Goal: Task Accomplishment & Management: Manage account settings

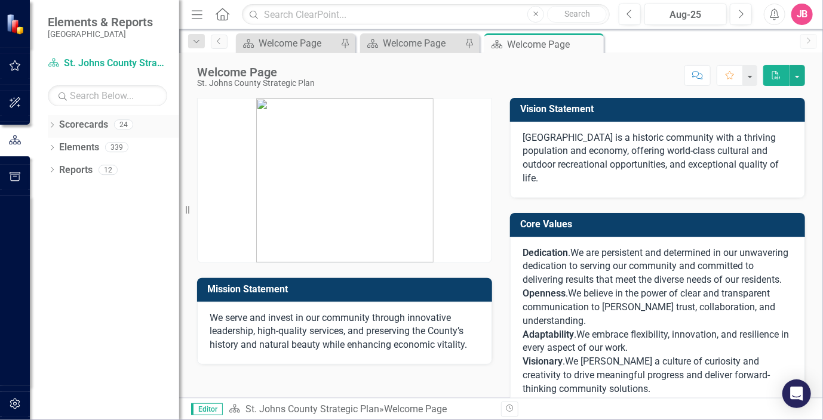
click at [50, 125] on icon "Dropdown" at bounding box center [52, 126] width 8 height 7
click at [72, 149] on link "St. Johns County Strategic Plan" at bounding box center [122, 148] width 113 height 14
click at [58, 147] on icon "Dropdown" at bounding box center [58, 146] width 9 height 7
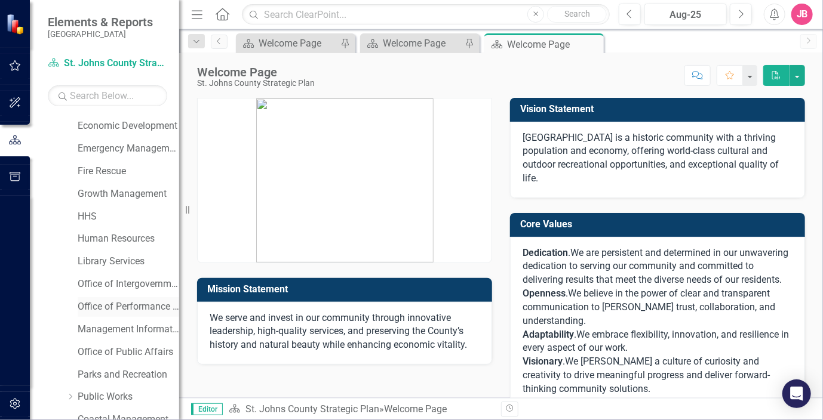
scroll to position [119, 0]
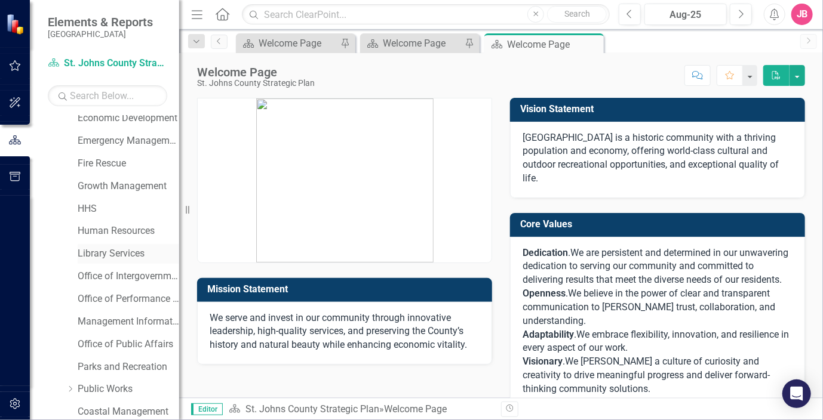
click at [122, 250] on link "Library Services" at bounding box center [128, 254] width 101 height 14
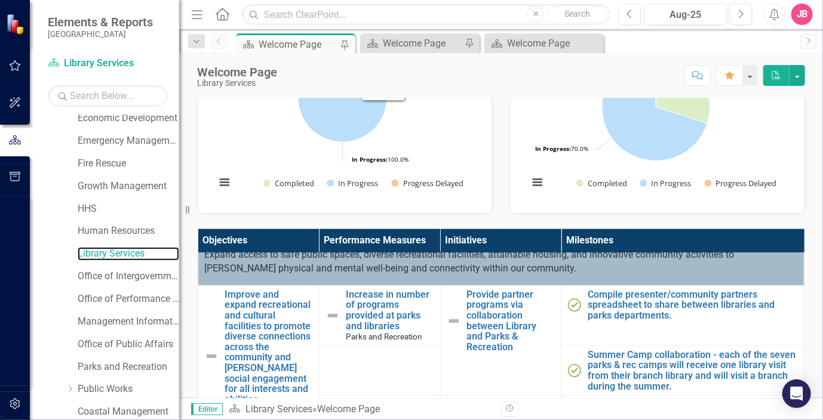
scroll to position [60, 0]
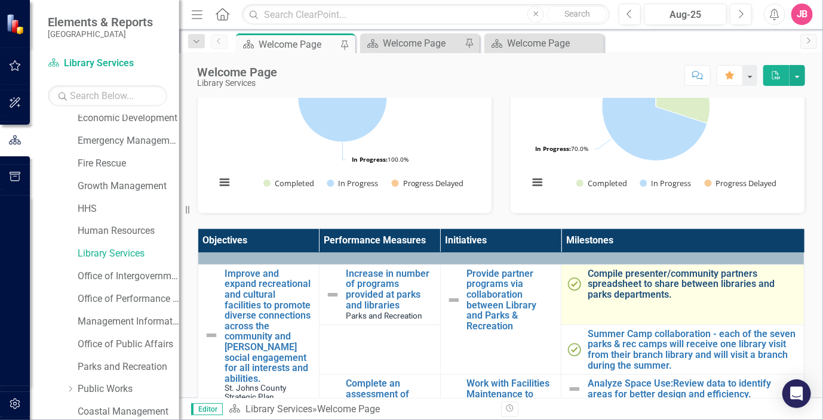
click at [634, 286] on link "Compile presenter/community partners spreadsheet to share between libraries and…" at bounding box center [692, 285] width 210 height 32
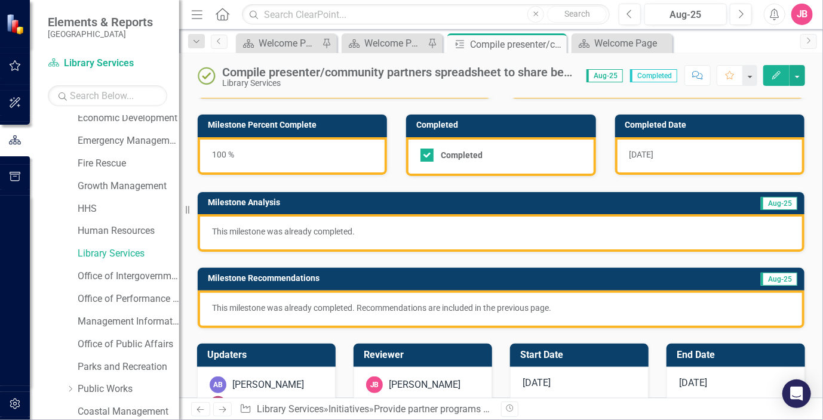
scroll to position [119, 0]
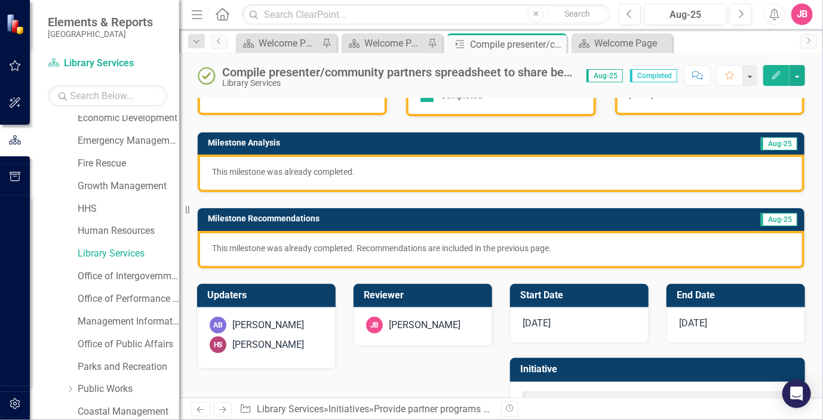
click at [568, 247] on p "This milestone was already completed. Recommendations are included in the previ…" at bounding box center [501, 248] width 578 height 12
click at [580, 249] on p "This milestone was already completed. Recommendations are included in the previ…" at bounding box center [501, 248] width 578 height 12
click at [561, 249] on p "This milestone was already completed. Recommendations are included in the previ…" at bounding box center [501, 248] width 578 height 12
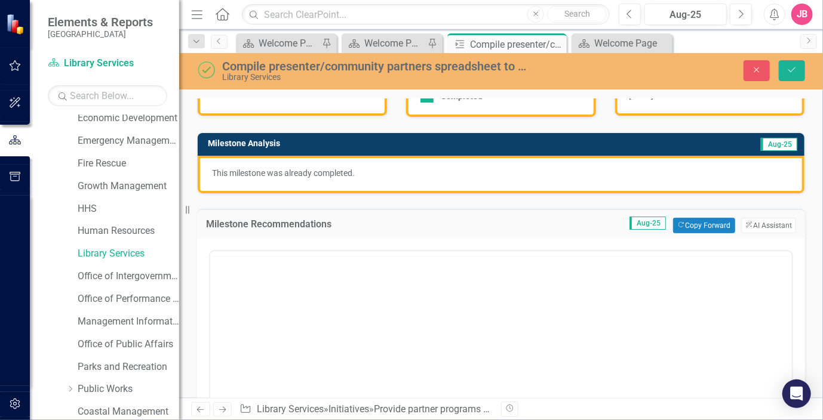
scroll to position [0, 0]
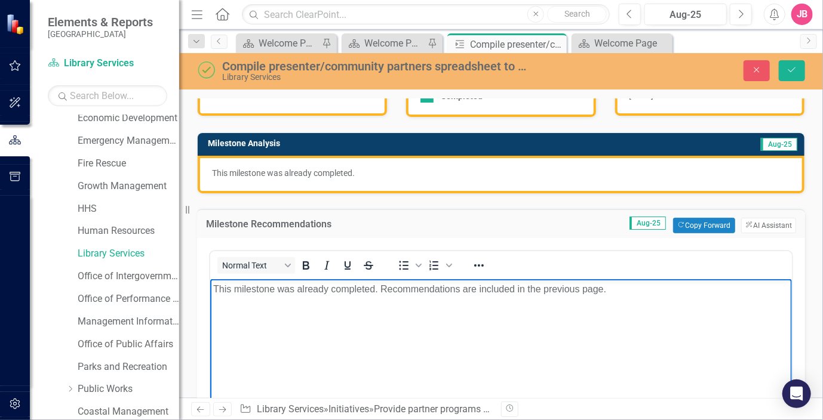
click at [378, 291] on p "This milestone was already completed. Recommendations are included in the previ…" at bounding box center [500, 289] width 575 height 14
click at [603, 290] on p "This milestone was completed in July. Recommendations are included in the previ…" at bounding box center [500, 289] width 575 height 14
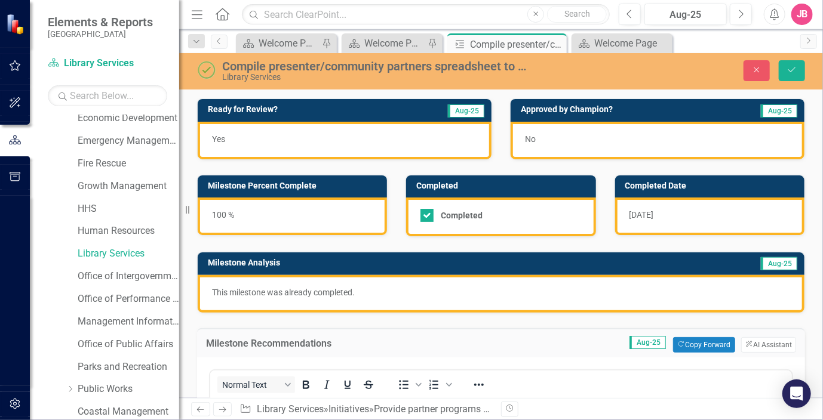
click at [541, 134] on div "No" at bounding box center [657, 141] width 294 height 38
click at [537, 140] on div "No" at bounding box center [657, 141] width 294 height 38
click at [539, 144] on div "No" at bounding box center [657, 141] width 294 height 38
click at [530, 141] on span "No" at bounding box center [530, 139] width 11 height 10
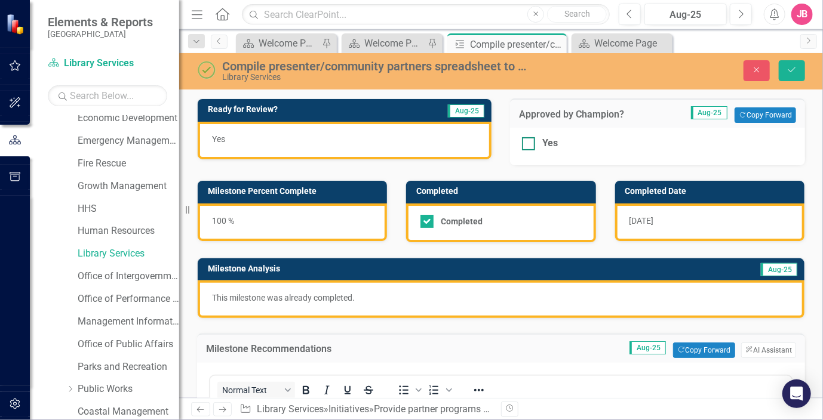
click at [529, 143] on div at bounding box center [528, 143] width 13 height 13
click at [529, 143] on input "Yes" at bounding box center [526, 141] width 8 height 8
checkbox input "true"
click at [792, 67] on icon "Save" at bounding box center [791, 70] width 11 height 8
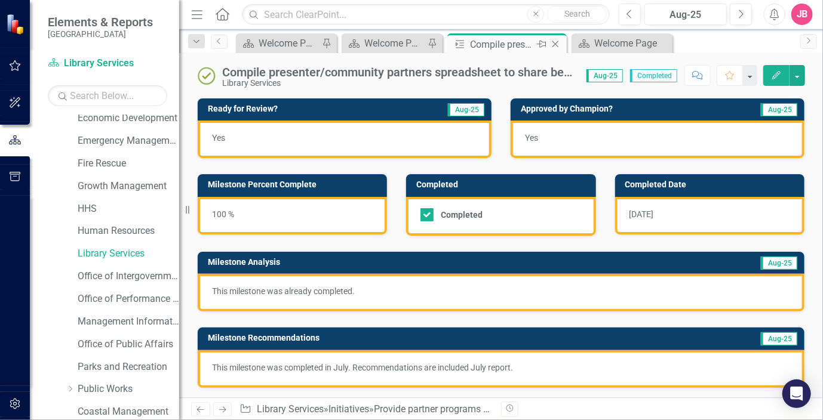
click at [556, 44] on icon at bounding box center [555, 44] width 7 height 7
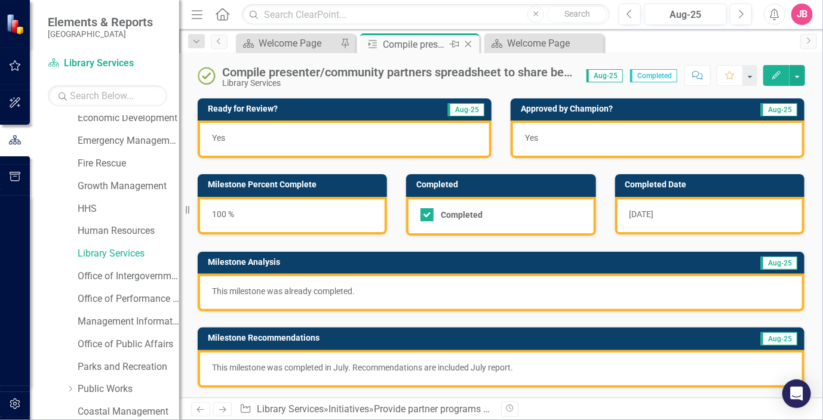
click at [389, 49] on div "Compile presenter/community partners spreadsheet to share between libraries and…" at bounding box center [415, 44] width 64 height 15
click at [294, 38] on div "Welcome Page" at bounding box center [297, 43] width 79 height 15
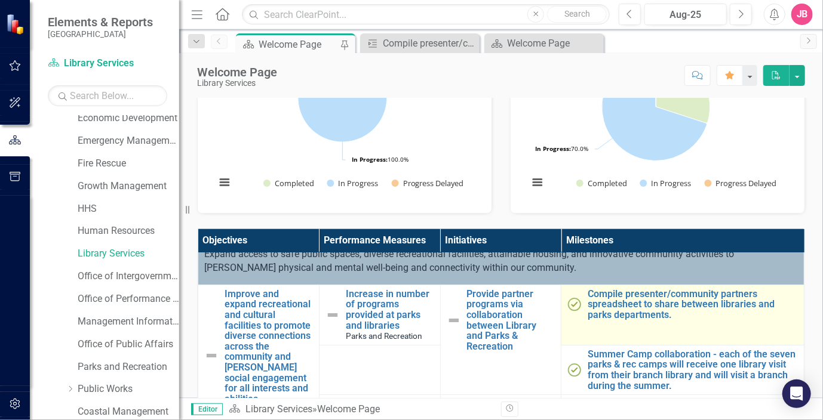
scroll to position [60, 0]
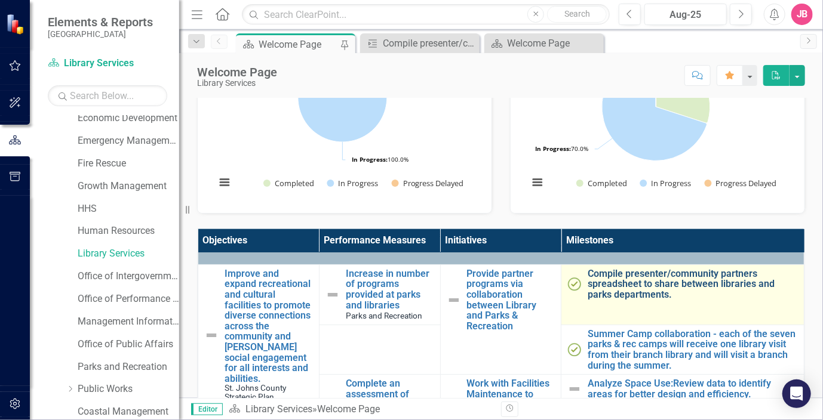
click at [641, 282] on link "Compile presenter/community partners spreadsheet to share between libraries and…" at bounding box center [692, 285] width 210 height 32
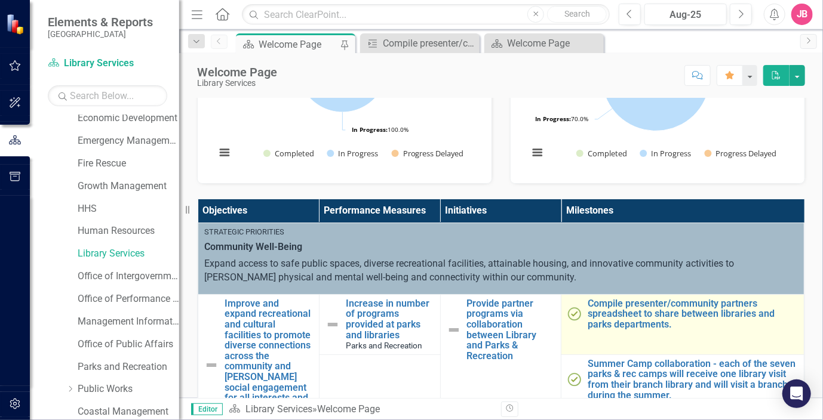
scroll to position [179, 0]
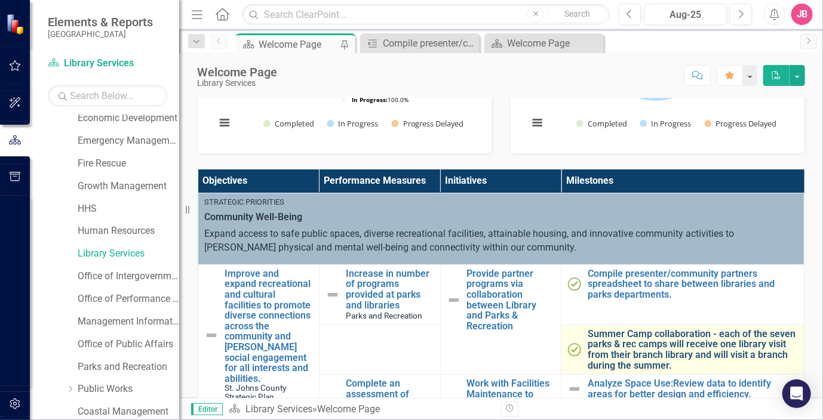
click at [621, 343] on link "Summer Camp collaboration - each of the seven parks & rec camps will receive on…" at bounding box center [692, 350] width 210 height 42
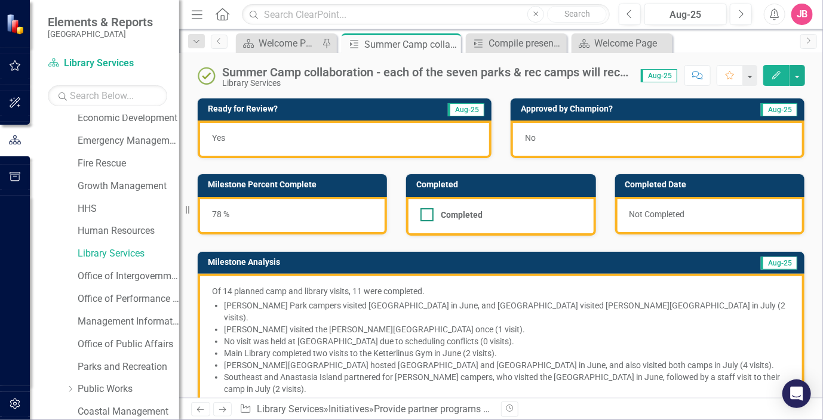
click at [423, 218] on div at bounding box center [426, 214] width 13 height 13
click at [423, 216] on input "Completed" at bounding box center [424, 212] width 8 height 8
checkbox input "true"
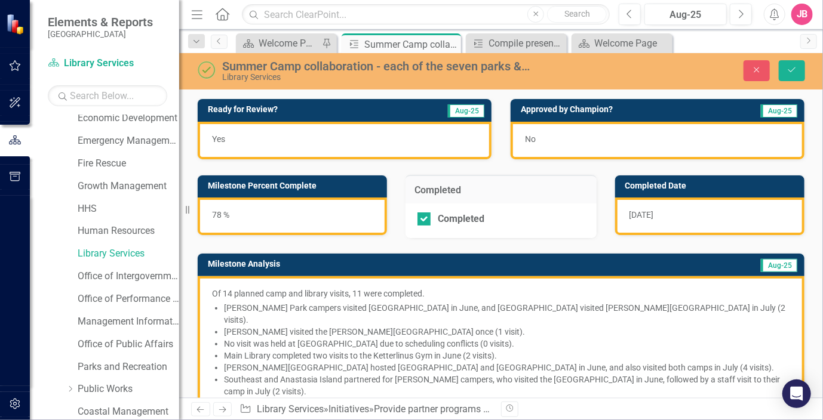
click at [540, 141] on div "No" at bounding box center [657, 141] width 294 height 38
click at [534, 140] on div "No" at bounding box center [657, 141] width 294 height 38
click at [219, 216] on div "78 %" at bounding box center [292, 217] width 189 height 38
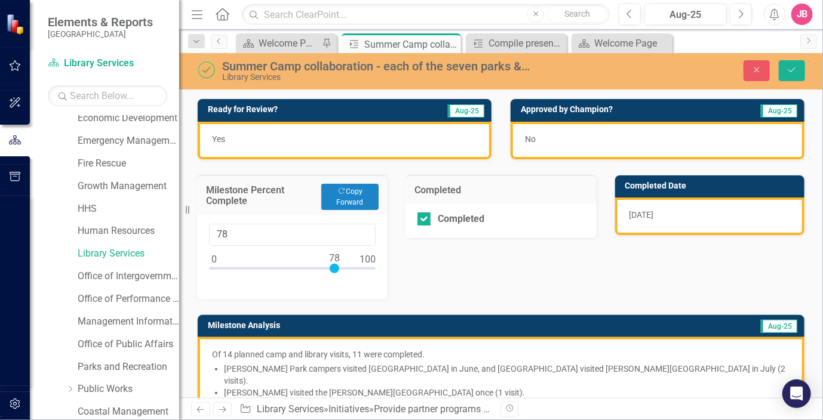
click at [562, 134] on div "No" at bounding box center [657, 141] width 294 height 38
click at [534, 139] on div "No" at bounding box center [657, 141] width 294 height 38
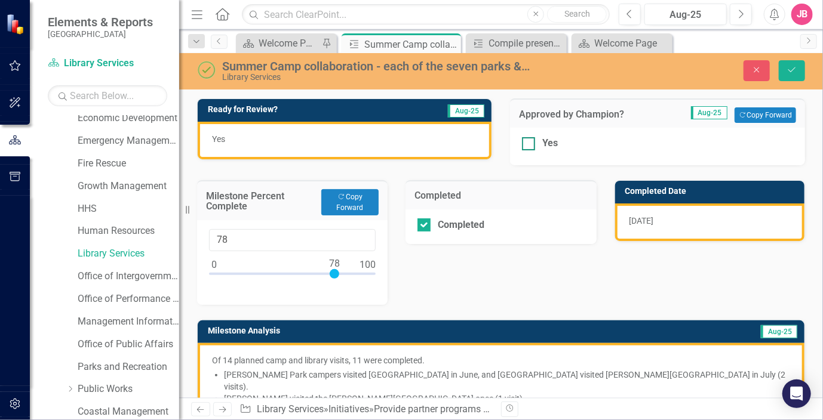
click at [522, 143] on input "Yes" at bounding box center [526, 141] width 8 height 8
checkbox input "true"
click at [792, 69] on icon "Save" at bounding box center [791, 70] width 11 height 8
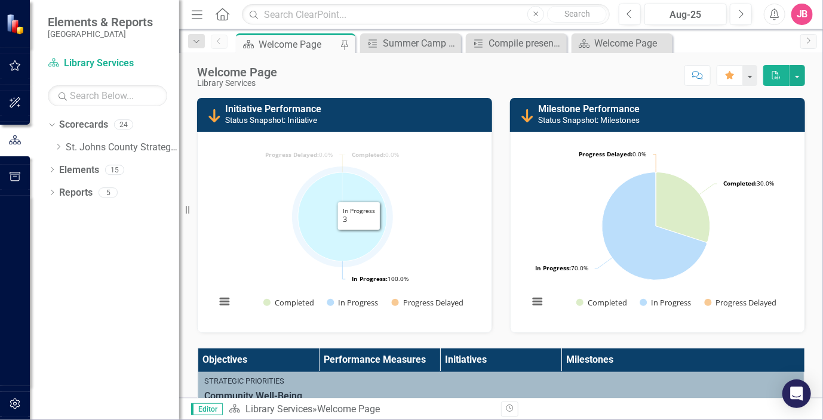
click at [349, 223] on icon "In Progress, 3." at bounding box center [342, 217] width 89 height 89
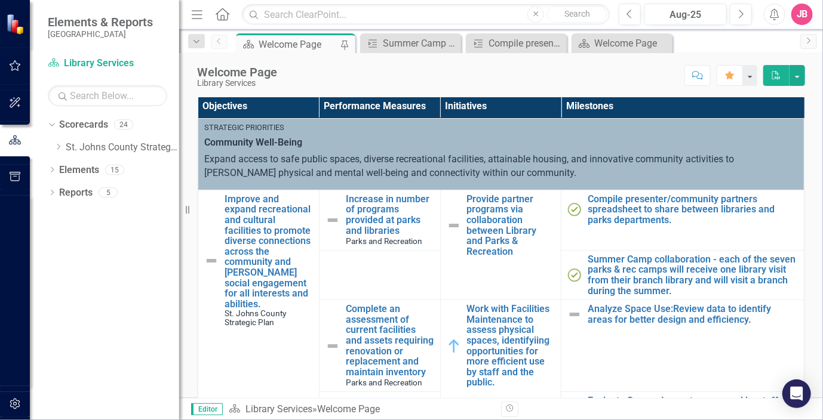
scroll to position [266, 0]
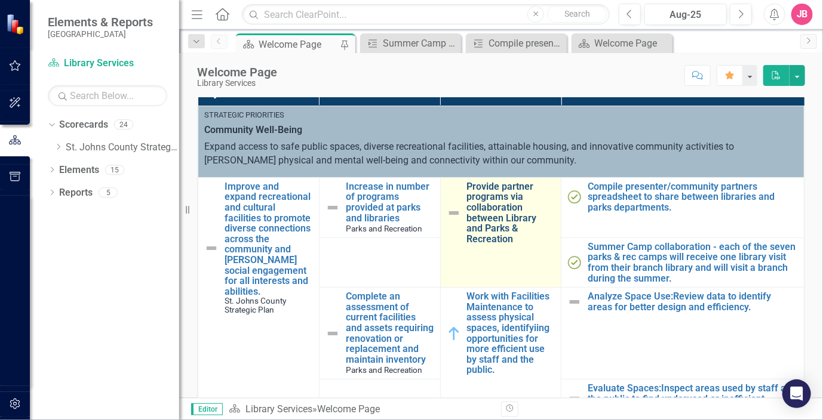
click at [476, 207] on link "Provide partner programs via collaboration between Library and Parks & Recreati…" at bounding box center [511, 212] width 88 height 63
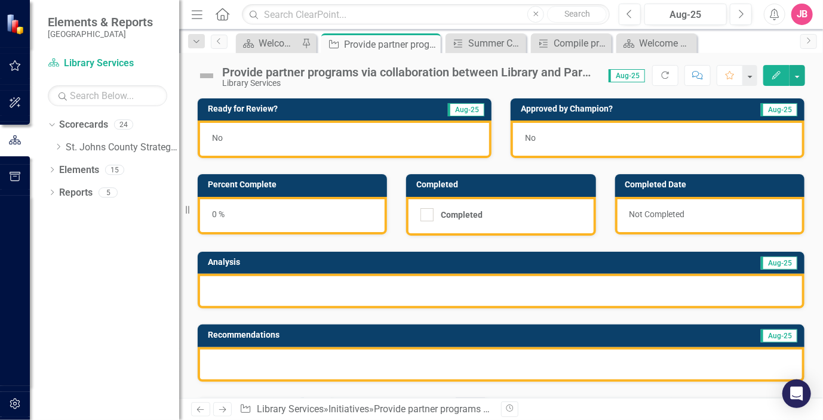
click at [213, 214] on div "0 %" at bounding box center [292, 216] width 189 height 38
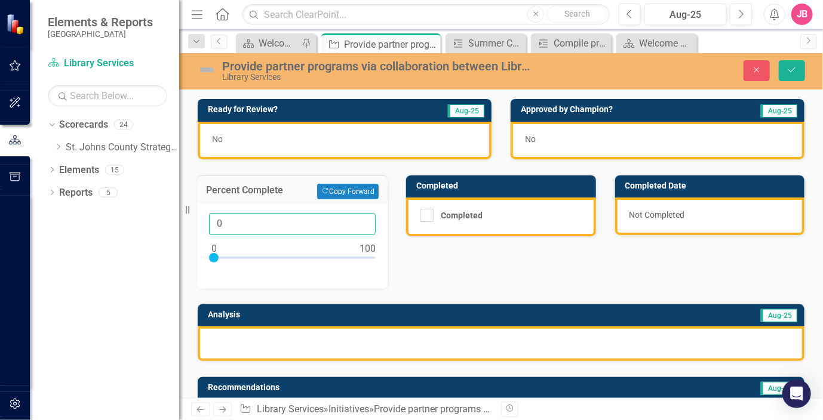
click at [233, 224] on input "0" at bounding box center [292, 224] width 167 height 22
click at [232, 224] on input "0" at bounding box center [292, 224] width 167 height 22
type input "89"
click at [439, 266] on div "Ready for Review? Aug-25 No Approved by Champion? Aug-25 No Percent Complete Co…" at bounding box center [501, 364] width 626 height 560
click at [426, 213] on div at bounding box center [426, 215] width 13 height 13
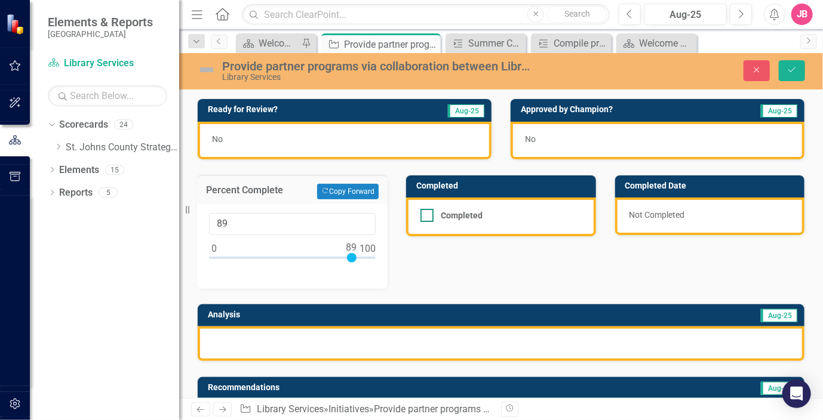
click at [426, 213] on input "Completed" at bounding box center [424, 213] width 8 height 8
checkbox input "true"
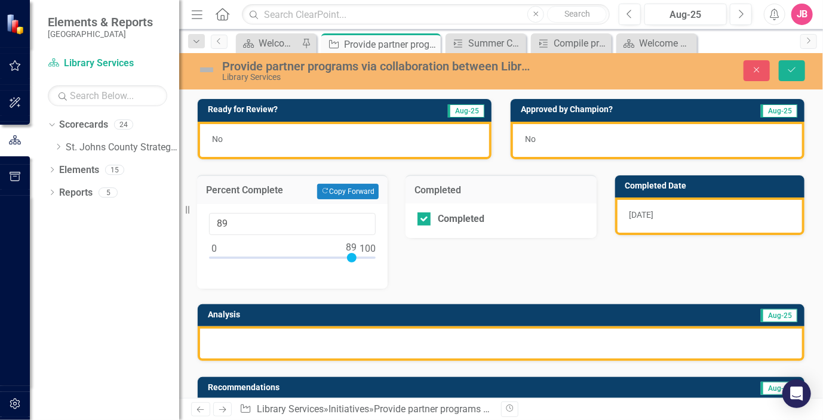
click at [326, 139] on div "No" at bounding box center [345, 141] width 294 height 38
click at [300, 140] on div "No" at bounding box center [345, 141] width 294 height 38
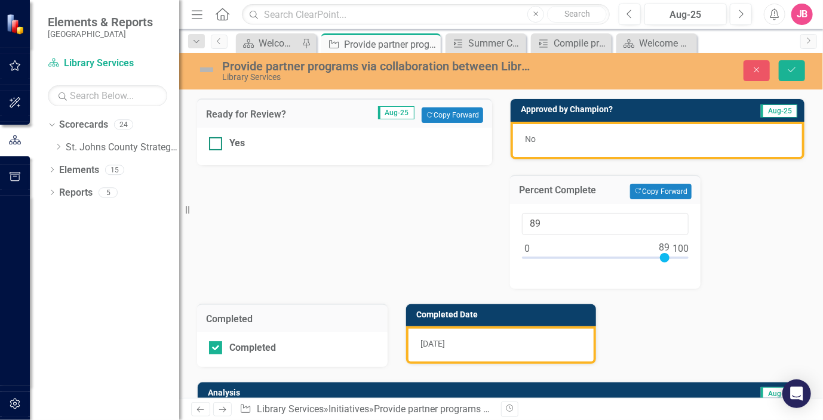
click at [216, 144] on div at bounding box center [215, 143] width 13 height 13
click at [216, 144] on input "Yes" at bounding box center [213, 141] width 8 height 8
checkbox input "true"
click at [601, 134] on div "No" at bounding box center [657, 141] width 294 height 38
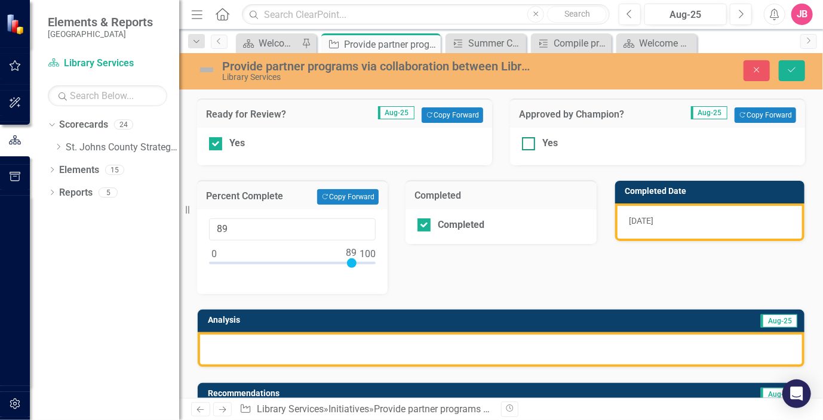
click at [525, 143] on div at bounding box center [528, 143] width 13 height 13
click at [525, 143] on input "Yes" at bounding box center [526, 141] width 8 height 8
checkbox input "true"
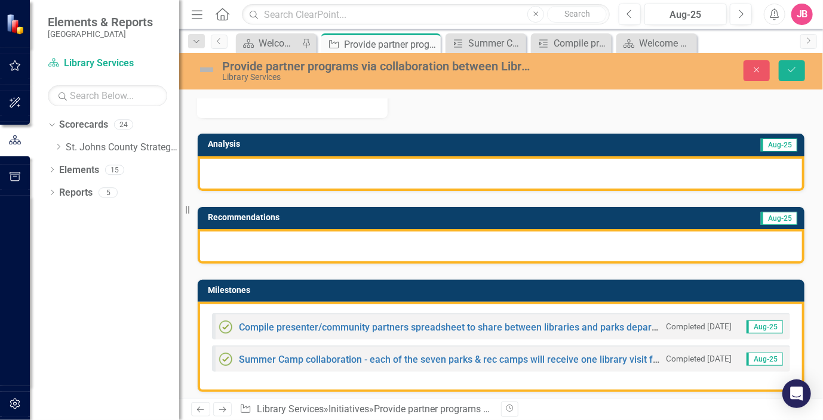
scroll to position [179, 0]
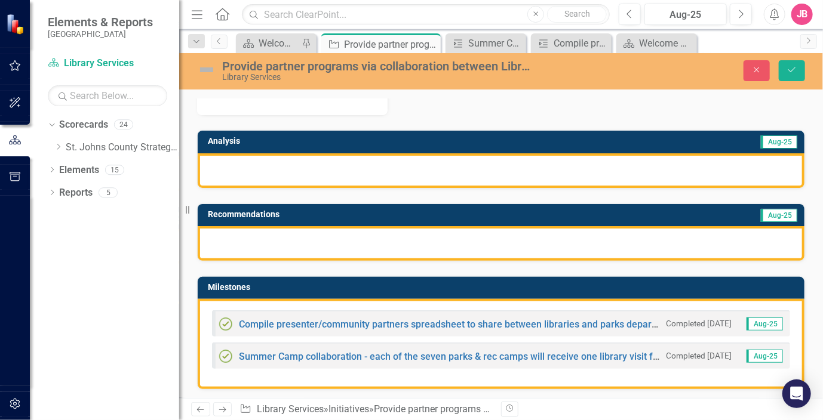
click at [366, 161] on div at bounding box center [501, 170] width 607 height 35
click at [394, 173] on div at bounding box center [501, 170] width 607 height 35
click at [399, 165] on div at bounding box center [501, 170] width 607 height 35
click at [411, 167] on div at bounding box center [501, 170] width 607 height 35
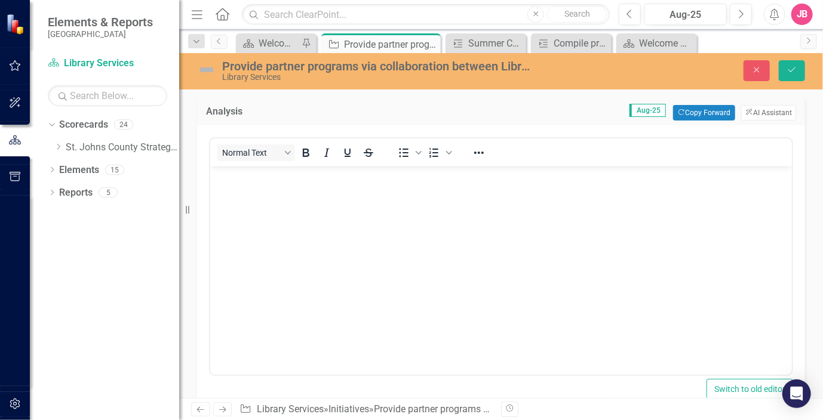
scroll to position [239, 0]
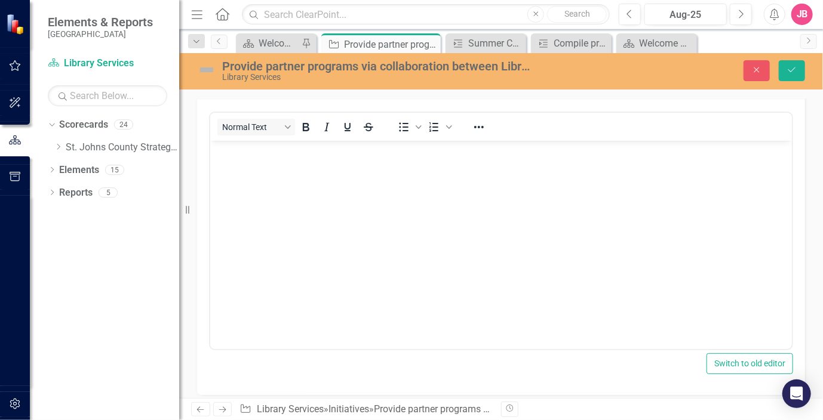
click at [356, 165] on body "Rich Text Area. Press ALT-0 for help." at bounding box center [500, 230] width 581 height 179
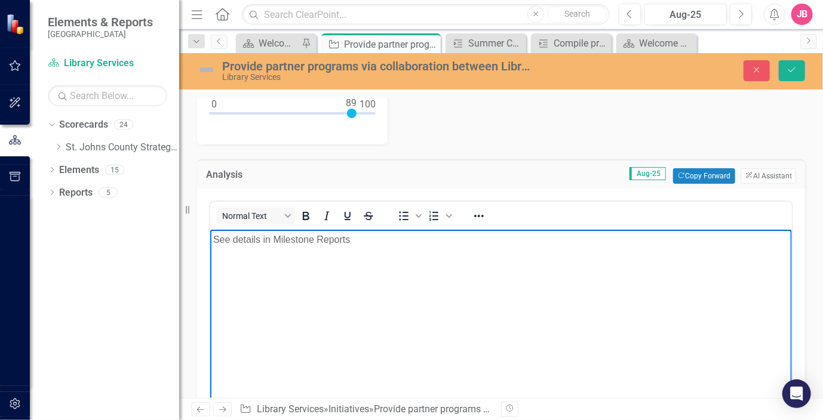
scroll to position [179, 0]
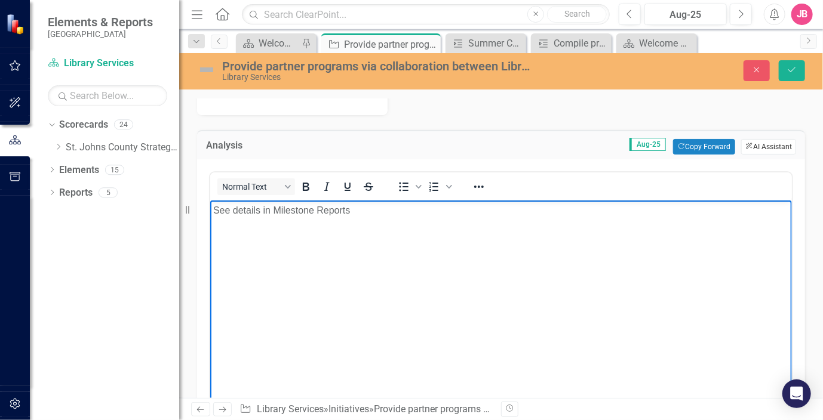
click at [760, 144] on button "ClearPoint AI AI Assistant" at bounding box center [768, 147] width 55 height 16
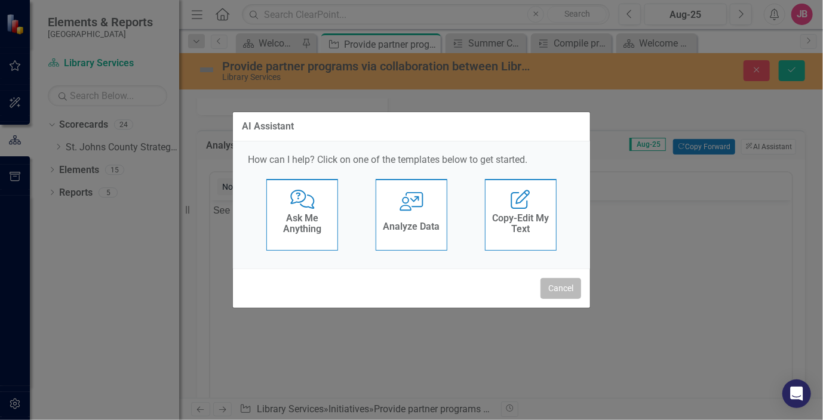
click at [567, 290] on button "Cancel" at bounding box center [560, 288] width 41 height 21
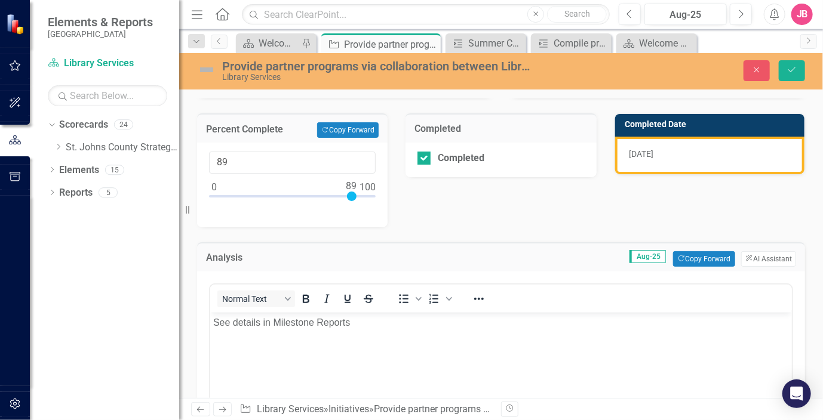
scroll to position [60, 0]
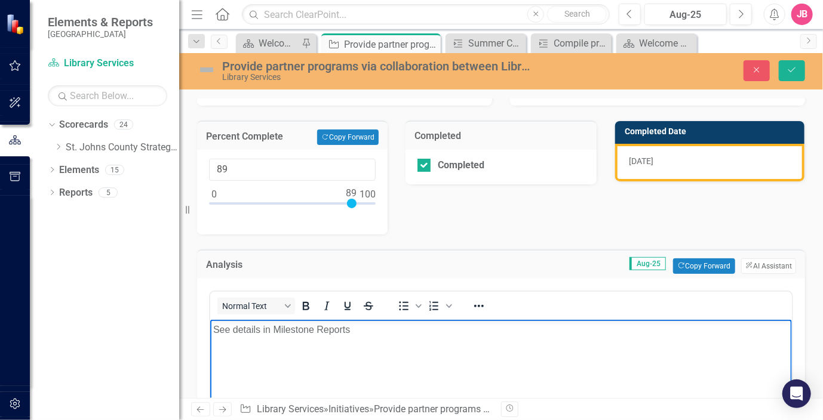
drag, startPoint x: 371, startPoint y: 332, endPoint x: 198, endPoint y: 328, distance: 173.2
click at [210, 328] on html "See details in Milestone Reports" at bounding box center [500, 409] width 581 height 179
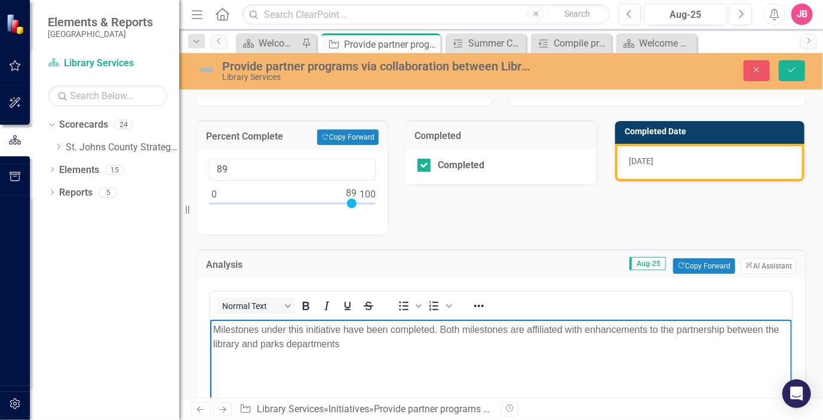
click at [589, 331] on p "Milestones under this initiative have been completed. Both milestones are affil…" at bounding box center [500, 337] width 575 height 29
click at [584, 330] on p "Milestones under this initiative have been completed. Both milestones are affil…" at bounding box center [500, 337] width 575 height 29
click at [457, 339] on p "Milestones under this initiative have been completed. Both milestones are affil…" at bounding box center [500, 337] width 575 height 29
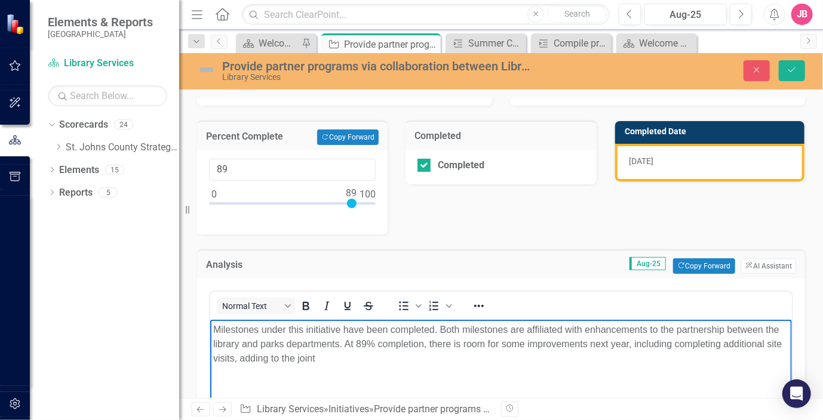
click at [290, 359] on p "Milestones under this initiative have been completed. Both milestones are affil…" at bounding box center [500, 344] width 575 height 43
click at [256, 358] on p "Milestones under this initiative have been completed. Both milestones are affil…" at bounding box center [500, 344] width 575 height 43
click at [524, 362] on p "Milestones under this initiative have been completed. Both milestones are affil…" at bounding box center [500, 344] width 575 height 43
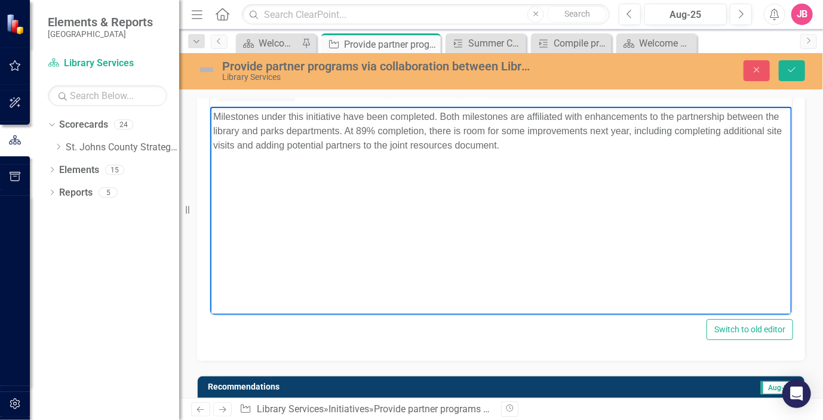
scroll to position [239, 0]
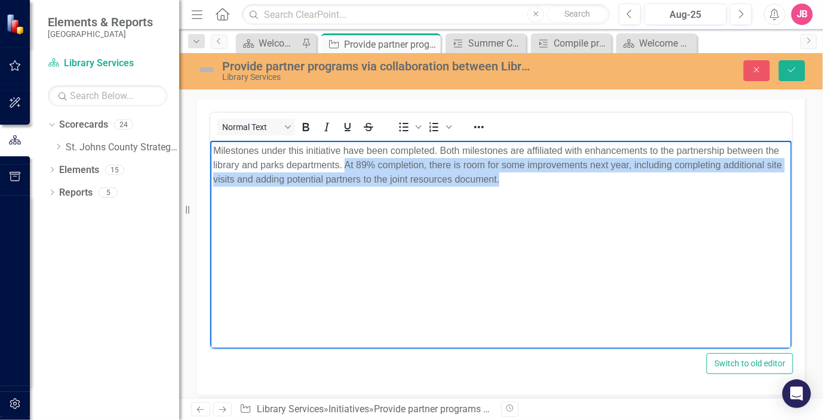
drag, startPoint x: 547, startPoint y: 179, endPoint x: 346, endPoint y: 166, distance: 201.0
click at [346, 166] on p "Milestones under this initiative have been completed. Both milestones are affil…" at bounding box center [500, 165] width 575 height 43
copy p "At 89% completion, there is room for some improvements next year, including com…"
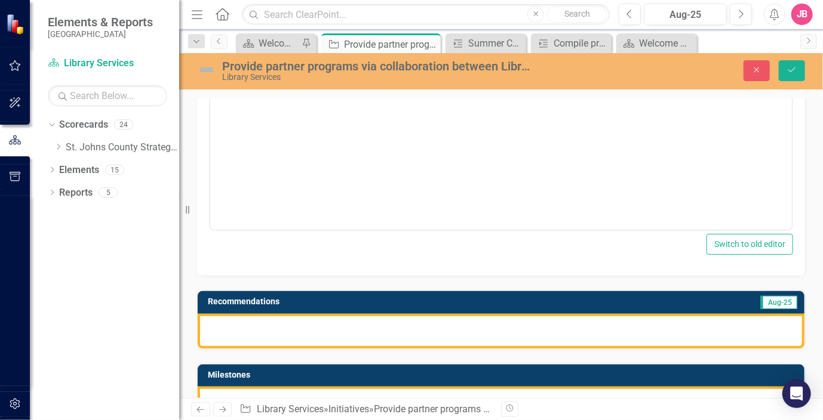
click at [310, 318] on div at bounding box center [501, 331] width 607 height 35
click at [318, 328] on div at bounding box center [501, 331] width 607 height 35
click at [319, 328] on div at bounding box center [501, 331] width 607 height 35
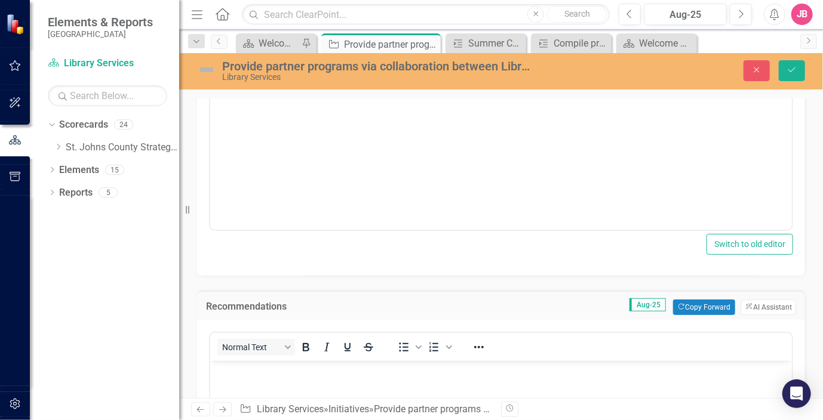
scroll to position [478, 0]
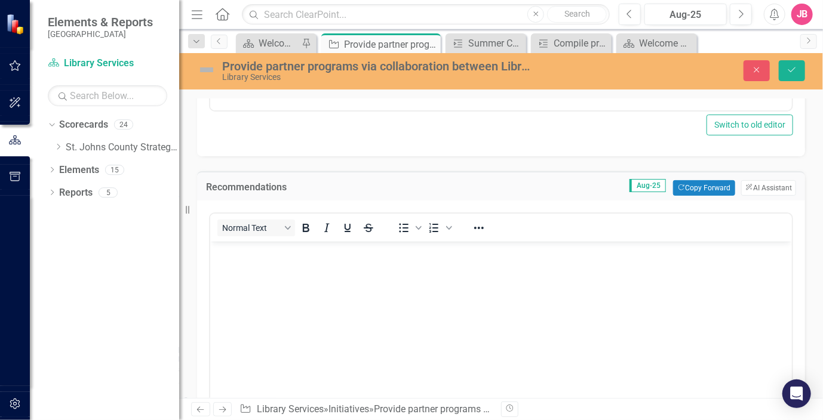
click at [294, 267] on body "Rich Text Area. Press ALT-0 for help." at bounding box center [500, 331] width 581 height 179
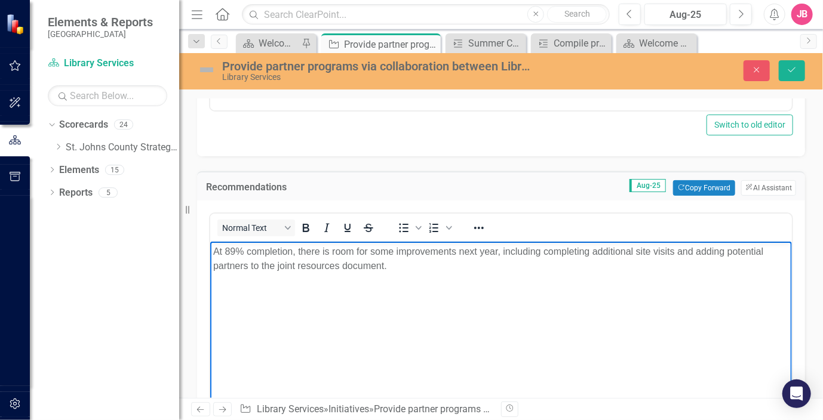
click at [298, 251] on p "At 89% completion, there is room for some improvements next year, including com…" at bounding box center [500, 259] width 575 height 29
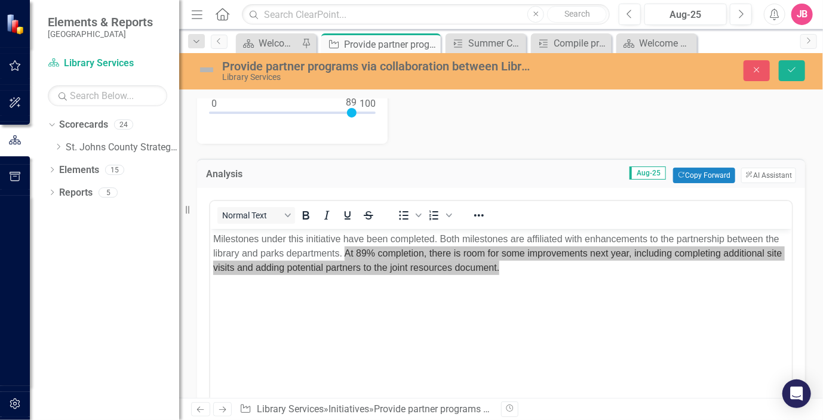
scroll to position [179, 0]
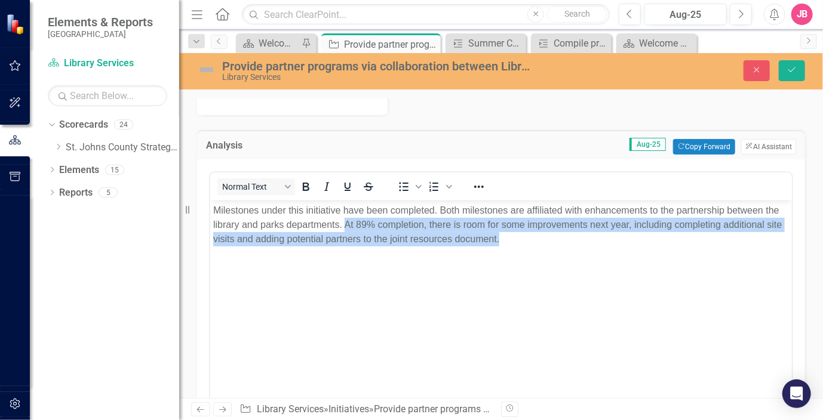
click at [481, 263] on body "Milestones under this initiative have been completed. Both milestones are affil…" at bounding box center [500, 290] width 581 height 179
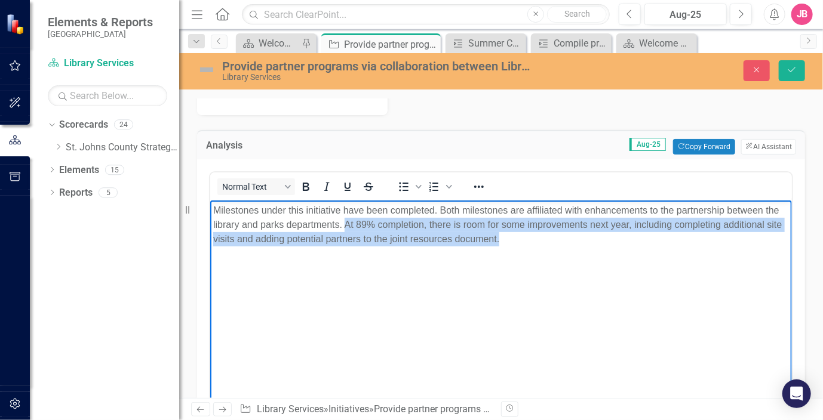
click at [603, 241] on p "Milestones under this initiative have been completed. Both milestones are affil…" at bounding box center [500, 225] width 575 height 43
drag, startPoint x: 601, startPoint y: 241, endPoint x: 342, endPoint y: 224, distance: 259.1
click at [342, 224] on p "Milestones under this initiative have been completed. Both milestones are affil…" at bounding box center [500, 225] width 575 height 43
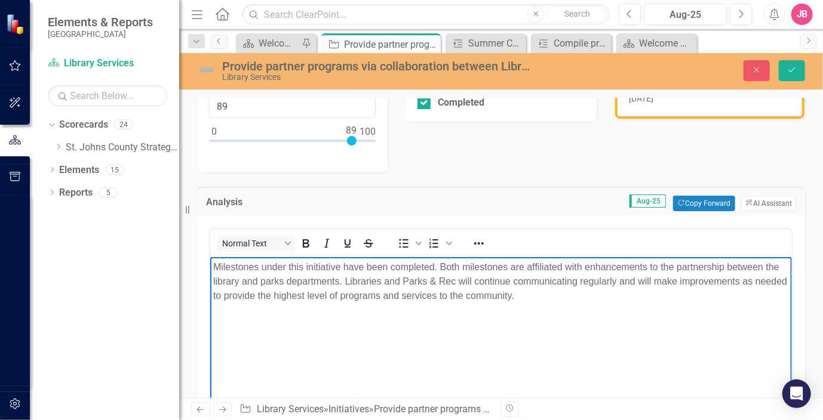
scroll to position [0, 0]
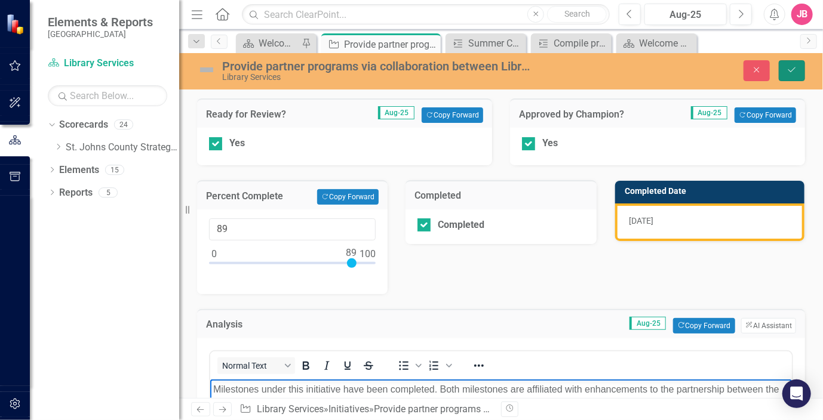
click at [794, 69] on icon "Save" at bounding box center [791, 70] width 11 height 8
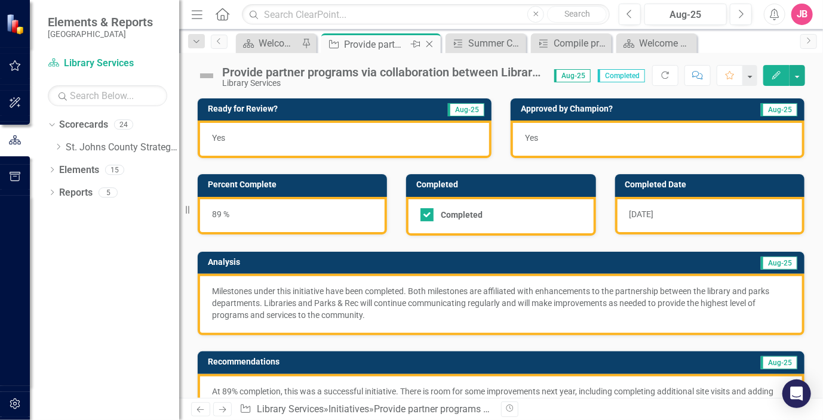
click at [427, 42] on icon "Close" at bounding box center [429, 44] width 12 height 10
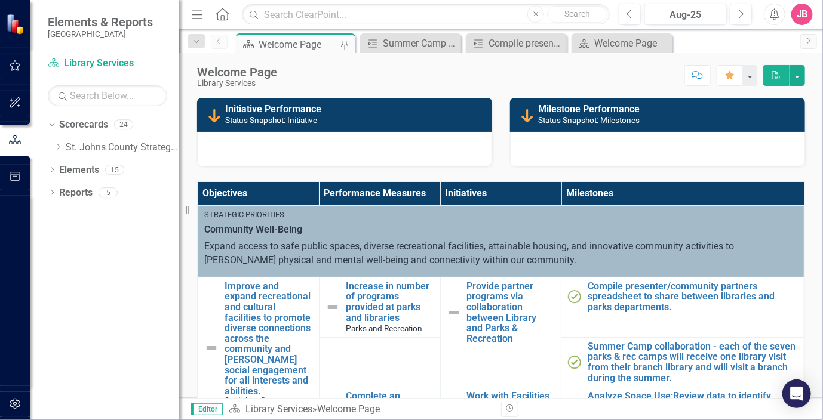
checkbox input "true"
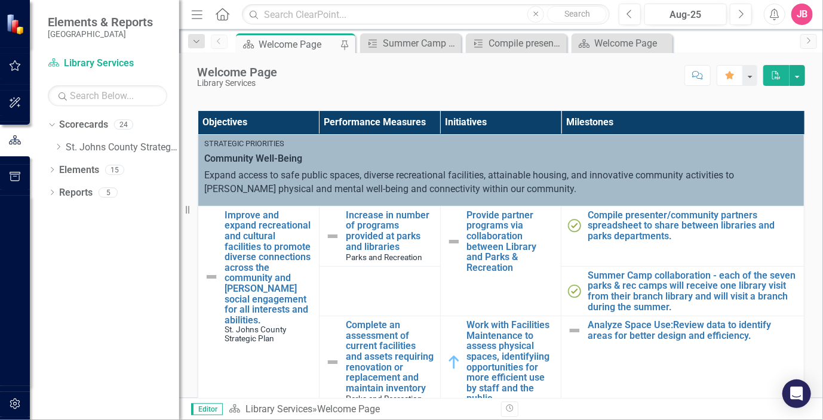
scroll to position [239, 0]
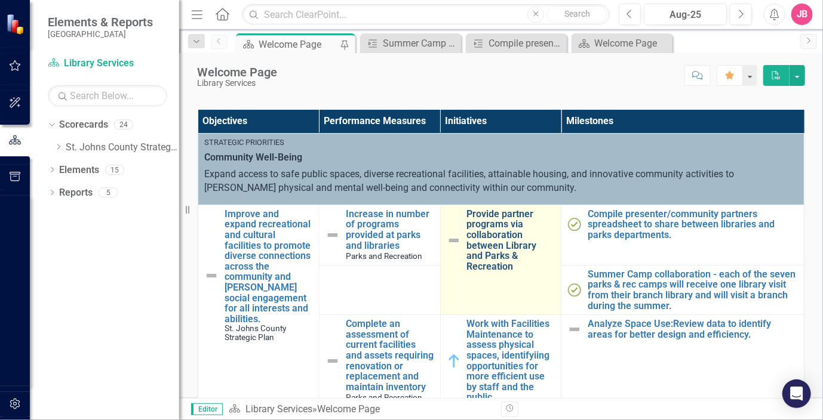
click at [490, 226] on link "Provide partner programs via collaboration between Library and Parks & Recreati…" at bounding box center [511, 240] width 88 height 63
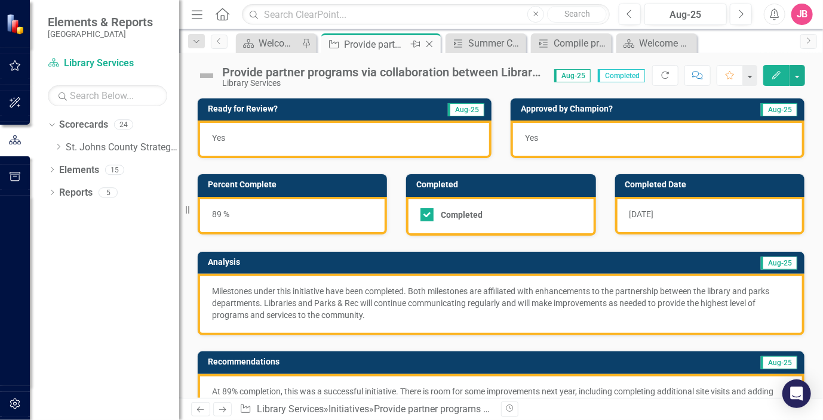
click at [427, 44] on icon "Close" at bounding box center [429, 44] width 12 height 10
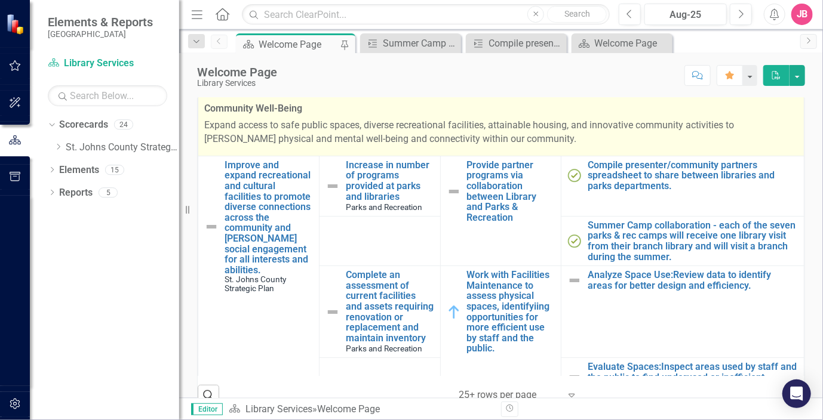
scroll to position [298, 0]
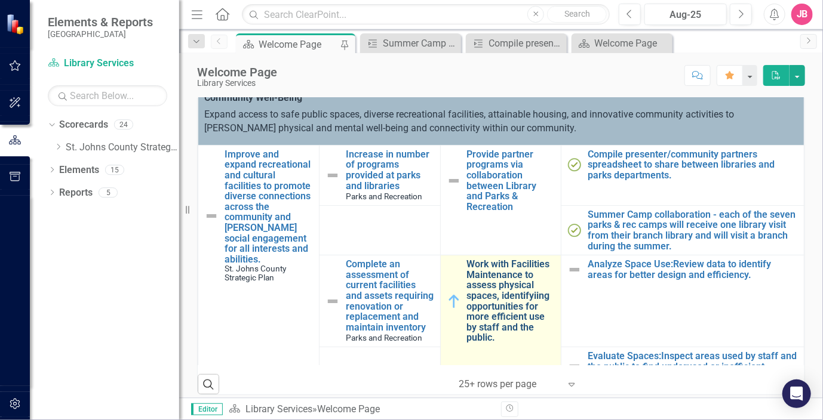
click at [494, 284] on link "Work with Facilities Maintenance to assess physical spaces, identifyiing opport…" at bounding box center [511, 301] width 88 height 84
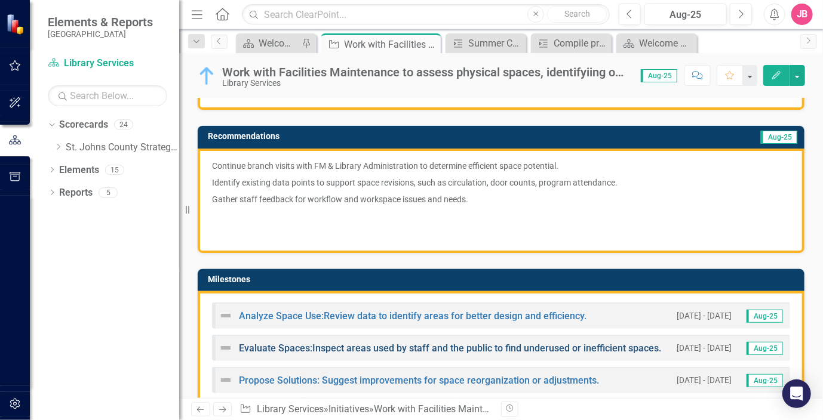
scroll to position [179, 0]
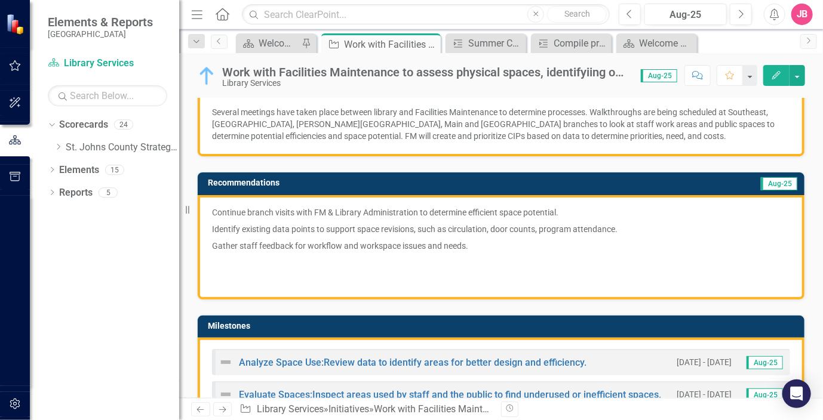
click at [501, 247] on p "Gather staff feedback for workflow and workspace issues and needs." at bounding box center [501, 246] width 578 height 17
click at [564, 212] on p "Continue branch visits with FM & Library Administration to determine efficient …" at bounding box center [501, 214] width 578 height 14
click at [483, 247] on p "Gather staff feedback for workflow and workspace issues and needs." at bounding box center [501, 246] width 578 height 17
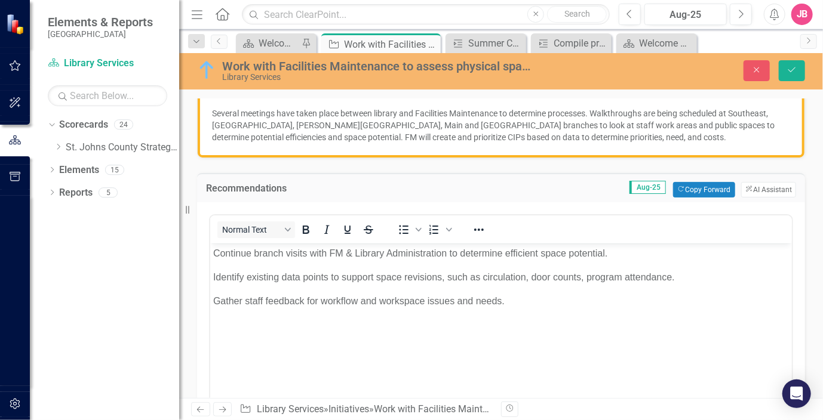
scroll to position [0, 0]
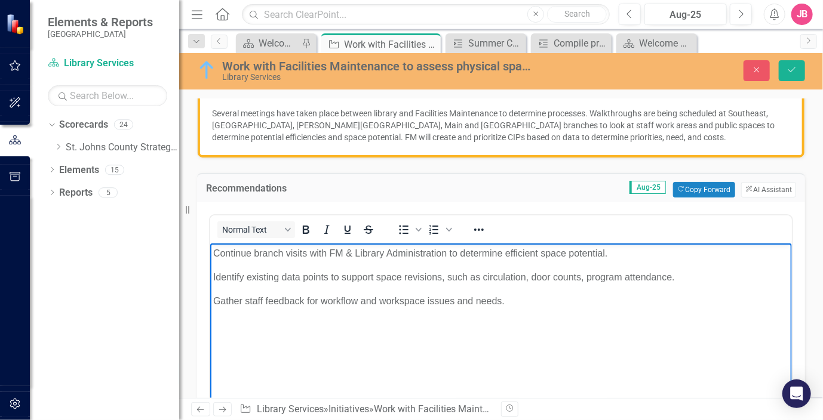
click at [616, 251] on p "Continue branch visits with FM & Library Administration to determine efficient …" at bounding box center [500, 253] width 575 height 14
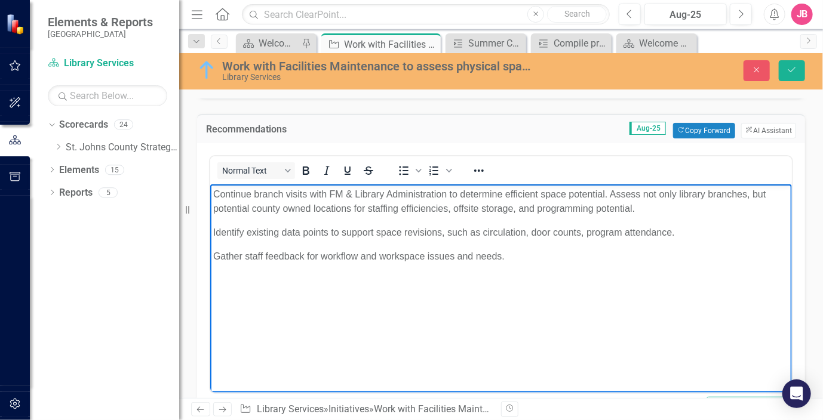
scroll to position [239, 0]
drag, startPoint x: 550, startPoint y: 257, endPoint x: 410, endPoint y: 433, distance: 224.3
click at [210, 251] on html "Continue branch visits with FM & Library Administration to determine efficient …" at bounding box center [500, 272] width 581 height 179
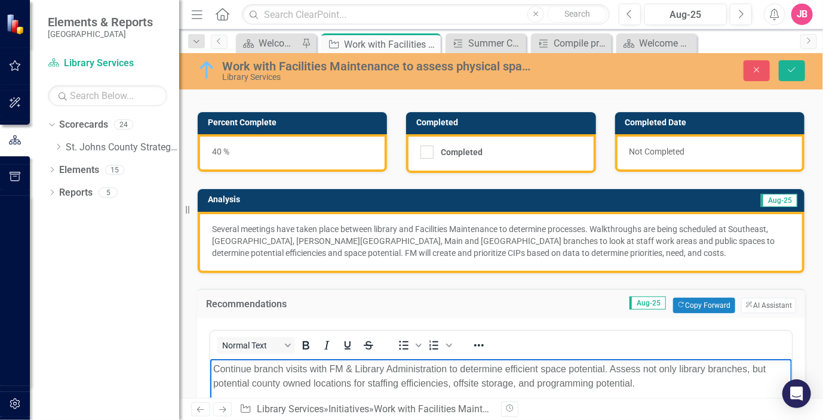
scroll to position [0, 0]
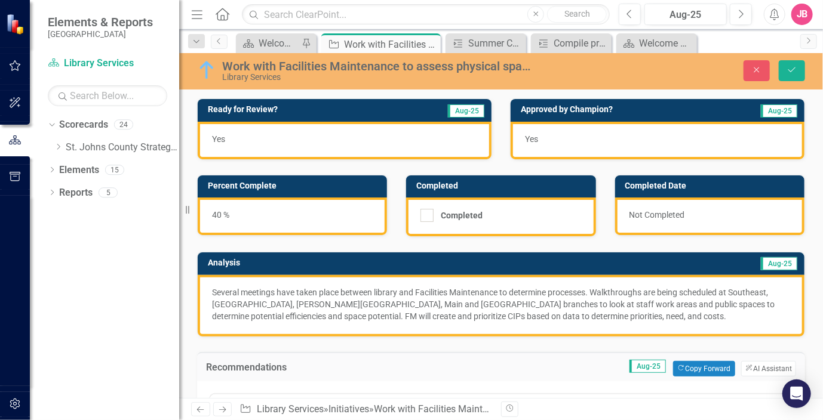
click at [556, 136] on div "Yes" at bounding box center [657, 141] width 294 height 38
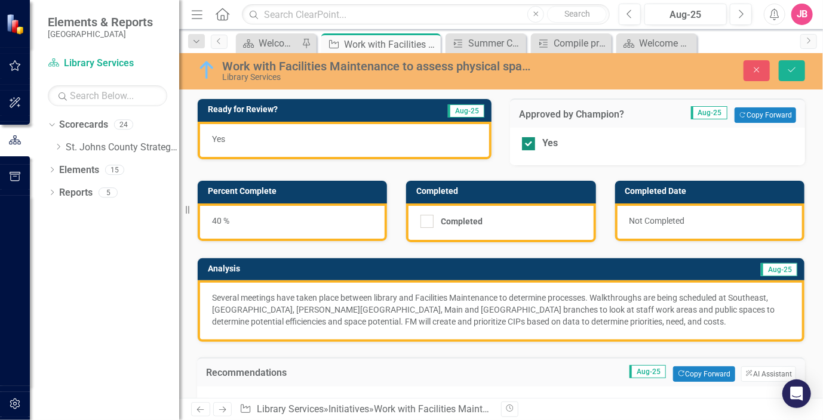
click at [526, 141] on div at bounding box center [528, 143] width 13 height 13
click at [526, 141] on input "Yes" at bounding box center [526, 141] width 8 height 8
checkbox input "false"
click at [793, 66] on icon "Save" at bounding box center [791, 70] width 11 height 8
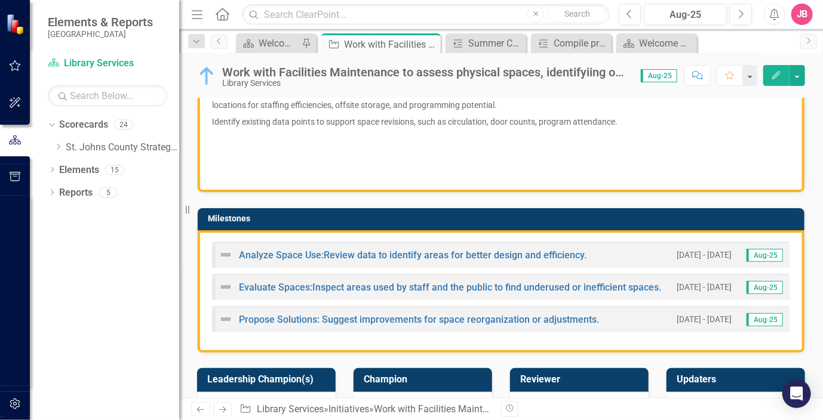
scroll to position [358, 0]
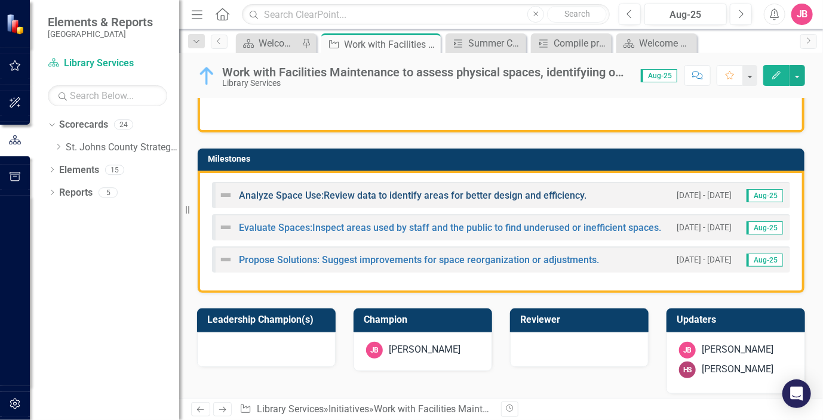
click at [413, 196] on link "Analyze Space Use:Review data to identify areas for better design and efficienc…" at bounding box center [412, 195] width 347 height 11
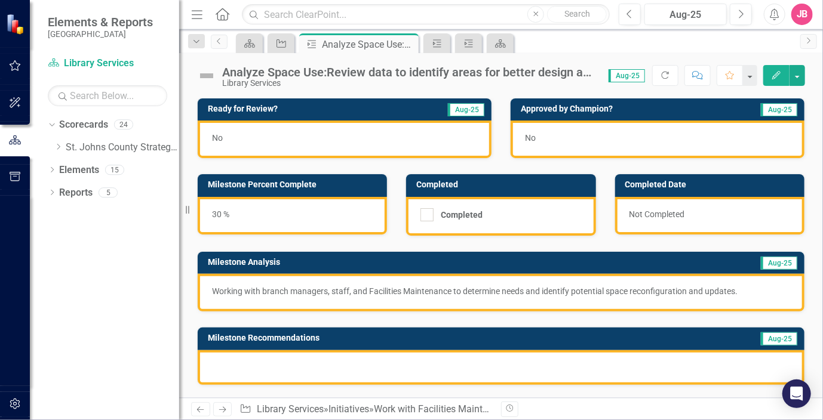
click at [362, 69] on div "Analyze Space Use:Review data to identify areas for better design and efficienc…" at bounding box center [409, 72] width 374 height 13
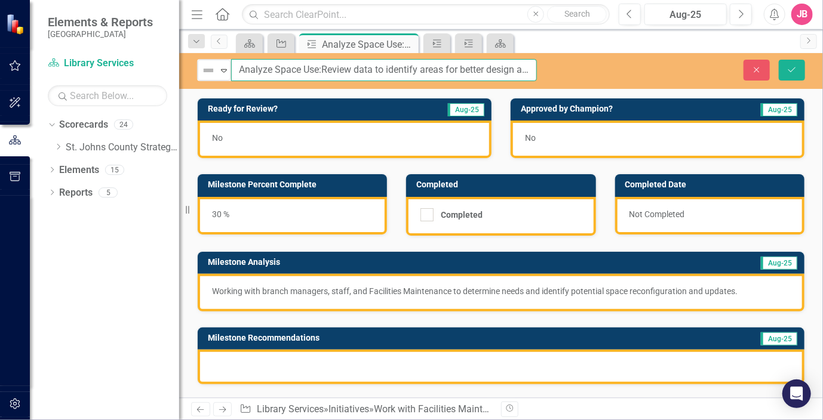
click at [321, 70] on input "Analyze Space Use:Review data to identify areas for better design and efficienc…" at bounding box center [384, 70] width 306 height 22
click at [489, 70] on input "Analyze Space Use: Review data to identify areas for better design and efficien…" at bounding box center [384, 70] width 306 height 22
type input "Analyze Space Use: Review data to identify areas for better design and efficien…"
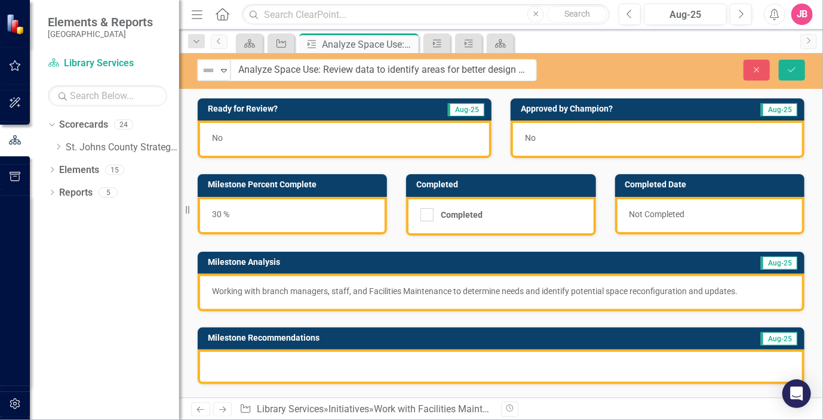
click at [279, 137] on div "No" at bounding box center [345, 140] width 294 height 38
click at [213, 288] on p "Working with branch managers, staff, and Facilities Maintenance to determine ne…" at bounding box center [501, 291] width 578 height 12
click at [213, 290] on p "Working with branch managers, staff, and Facilities Maintenance to determine ne…" at bounding box center [501, 291] width 578 height 12
click at [224, 293] on p "Working with branch managers, staff, and Facilities Maintenance to determine ne…" at bounding box center [501, 291] width 578 height 12
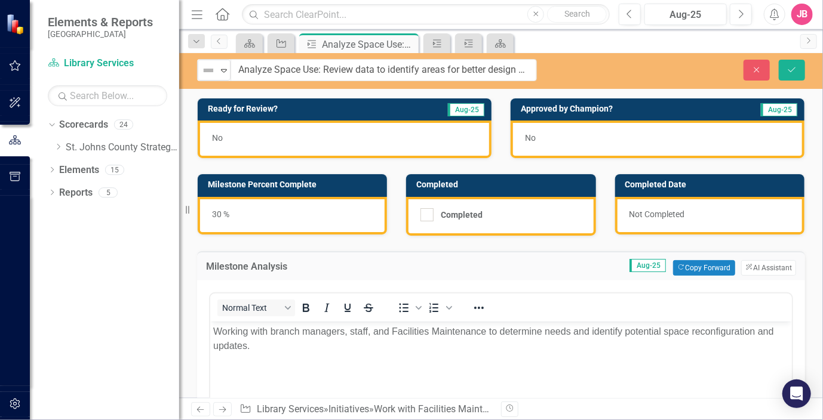
click at [213, 331] on p "Working with branch managers, staff, and Facilities Maintenance to determine ne…" at bounding box center [500, 338] width 575 height 29
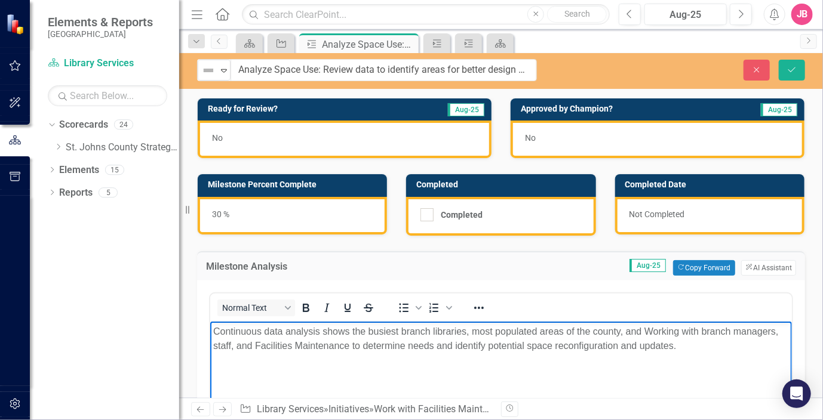
click at [317, 329] on p "Continuous data analysis shows the busiest branch libraries, most populated are…" at bounding box center [500, 338] width 575 height 29
click at [621, 328] on p "Continuous data analysis shows the busiest branch libraries, most populated are…" at bounding box center [500, 338] width 575 height 29
click at [466, 331] on p "Continuous data analysis shows the busiest branch libraries, most populated are…" at bounding box center [500, 338] width 575 height 29
click at [772, 327] on p "Library Administration reviews branch and systemwide data on an ongoing basis. …" at bounding box center [500, 345] width 575 height 43
click at [628, 345] on p "Library Administration reviews branch and systemwide data on an ongoing basis. …" at bounding box center [500, 345] width 575 height 43
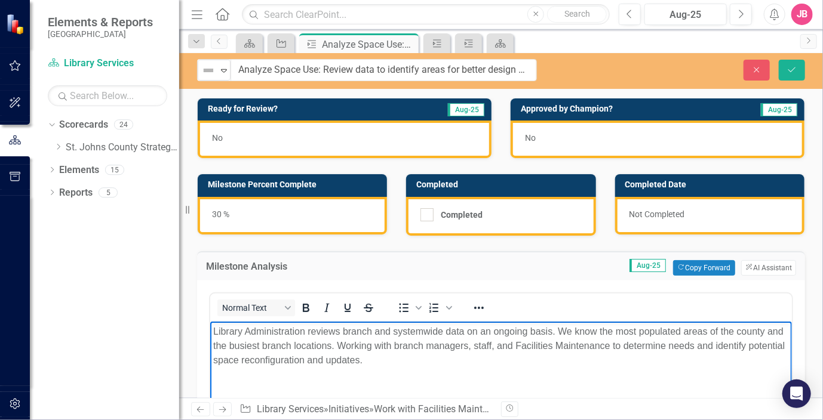
click at [352, 347] on p "Library Administration reviews branch and systemwide data on an ongoing basis. …" at bounding box center [500, 345] width 575 height 43
click at [451, 361] on p "Library Administration reviews branch and systemwide data on an ongoing basis. …" at bounding box center [500, 345] width 575 height 43
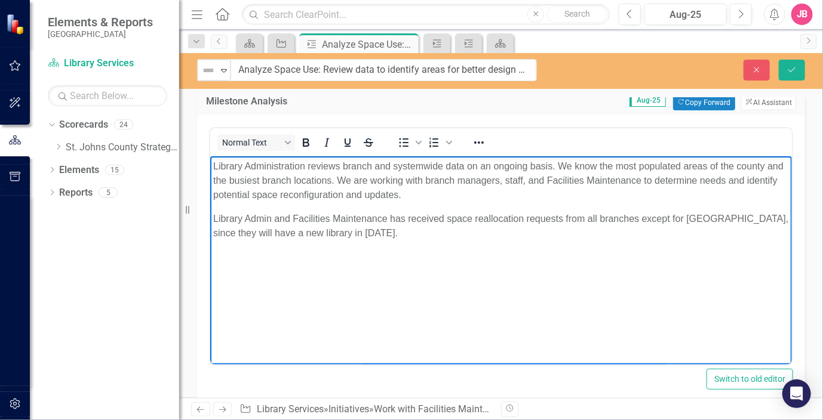
scroll to position [183, 0]
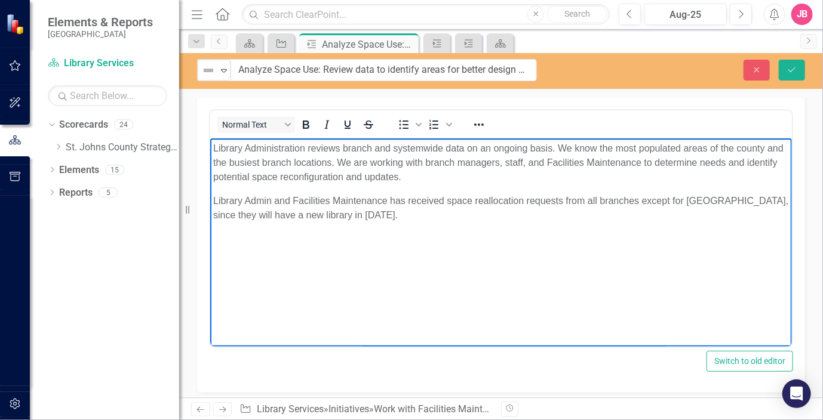
click at [253, 238] on body "Library Administration reviews branch and systemwide data on an ongoing basis. …" at bounding box center [500, 227] width 581 height 179
click at [442, 217] on p "Library Admin and Facilities Maintenance has received space reallocation reques…" at bounding box center [500, 207] width 575 height 29
click at [474, 202] on p "Library Admin and Facilities Maintenance has received space reallocation reques…" at bounding box center [500, 207] width 575 height 29
click at [563, 198] on p "Library Admin and Facilities Maintenance has received space redesign/reallocati…" at bounding box center [500, 207] width 575 height 29
drag, startPoint x: 278, startPoint y: 239, endPoint x: 284, endPoint y: 239, distance: 6.0
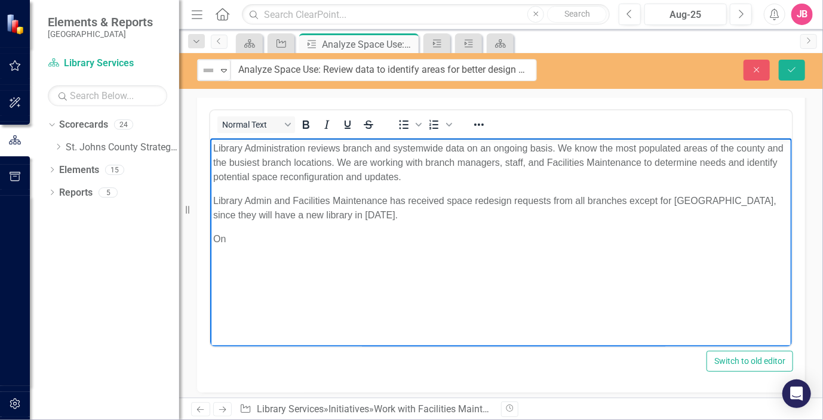
click at [278, 239] on p "On" at bounding box center [500, 239] width 575 height 14
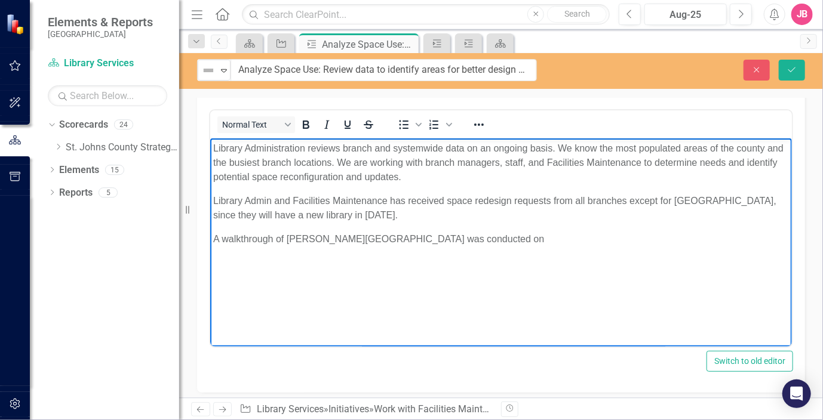
click at [495, 242] on p "A walkthrough of Bartram Trail Branch Library was conducted on" at bounding box center [500, 239] width 575 height 14
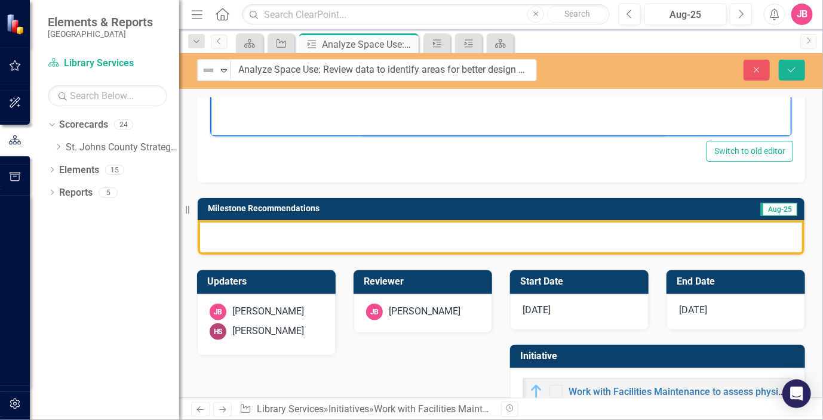
scroll to position [422, 0]
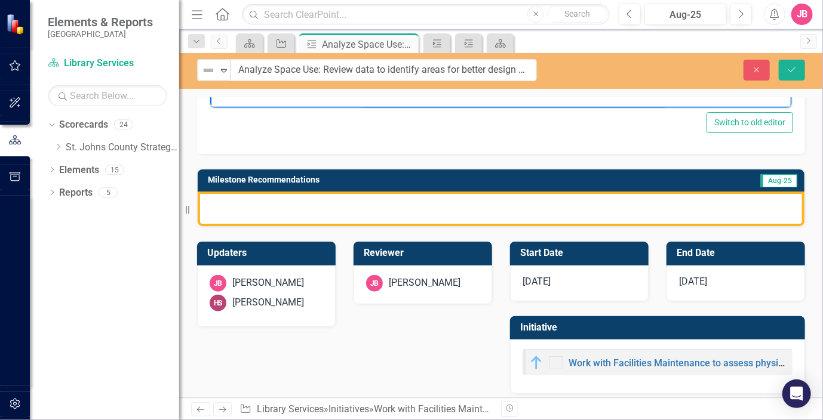
click at [367, 204] on div at bounding box center [501, 209] width 607 height 35
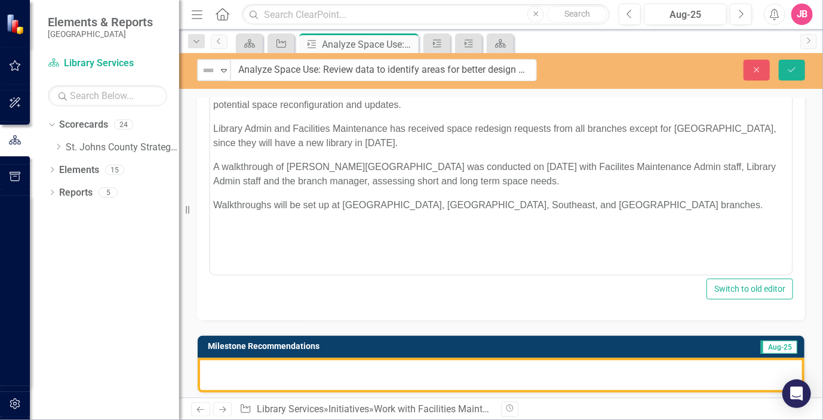
scroll to position [243, 0]
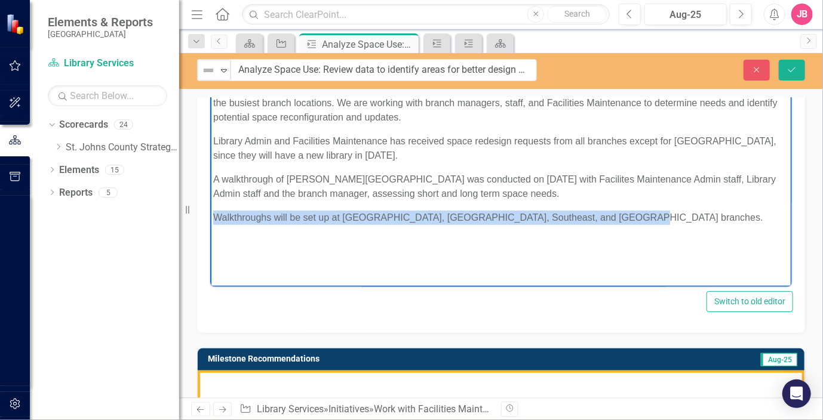
drag, startPoint x: 627, startPoint y: 220, endPoint x: 213, endPoint y: 212, distance: 414.4
click at [213, 212] on p "Walkthroughs will be set up at [GEOGRAPHIC_DATA], [GEOGRAPHIC_DATA], Southeast,…" at bounding box center [500, 217] width 575 height 14
copy p "Walkthroughs will be set up at [GEOGRAPHIC_DATA], [GEOGRAPHIC_DATA], Southeast,…"
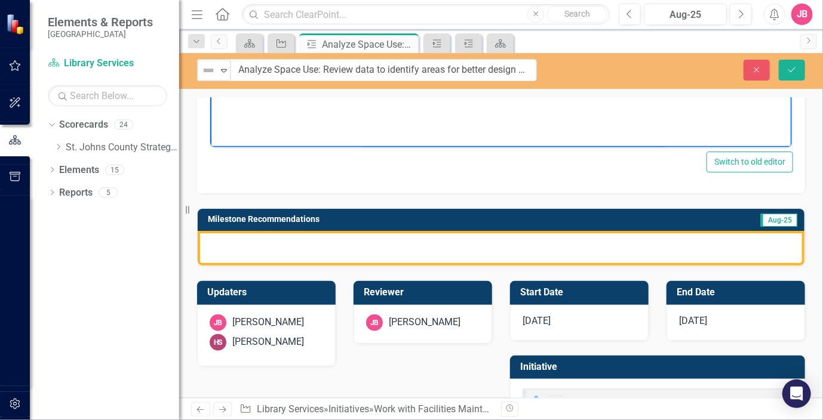
scroll to position [422, 0]
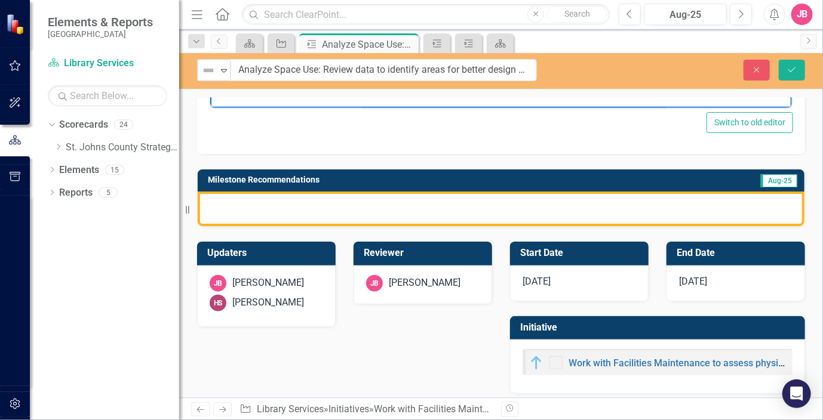
click at [296, 208] on div at bounding box center [501, 209] width 607 height 35
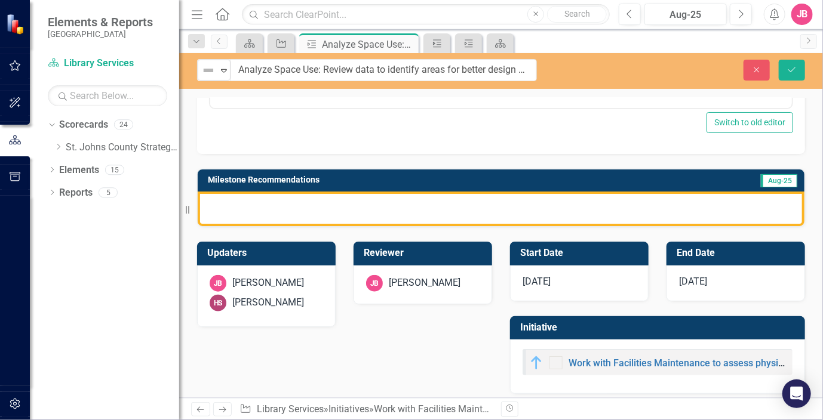
click at [291, 206] on div at bounding box center [501, 209] width 607 height 35
click at [267, 199] on div at bounding box center [501, 209] width 607 height 35
click at [265, 201] on div at bounding box center [501, 209] width 607 height 35
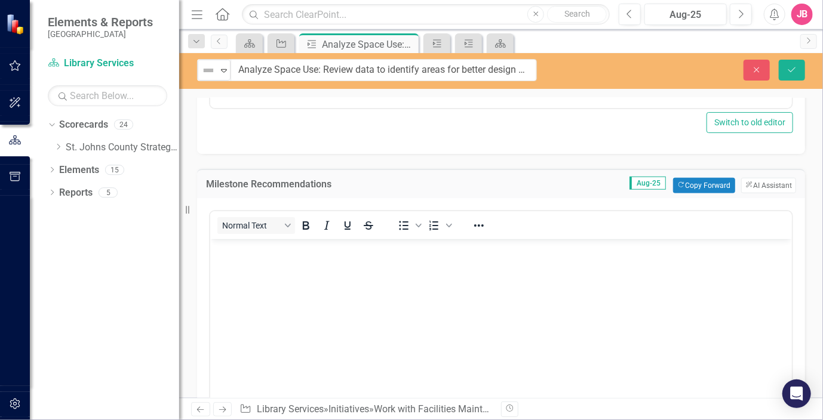
scroll to position [0, 0]
click at [253, 260] on body "Rich Text Area. Press ALT-0 for help." at bounding box center [500, 328] width 581 height 179
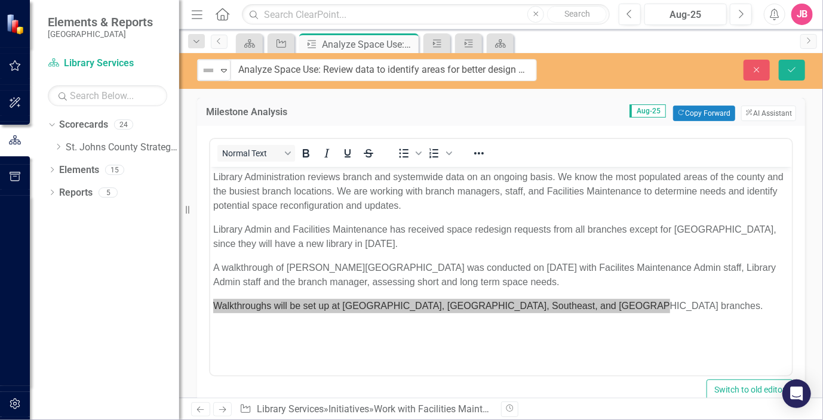
scroll to position [124, 0]
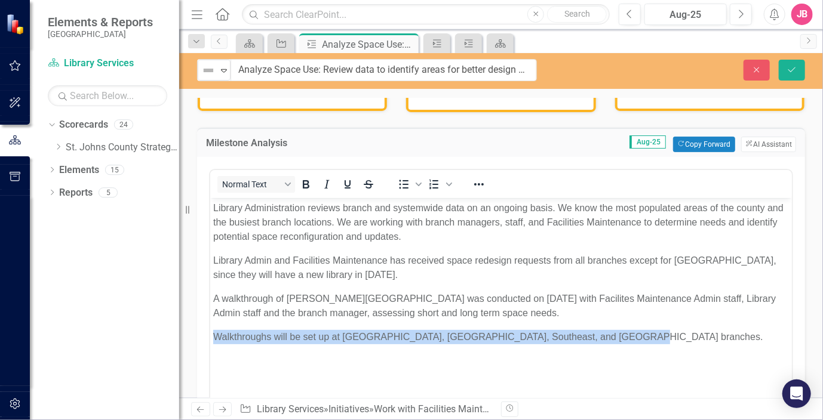
click at [624, 333] on p "Walkthroughs will be set up at [GEOGRAPHIC_DATA], [GEOGRAPHIC_DATA], Southeast,…" at bounding box center [500, 337] width 575 height 14
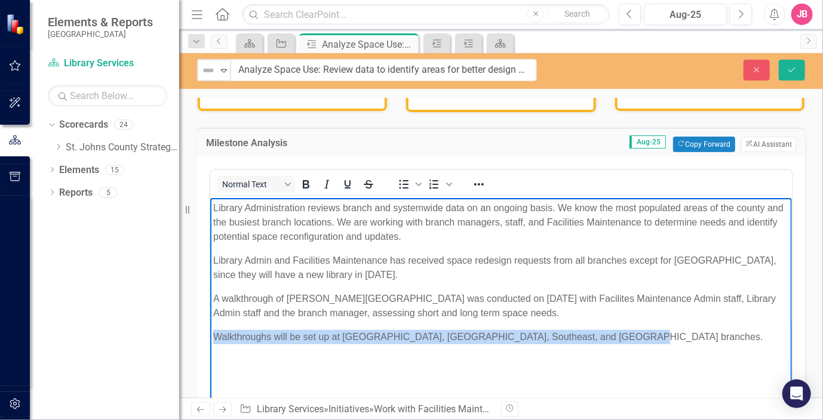
drag, startPoint x: 624, startPoint y: 336, endPoint x: 214, endPoint y: 333, distance: 410.7
click at [214, 333] on p "Walkthroughs will be set up at [GEOGRAPHIC_DATA], [GEOGRAPHIC_DATA], Southeast,…" at bounding box center [500, 337] width 575 height 14
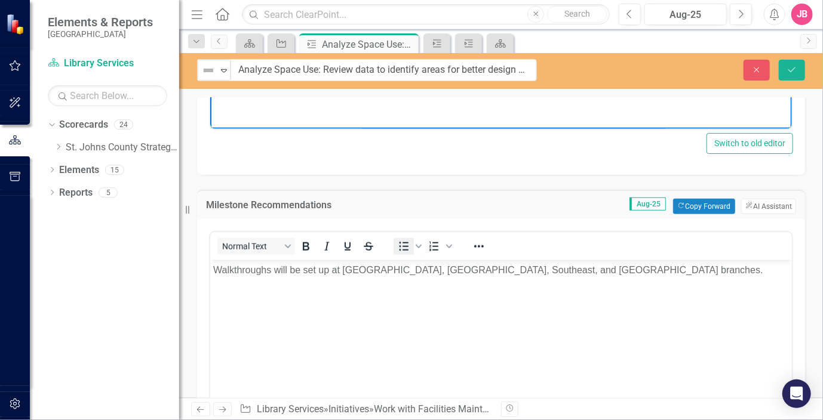
scroll to position [422, 0]
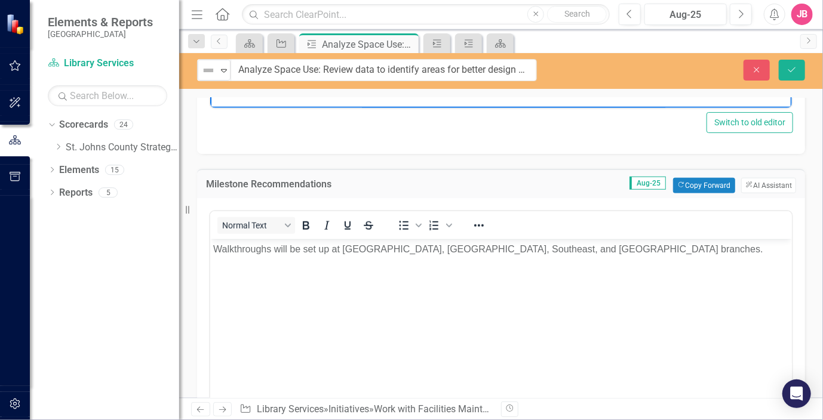
click at [611, 247] on p "Walkthroughs will be set up at [GEOGRAPHIC_DATA], [GEOGRAPHIC_DATA], Southeast,…" at bounding box center [500, 249] width 575 height 14
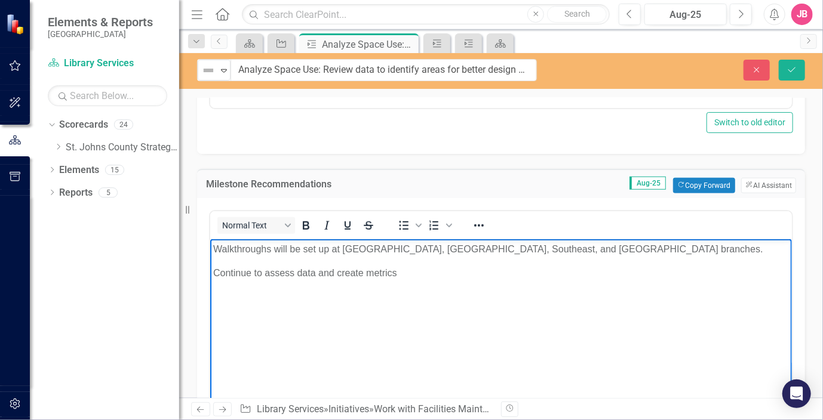
click at [409, 273] on p "Continue to assess data and create metrics" at bounding box center [500, 273] width 575 height 14
click at [501, 273] on p "Continue to assess data and metrics to prioritize space needs" at bounding box center [500, 273] width 575 height 14
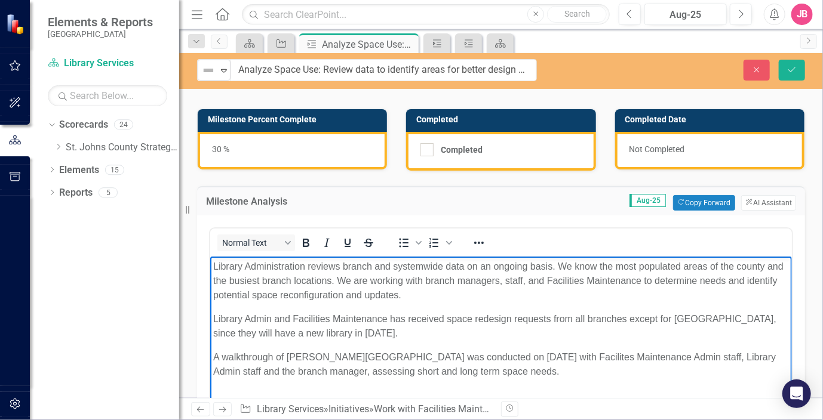
scroll to position [0, 0]
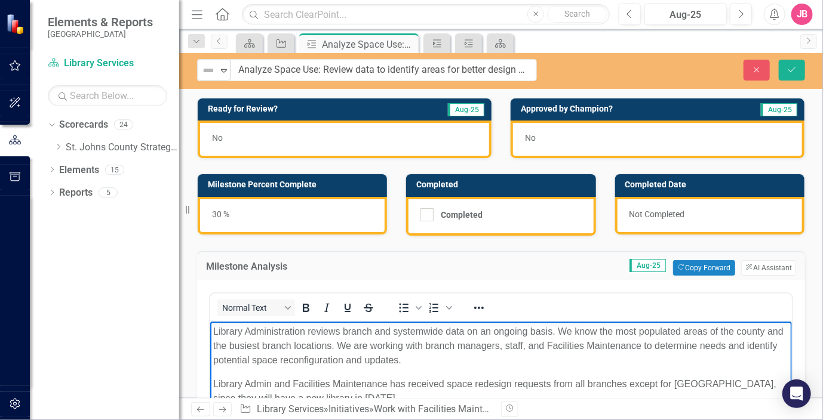
drag, startPoint x: 577, startPoint y: 442, endPoint x: 207, endPoint y: 303, distance: 395.4
click at [210, 321] on html "Library Administration reviews branch and systemwide data on an ongoing basis. …" at bounding box center [500, 410] width 581 height 179
copy body "Library Administration reviews branch and systemwide data on an ongoing basis. …"
click at [220, 136] on span "No" at bounding box center [217, 138] width 11 height 10
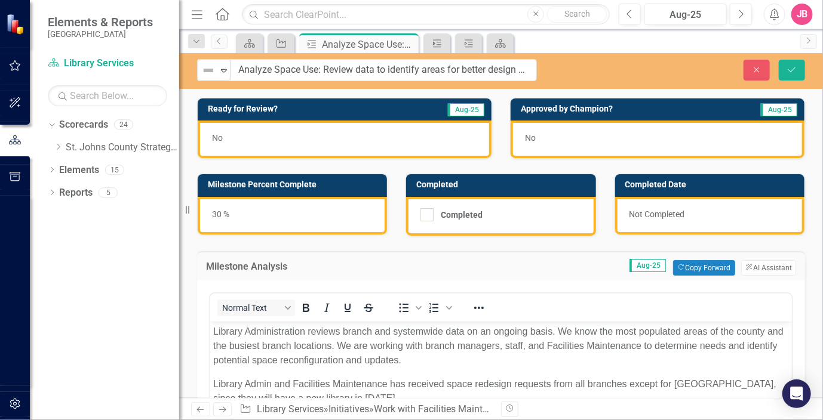
click at [220, 136] on span "No" at bounding box center [217, 138] width 11 height 10
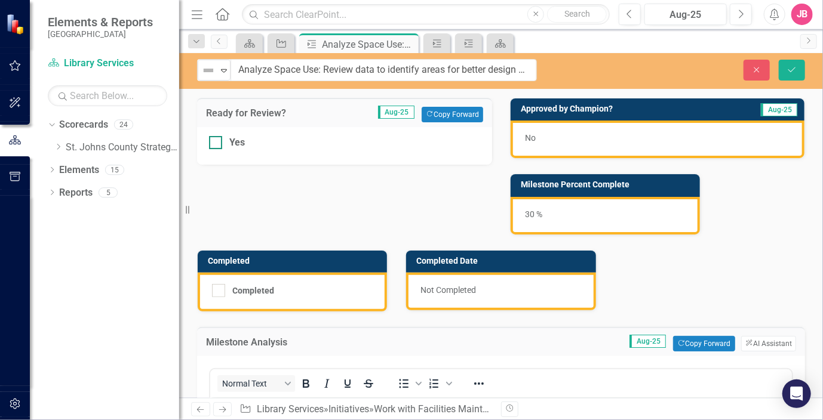
click at [215, 141] on input "Yes" at bounding box center [213, 140] width 8 height 8
checkbox input "true"
click at [792, 66] on icon "Save" at bounding box center [791, 70] width 11 height 8
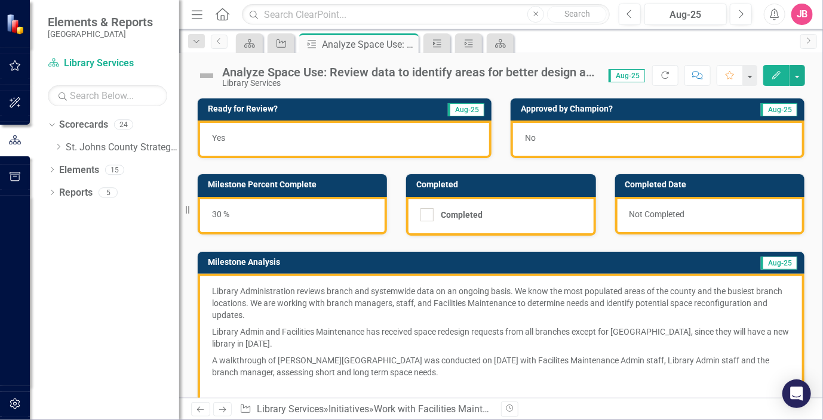
click at [549, 72] on div "Analyze Space Use: Review data to identify areas for better design and efficien…" at bounding box center [409, 72] width 374 height 13
click at [410, 70] on div "Analyze Space Use: Review data to identify areas for better design and efficien…" at bounding box center [409, 72] width 374 height 13
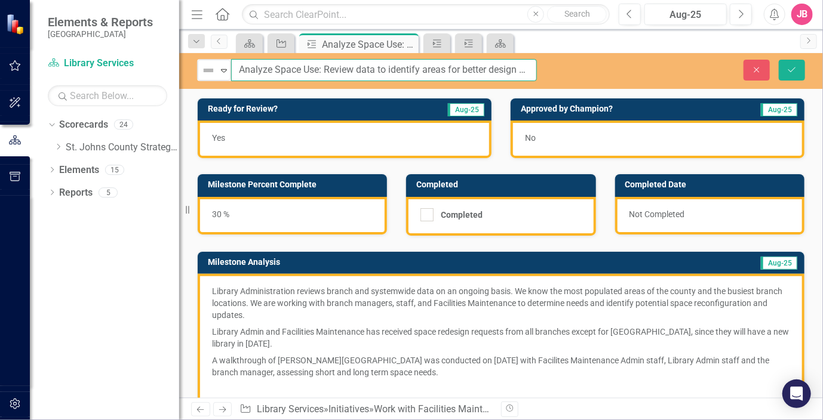
click at [518, 69] on input "Analyze Space Use: Review data to identify areas for better design and efficien…" at bounding box center [384, 70] width 306 height 22
click at [448, 374] on p "A walkthrough of Bartram Trail Branch Library was conducted on September 17th w…" at bounding box center [501, 366] width 578 height 29
drag, startPoint x: 448, startPoint y: 373, endPoint x: 374, endPoint y: 373, distance: 74.0
click at [374, 373] on p "A walkthrough of Bartram Trail Branch Library was conducted on September 17th w…" at bounding box center [501, 366] width 578 height 29
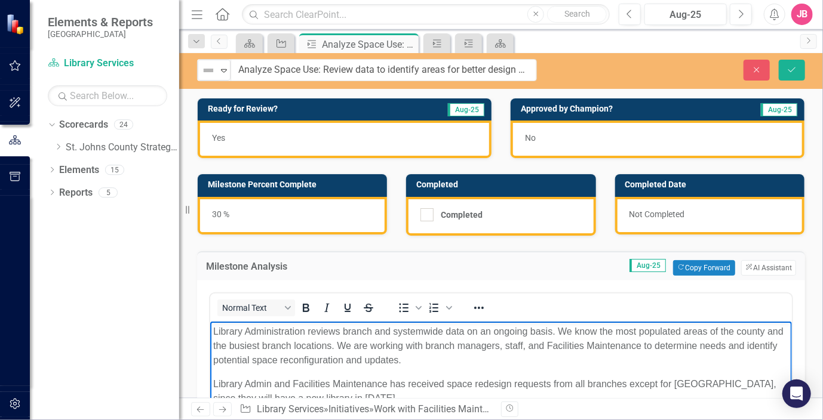
click at [435, 373] on body "Library Administration reviews branch and systemwide data on an ongoing basis. …" at bounding box center [500, 410] width 581 height 179
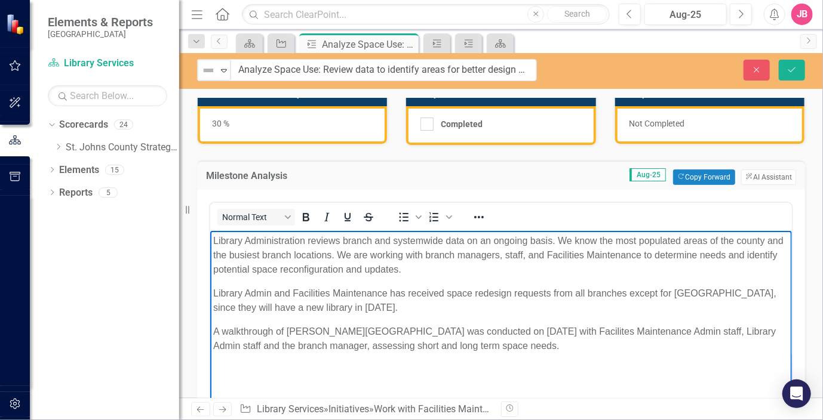
scroll to position [119, 0]
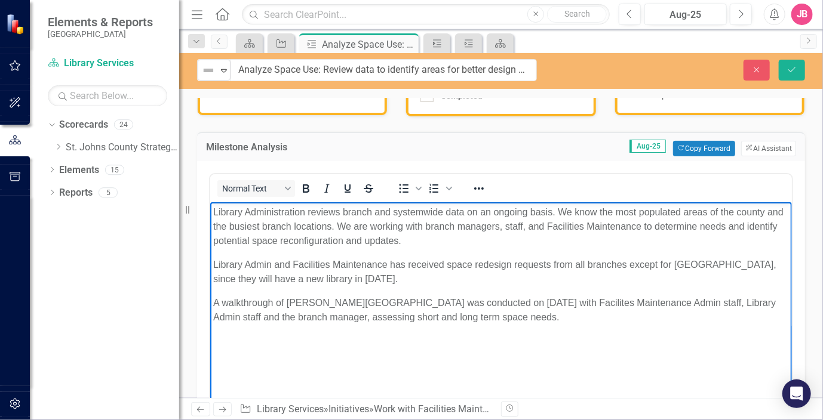
drag, startPoint x: 563, startPoint y: 317, endPoint x: 408, endPoint y: 501, distance: 241.1
click at [210, 301] on html "Library Administration reviews branch and systemwide data on an ongoing basis. …" at bounding box center [500, 291] width 581 height 179
copy p "A walkthrough of Bartram Trail Branch Library was conducted on September 17th w…"
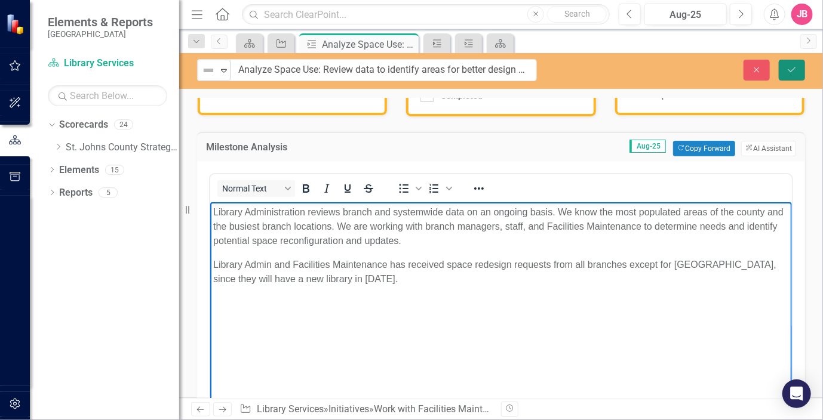
click at [791, 70] on icon "Save" at bounding box center [791, 70] width 11 height 8
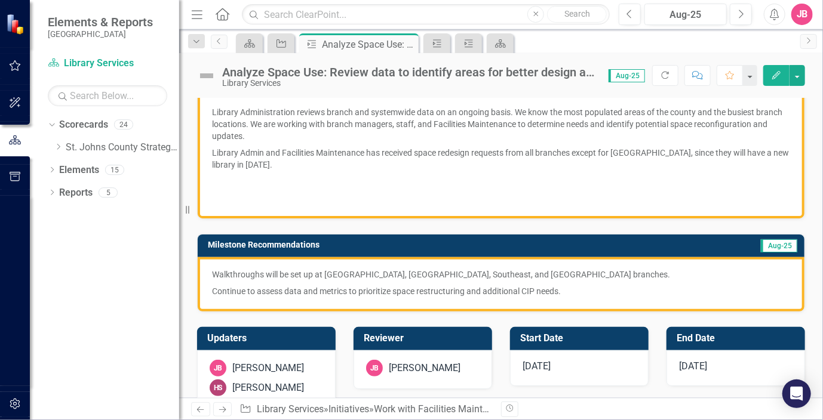
scroll to position [239, 0]
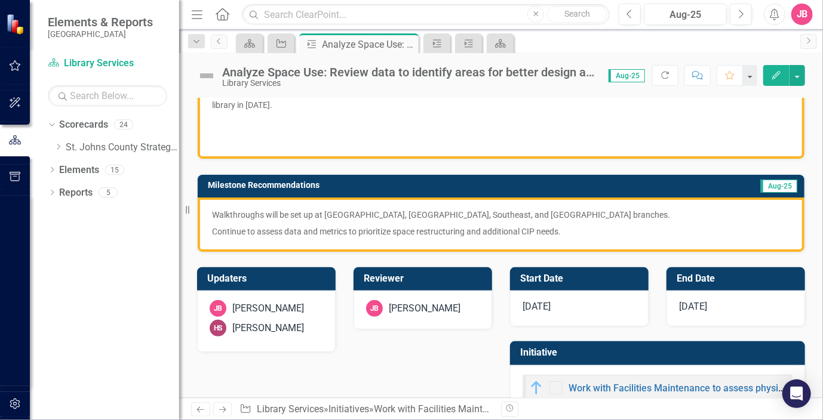
drag, startPoint x: 556, startPoint y: 214, endPoint x: 313, endPoint y: 216, distance: 243.0
click at [313, 216] on p "Walkthroughs will be set up at [GEOGRAPHIC_DATA], [GEOGRAPHIC_DATA], Southeast,…" at bounding box center [501, 216] width 578 height 14
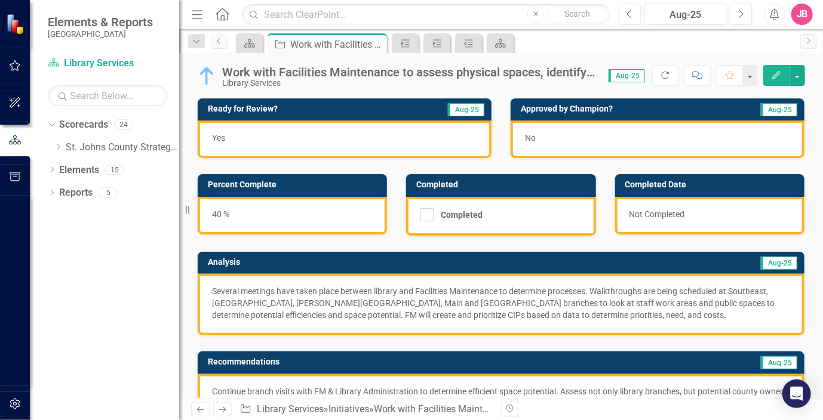
click at [377, 293] on p "Several meetings have taken place between library and Facilities Maintenance to…" at bounding box center [501, 303] width 578 height 36
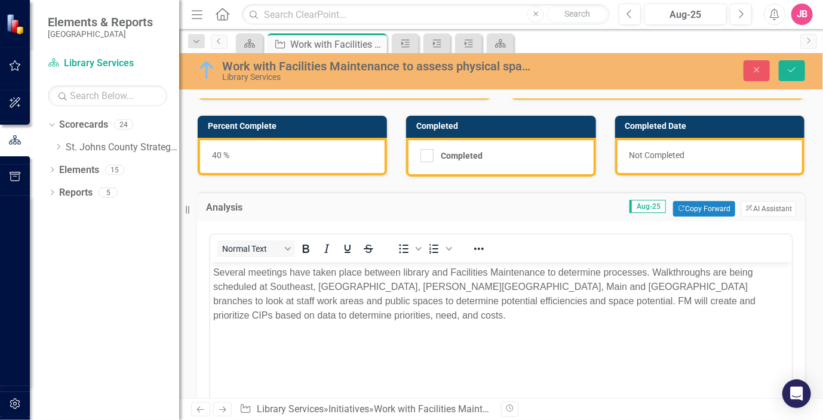
scroll to position [119, 0]
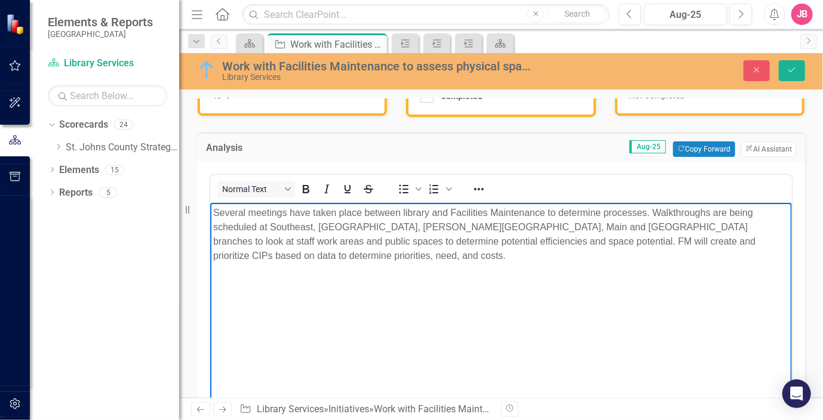
click at [602, 213] on p "Several meetings have taken place between library and Facilities Maintenance to…" at bounding box center [500, 234] width 575 height 57
click at [627, 214] on p "Several meetings have taken place between library and Facilities Maintenance to…" at bounding box center [500, 234] width 575 height 57
click at [475, 257] on p "Several meetings have taken place between library and Facilities Maintenance to…" at bounding box center [500, 234] width 575 height 57
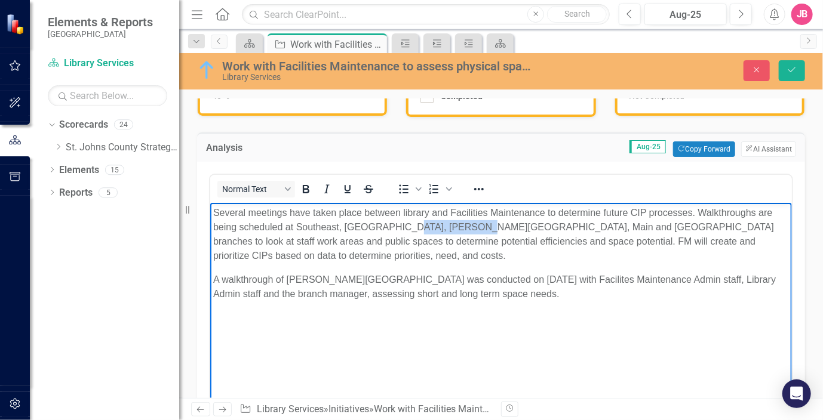
drag, startPoint x: 458, startPoint y: 227, endPoint x: 401, endPoint y: 228, distance: 57.9
click at [401, 228] on p "Several meetings have taken place between library and Facilities Maintenance to…" at bounding box center [500, 234] width 575 height 57
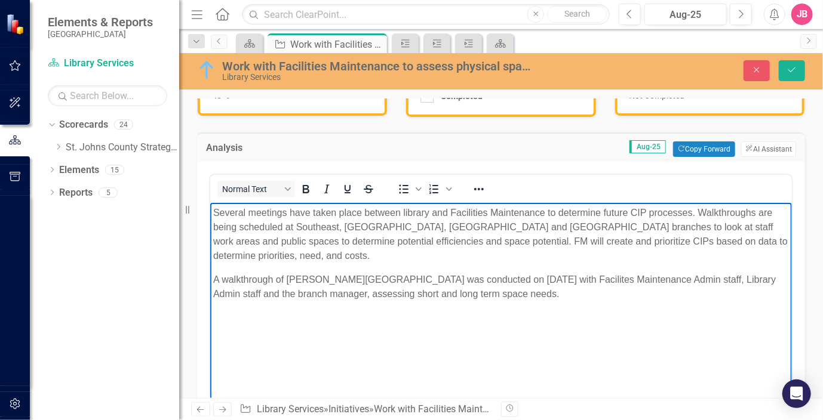
click at [696, 210] on p "Several meetings have taken place between library and Facilities Maintenance to…" at bounding box center [500, 234] width 575 height 57
drag, startPoint x: 593, startPoint y: 294, endPoint x: 213, endPoint y: 276, distance: 380.7
click at [213, 276] on p "A walkthrough of Bartram Trail Branch Library was conducted on September 17th w…" at bounding box center [500, 287] width 575 height 29
copy p "A walkthrough of Bartram Trail Branch Library was conducted on September 17th w…"
click at [698, 213] on p "Several meetings have taken place between library and Facilities Maintenance to…" at bounding box center [500, 234] width 575 height 57
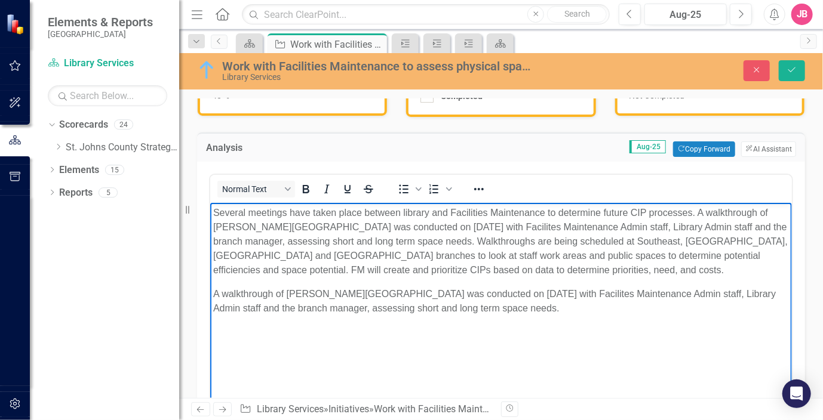
drag, startPoint x: 564, startPoint y: 309, endPoint x: 212, endPoint y: 293, distance: 352.6
click at [213, 293] on p "A walkthrough of Bartram Trail Branch Library was conducted on September 17th w…" at bounding box center [500, 301] width 575 height 29
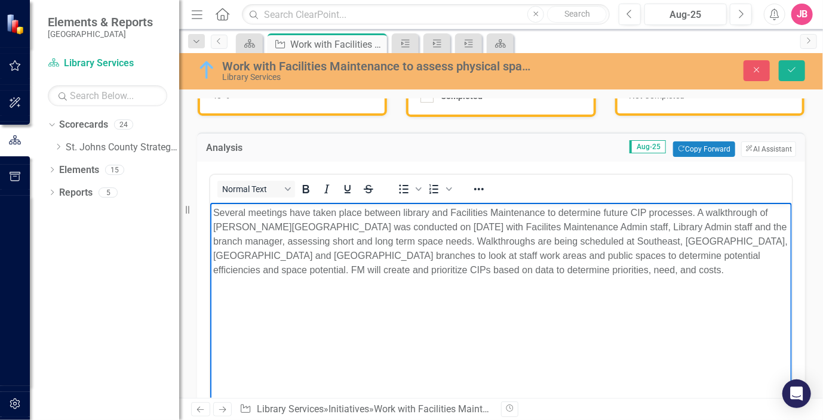
drag, startPoint x: 476, startPoint y: 240, endPoint x: 507, endPoint y: 245, distance: 31.4
click at [477, 239] on p "Several meetings have taken place between library and Facilities Maintenance to…" at bounding box center [500, 242] width 575 height 72
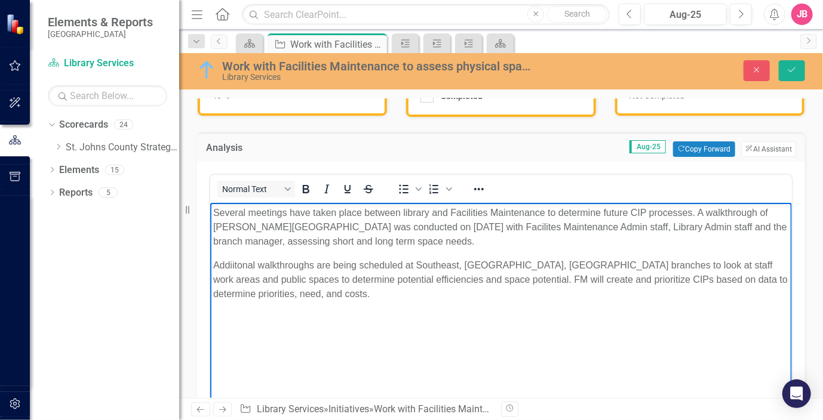
scroll to position [179, 0]
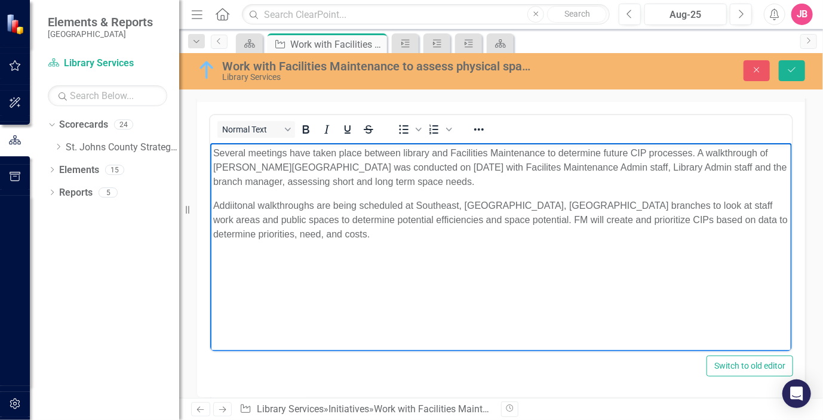
click at [408, 236] on p "Addiitonal walkthroughs are being scheduled at Southeast, [GEOGRAPHIC_DATA], [G…" at bounding box center [500, 220] width 575 height 43
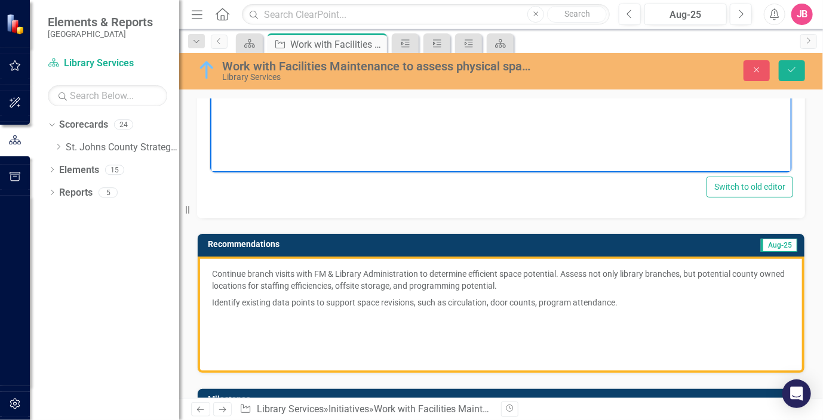
scroll to position [418, 0]
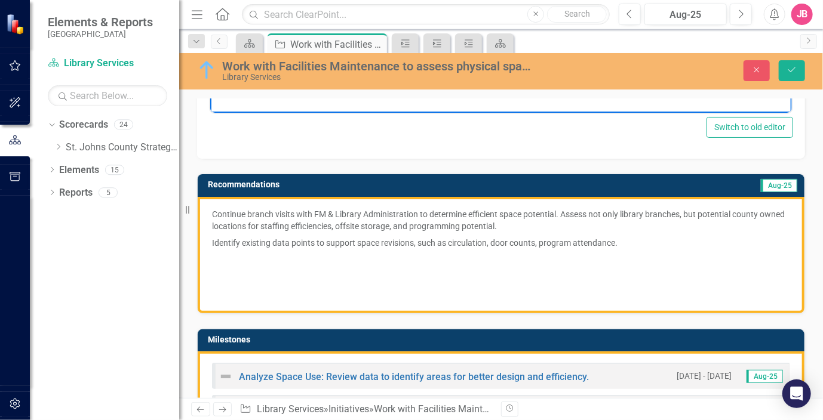
click at [601, 258] on p at bounding box center [501, 259] width 578 height 17
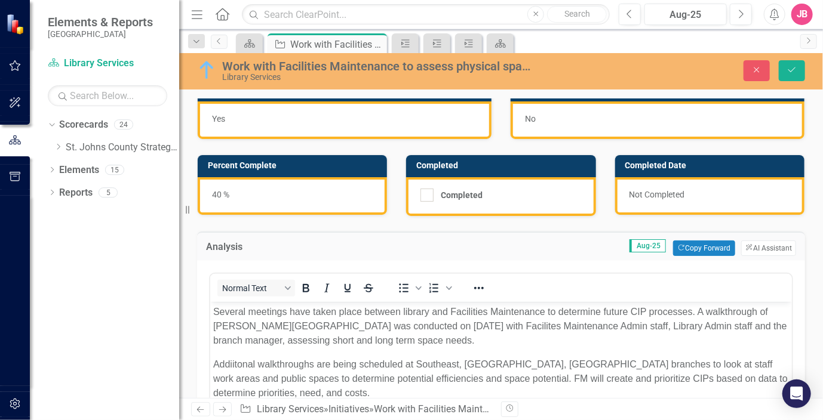
scroll to position [0, 0]
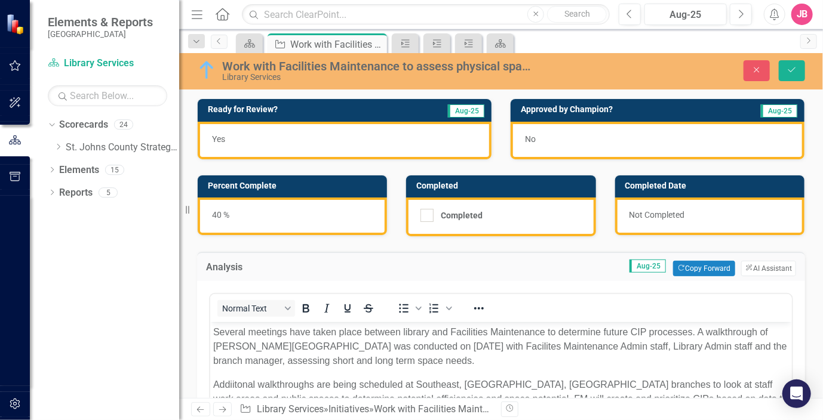
click at [257, 135] on div "Yes" at bounding box center [345, 141] width 294 height 38
click at [792, 66] on icon "Save" at bounding box center [791, 70] width 11 height 8
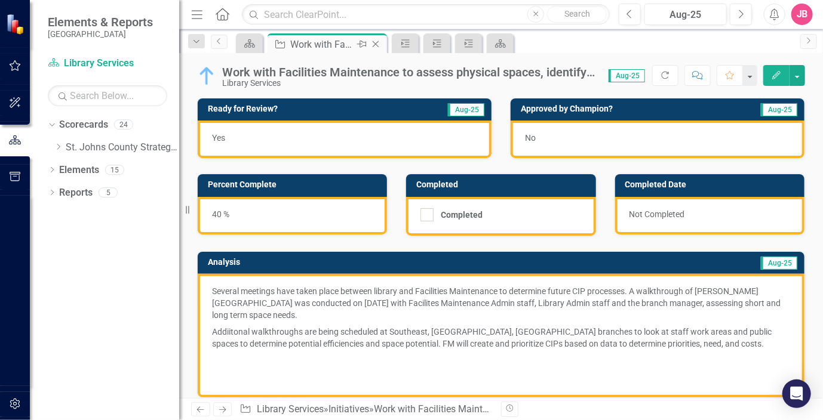
click at [376, 44] on icon at bounding box center [376, 44] width 7 height 7
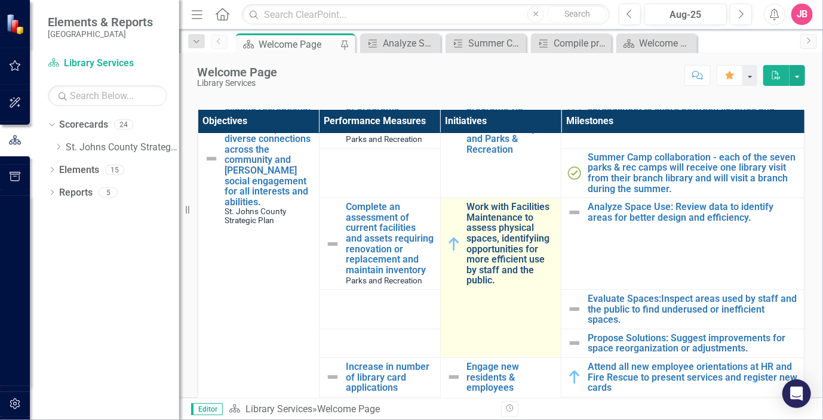
scroll to position [119, 0]
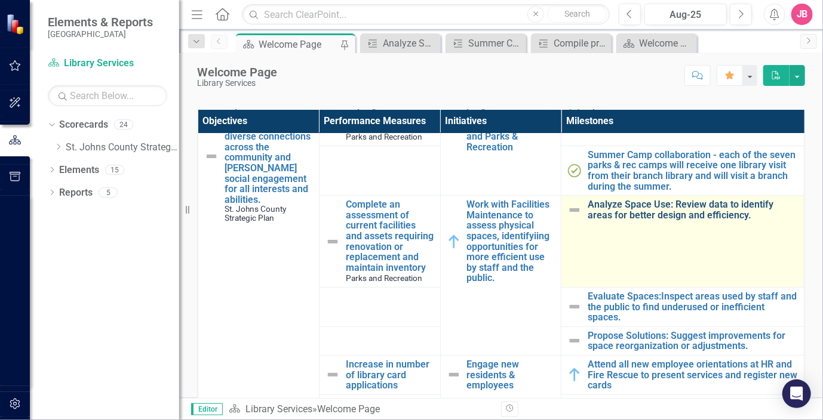
click at [678, 213] on link "Analyze Space Use: Review data to identify areas for better design and efficien…" at bounding box center [692, 209] width 210 height 21
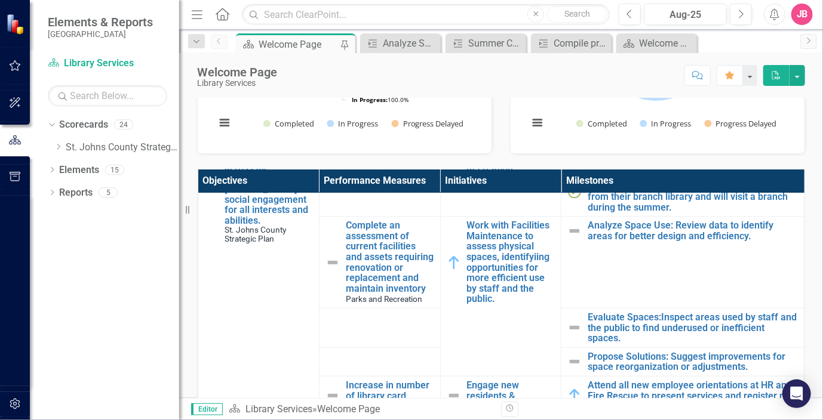
scroll to position [179, 0]
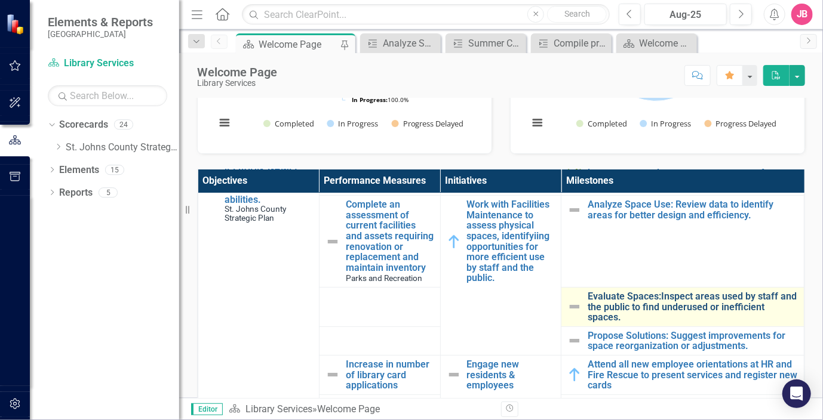
click at [671, 310] on link "Evaluate Spaces:Inspect areas used by staff and the public to find underused or…" at bounding box center [692, 307] width 210 height 32
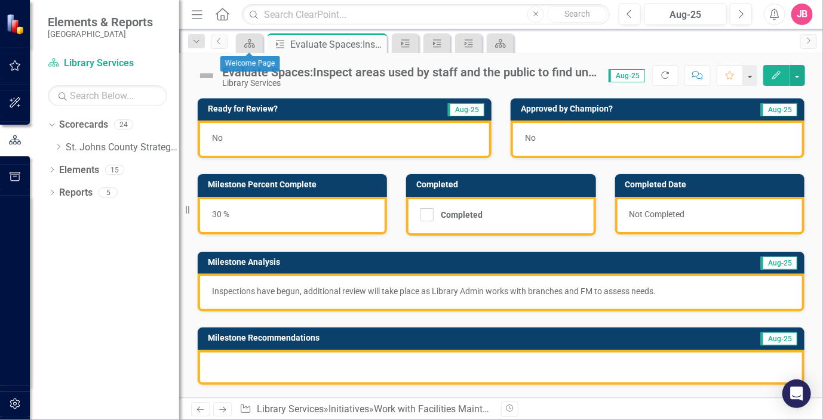
click at [334, 76] on div "Evaluate Spaces:Inspect areas used by staff and the public to find underused or…" at bounding box center [409, 72] width 374 height 13
click at [334, 77] on div "Evaluate Spaces:Inspect areas used by staff and the public to find underused or…" at bounding box center [409, 72] width 374 height 13
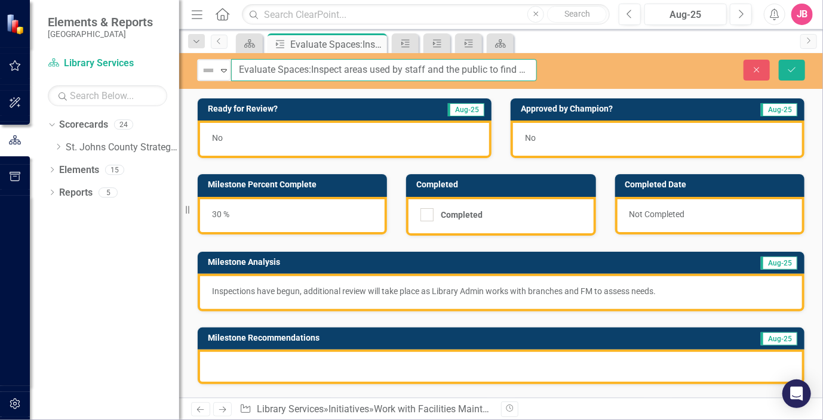
type input "Evaluate Spaces: Inspect areas used by staff and the public to find underused o…"
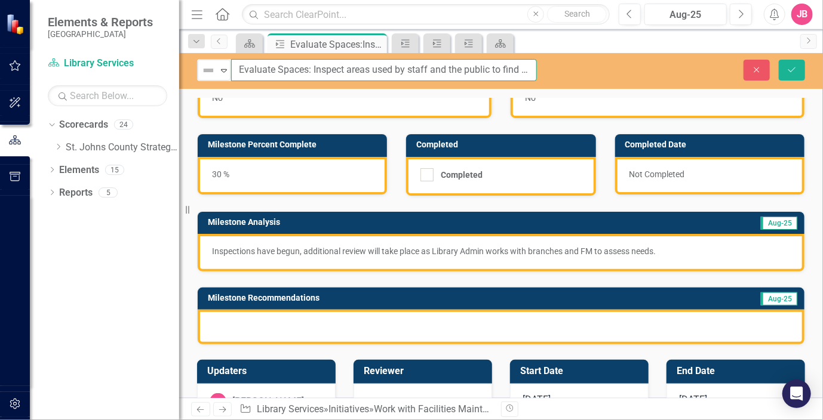
scroll to position [60, 0]
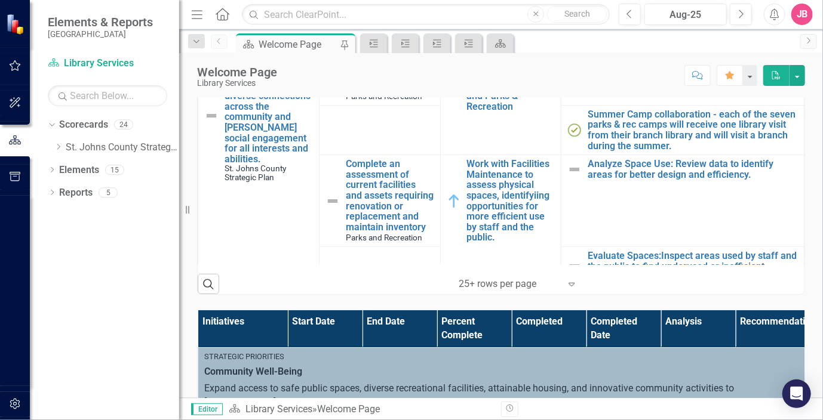
scroll to position [408, 0]
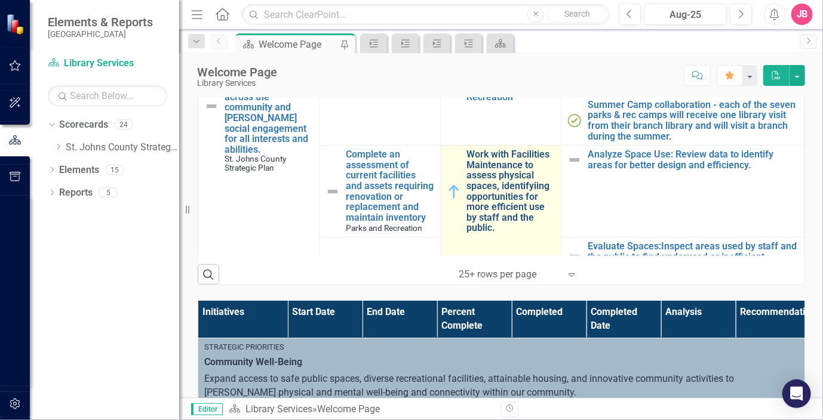
click at [488, 170] on link "Work with Facilities Maintenance to assess physical spaces, identifyiing opport…" at bounding box center [511, 191] width 88 height 84
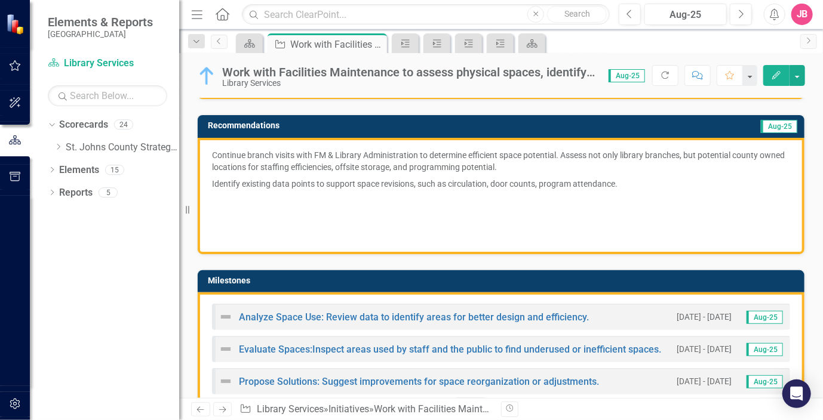
scroll to position [358, 0]
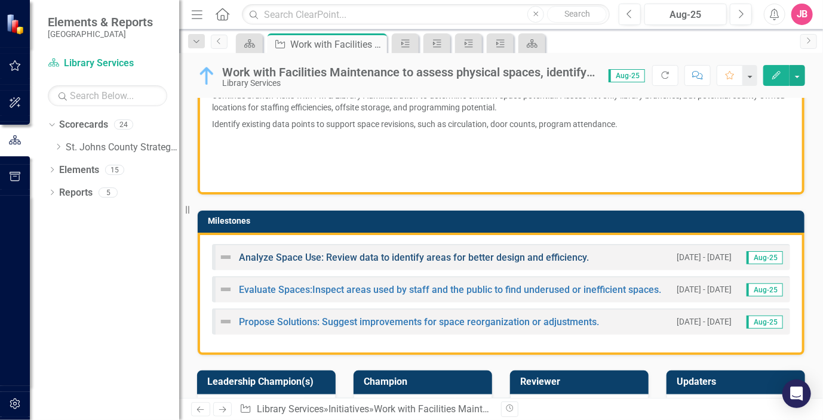
click at [418, 254] on link "Analyze Space Use: Review data to identify areas for better design and efficien…" at bounding box center [414, 257] width 350 height 11
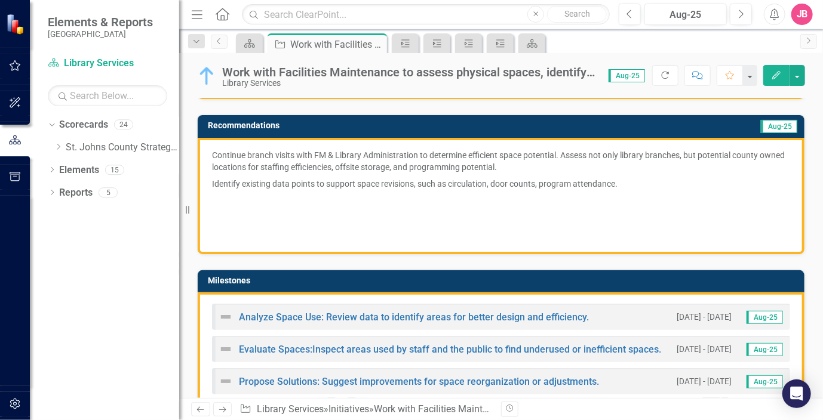
scroll to position [358, 0]
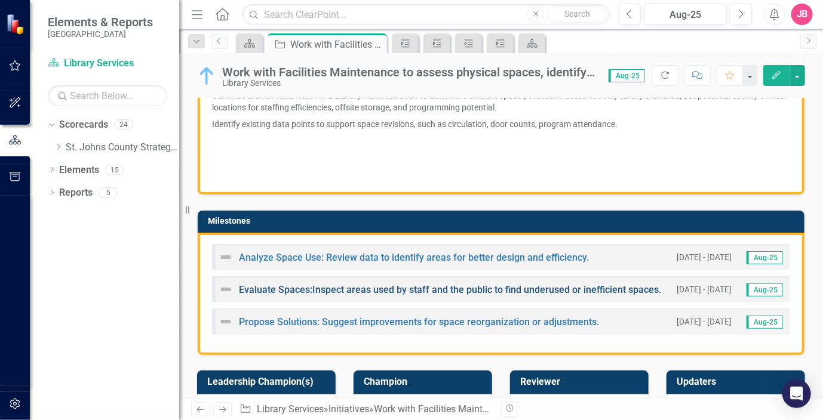
click at [415, 287] on link "Evaluate Spaces:Inspect areas used by staff and the public to find underused or…" at bounding box center [450, 289] width 422 height 11
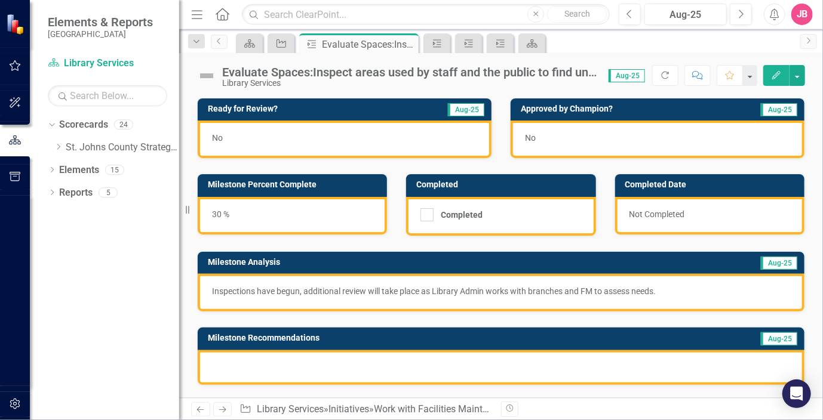
click at [220, 213] on div "30 %" at bounding box center [292, 216] width 189 height 38
click at [213, 291] on p "Inspections have begun, additional review will take place as Library Admin work…" at bounding box center [501, 291] width 578 height 12
click at [210, 291] on div "Inspections have begun, additional review will take place as Library Admin work…" at bounding box center [501, 293] width 607 height 38
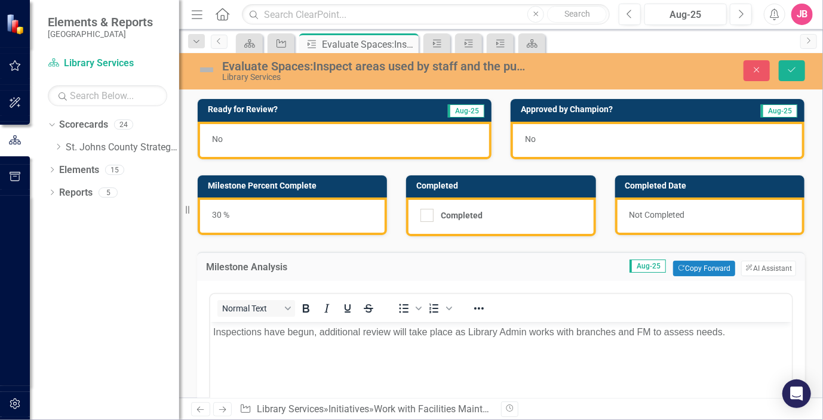
click at [213, 333] on p "Inspections have begun, additional review will take place as Library Admin work…" at bounding box center [500, 332] width 575 height 14
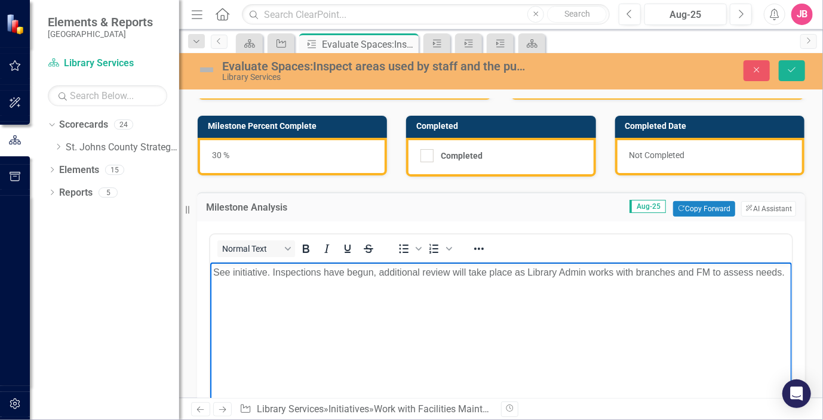
scroll to position [119, 0]
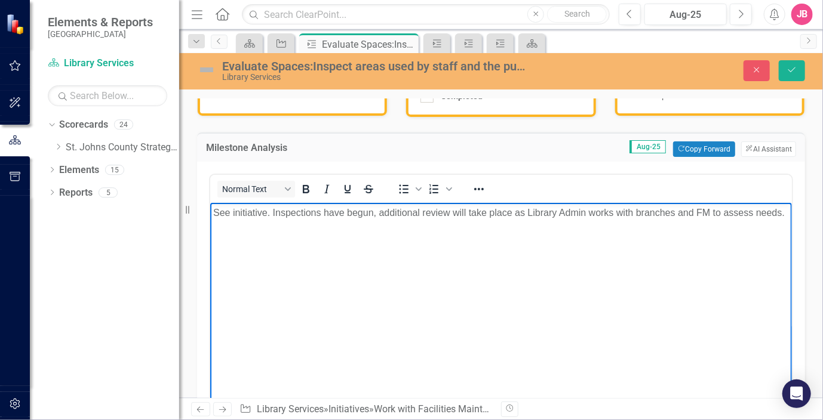
click at [763, 209] on p "See initiative. Inspections have begun, additional review will take place as Li…" at bounding box center [500, 213] width 575 height 14
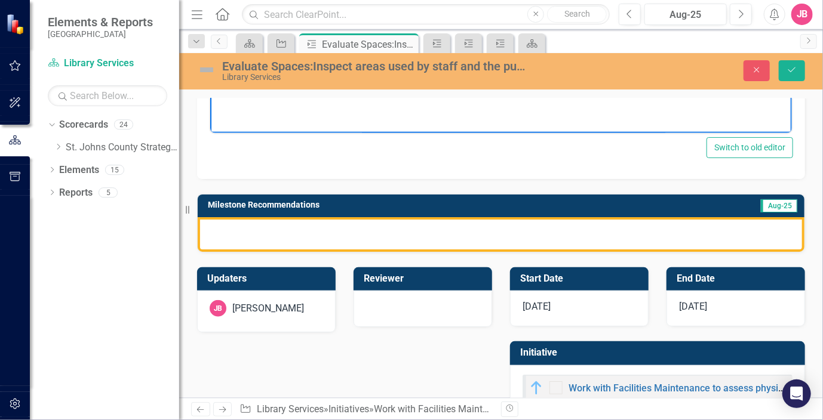
scroll to position [418, 0]
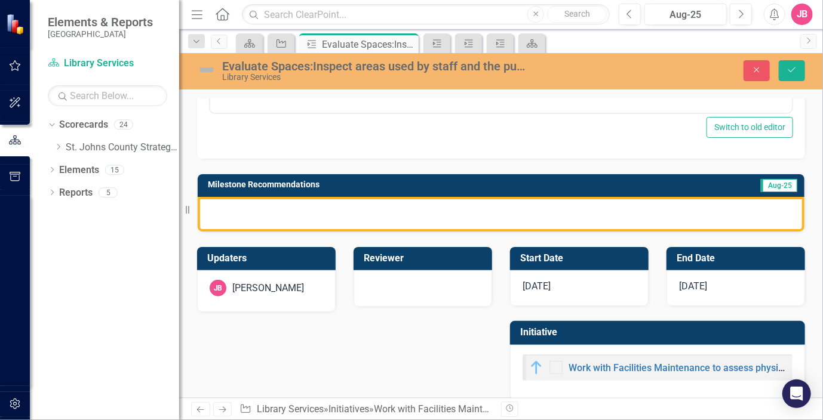
click at [640, 205] on div at bounding box center [501, 214] width 607 height 35
click at [636, 206] on div at bounding box center [501, 214] width 607 height 35
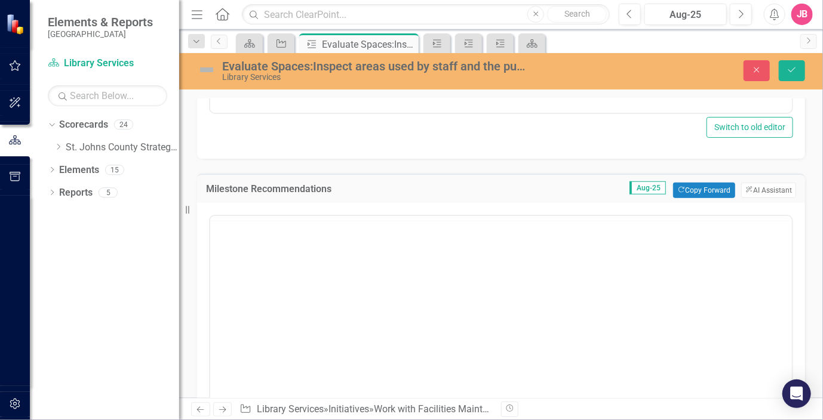
scroll to position [0, 0]
click at [321, 273] on body "Rich Text Area. Press ALT-0 for help." at bounding box center [500, 333] width 581 height 179
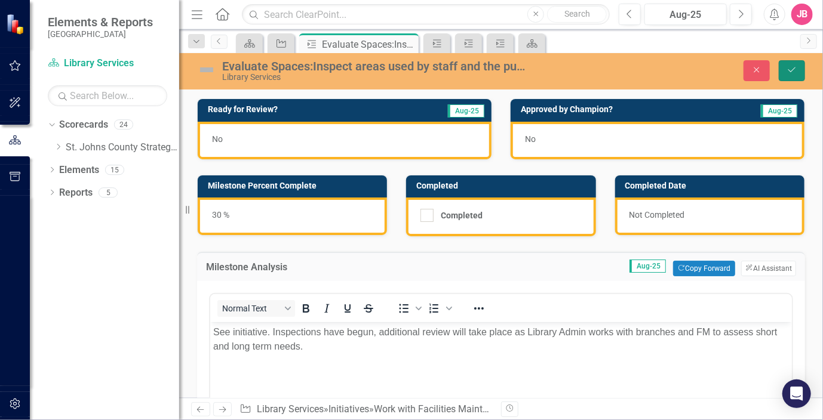
click at [799, 64] on button "Save" at bounding box center [791, 70] width 26 height 21
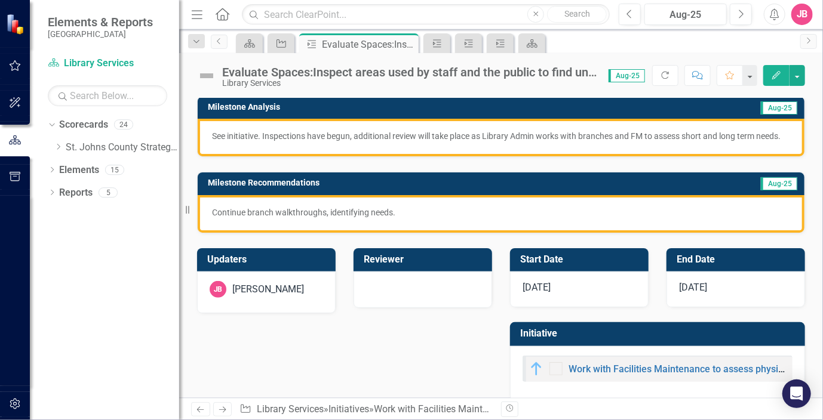
scroll to position [179, 0]
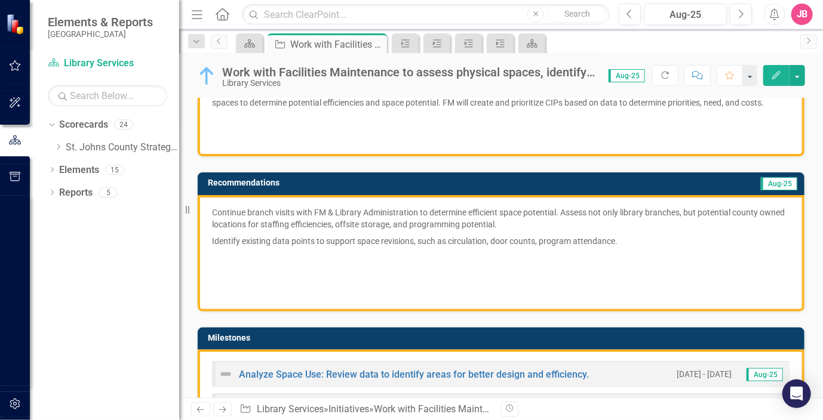
scroll to position [358, 0]
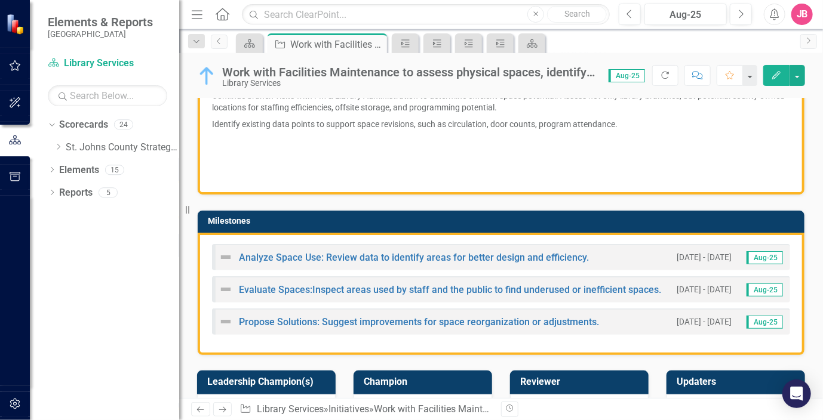
click at [384, 328] on div "Propose Solutions: Suggest improvements for space reorganization or adjustments…" at bounding box center [501, 322] width 578 height 26
click at [389, 320] on link "Propose Solutions: Suggest improvements for space reorganization or adjustments." at bounding box center [419, 321] width 360 height 11
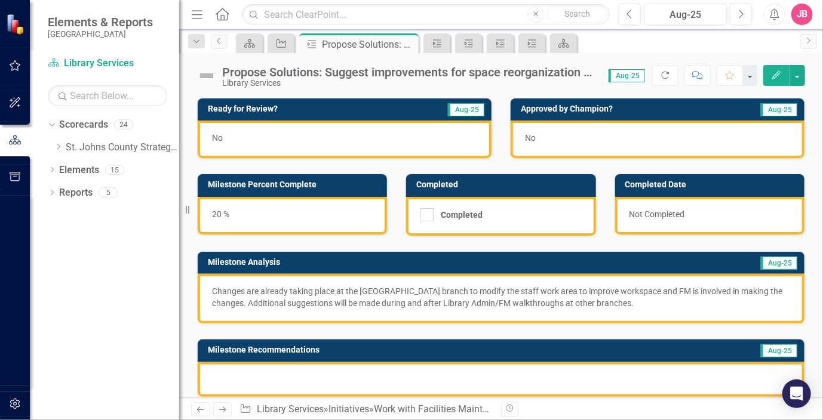
click at [645, 303] on p "Changes are already taking place at the [GEOGRAPHIC_DATA] branch to modify the …" at bounding box center [501, 297] width 578 height 24
click at [371, 377] on div at bounding box center [501, 379] width 607 height 35
click at [321, 373] on div at bounding box center [501, 379] width 607 height 35
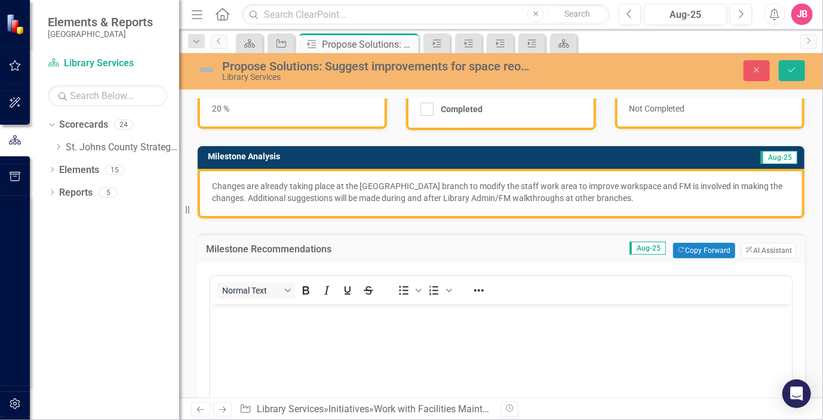
scroll to position [119, 0]
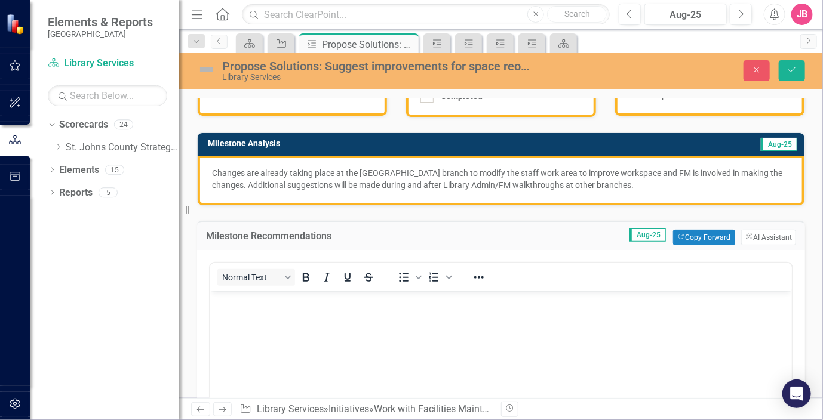
click at [340, 316] on body "Rich Text Area. Press ALT-0 for help." at bounding box center [500, 380] width 581 height 179
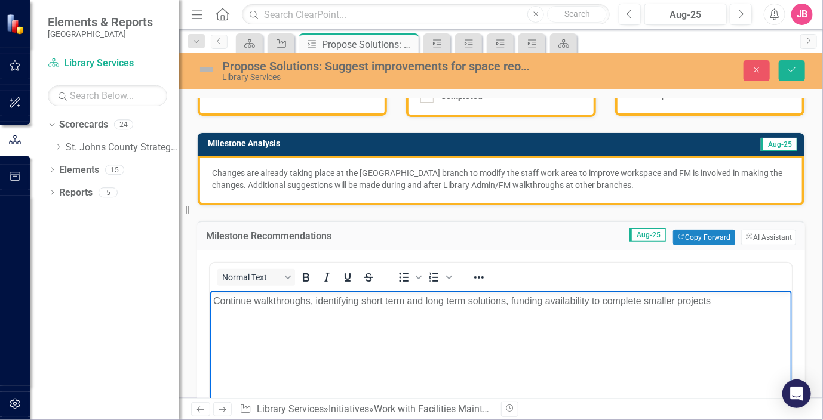
click at [510, 301] on p "Continue walkthroughs, identifying short term and long term solutions, funding …" at bounding box center [500, 301] width 575 height 14
click at [729, 300] on p "Continue walkthroughs, identifying short term and long term solutions and fundi…" at bounding box center [500, 301] width 575 height 14
click at [777, 300] on p "Continue walkthroughs, identifying short term and long term solutions and fundi…" at bounding box center [500, 301] width 575 height 14
click at [445, 167] on p "Changes are already taking place at the [GEOGRAPHIC_DATA] branch to modify the …" at bounding box center [501, 179] width 578 height 24
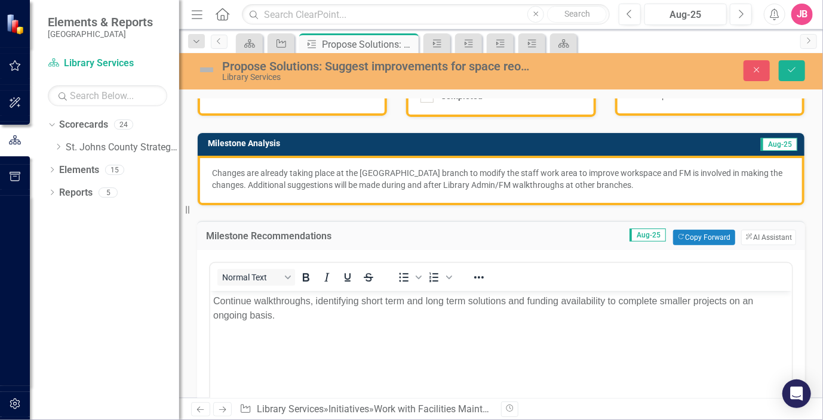
click at [445, 167] on p "Changes are already taking place at the [GEOGRAPHIC_DATA] branch to modify the …" at bounding box center [501, 179] width 578 height 24
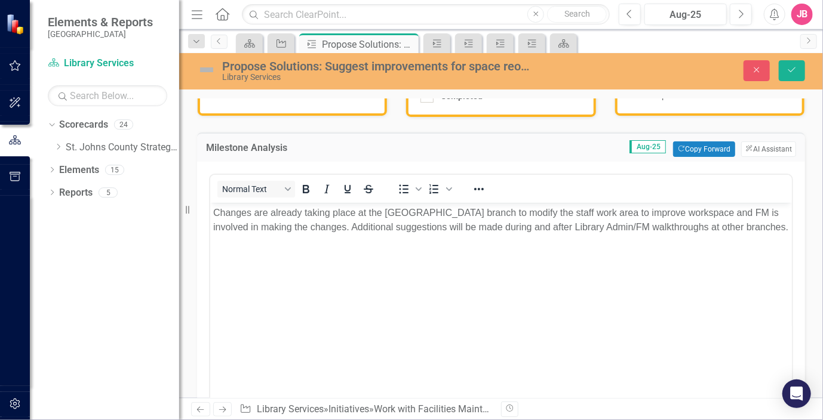
scroll to position [0, 0]
click at [758, 228] on p "Changes are already taking place at the [GEOGRAPHIC_DATA] branch to modify the …" at bounding box center [500, 220] width 575 height 29
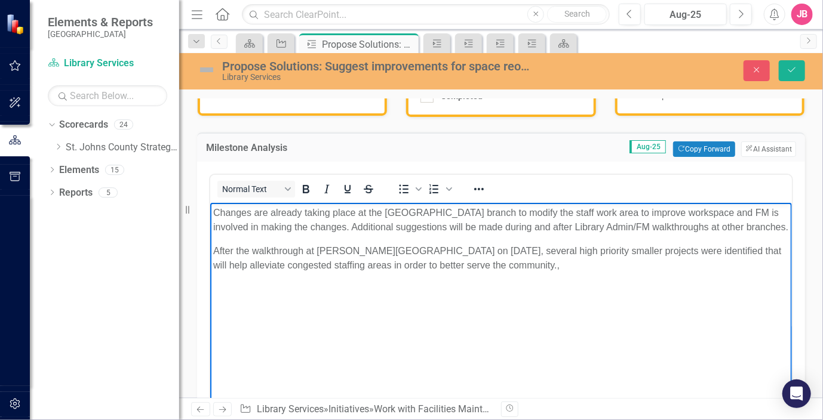
click at [362, 264] on p "After the walkthrough at Bartram Trail on September 17th, several high priority…" at bounding box center [500, 258] width 575 height 29
click at [654, 268] on p "After the walkthrough at Bartram Trail on September 17th, several high priority…" at bounding box center [500, 258] width 575 height 29
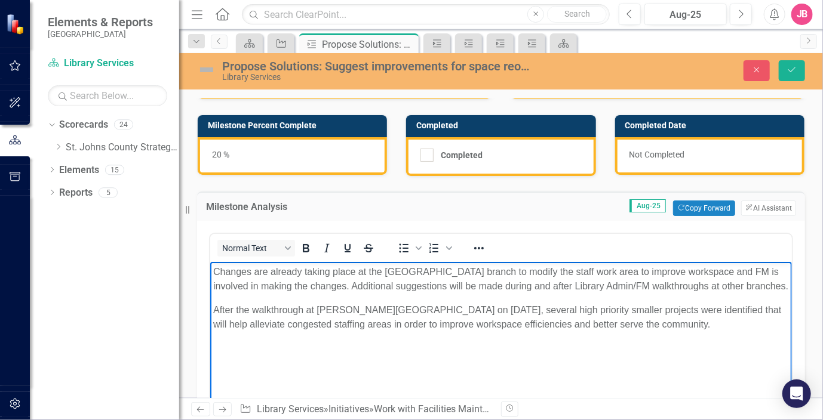
scroll to position [60, 0]
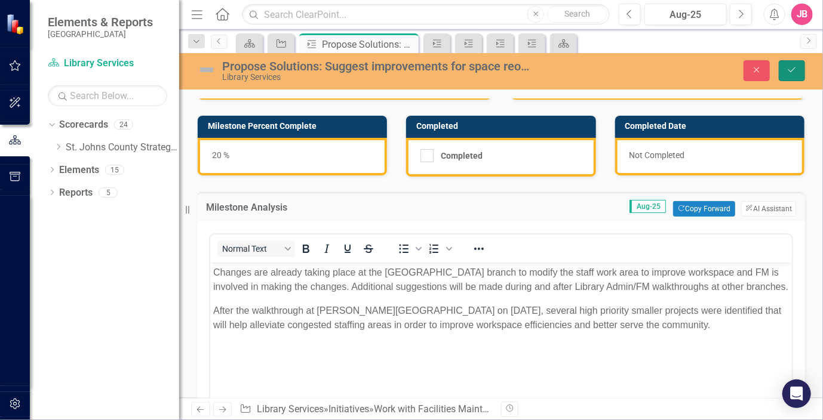
click at [798, 67] on button "Save" at bounding box center [791, 70] width 26 height 21
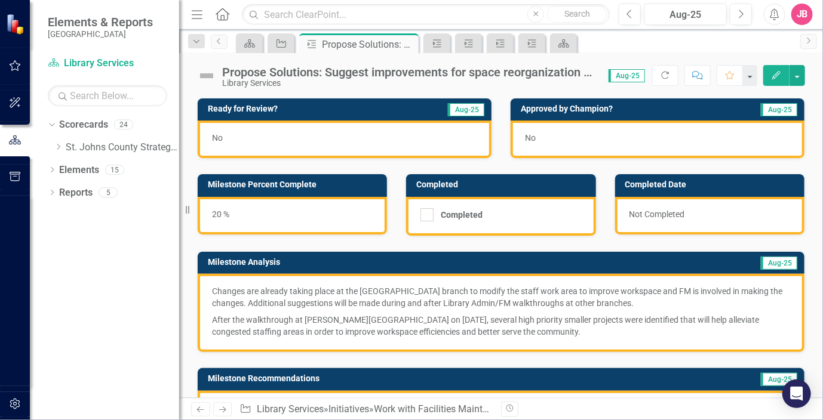
click at [239, 140] on div "No" at bounding box center [345, 140] width 294 height 38
click at [247, 138] on div "No" at bounding box center [345, 140] width 294 height 38
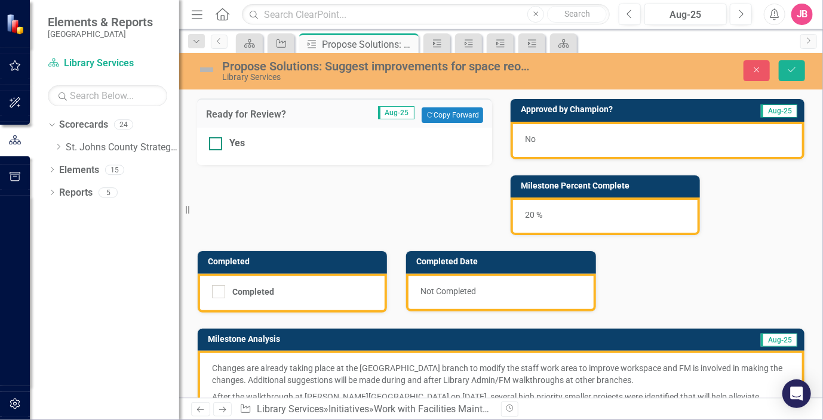
click at [220, 141] on div at bounding box center [215, 143] width 13 height 13
click at [217, 141] on input "Yes" at bounding box center [213, 141] width 8 height 8
checkbox input "true"
click at [797, 71] on icon "Save" at bounding box center [791, 70] width 11 height 8
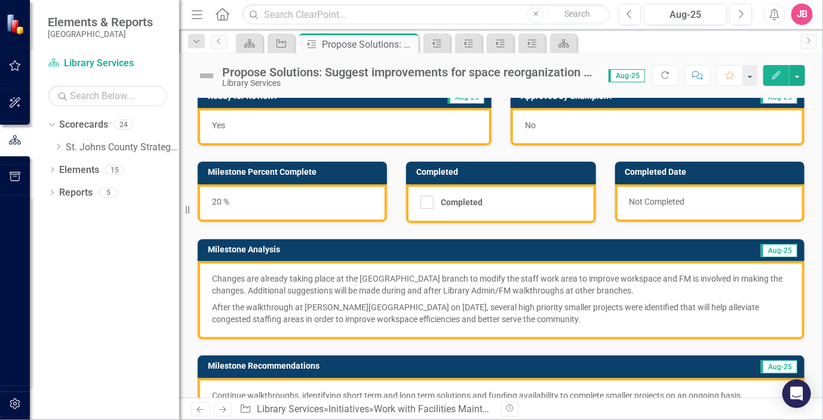
scroll to position [0, 0]
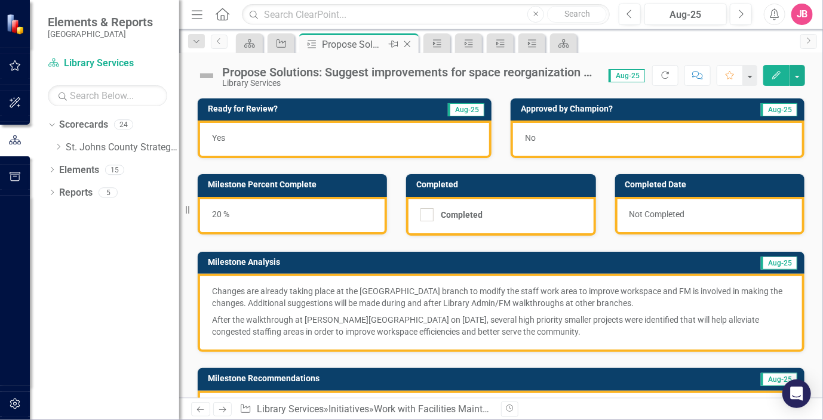
click at [406, 44] on icon "Close" at bounding box center [407, 44] width 12 height 10
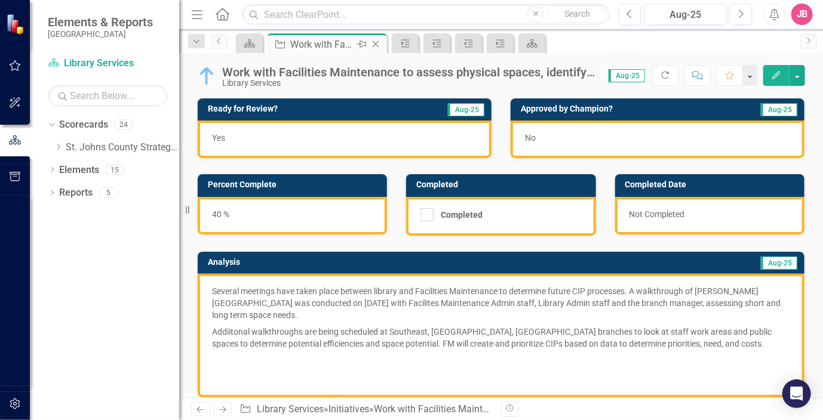
click at [376, 44] on icon at bounding box center [376, 44] width 7 height 7
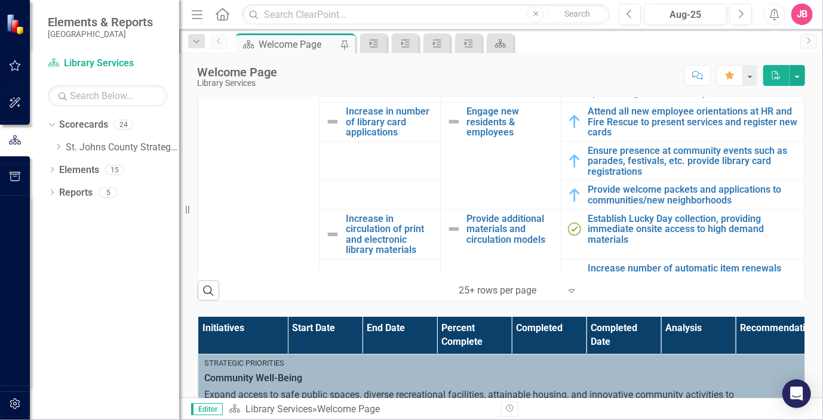
scroll to position [239, 0]
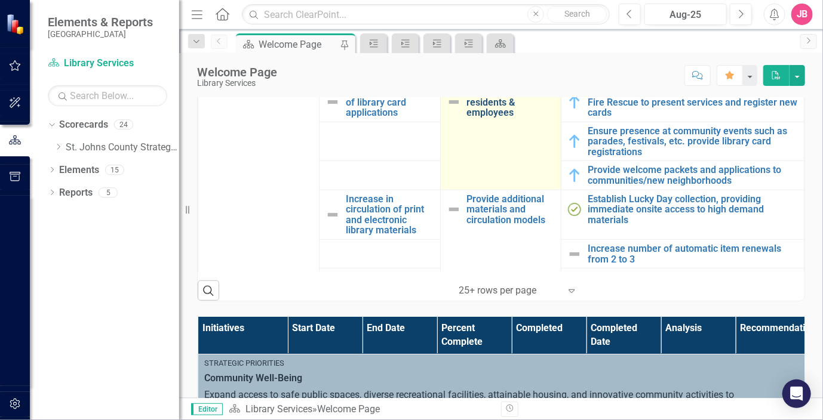
click at [495, 113] on link "Engage new residents & employees" at bounding box center [511, 103] width 88 height 32
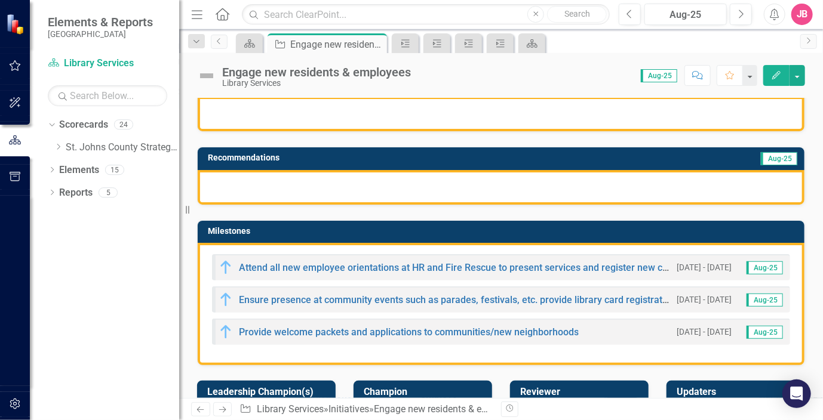
scroll to position [179, 0]
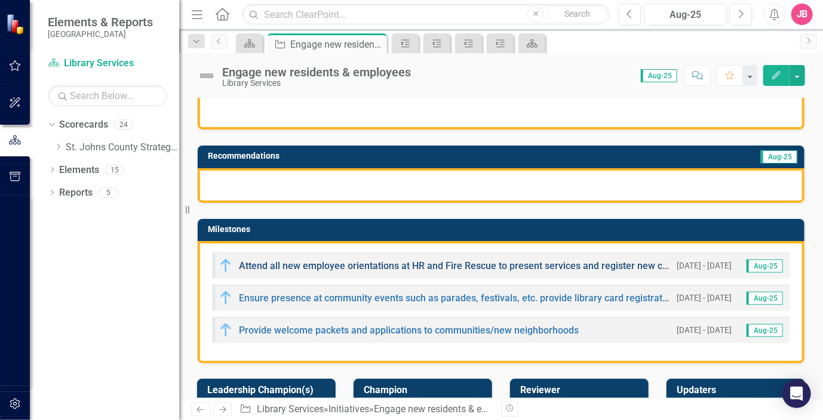
click at [454, 268] on link "Attend all new employee orientations at HR and Fire Rescue to present services …" at bounding box center [460, 265] width 442 height 11
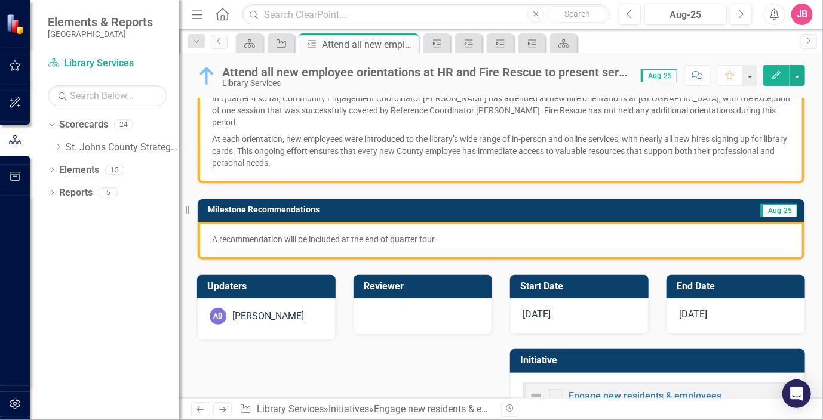
scroll to position [220, 0]
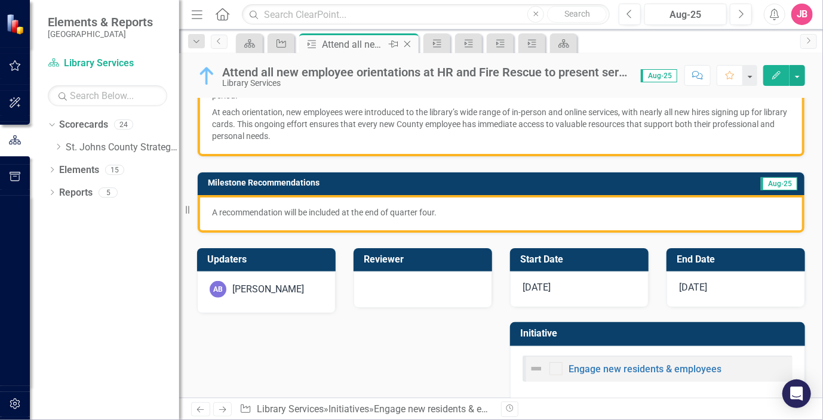
click at [407, 44] on icon at bounding box center [407, 44] width 7 height 7
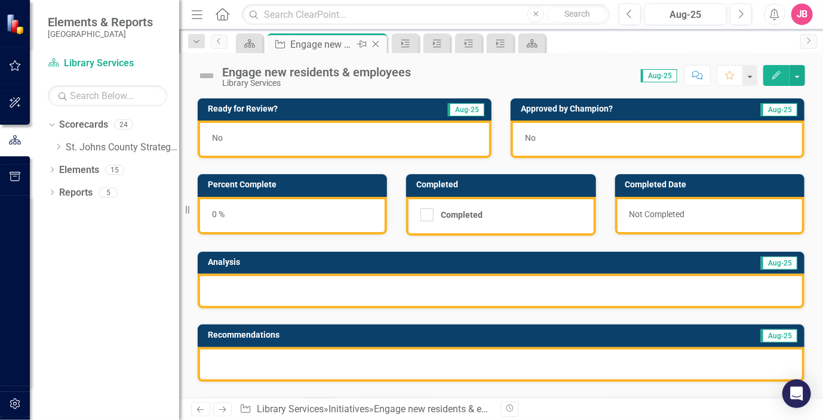
click at [376, 45] on icon at bounding box center [376, 44] width 7 height 7
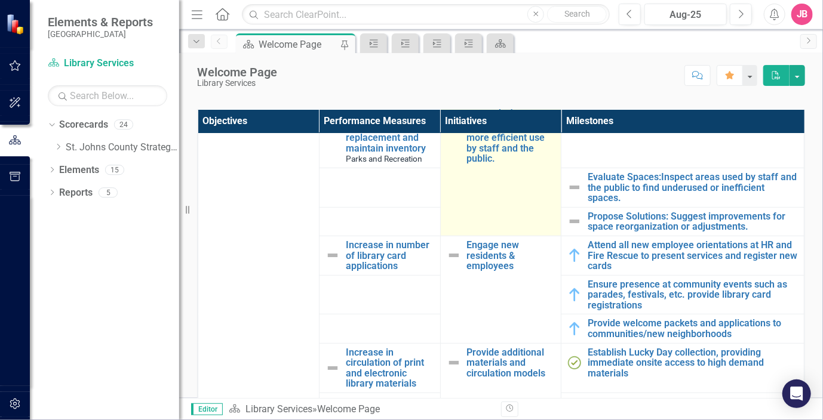
scroll to position [298, 0]
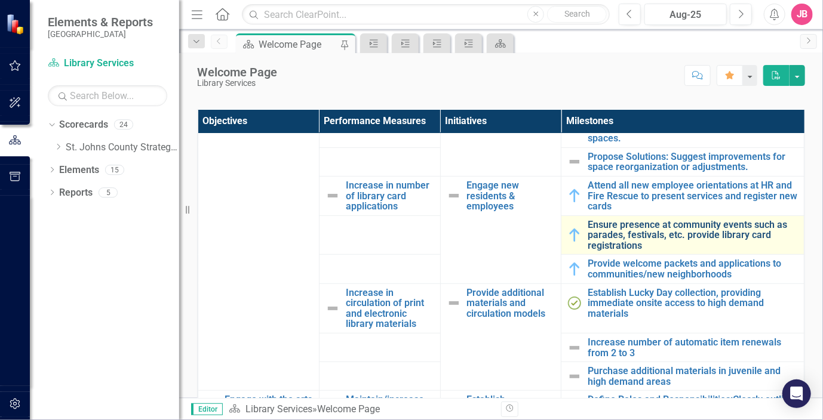
click at [627, 238] on link "Ensure presence at community events such as parades, festivals, etc. provide li…" at bounding box center [692, 236] width 210 height 32
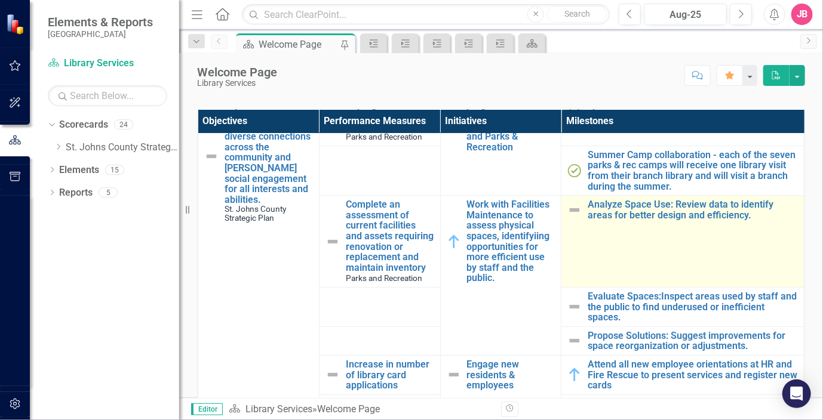
scroll to position [179, 0]
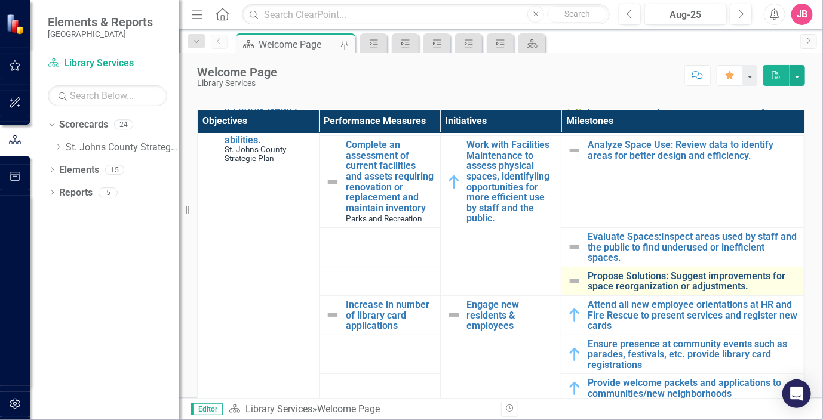
click at [635, 287] on link "Propose Solutions: Suggest improvements for space reorganization or adjustments." at bounding box center [692, 281] width 210 height 21
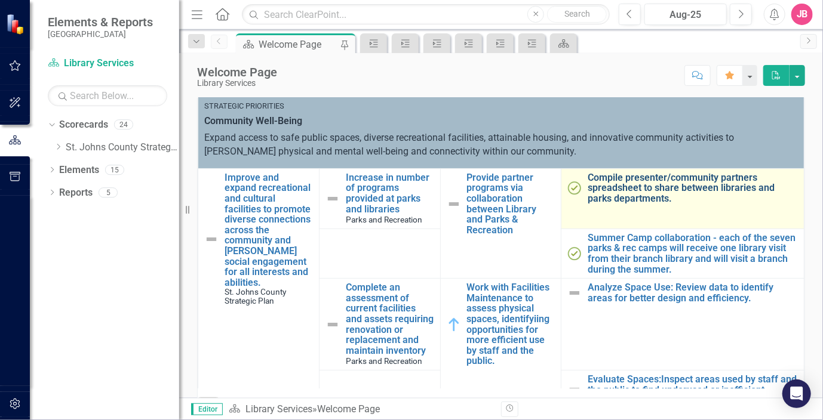
scroll to position [296, 0]
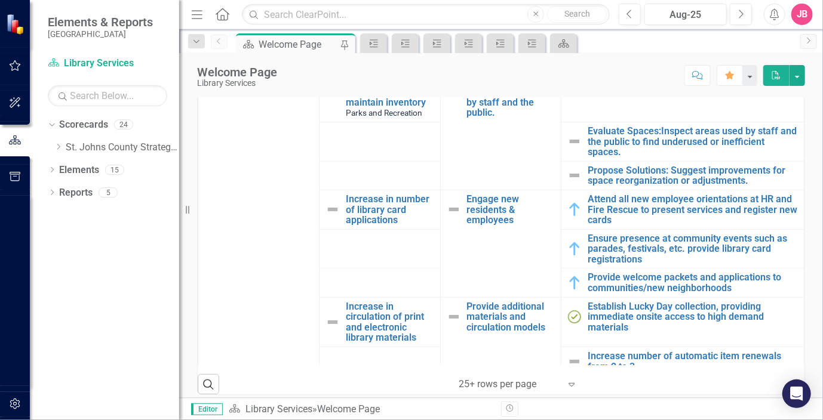
scroll to position [239, 0]
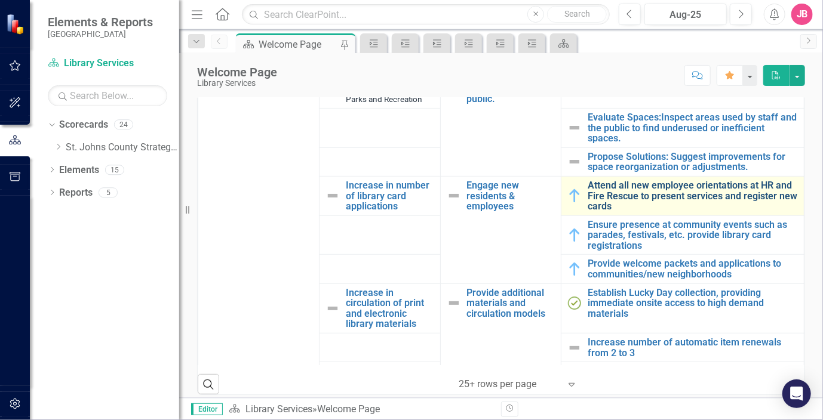
click at [623, 204] on link "Attend all new employee orientations at HR and Fire Rescue to present services …" at bounding box center [692, 196] width 210 height 32
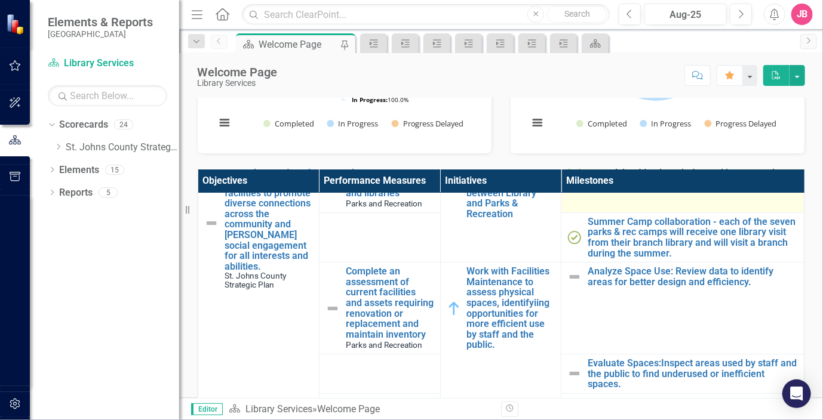
scroll to position [119, 0]
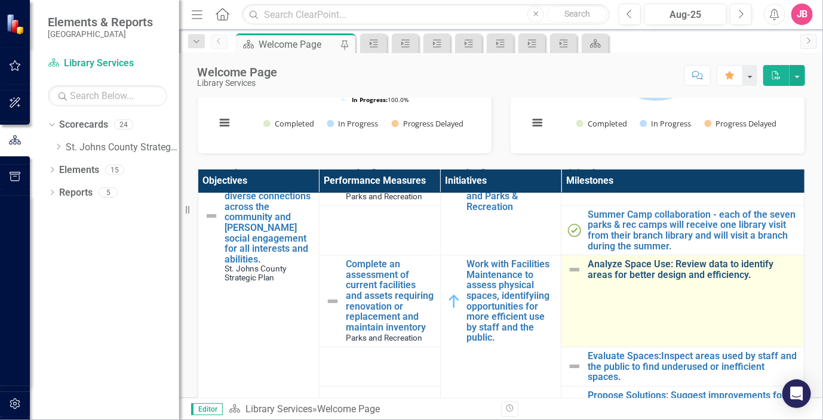
click at [636, 275] on link "Analyze Space Use: Review data to identify areas for better design and efficien…" at bounding box center [692, 269] width 210 height 21
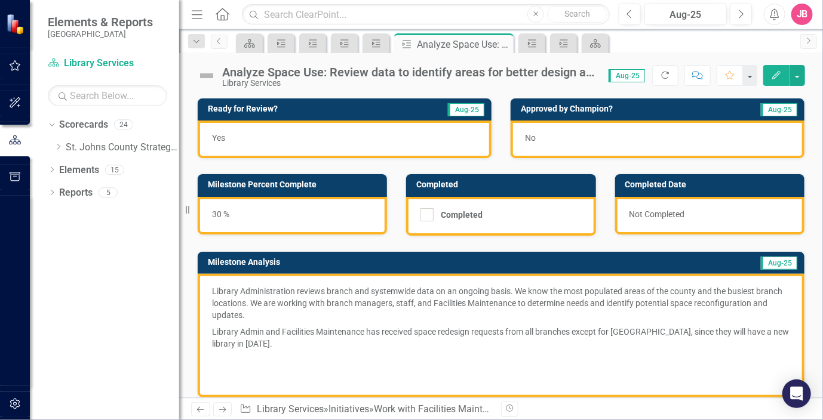
scroll to position [60, 0]
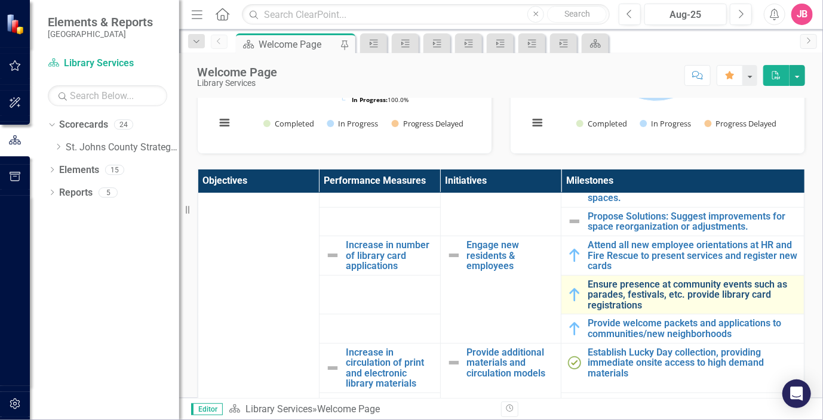
scroll to position [358, 0]
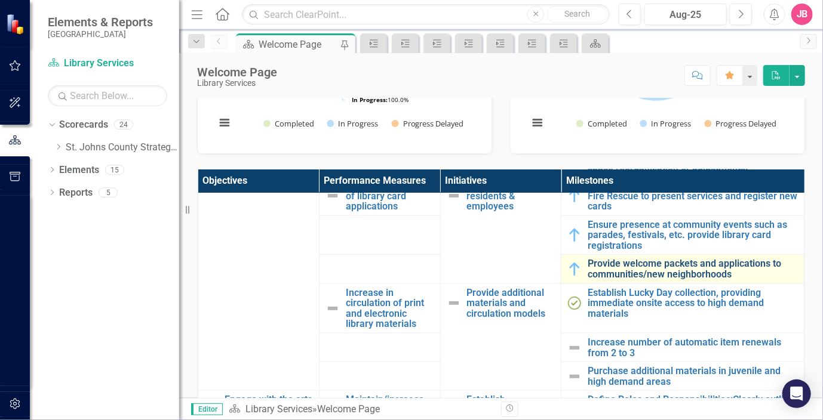
click at [660, 279] on link "Provide welcome packets and applications to communities/new neighborhoods" at bounding box center [692, 268] width 210 height 21
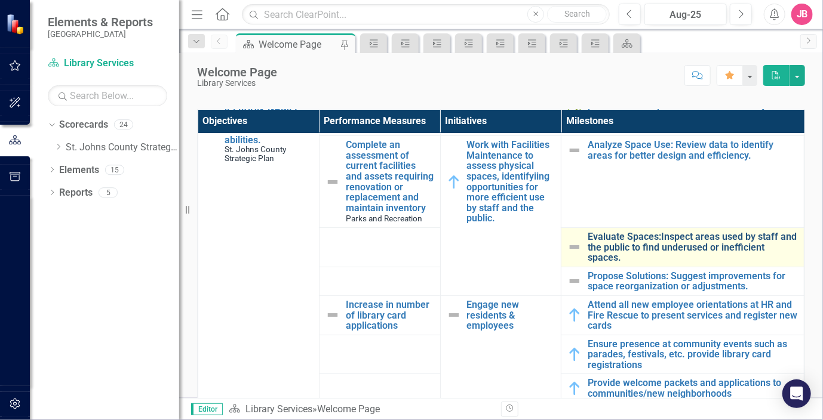
scroll to position [239, 0]
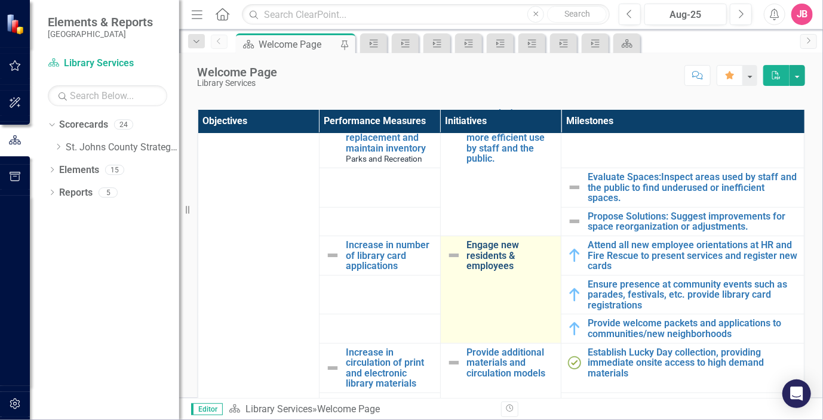
click at [478, 266] on link "Engage new residents & employees" at bounding box center [511, 256] width 88 height 32
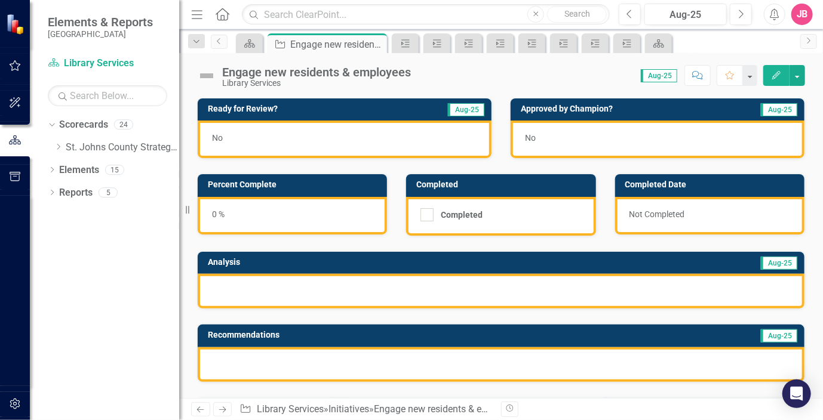
click at [244, 211] on div "0 %" at bounding box center [292, 216] width 189 height 38
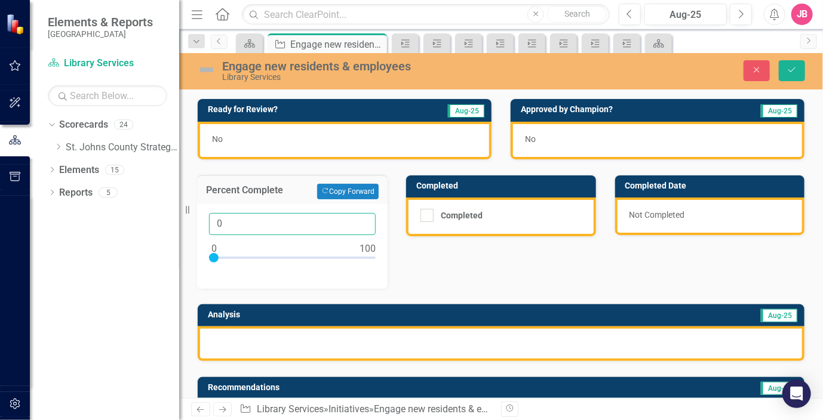
click at [244, 225] on input "0" at bounding box center [292, 224] width 167 height 22
type input "075"
click at [456, 267] on div "Ready for Review? Aug-25 No Approved by Champion? Aug-25 No Percent Complete Co…" at bounding box center [501, 395] width 626 height 623
click at [293, 137] on div "No" at bounding box center [345, 141] width 294 height 38
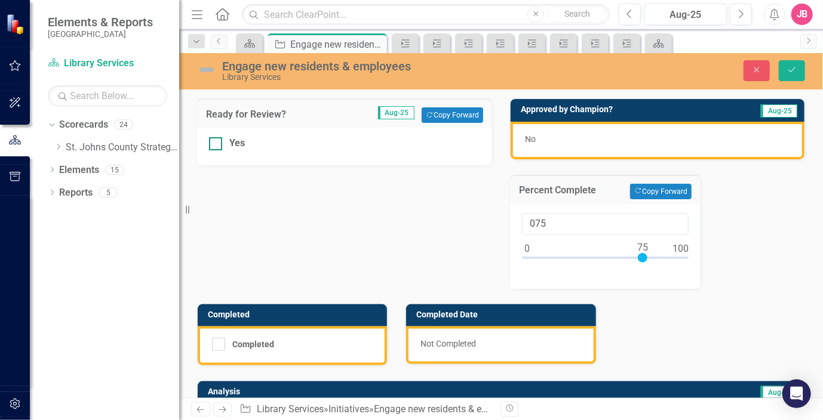
click at [217, 140] on div at bounding box center [215, 143] width 13 height 13
click at [217, 140] on input "Yes" at bounding box center [213, 141] width 8 height 8
checkbox input "true"
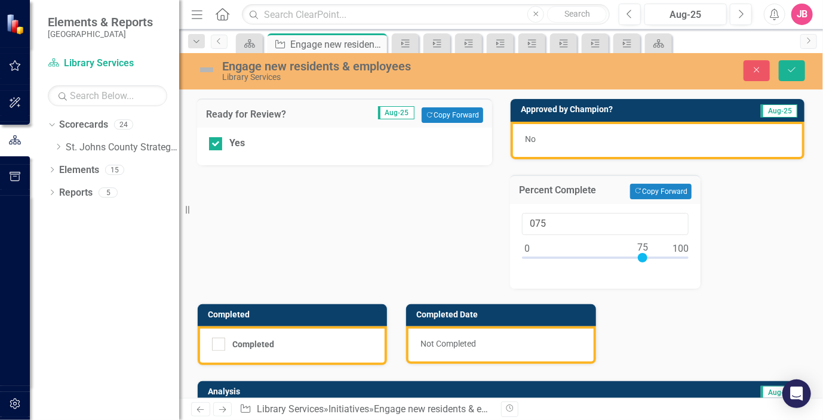
click at [574, 138] on div "No" at bounding box center [657, 141] width 294 height 38
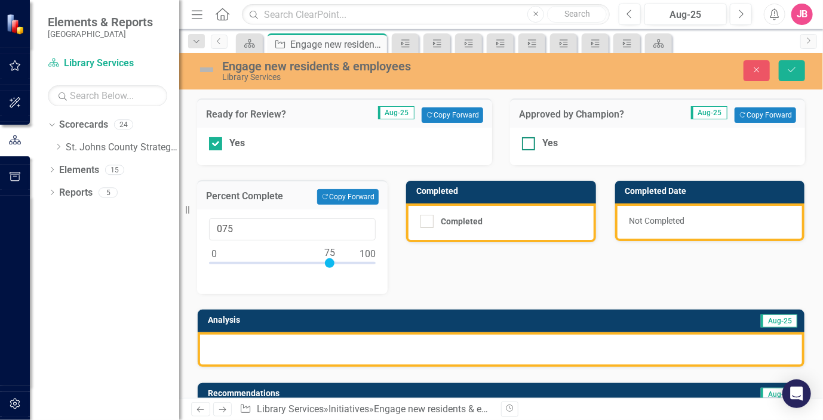
click at [526, 145] on div at bounding box center [528, 143] width 13 height 13
click at [526, 145] on input "Yes" at bounding box center [526, 141] width 8 height 8
checkbox input "true"
click at [640, 271] on div "Ready for Review? Aug-25 Copy Forward Copy Forward Yes Approved by Champion? Au…" at bounding box center [501, 398] width 626 height 628
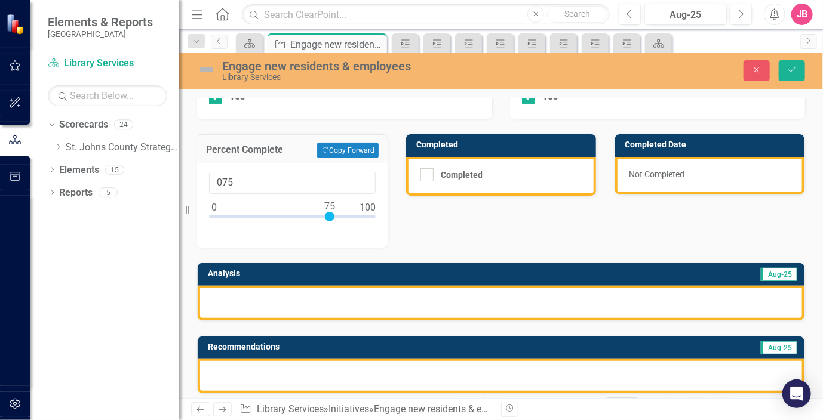
scroll to position [119, 0]
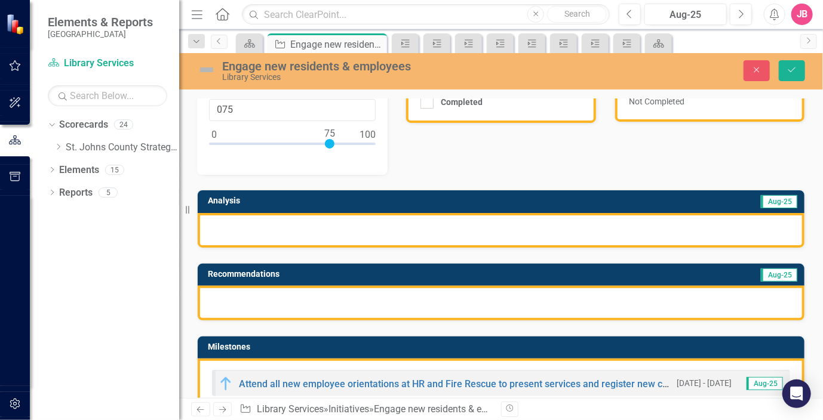
click at [500, 221] on div at bounding box center [501, 230] width 607 height 35
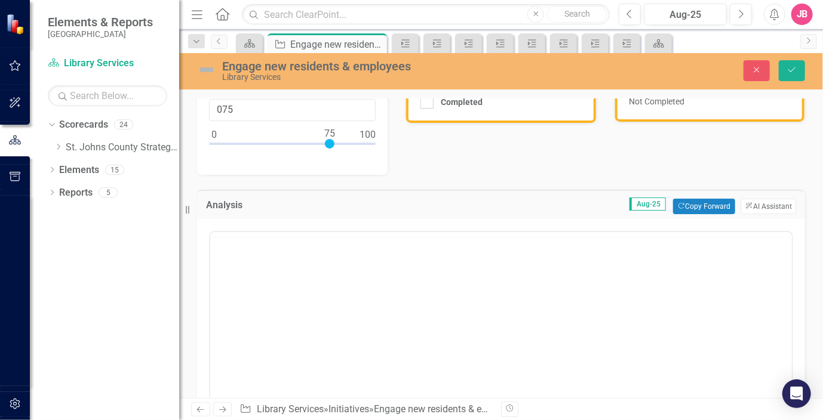
scroll to position [0, 0]
click at [385, 275] on p "Rich Text Area. Press ALT-0 for help." at bounding box center [500, 270] width 575 height 14
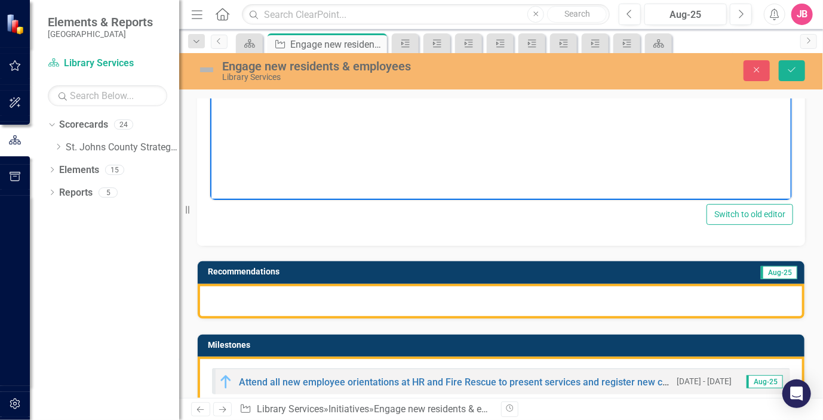
scroll to position [418, 0]
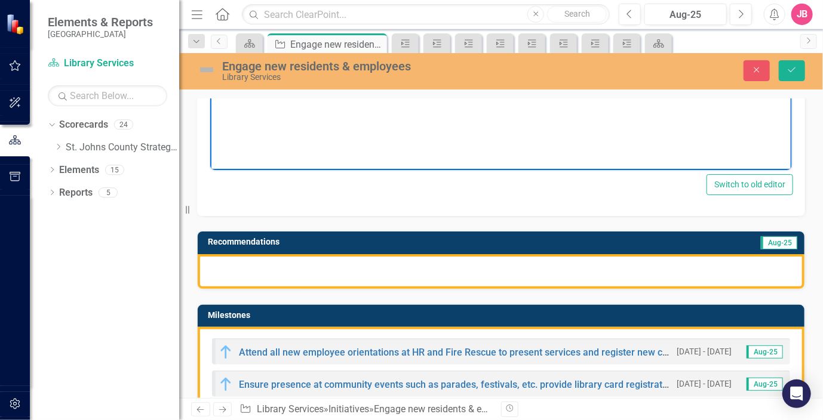
click at [317, 264] on div at bounding box center [501, 271] width 607 height 35
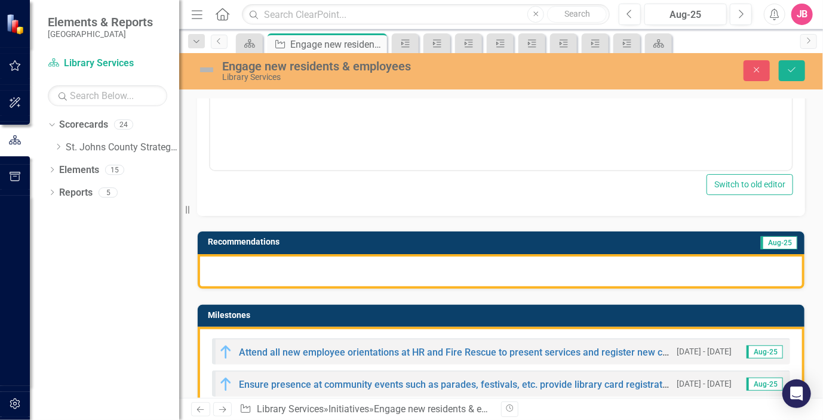
click at [317, 264] on div at bounding box center [501, 271] width 607 height 35
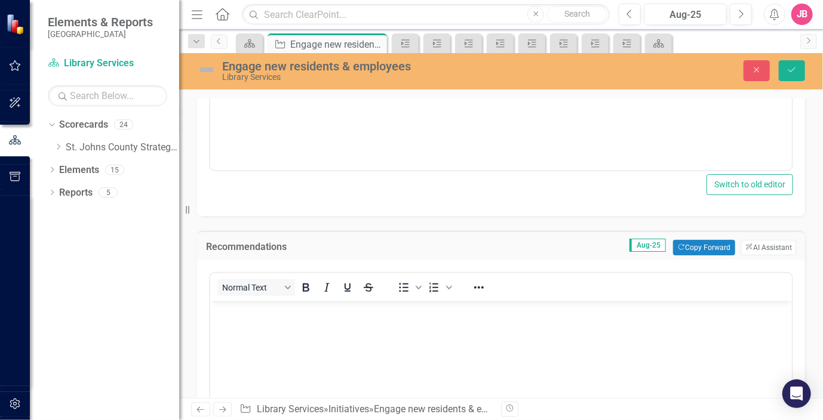
scroll to position [0, 0]
click at [303, 318] on p "Rich Text Area. Press ALT-0 for help." at bounding box center [500, 311] width 575 height 14
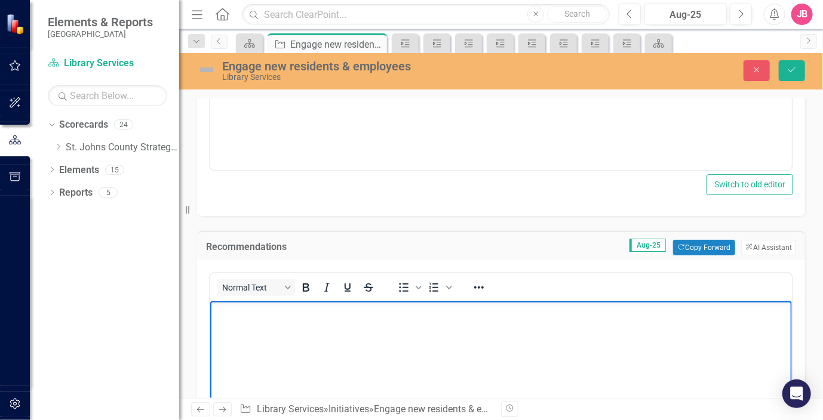
click at [303, 318] on p "Rich Text Area. Press ALT-0 for help." at bounding box center [500, 311] width 575 height 14
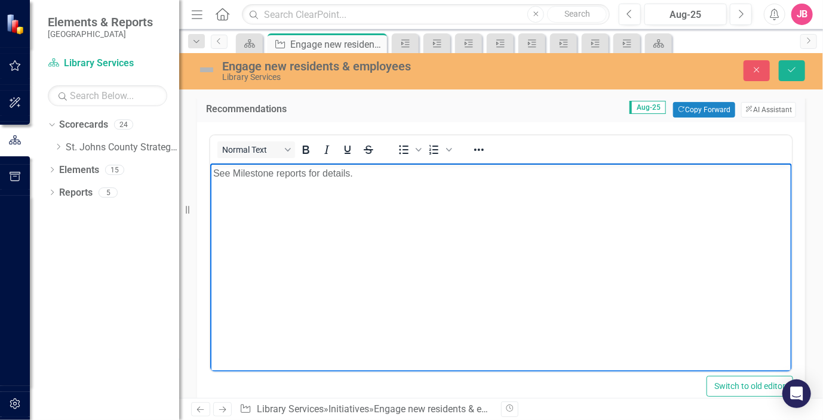
scroll to position [537, 0]
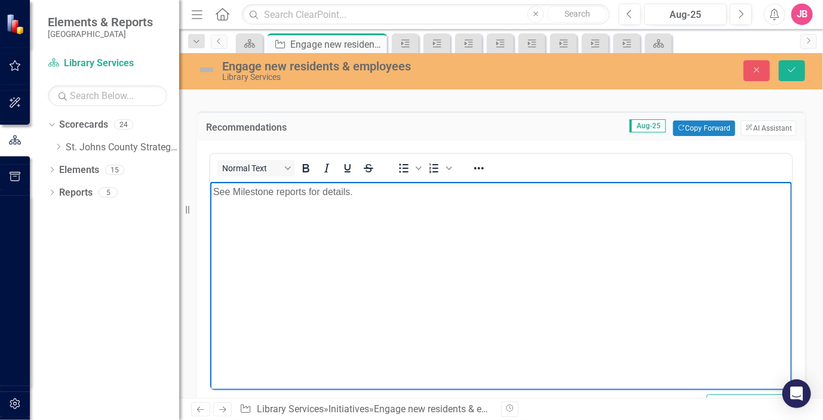
drag, startPoint x: 366, startPoint y: 190, endPoint x: 204, endPoint y: 198, distance: 162.0
click at [210, 198] on html "See Milestone reports for details." at bounding box center [500, 271] width 581 height 179
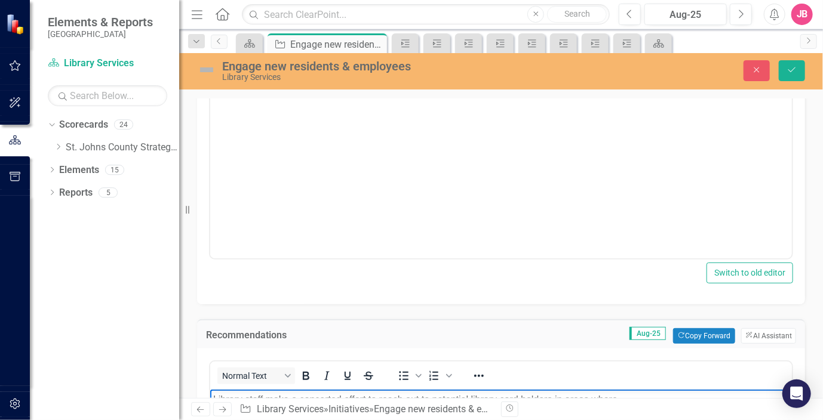
scroll to position [358, 0]
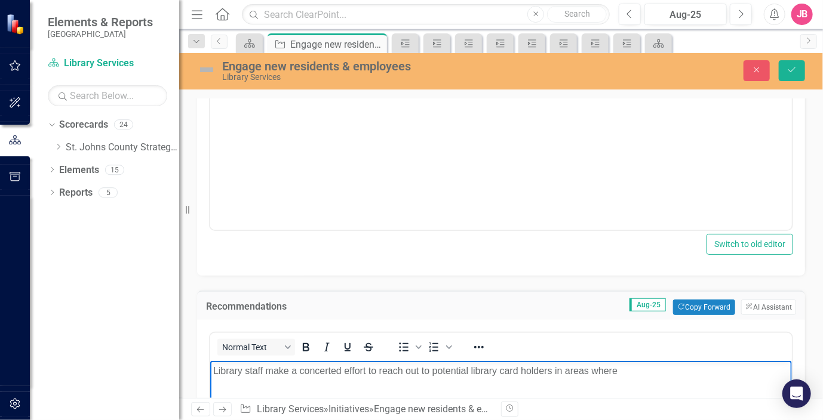
drag, startPoint x: 641, startPoint y: 373, endPoint x: 199, endPoint y: 357, distance: 442.0
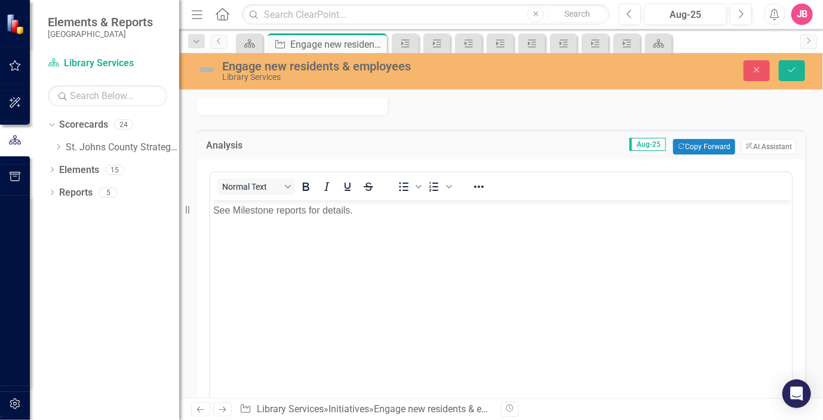
scroll to position [179, 0]
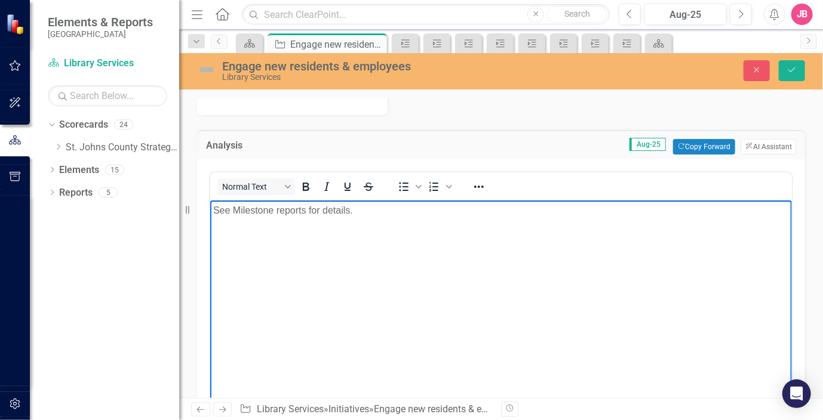
click at [373, 215] on p "See Milestone reports for details." at bounding box center [500, 211] width 575 height 14
drag, startPoint x: 371, startPoint y: 210, endPoint x: 395, endPoint y: 410, distance: 200.8
click at [210, 211] on html "See Milestone reports for details." at bounding box center [500, 290] width 581 height 179
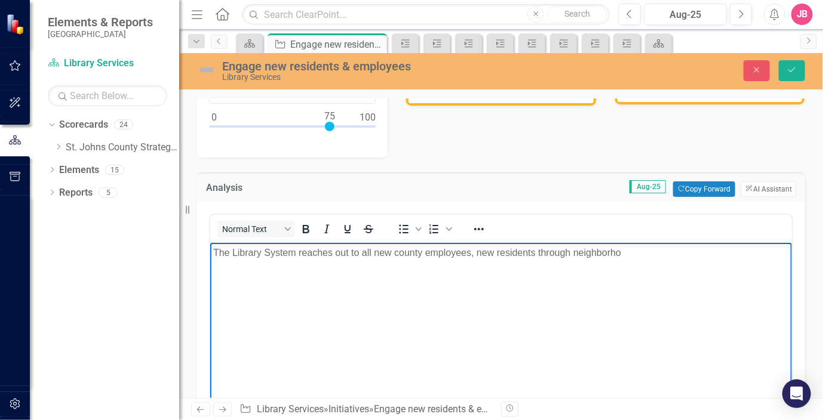
scroll to position [119, 0]
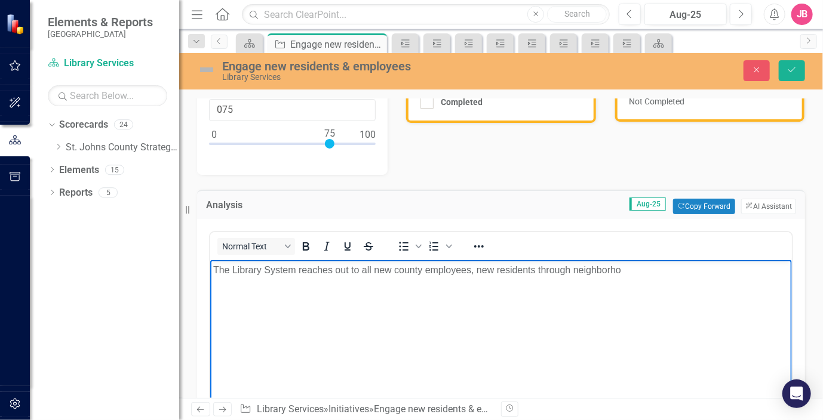
click at [634, 270] on p "The Library System reaches out to all new county employees, new residents throu…" at bounding box center [500, 270] width 575 height 14
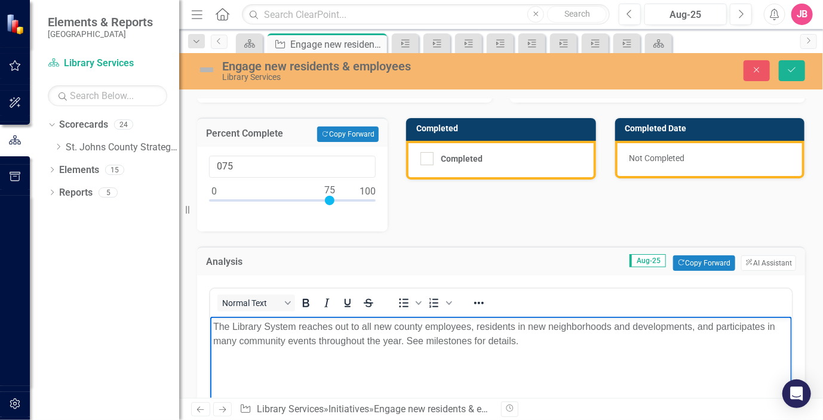
scroll to position [0, 0]
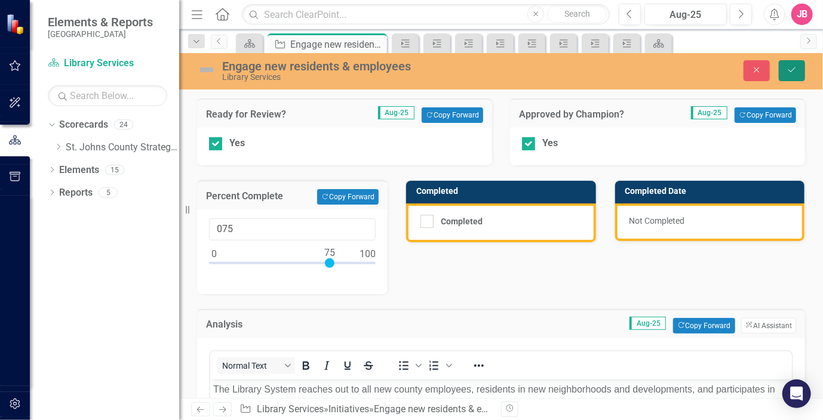
click at [792, 68] on icon "Save" at bounding box center [791, 70] width 11 height 8
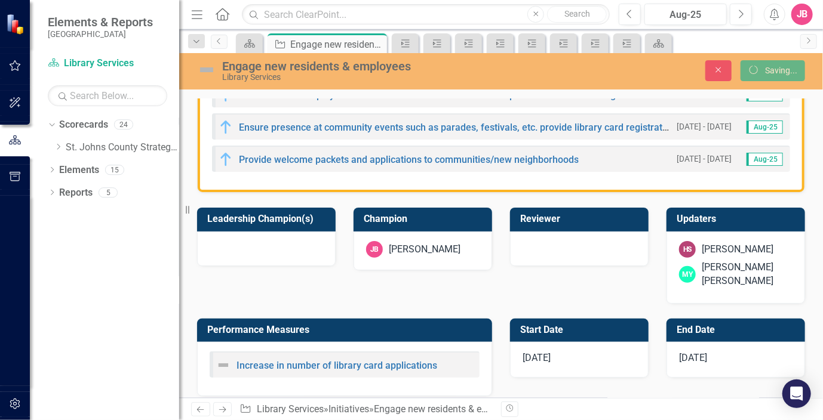
scroll to position [418, 0]
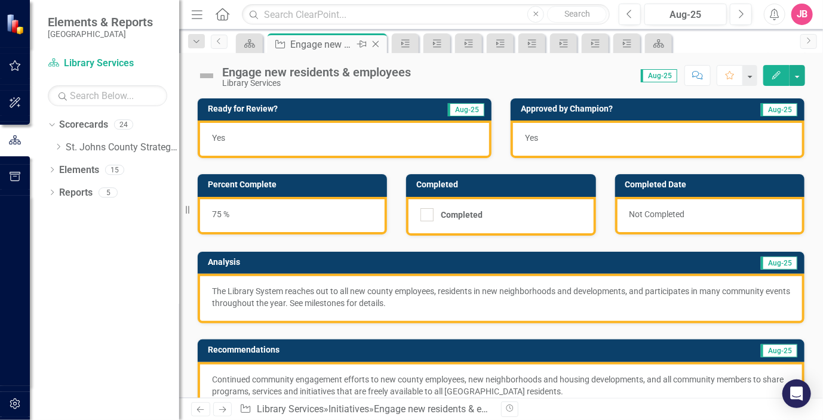
click at [375, 44] on icon at bounding box center [376, 44] width 7 height 7
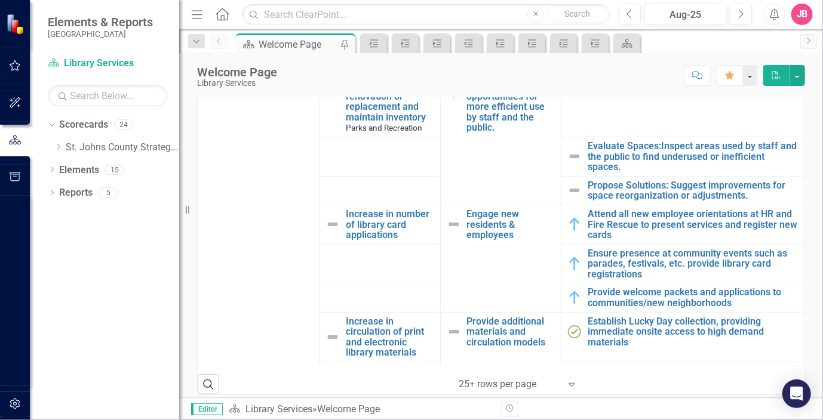
scroll to position [239, 0]
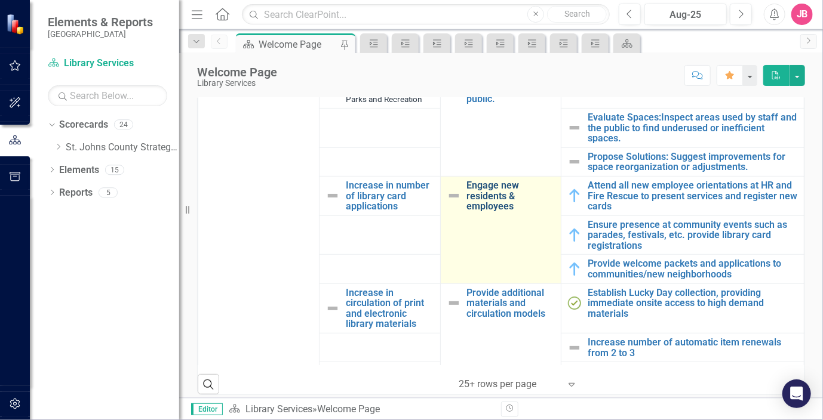
click at [488, 208] on link "Engage new residents & employees" at bounding box center [511, 196] width 88 height 32
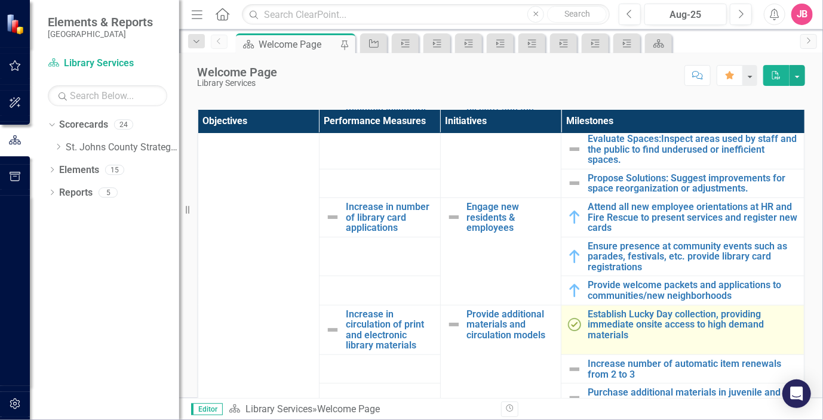
scroll to position [298, 0]
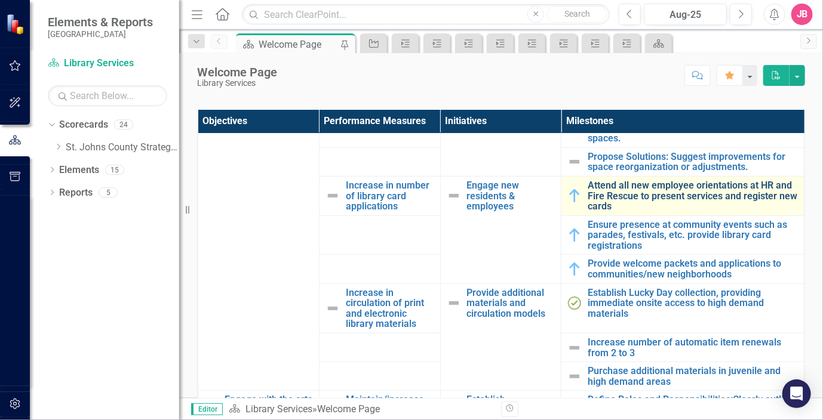
click at [690, 205] on link "Attend all new employee orientations at HR and Fire Rescue to present services …" at bounding box center [692, 196] width 210 height 32
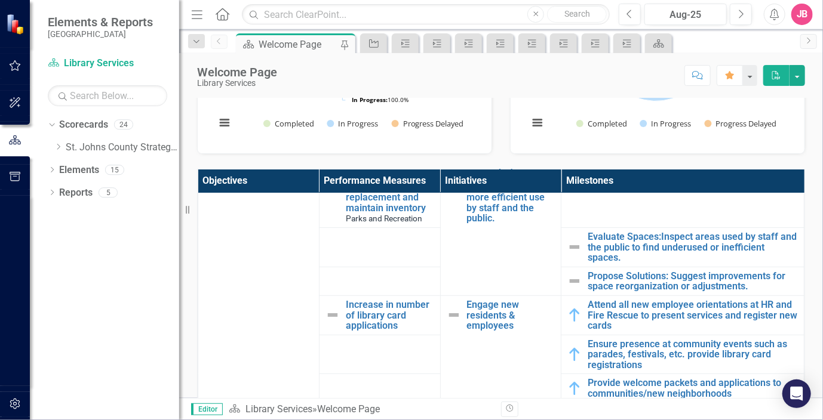
scroll to position [298, 0]
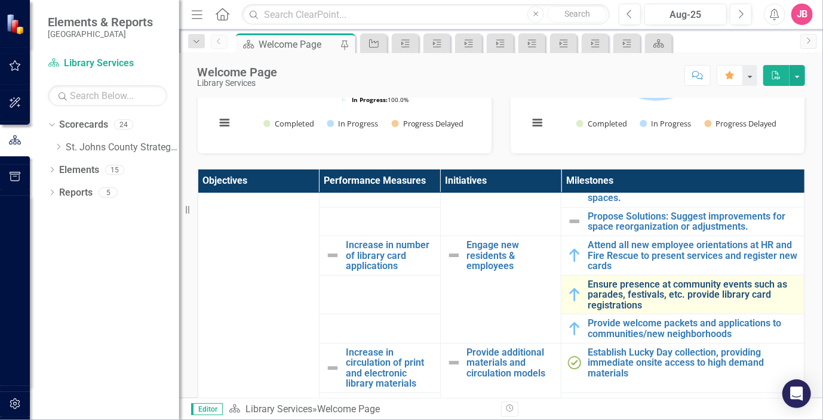
click at [624, 302] on link "Ensure presence at community events such as parades, festivals, etc. provide li…" at bounding box center [692, 295] width 210 height 32
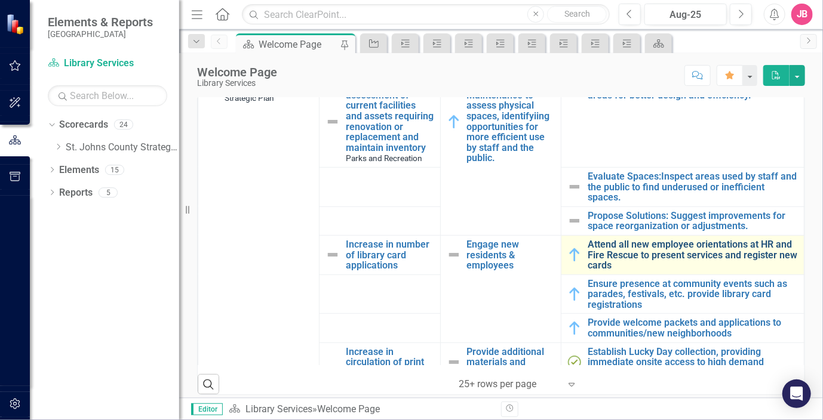
scroll to position [239, 0]
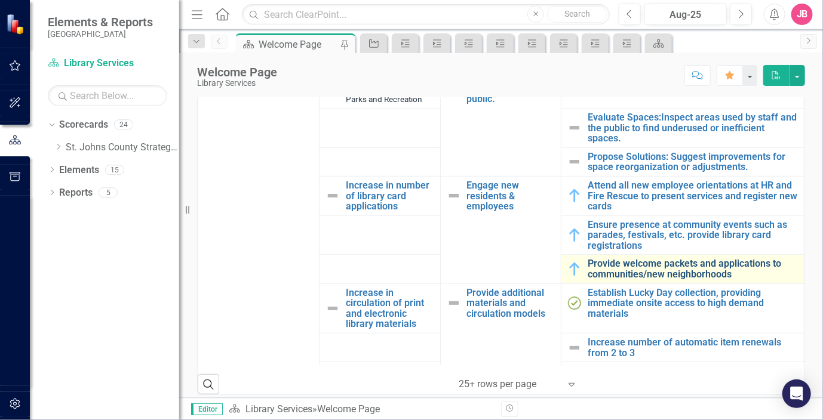
click at [620, 275] on link "Provide welcome packets and applications to communities/new neighborhoods" at bounding box center [692, 268] width 210 height 21
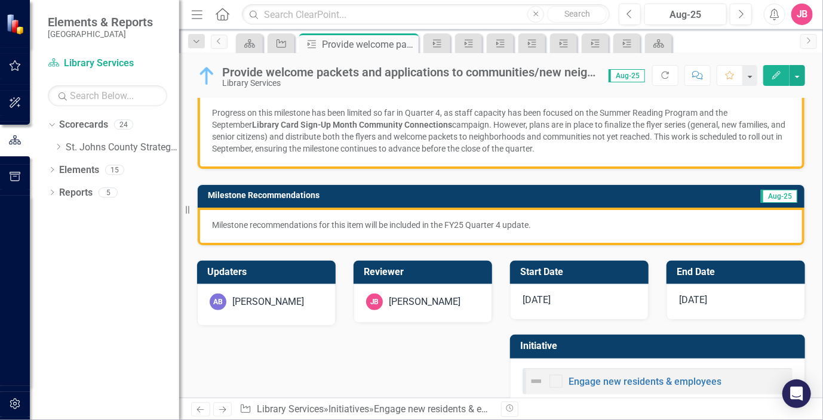
scroll to position [203, 0]
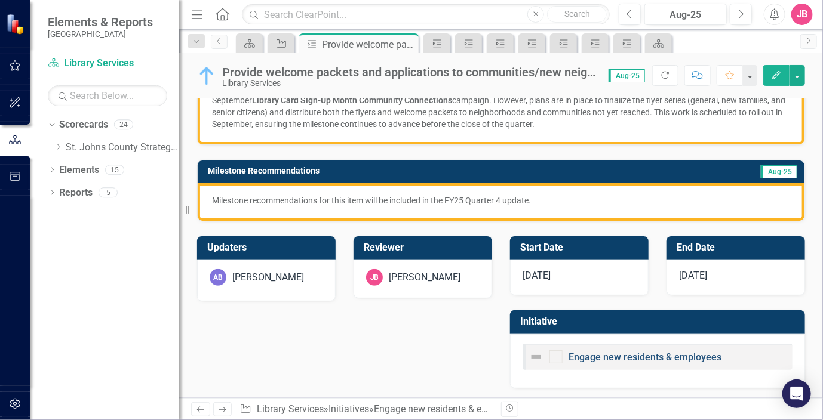
click at [682, 355] on link "Engage new residents & employees" at bounding box center [644, 357] width 153 height 11
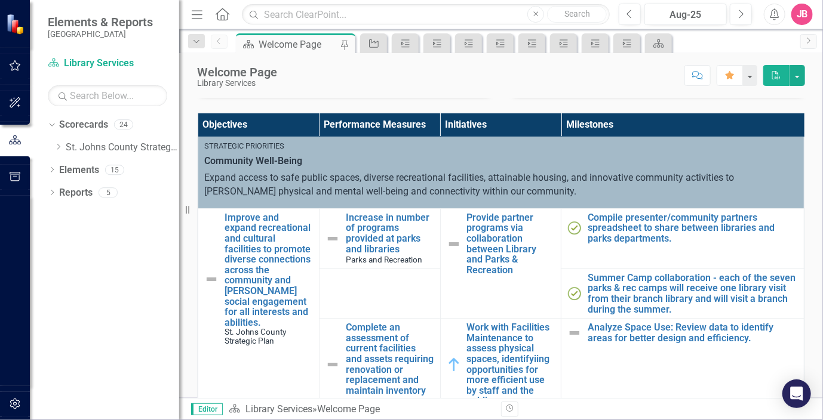
scroll to position [239, 0]
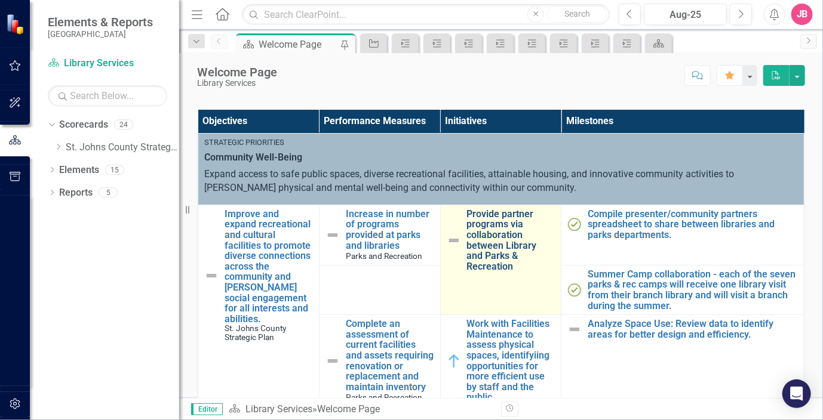
click at [495, 224] on link "Provide partner programs via collaboration between Library and Parks & Recreati…" at bounding box center [511, 240] width 88 height 63
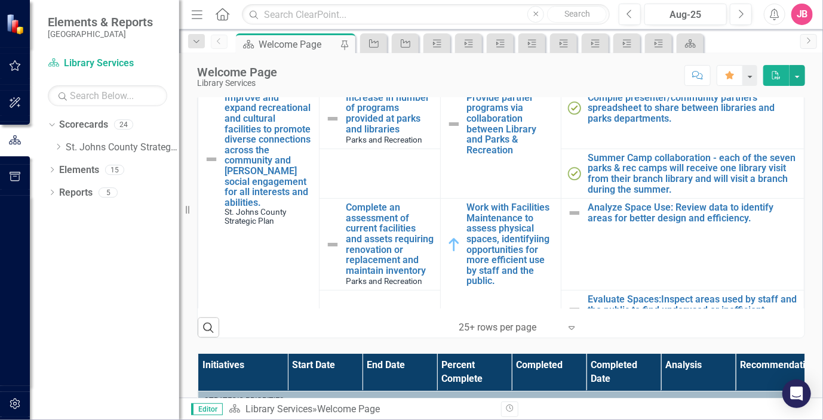
scroll to position [358, 0]
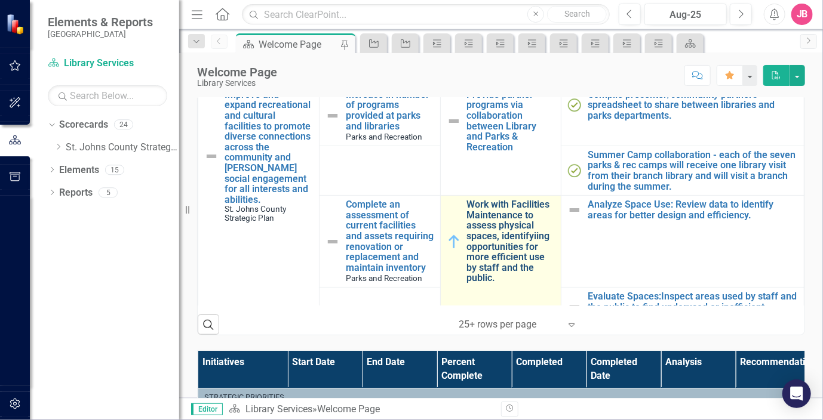
click at [513, 226] on link "Work with Facilities Maintenance to assess physical spaces, identifyiing opport…" at bounding box center [511, 241] width 88 height 84
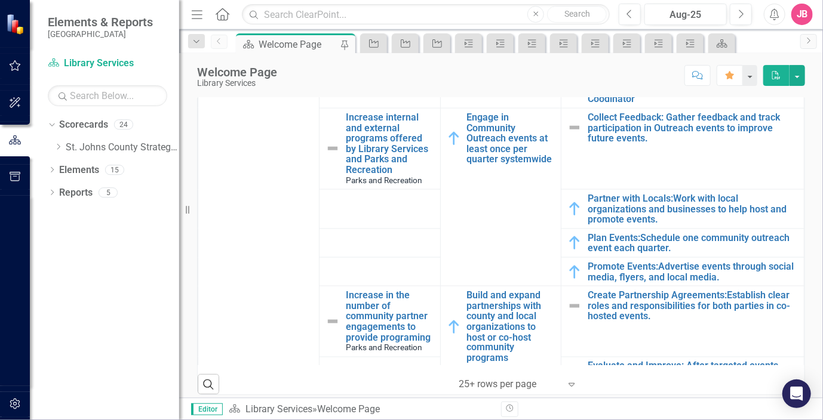
scroll to position [743, 0]
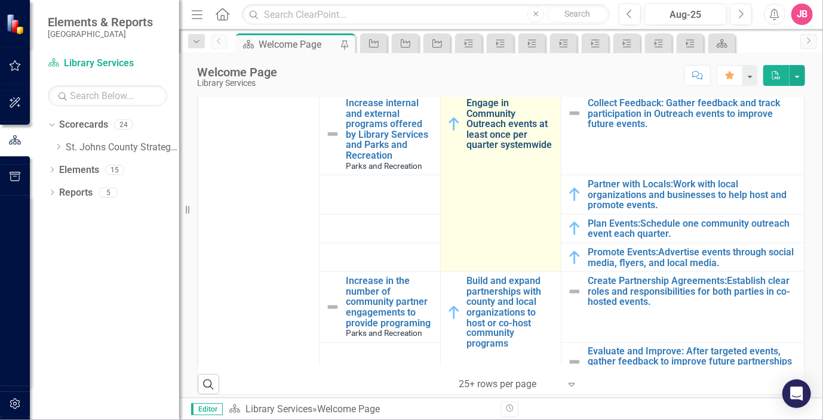
click at [492, 150] on link "Engage in Community Outreach events at least once per quarter systemwide" at bounding box center [511, 124] width 88 height 53
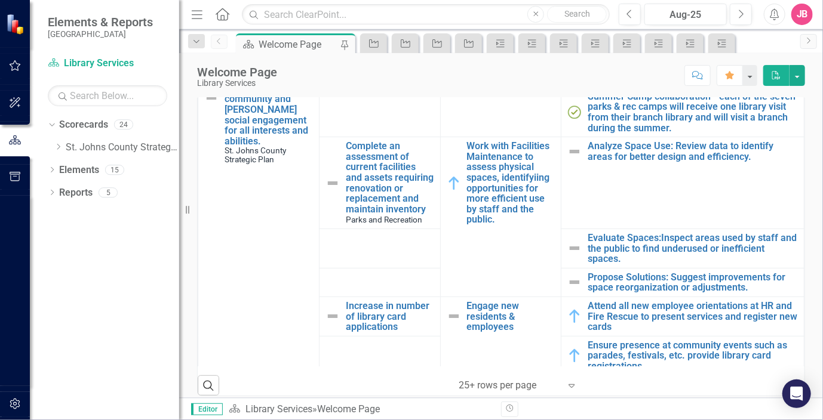
scroll to position [179, 0]
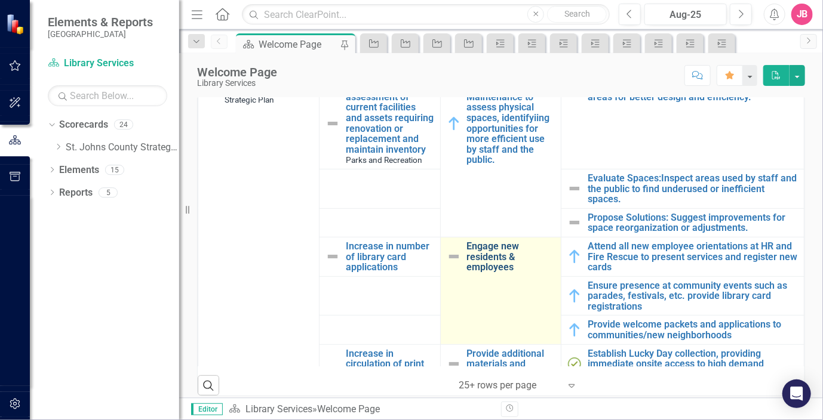
click at [475, 258] on link "Engage new residents & employees" at bounding box center [511, 257] width 88 height 32
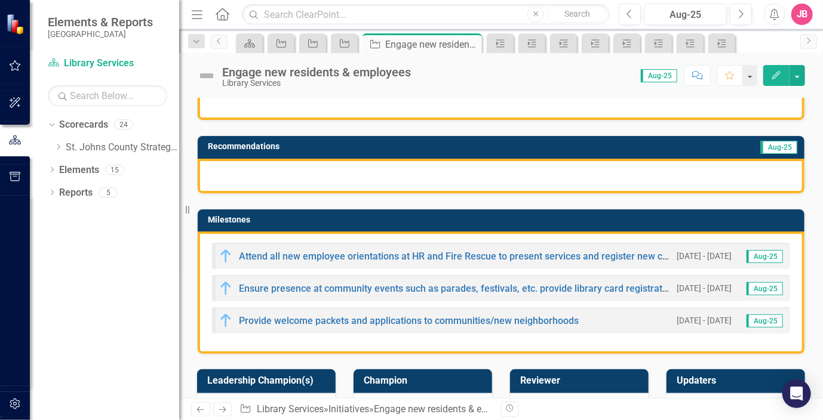
scroll to position [239, 0]
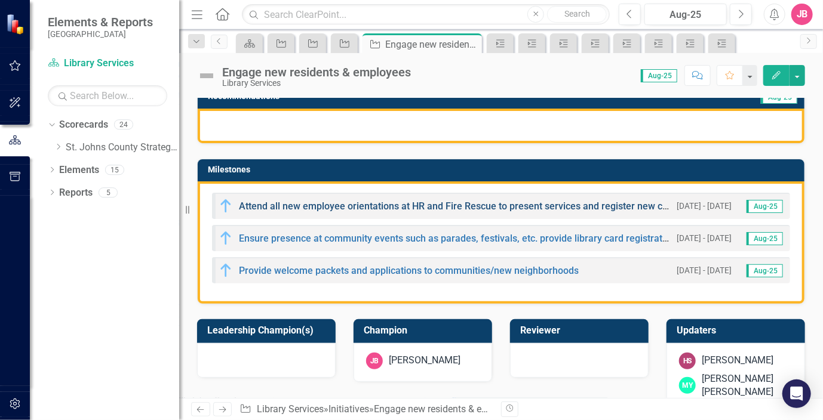
click at [445, 204] on link "Attend all new employee orientations at HR and Fire Rescue to present services …" at bounding box center [460, 206] width 442 height 11
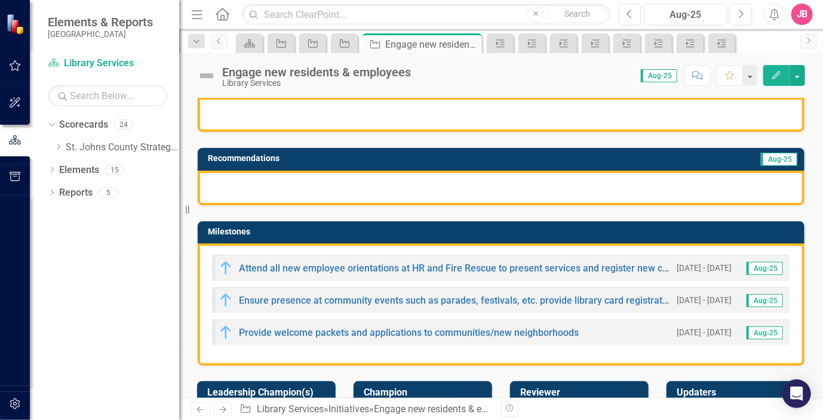
scroll to position [179, 0]
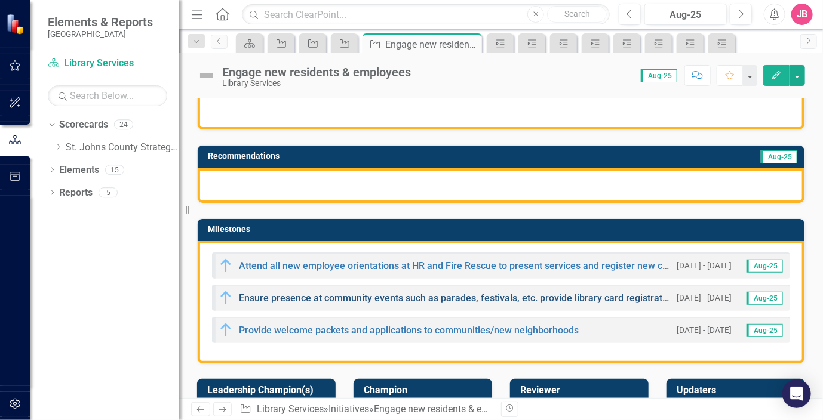
click at [426, 297] on link "Ensure presence at community events such as parades, festivals, etc. provide li…" at bounding box center [459, 298] width 441 height 11
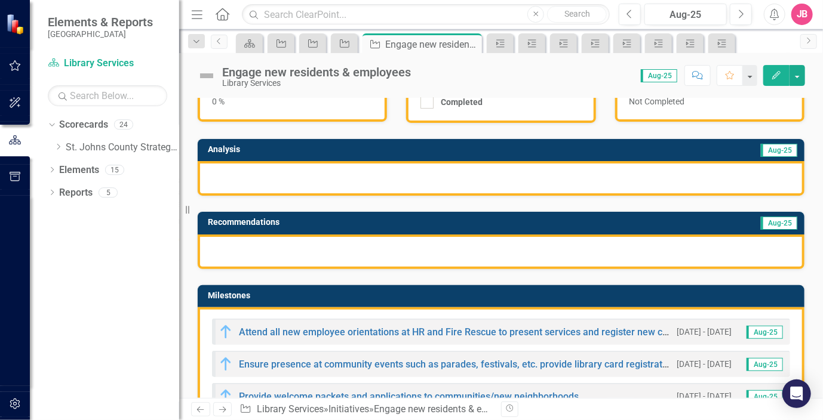
scroll to position [179, 0]
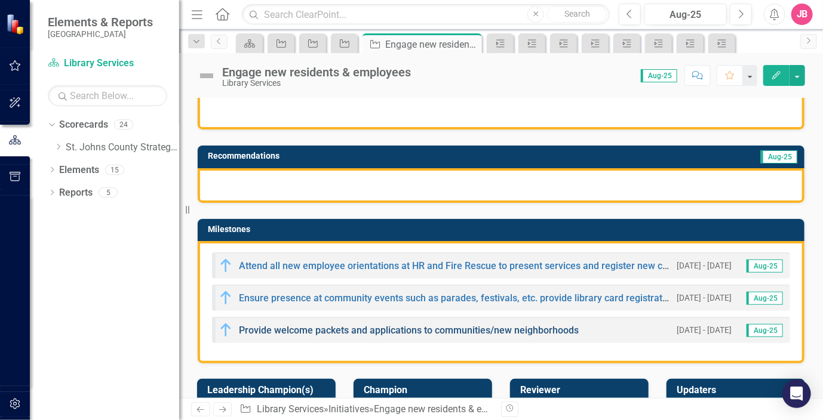
click at [411, 325] on link "Provide welcome packets and applications to communities/new neighborhoods" at bounding box center [409, 330] width 340 height 11
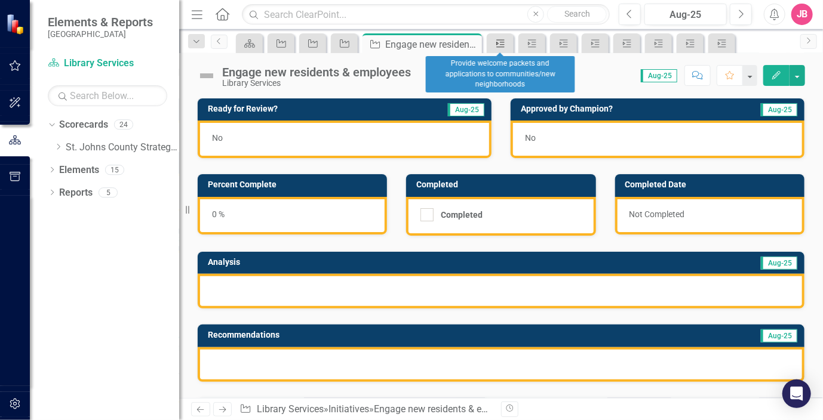
click at [500, 46] on icon "Milestone" at bounding box center [500, 44] width 12 height 10
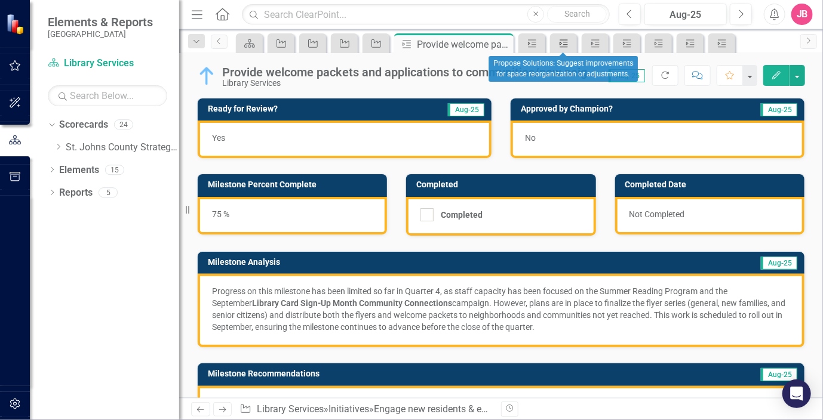
click at [564, 45] on icon "Milestone" at bounding box center [564, 44] width 12 height 10
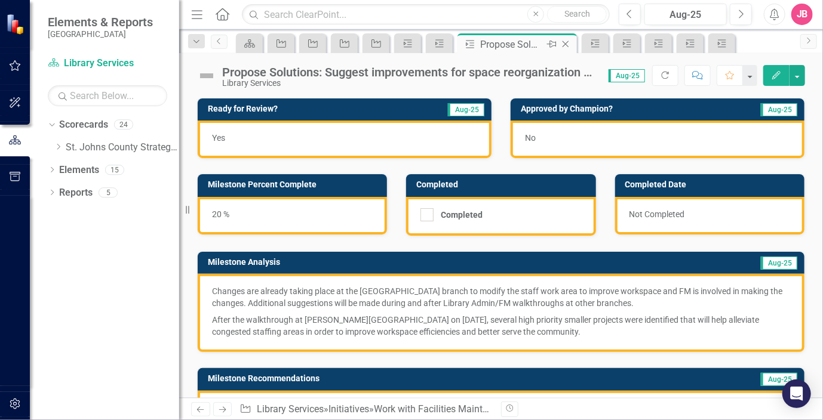
click at [568, 42] on icon "Close" at bounding box center [565, 44] width 12 height 10
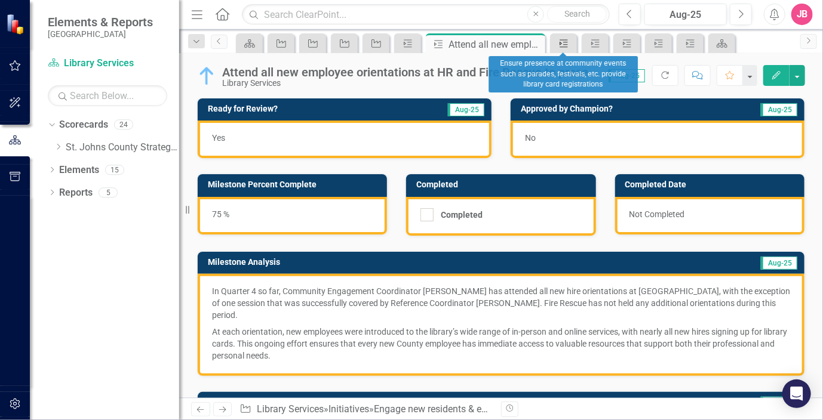
click at [570, 45] on link "Milestone" at bounding box center [563, 43] width 21 height 15
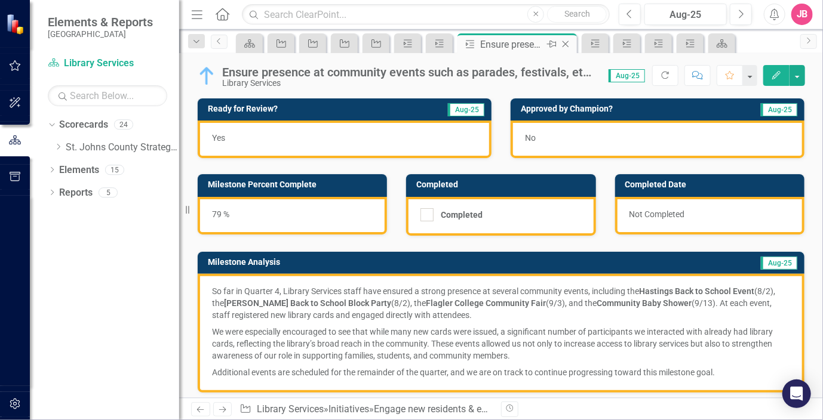
click at [565, 43] on icon "Close" at bounding box center [565, 44] width 12 height 10
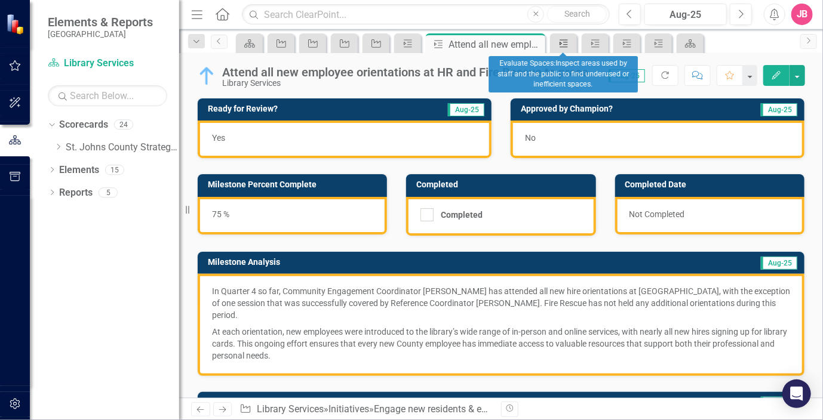
click at [564, 43] on icon "Milestone" at bounding box center [564, 44] width 12 height 10
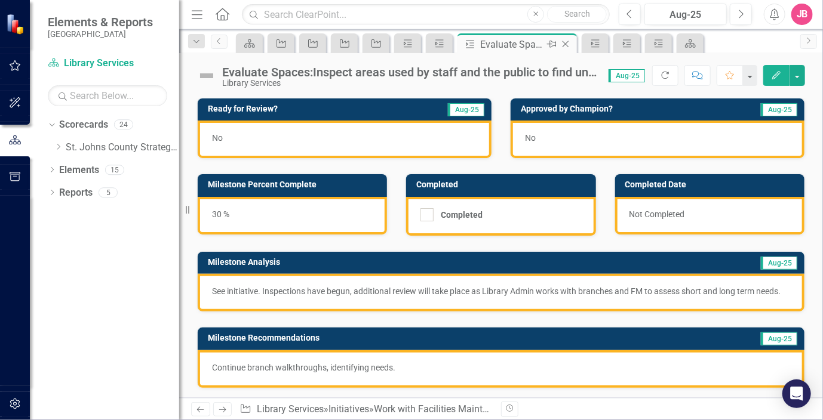
click at [568, 41] on icon at bounding box center [565, 44] width 7 height 7
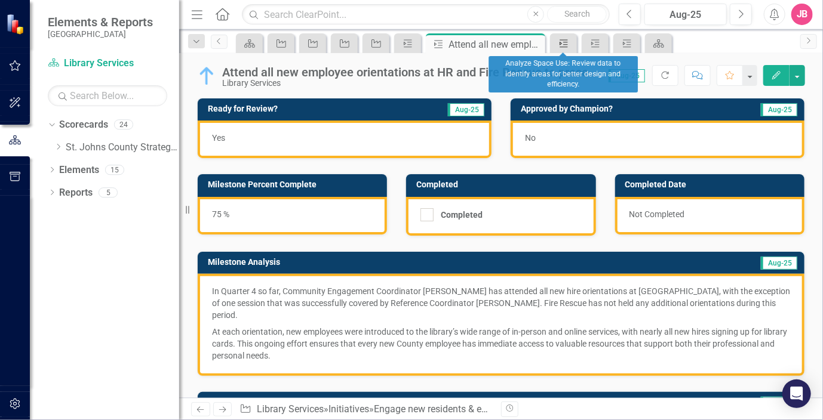
click at [566, 44] on icon "Milestone" at bounding box center [564, 44] width 12 height 10
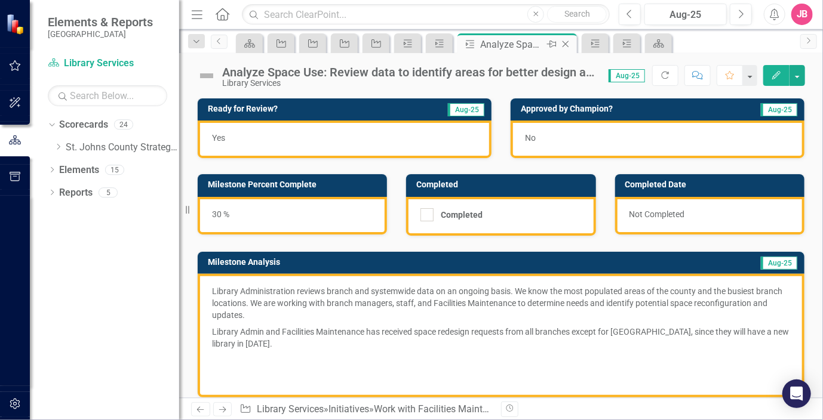
click at [564, 41] on icon "Close" at bounding box center [565, 44] width 12 height 10
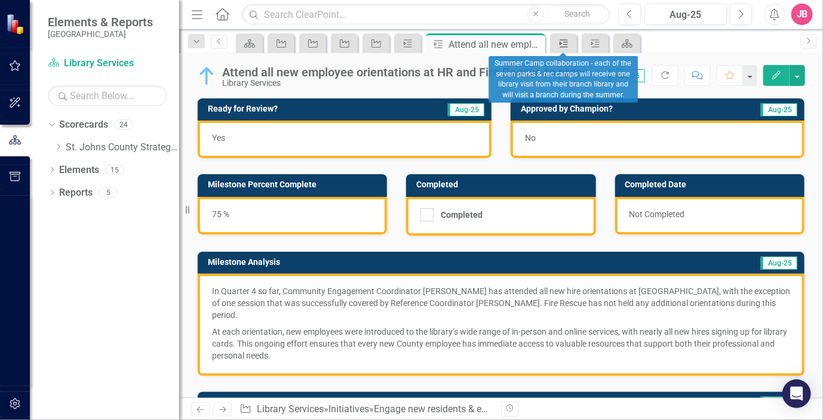
click at [567, 44] on icon at bounding box center [563, 43] width 8 height 8
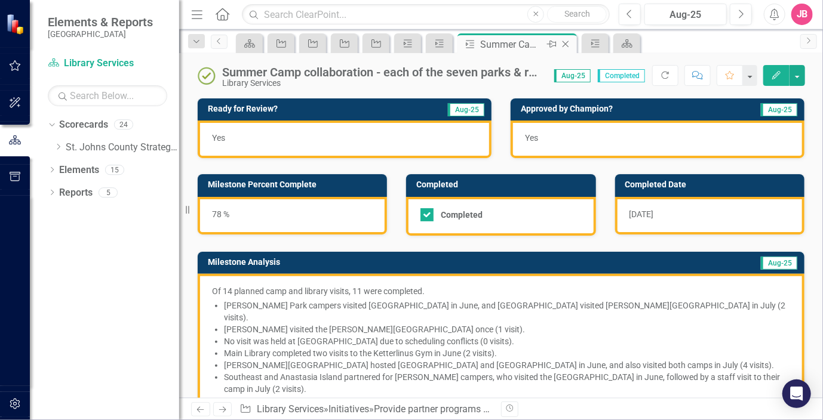
click at [567, 44] on icon "Close" at bounding box center [565, 44] width 12 height 10
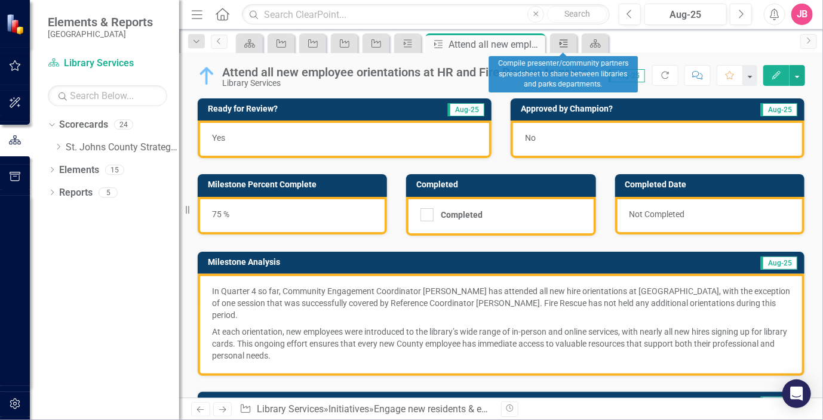
click at [568, 44] on icon "Milestone" at bounding box center [564, 44] width 12 height 10
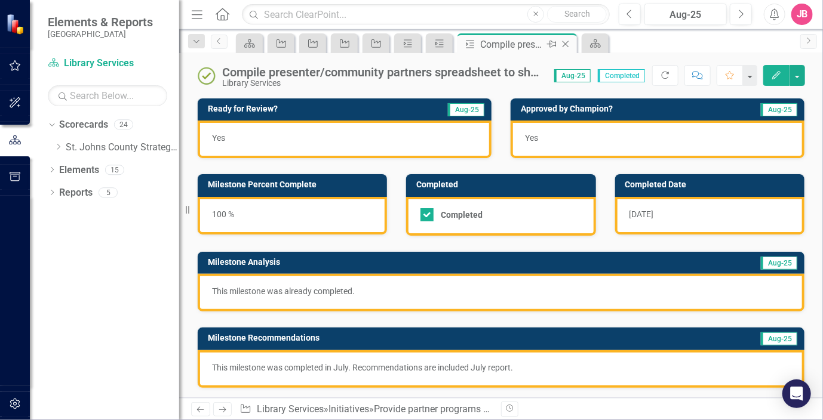
click at [566, 43] on icon at bounding box center [565, 44] width 7 height 7
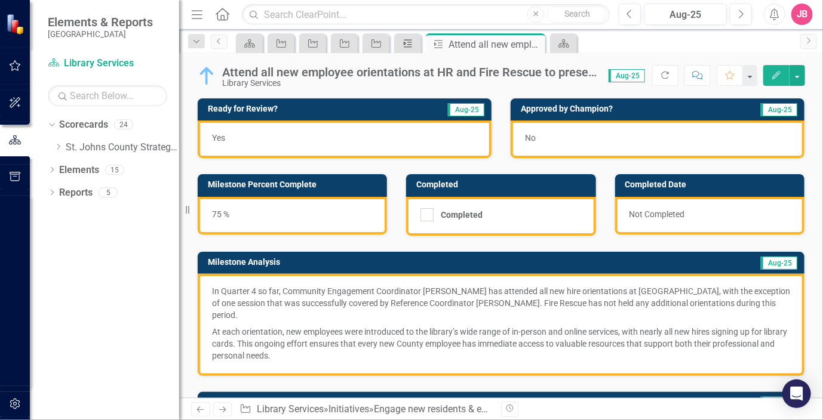
click at [405, 43] on icon "Milestone" at bounding box center [408, 44] width 12 height 10
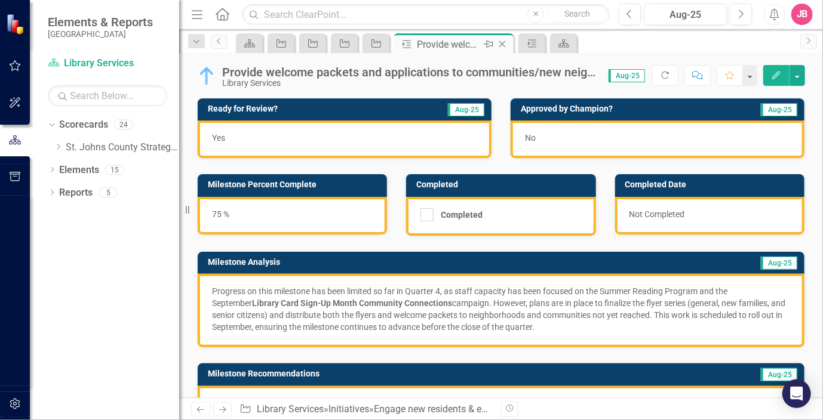
click at [500, 43] on icon "Close" at bounding box center [502, 44] width 12 height 10
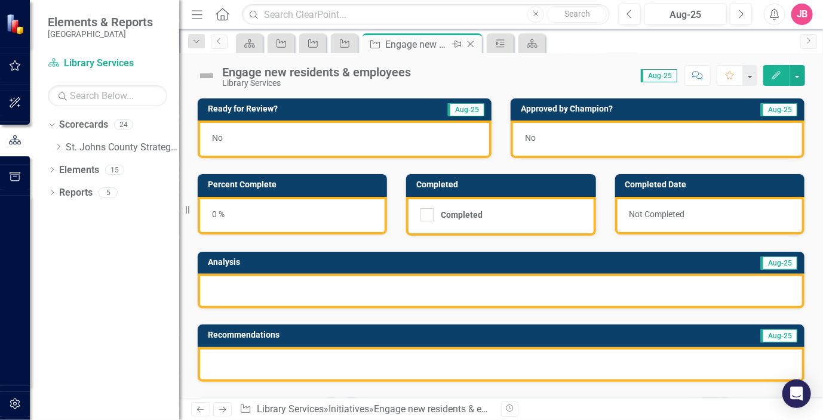
click at [468, 42] on icon "Close" at bounding box center [470, 44] width 12 height 10
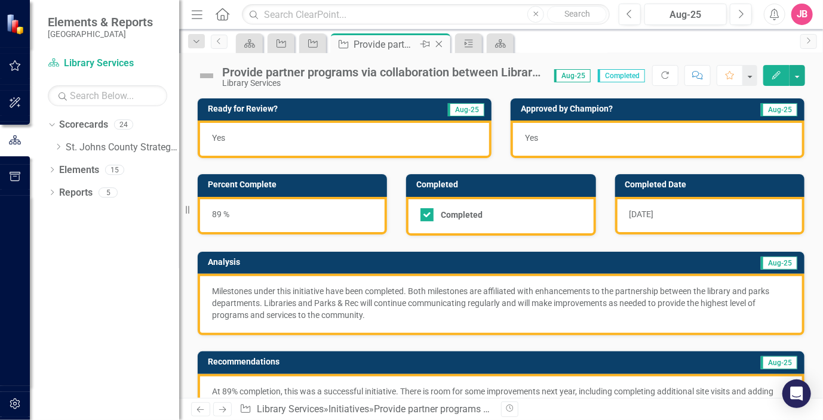
click at [437, 41] on icon "Close" at bounding box center [439, 44] width 12 height 10
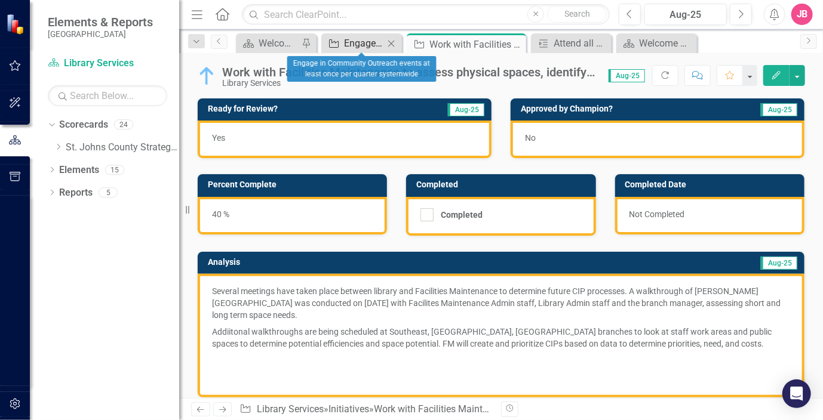
click at [353, 42] on div "Engage in Community Outreach events at least once per quarter systemwide" at bounding box center [364, 43] width 40 height 15
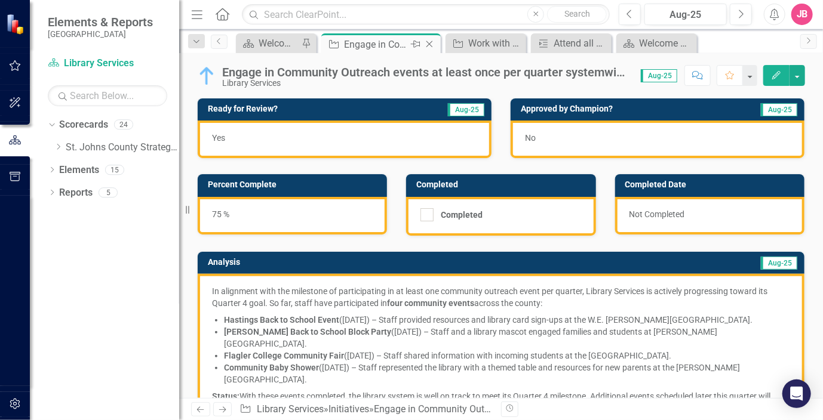
click at [427, 44] on icon "Close" at bounding box center [429, 44] width 12 height 10
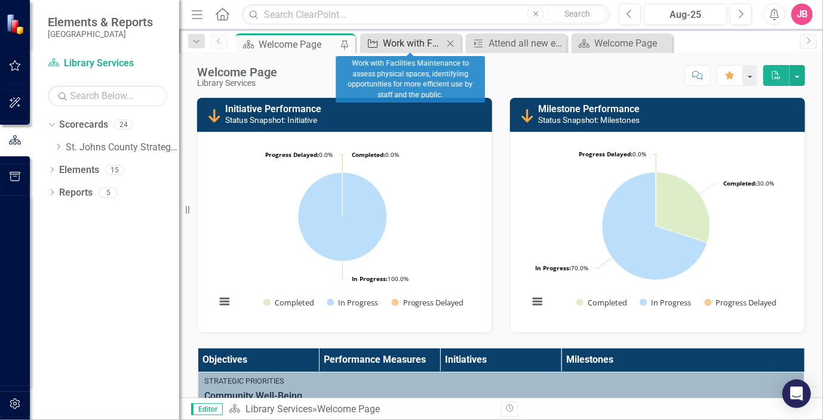
click at [413, 44] on div "Work with Facilities Maintenance to assess physical spaces, identifyiing opport…" at bounding box center [413, 43] width 60 height 15
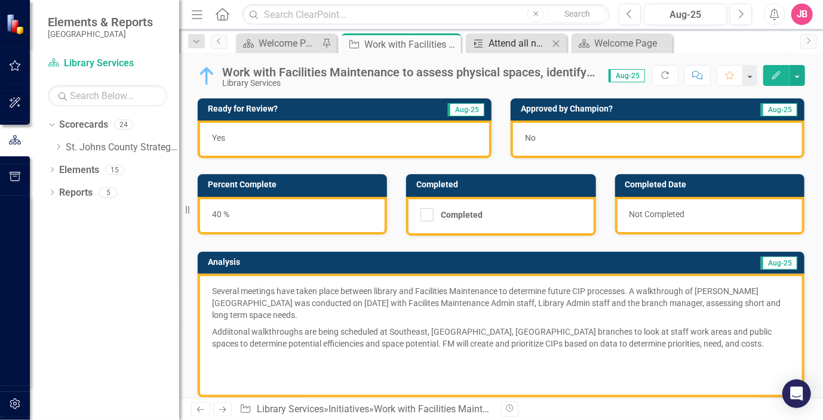
click at [497, 50] on div "Attend all new employee orientations at HR and Fire Rescue to present services …" at bounding box center [518, 43] width 60 height 15
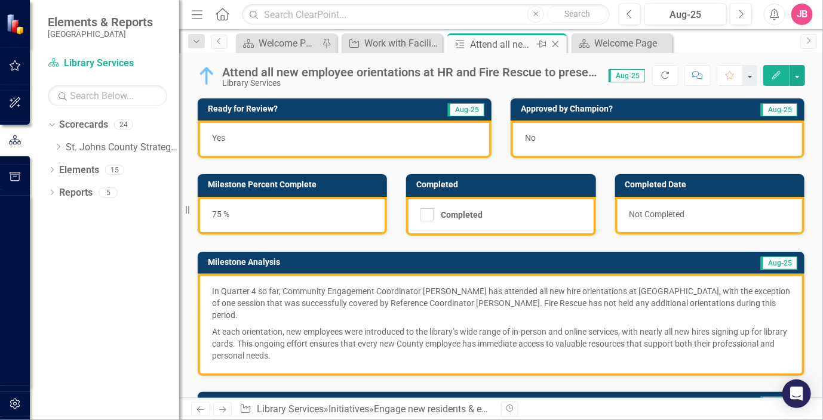
click at [515, 47] on div "Attend all new employee orientations at HR and Fire Rescue to present services …" at bounding box center [502, 44] width 64 height 15
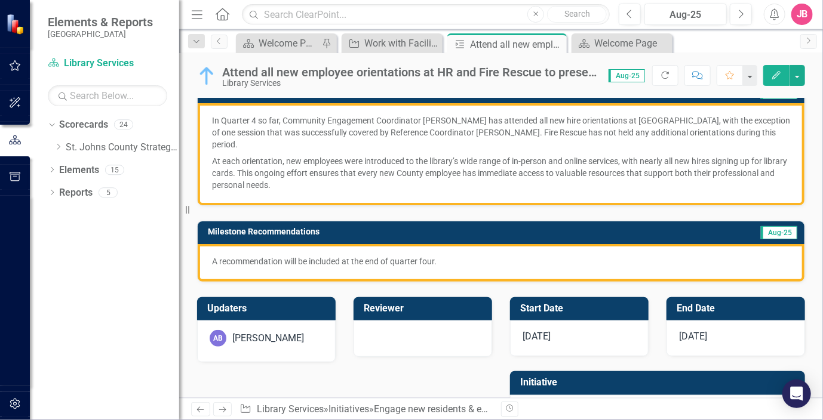
scroll to position [220, 0]
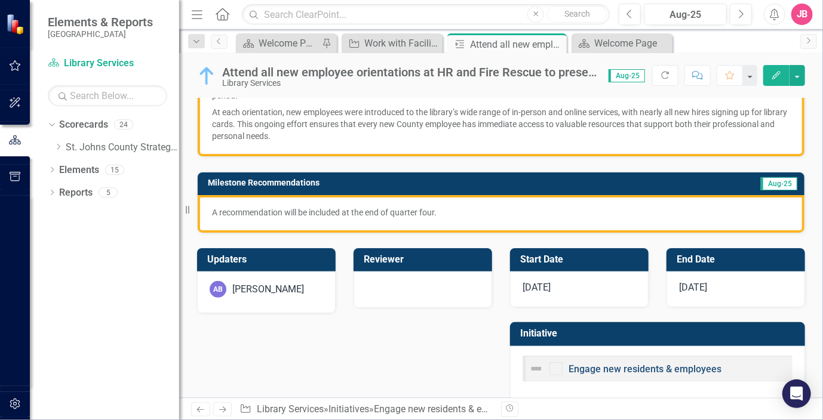
click at [604, 364] on link "Engage new residents & employees" at bounding box center [644, 369] width 153 height 11
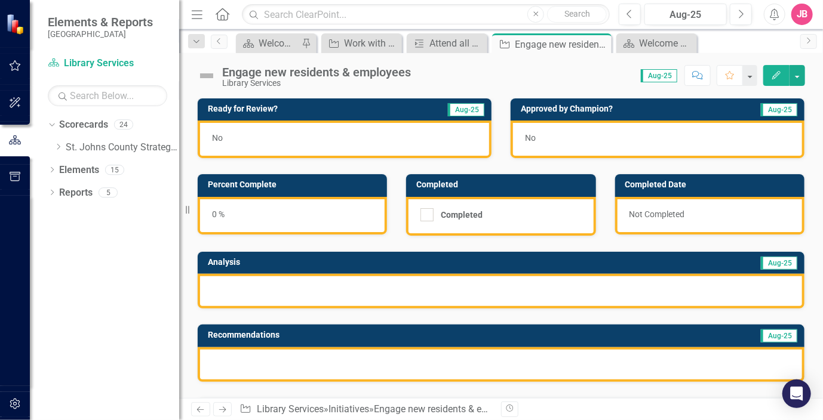
click at [217, 212] on div "0 %" at bounding box center [292, 216] width 189 height 38
click at [217, 213] on div "0 %" at bounding box center [292, 216] width 189 height 38
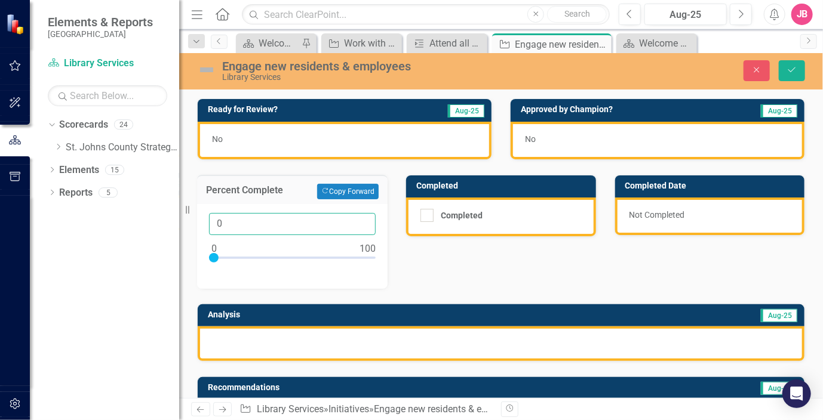
drag, startPoint x: 221, startPoint y: 220, endPoint x: 215, endPoint y: 221, distance: 6.0
click at [215, 221] on input "0" at bounding box center [292, 224] width 167 height 22
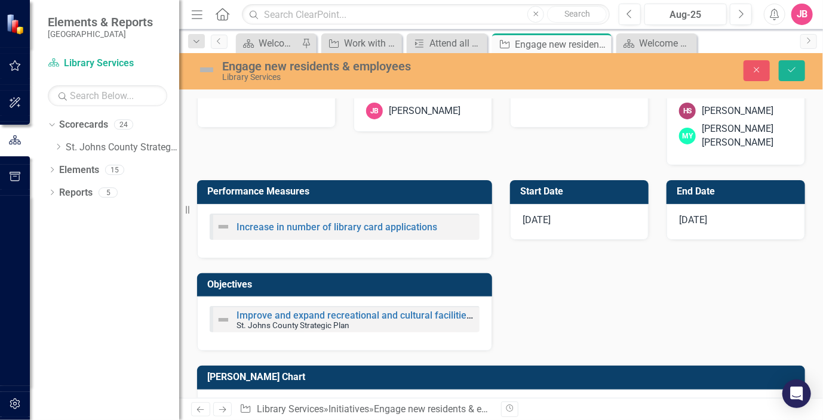
scroll to position [597, 0]
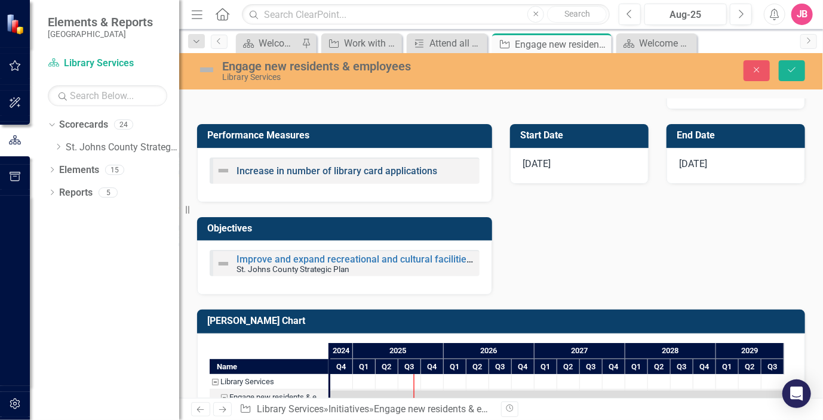
click at [352, 165] on link "Increase in number of library card applications" at bounding box center [336, 170] width 201 height 11
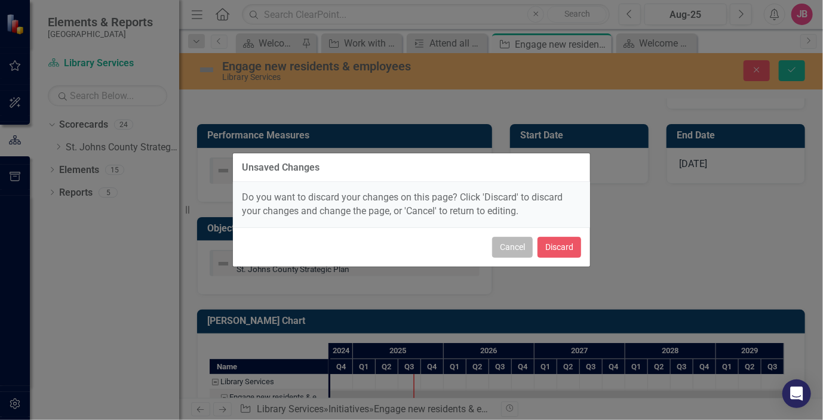
click at [516, 247] on button "Cancel" at bounding box center [512, 247] width 41 height 21
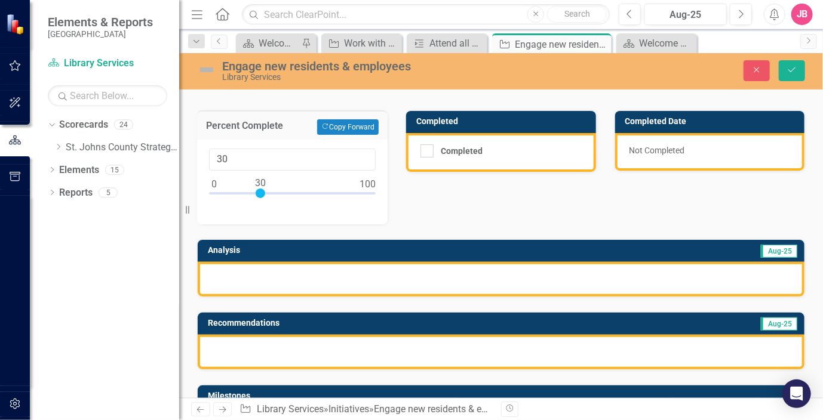
scroll to position [5, 0]
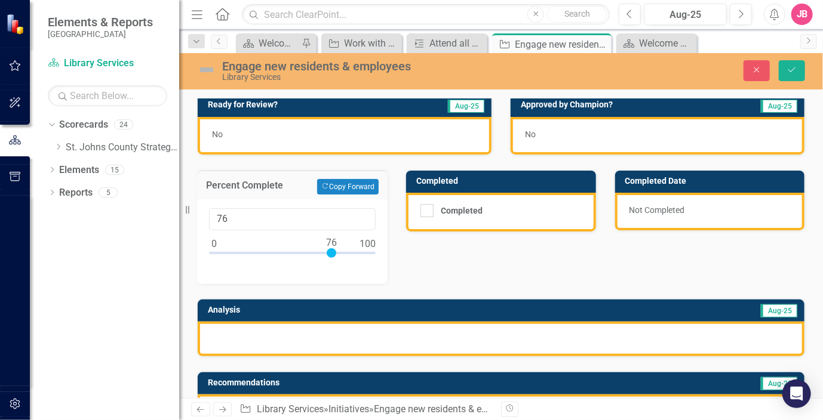
drag, startPoint x: 259, startPoint y: 249, endPoint x: 331, endPoint y: 251, distance: 71.7
click at [331, 251] on div at bounding box center [332, 253] width 10 height 10
click at [323, 218] on input "76" at bounding box center [292, 219] width 167 height 22
drag, startPoint x: 239, startPoint y: 218, endPoint x: 201, endPoint y: 218, distance: 38.2
click at [201, 218] on div "76" at bounding box center [292, 241] width 190 height 85
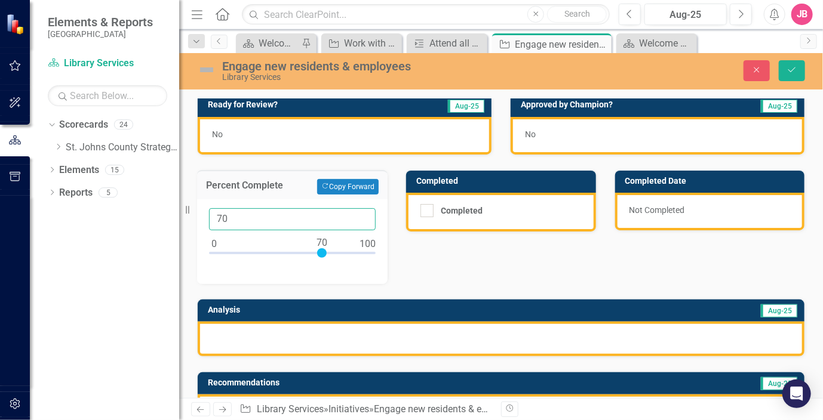
type input "70"
click at [433, 260] on div "Ready for Review? Aug-25 No Approved by Champion? Aug-25 No Percent Complete Co…" at bounding box center [501, 390] width 626 height 623
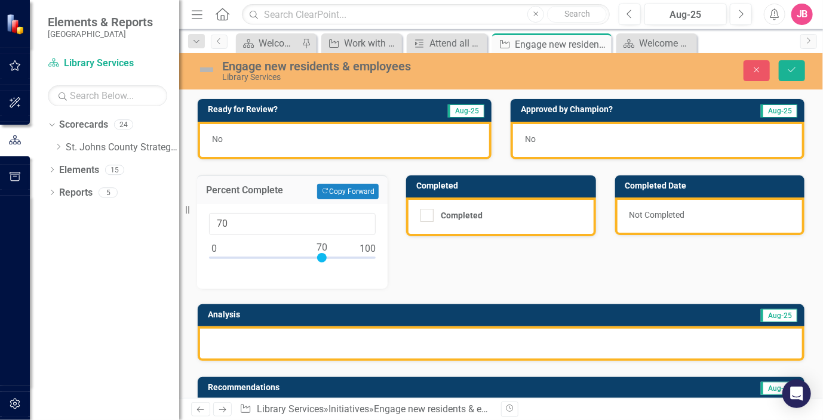
scroll to position [60, 0]
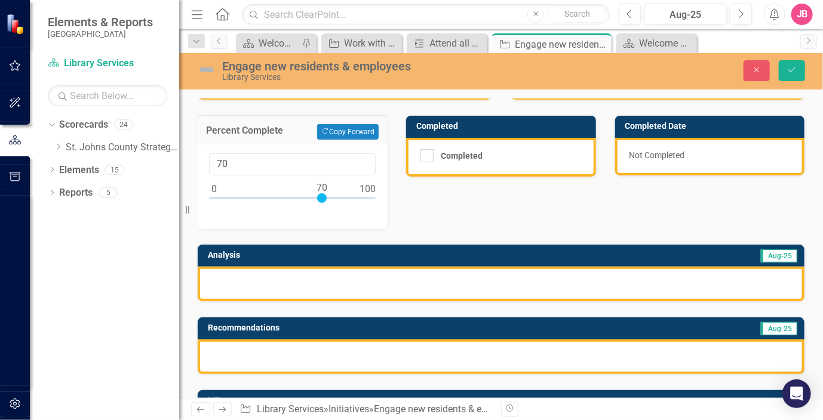
click at [383, 276] on div at bounding box center [501, 284] width 607 height 35
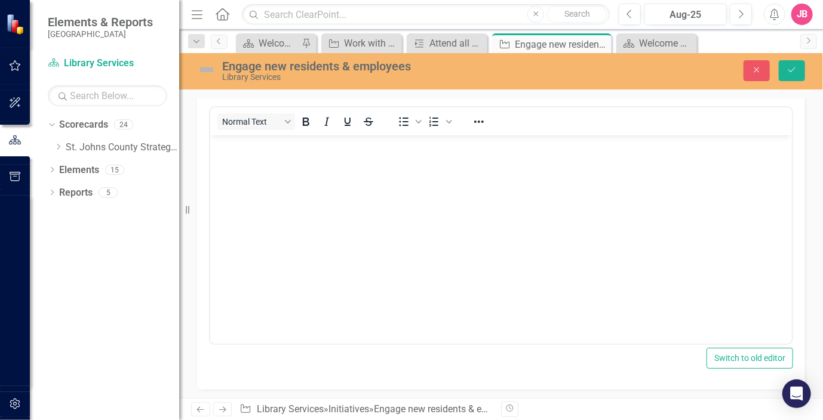
scroll to position [298, 0]
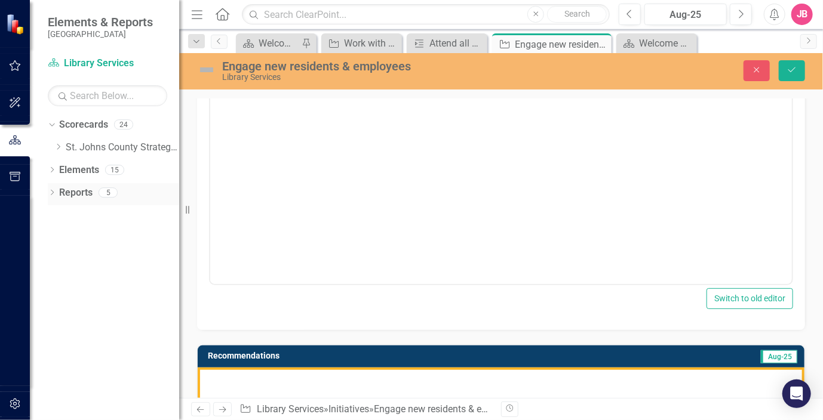
click at [66, 192] on link "Reports" at bounding box center [75, 193] width 33 height 14
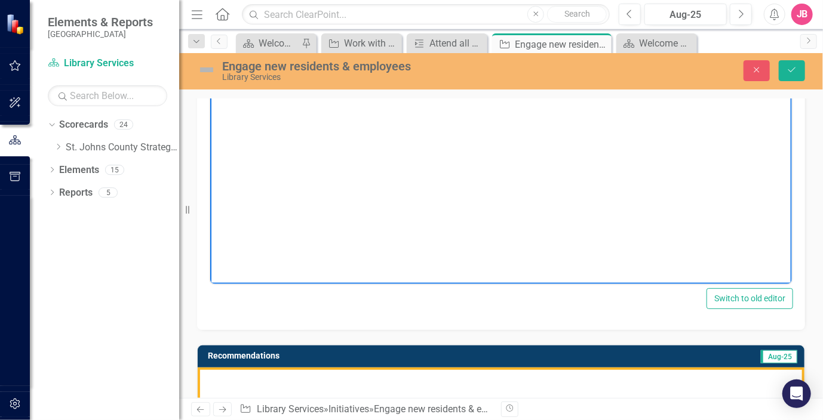
click at [414, 180] on body "Rich Text Area. Press ALT-0 for help." at bounding box center [500, 164] width 581 height 179
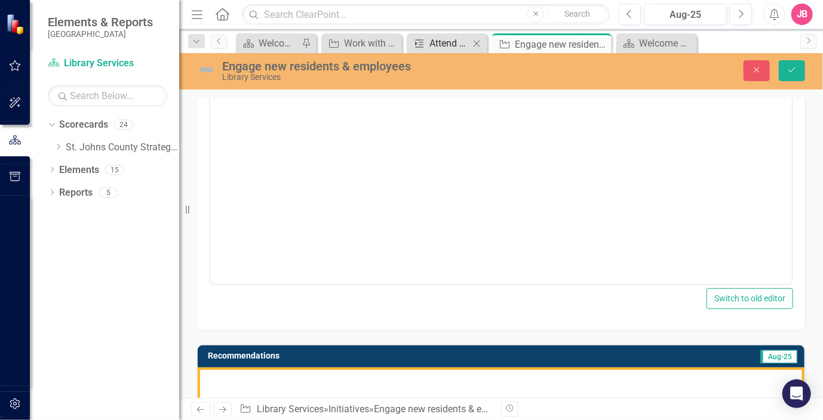
click at [454, 45] on div "Attend all new employee orientations at HR and Fire Rescue to present services …" at bounding box center [449, 43] width 40 height 15
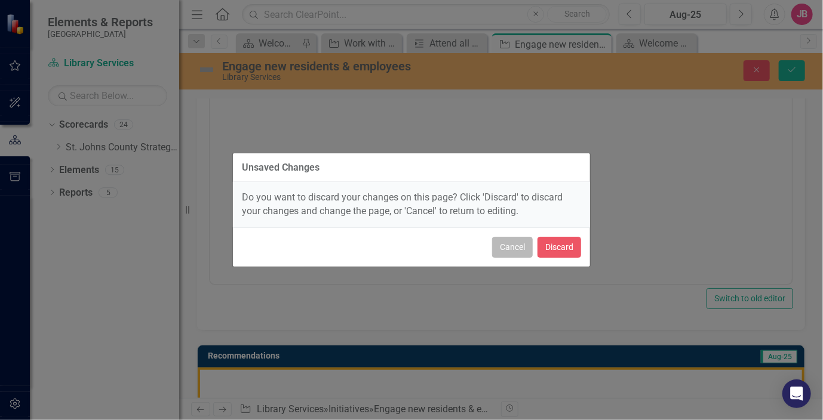
click at [511, 247] on button "Cancel" at bounding box center [512, 247] width 41 height 21
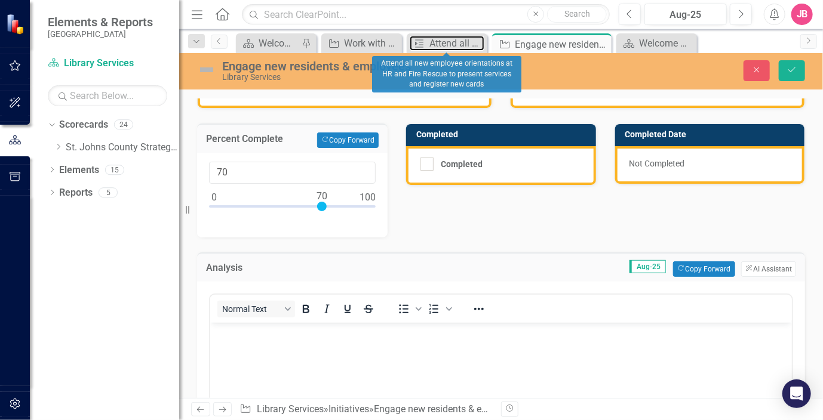
scroll to position [119, 0]
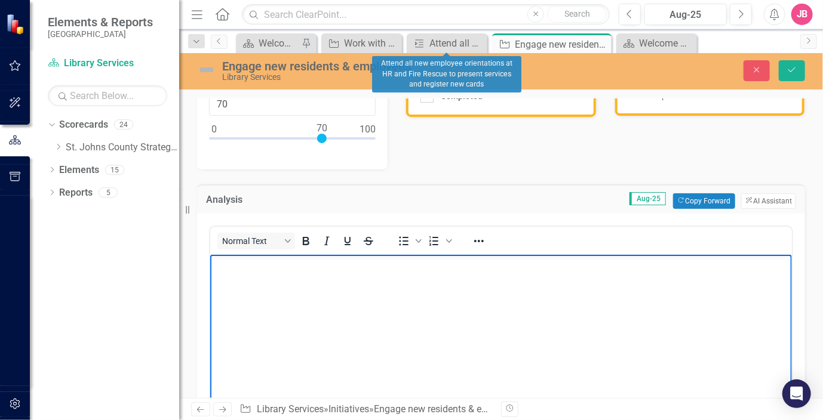
click at [364, 276] on body "Rich Text Area. Press ALT-0 for help." at bounding box center [500, 343] width 581 height 179
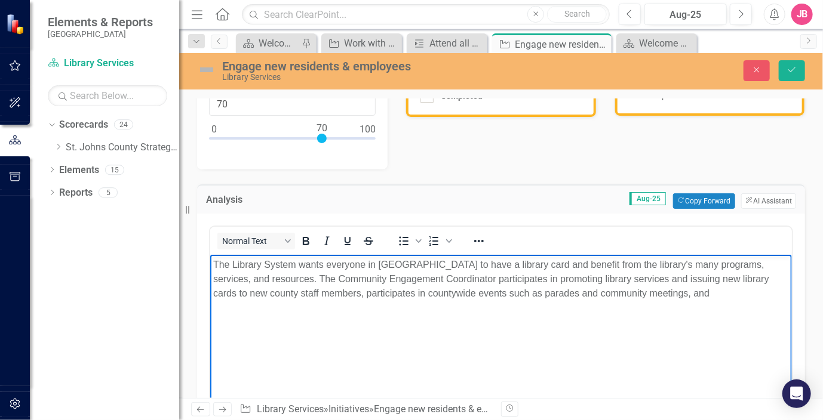
click at [277, 278] on p "The Library System wants everyone in [GEOGRAPHIC_DATA] to have a library card a…" at bounding box center [500, 278] width 575 height 43
click at [555, 277] on p "The Library System wants everyone in [GEOGRAPHIC_DATA] to have a library card a…" at bounding box center [500, 285] width 575 height 57
click at [334, 279] on p "The Library System wants everyone in [GEOGRAPHIC_DATA] to have a library card a…" at bounding box center [500, 285] width 575 height 57
click at [390, 305] on p "The Library System wants everyone in [GEOGRAPHIC_DATA] to have a library card a…" at bounding box center [500, 285] width 575 height 57
click at [447, 291] on p "The Library System wants everyone in [GEOGRAPHIC_DATA] to have a library card a…" at bounding box center [500, 285] width 575 height 57
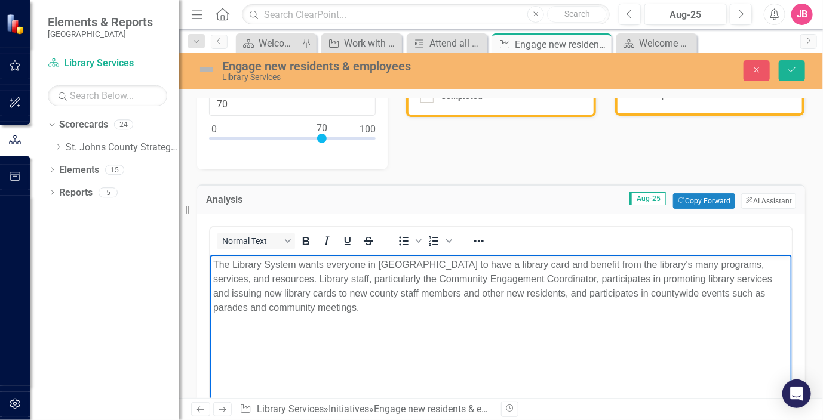
click at [446, 306] on p "The Library System wants everyone in [GEOGRAPHIC_DATA] to have a library card a…" at bounding box center [500, 285] width 575 height 57
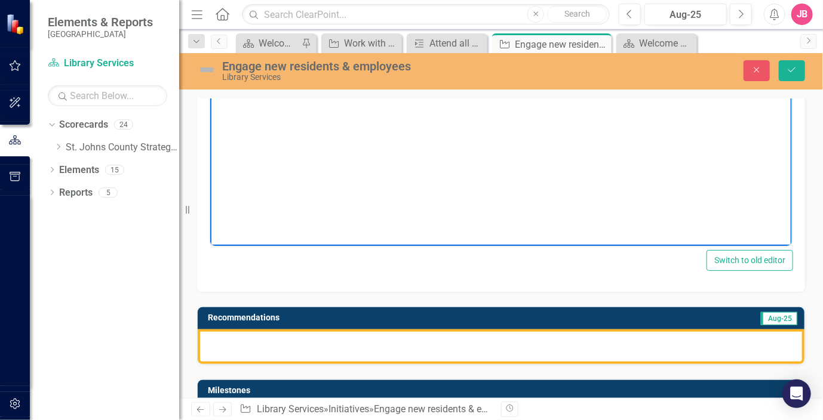
scroll to position [358, 0]
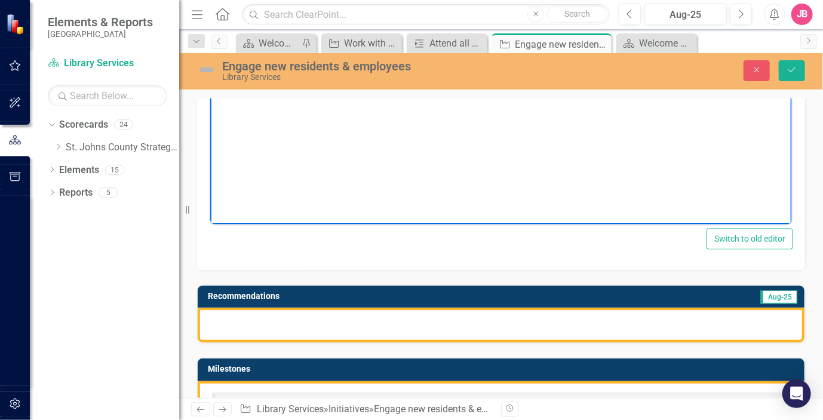
click at [473, 324] on div at bounding box center [501, 325] width 607 height 35
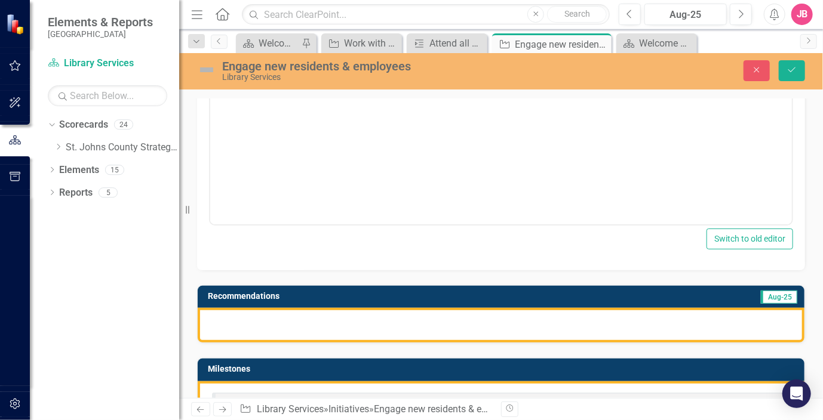
click at [473, 324] on div at bounding box center [501, 325] width 607 height 35
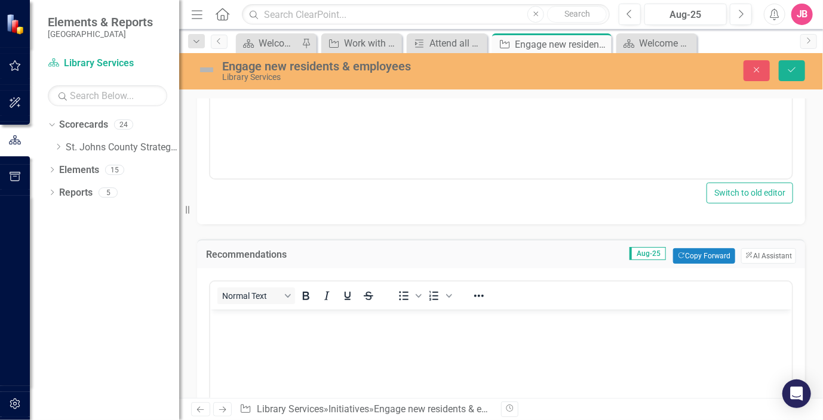
scroll to position [478, 0]
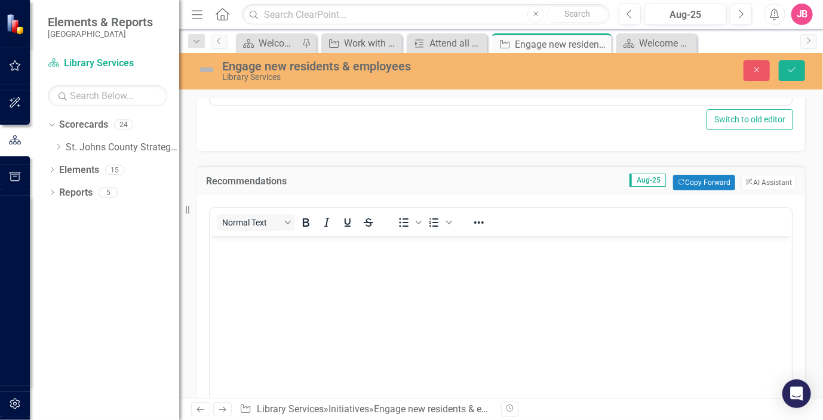
click at [360, 263] on body "Rich Text Area. Press ALT-0 for help." at bounding box center [500, 325] width 581 height 179
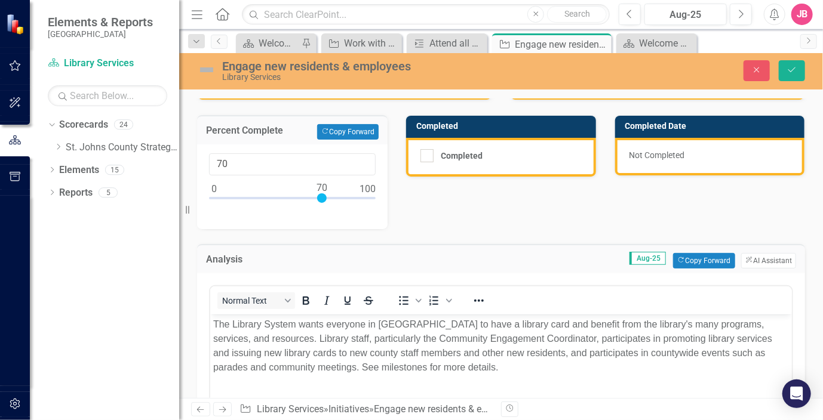
scroll to position [0, 0]
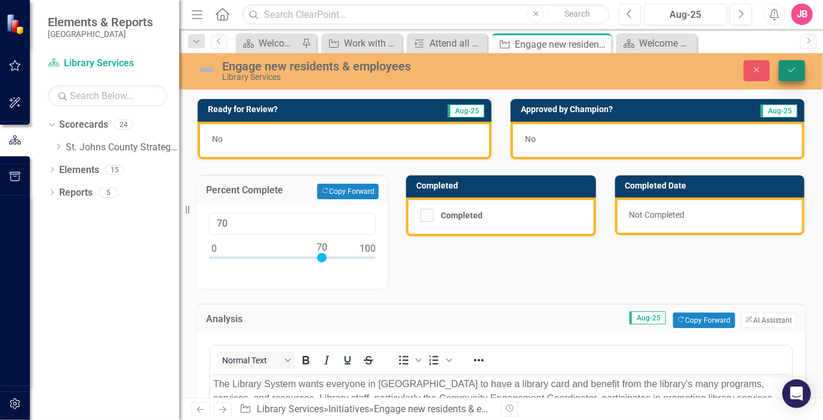
click at [788, 72] on icon "Save" at bounding box center [791, 70] width 11 height 8
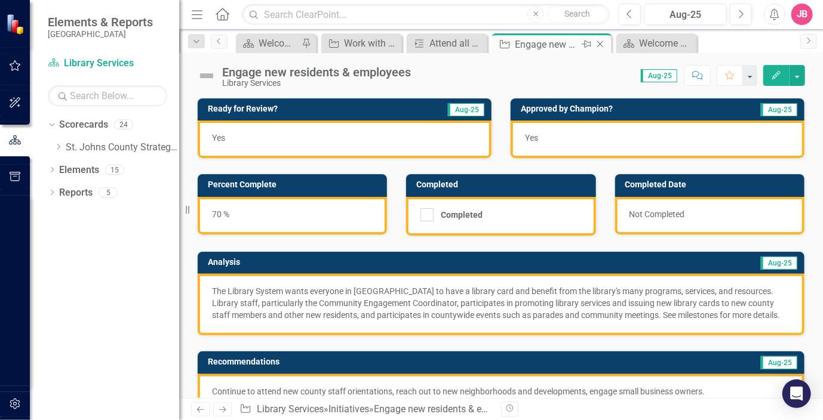
click at [603, 44] on icon "Close" at bounding box center [600, 44] width 12 height 10
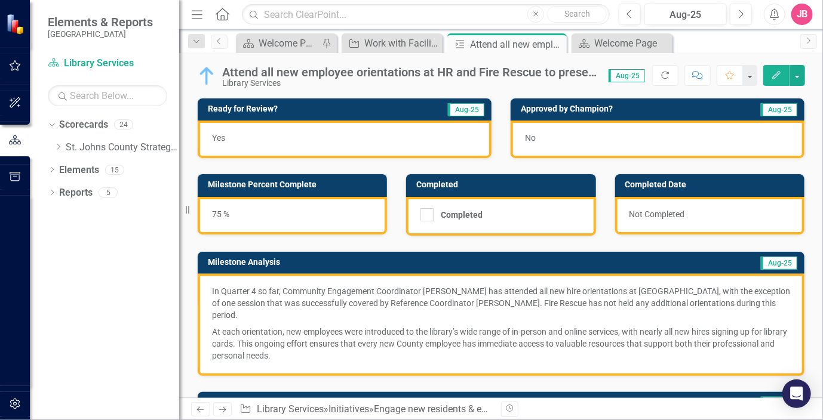
scroll to position [220, 0]
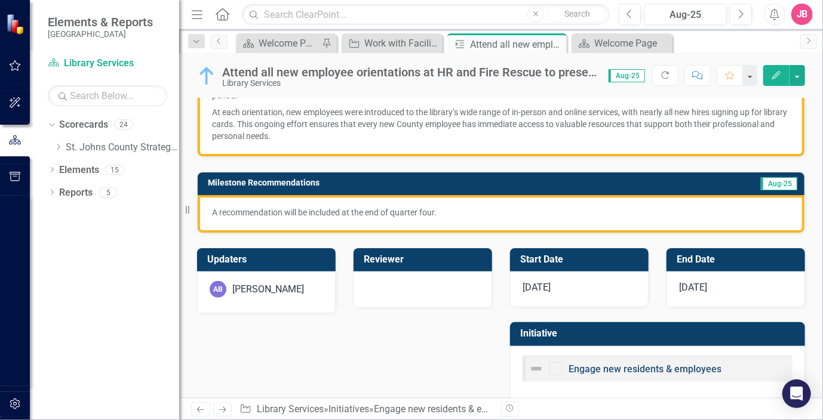
click at [614, 364] on link "Engage new residents & employees" at bounding box center [644, 369] width 153 height 11
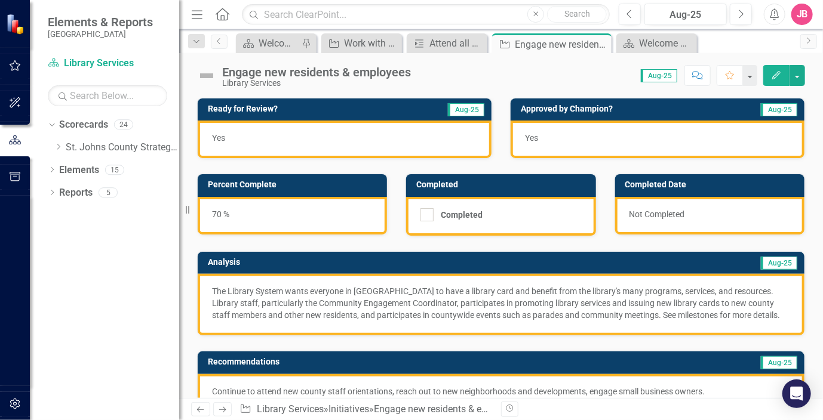
scroll to position [60, 0]
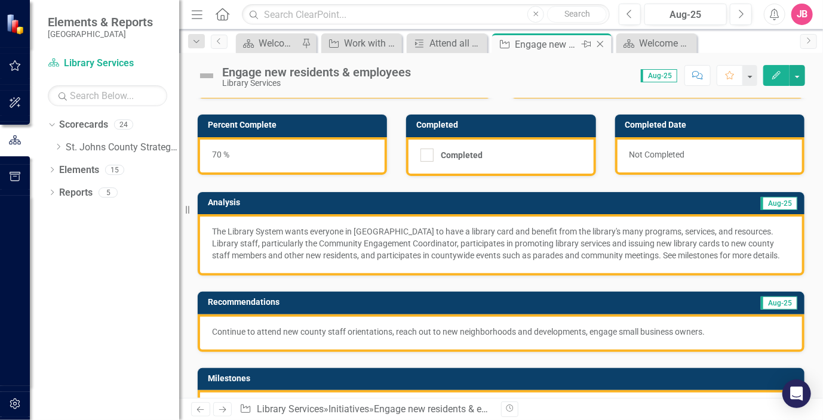
click at [599, 41] on icon "Close" at bounding box center [600, 44] width 12 height 10
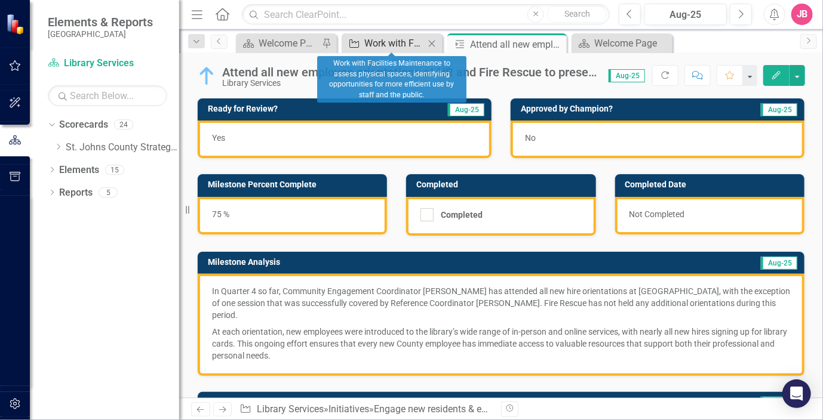
click at [410, 39] on div "Work with Facilities Maintenance to assess physical spaces, identifyiing opport…" at bounding box center [394, 43] width 60 height 15
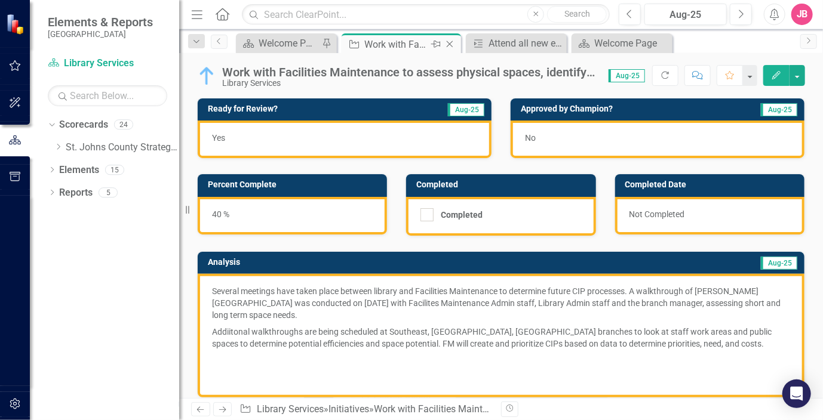
click at [449, 43] on icon "Close" at bounding box center [450, 44] width 12 height 10
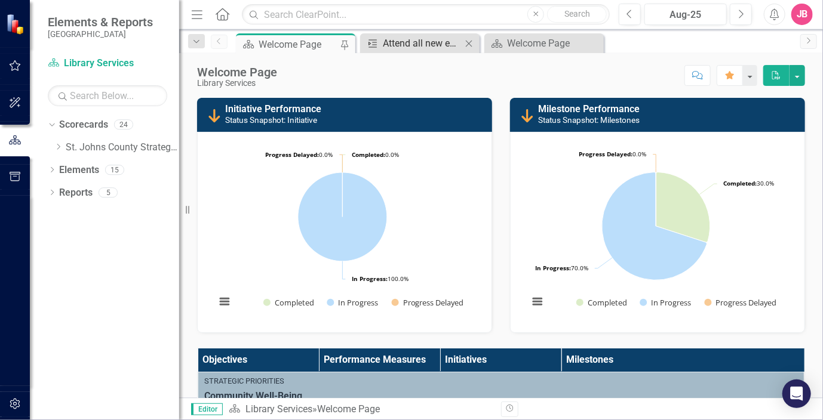
click at [413, 47] on div "Attend all new employee orientations at HR and Fire Rescue to present services …" at bounding box center [422, 43] width 79 height 15
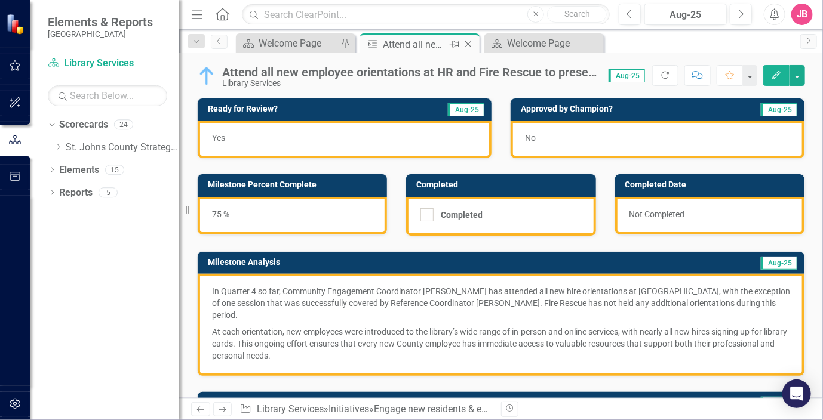
click at [466, 42] on icon "Close" at bounding box center [468, 44] width 12 height 10
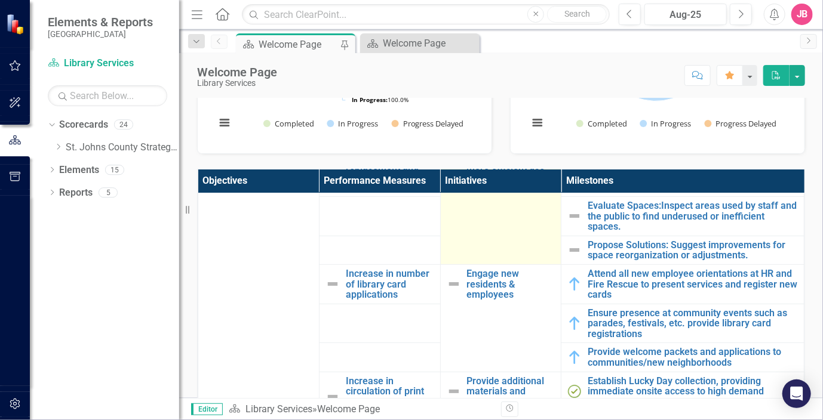
scroll to position [298, 0]
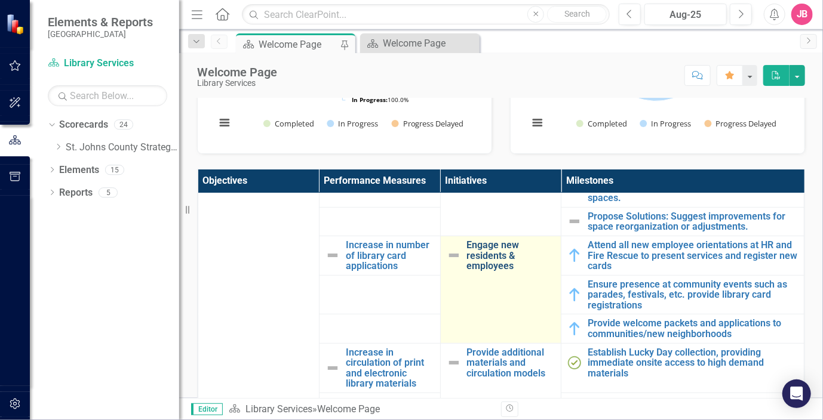
click at [495, 256] on link "Engage new residents & employees" at bounding box center [511, 256] width 88 height 32
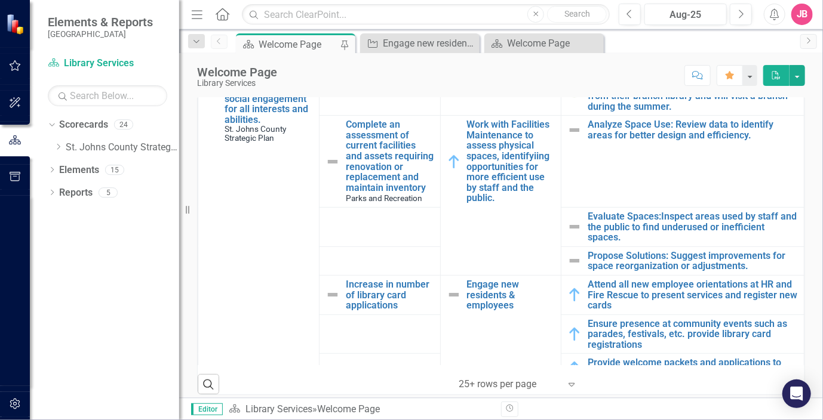
scroll to position [119, 0]
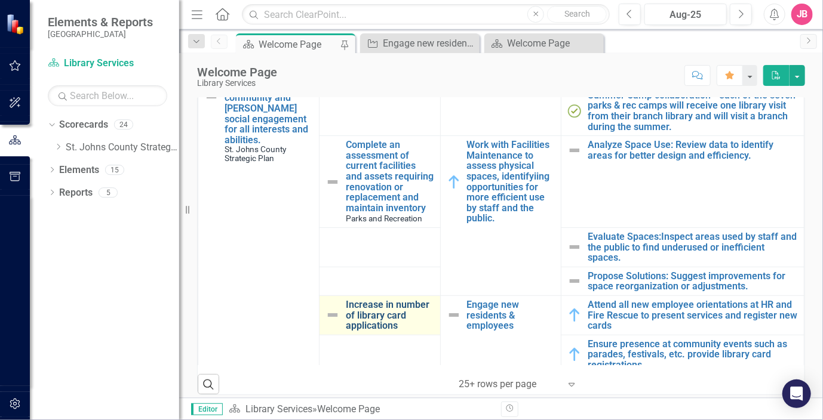
click at [375, 318] on link "Increase in number of library card applications" at bounding box center [390, 316] width 88 height 32
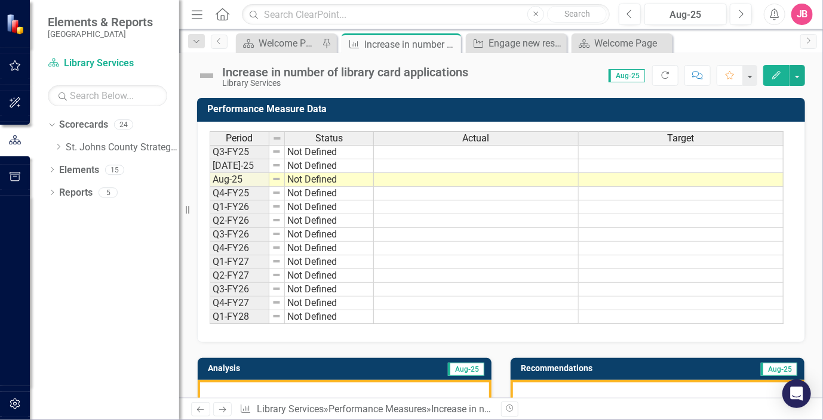
click at [700, 75] on icon "Comment" at bounding box center [697, 75] width 11 height 8
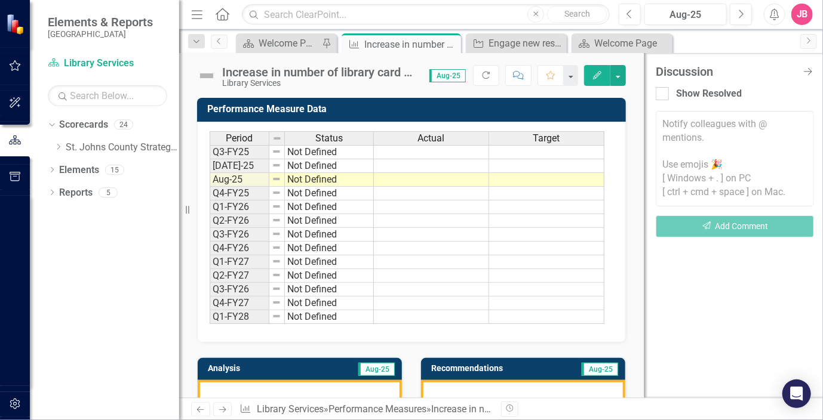
click at [692, 128] on textarea at bounding box center [734, 159] width 158 height 96
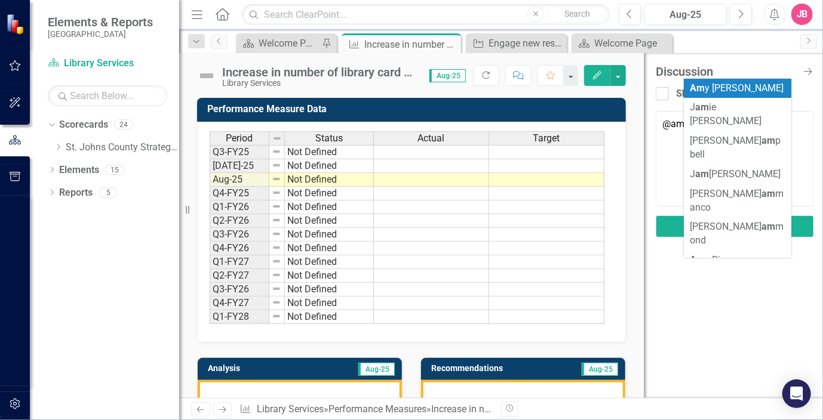
click at [721, 91] on span "Am y [PERSON_NAME]" at bounding box center [737, 87] width 94 height 11
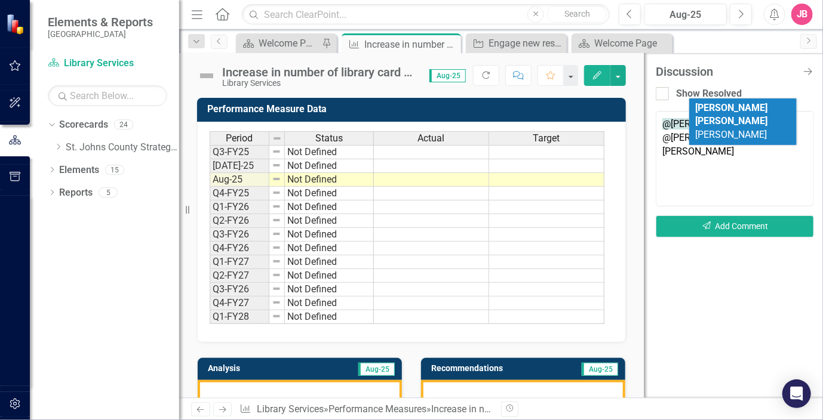
click at [762, 110] on span "[PERSON_NAME] [PERSON_NAME]" at bounding box center [731, 121] width 72 height 39
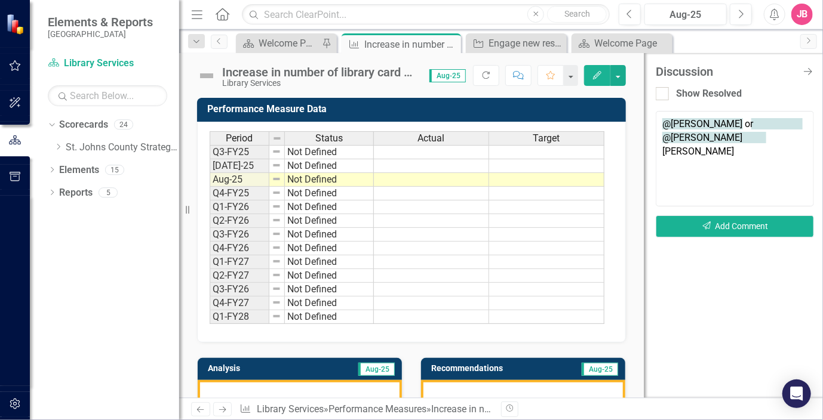
drag, startPoint x: 747, startPoint y: 125, endPoint x: 666, endPoint y: 124, distance: 81.2
click at [666, 124] on textarea "@[PERSON_NAME] or @[PERSON_NAME] [PERSON_NAME]" at bounding box center [734, 159] width 158 height 96
click at [711, 137] on textarea "@[PERSON_NAME] or @[PERSON_NAME] [PERSON_NAME]" at bounding box center [734, 159] width 158 height 96
drag, startPoint x: 749, startPoint y: 123, endPoint x: 664, endPoint y: 122, distance: 84.8
click at [664, 122] on textarea "@[PERSON_NAME] or @[PERSON_NAME] [PERSON_NAME]" at bounding box center [734, 159] width 158 height 96
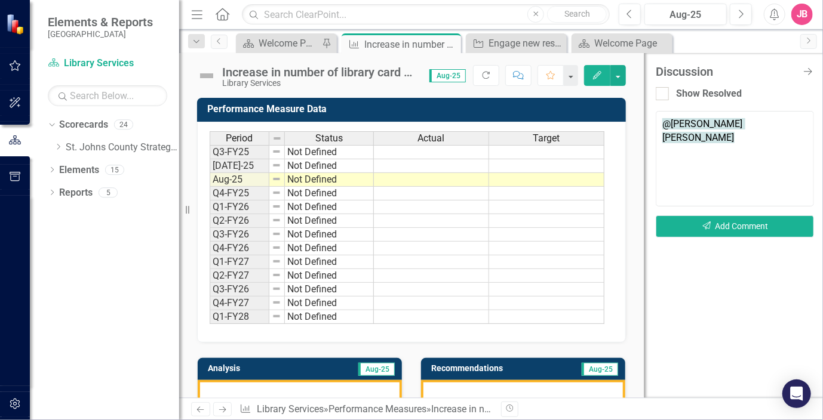
click at [802, 128] on textarea "@[PERSON_NAME] [PERSON_NAME]" at bounding box center [734, 159] width 158 height 96
click at [761, 137] on textarea "@[PERSON_NAME] [PERSON_NAME] please add performance measure data for library ca…" at bounding box center [734, 159] width 158 height 96
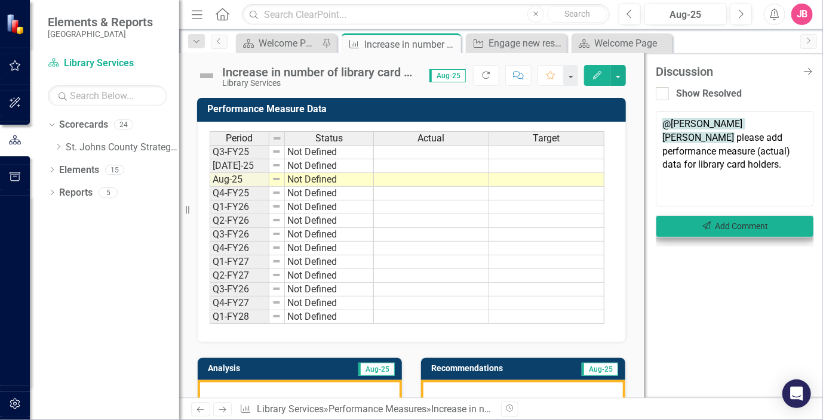
type textarea "@[PERSON_NAME] [PERSON_NAME] please add performance measure (actual) data for l…"
click at [735, 220] on button "Send Add Comment" at bounding box center [734, 227] width 158 height 22
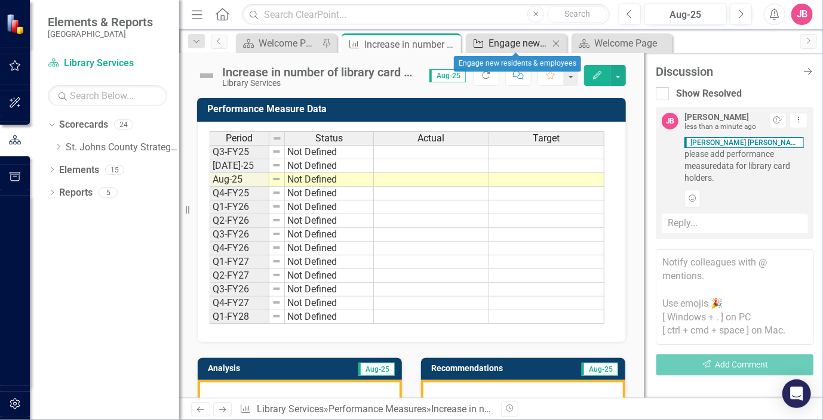
click at [519, 46] on div "Engage new residents & employees" at bounding box center [518, 43] width 60 height 15
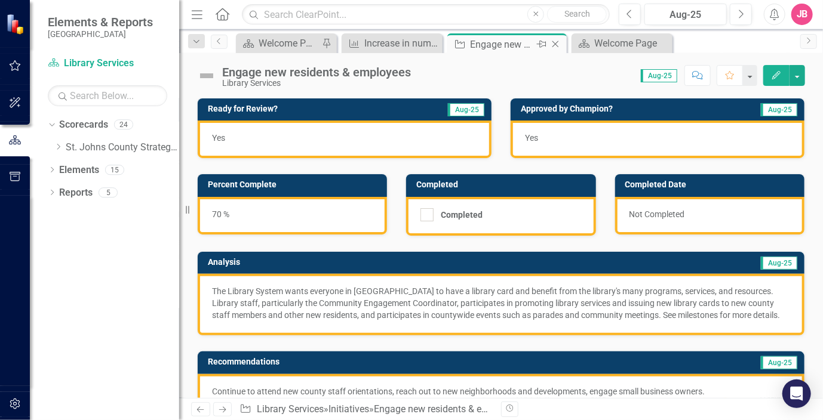
click at [556, 44] on icon "Close" at bounding box center [555, 44] width 12 height 10
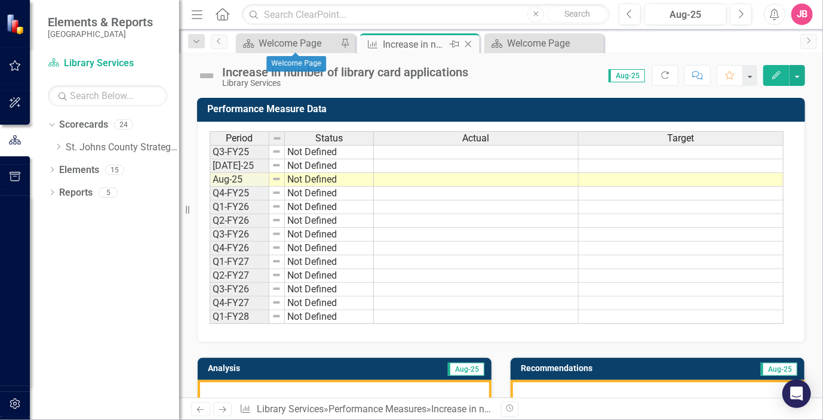
click at [395, 48] on div "Increase in number of library card applications" at bounding box center [415, 44] width 64 height 15
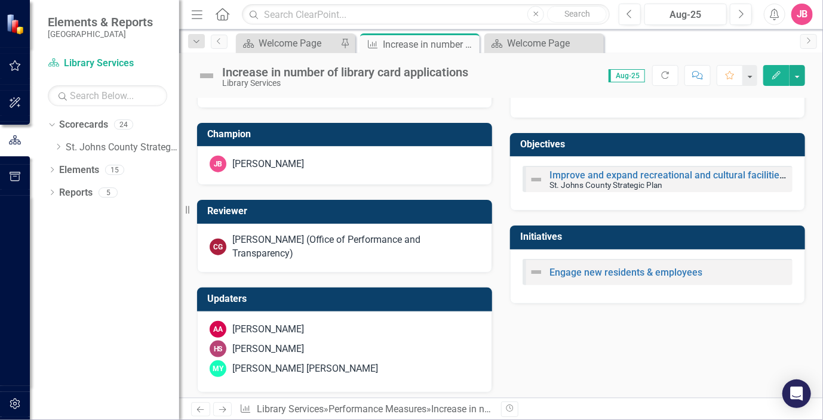
scroll to position [541, 0]
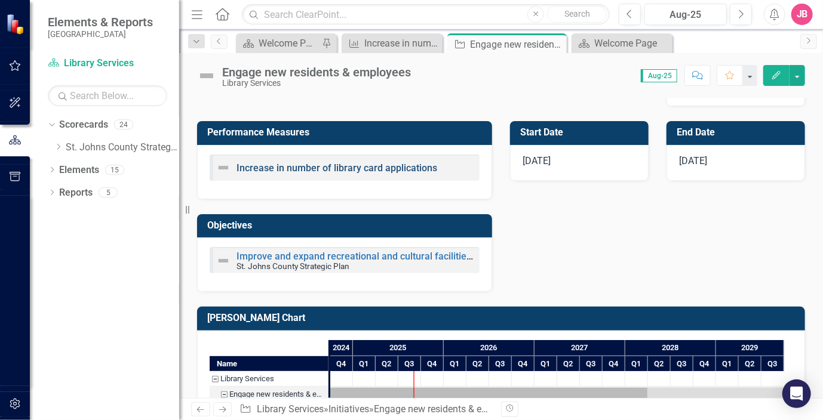
scroll to position [597, 0]
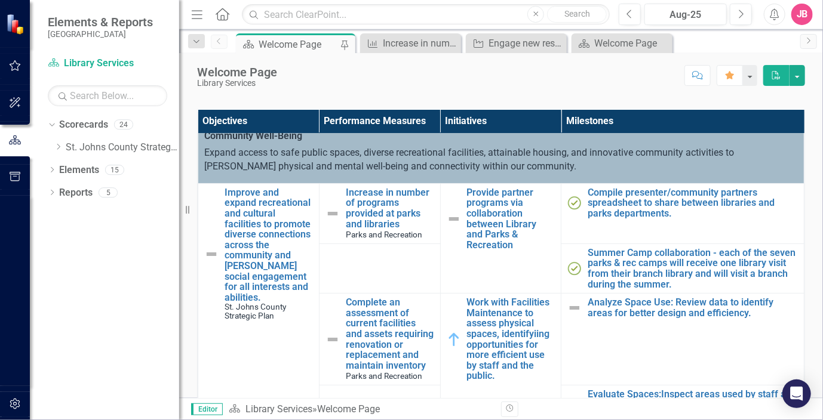
scroll to position [17, 0]
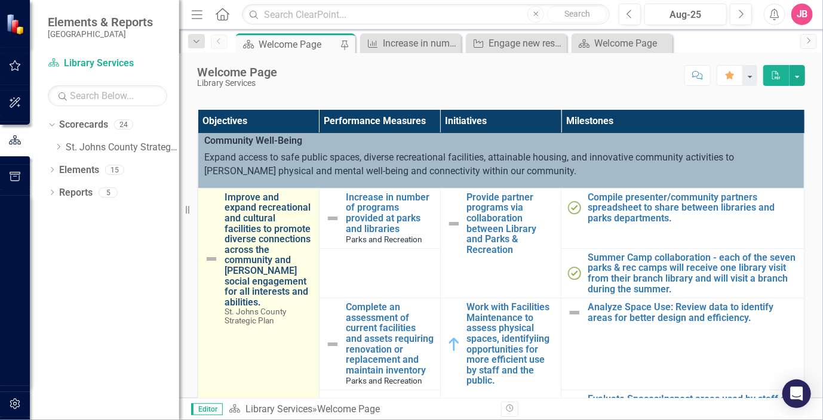
click at [264, 240] on link "Improve and expand recreational and cultural facilities to promote diverse conn…" at bounding box center [268, 250] width 88 height 116
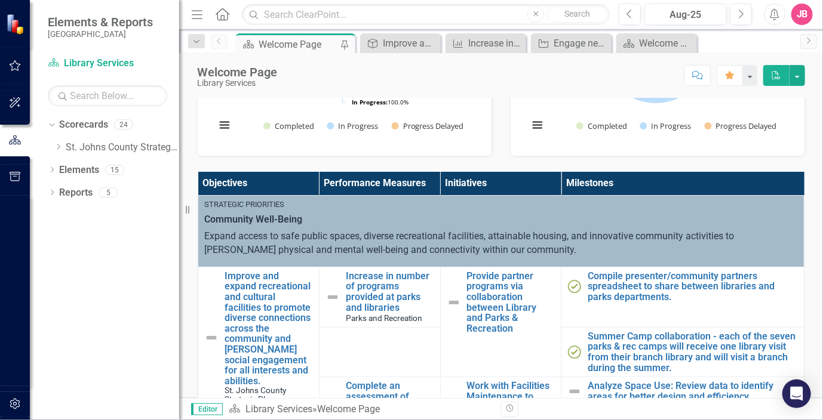
scroll to position [179, 0]
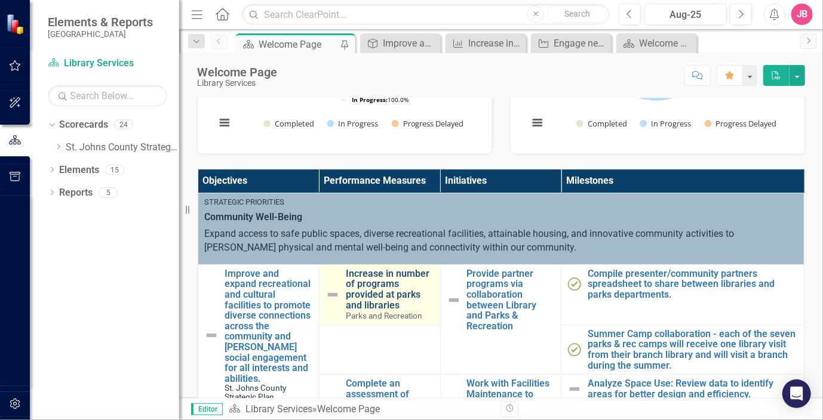
click at [367, 288] on link "Increase in number of programs provided at parks and libraries" at bounding box center [390, 290] width 88 height 42
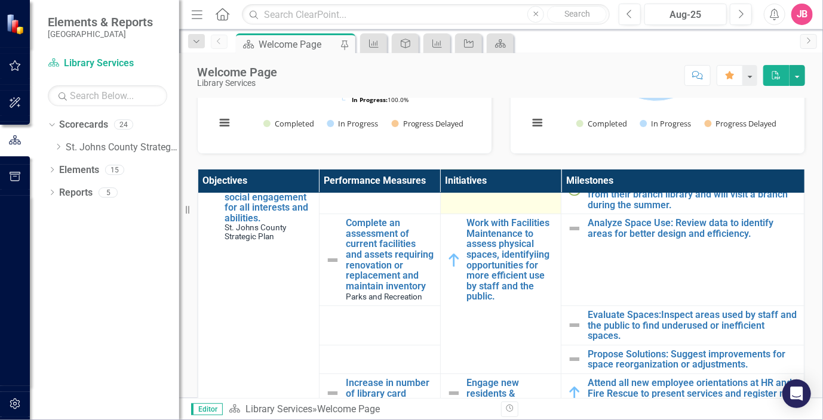
scroll to position [179, 0]
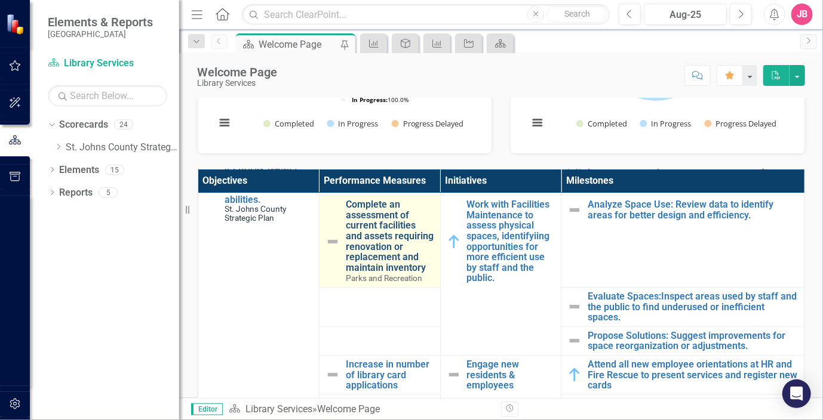
click at [367, 225] on link "Complete an assessment of current facilities and assets requiring renovation or…" at bounding box center [390, 235] width 88 height 73
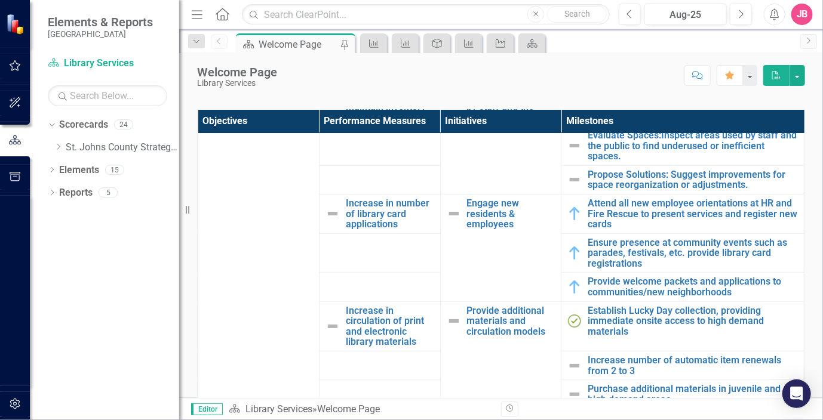
scroll to position [298, 0]
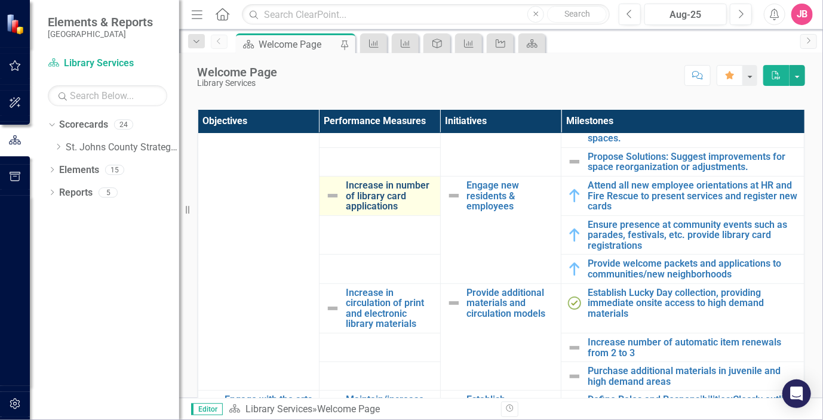
click at [380, 202] on link "Increase in number of library card applications" at bounding box center [390, 196] width 88 height 32
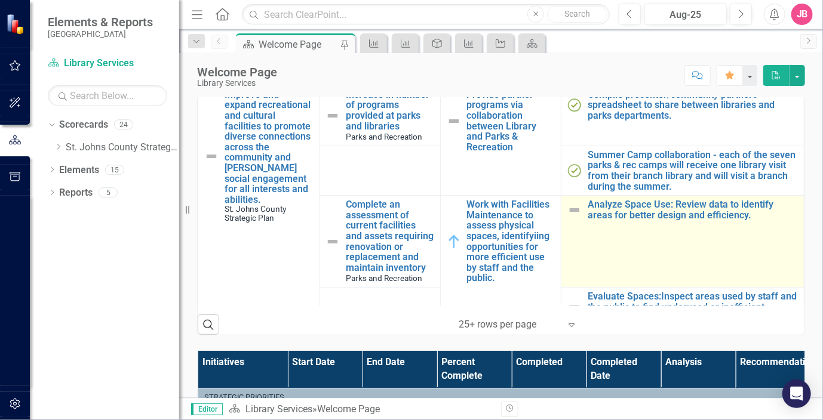
scroll to position [60, 0]
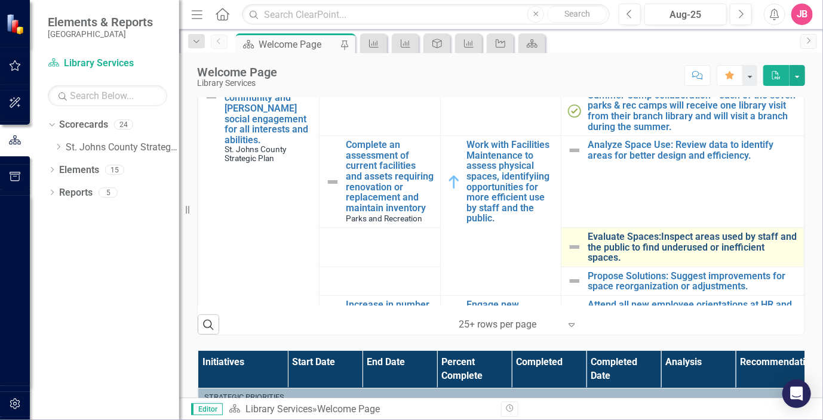
click at [673, 253] on link "Evaluate Spaces:Inspect areas used by staff and the public to find underused or…" at bounding box center [692, 248] width 210 height 32
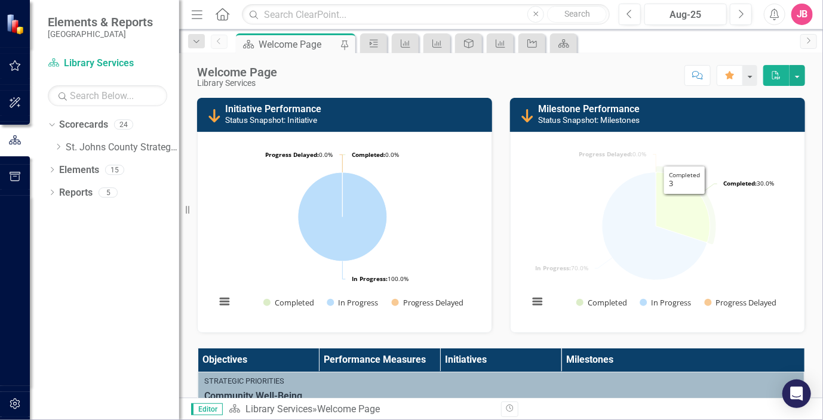
click at [680, 204] on icon "Completed, 3." at bounding box center [682, 208] width 54 height 70
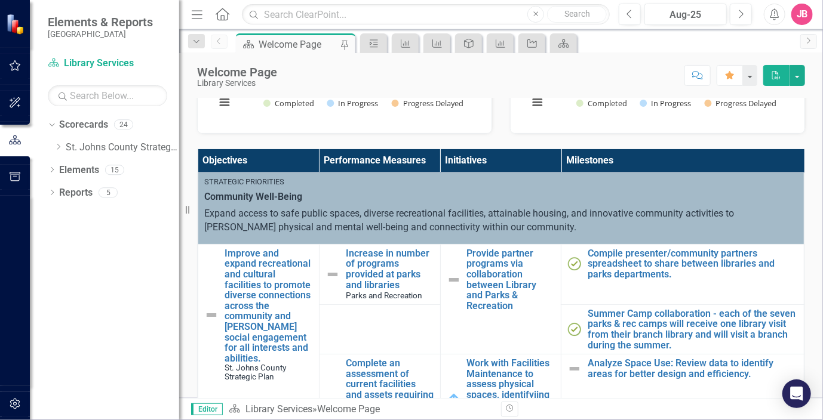
scroll to position [239, 0]
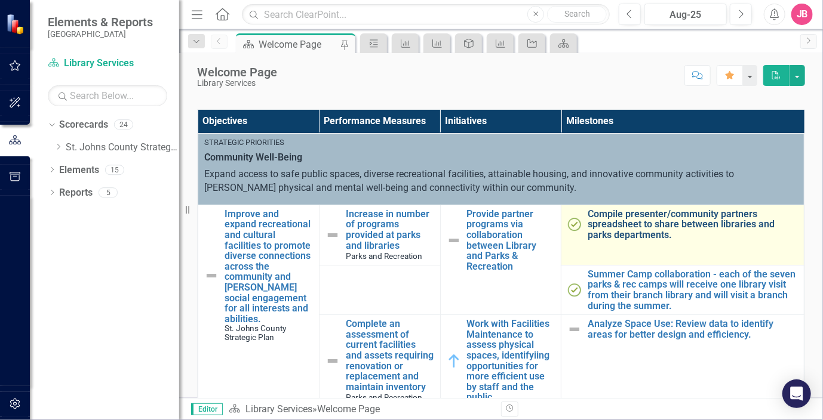
click at [647, 220] on link "Compile presenter/community partners spreadsheet to share between libraries and…" at bounding box center [692, 225] width 210 height 32
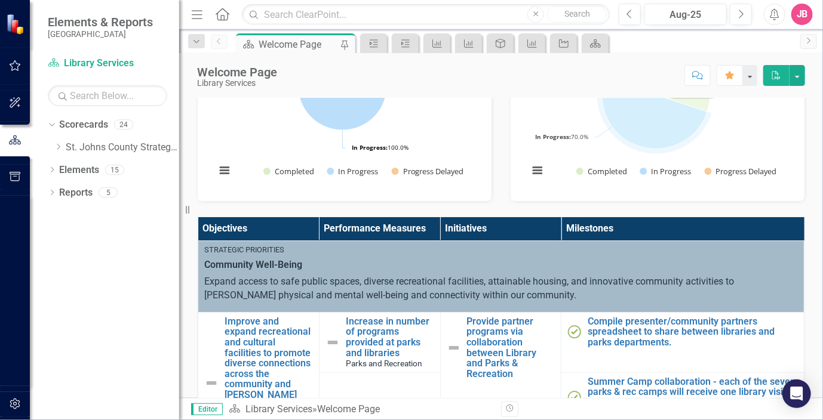
scroll to position [239, 0]
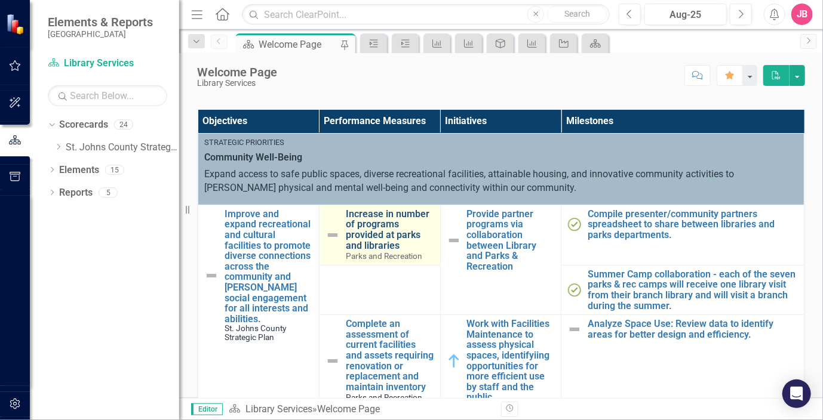
click at [382, 228] on link "Increase in number of programs provided at parks and libraries" at bounding box center [390, 230] width 88 height 42
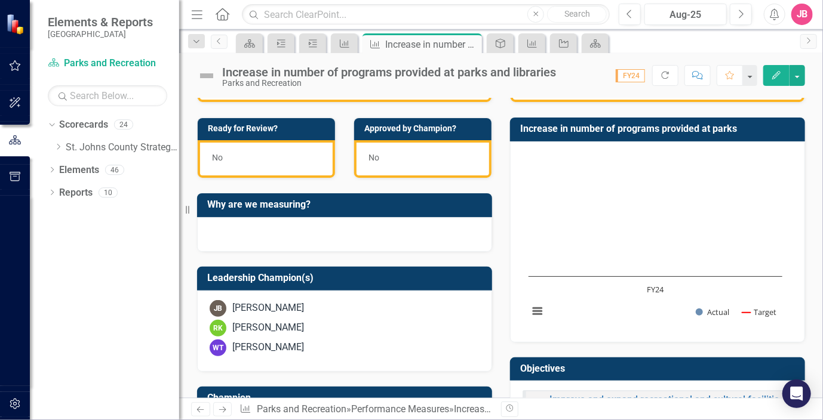
scroll to position [298, 0]
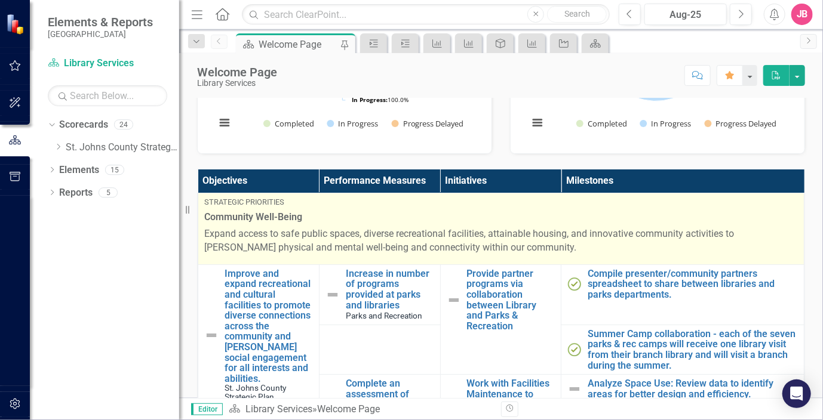
scroll to position [60, 0]
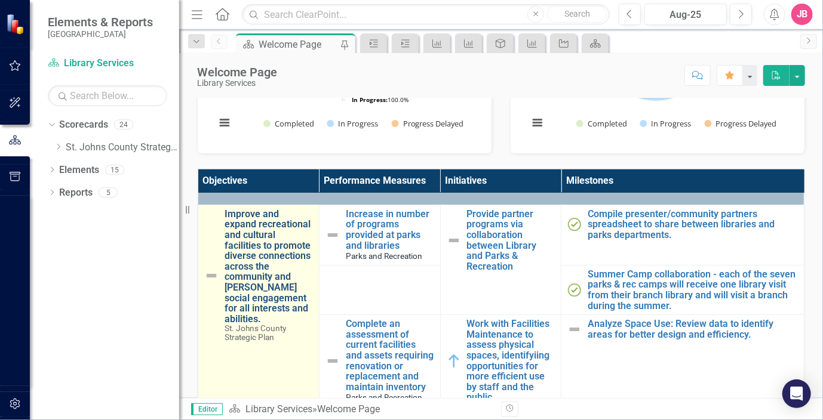
click at [270, 232] on link "Improve and expand recreational and cultural facilities to promote diverse conn…" at bounding box center [268, 267] width 88 height 116
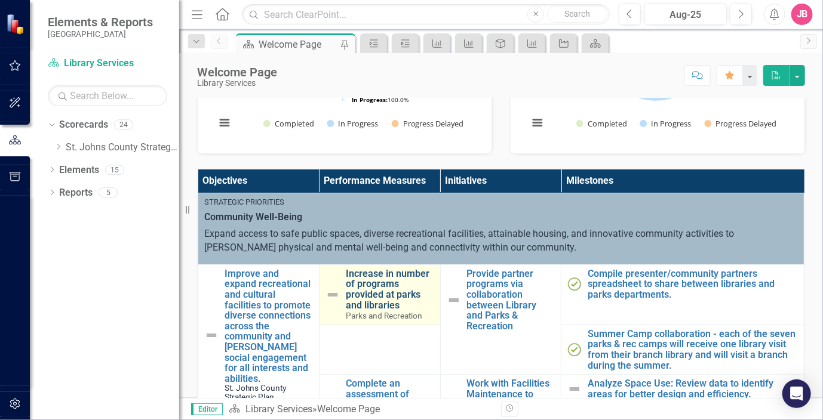
click at [375, 282] on link "Increase in number of programs provided at parks and libraries" at bounding box center [390, 290] width 88 height 42
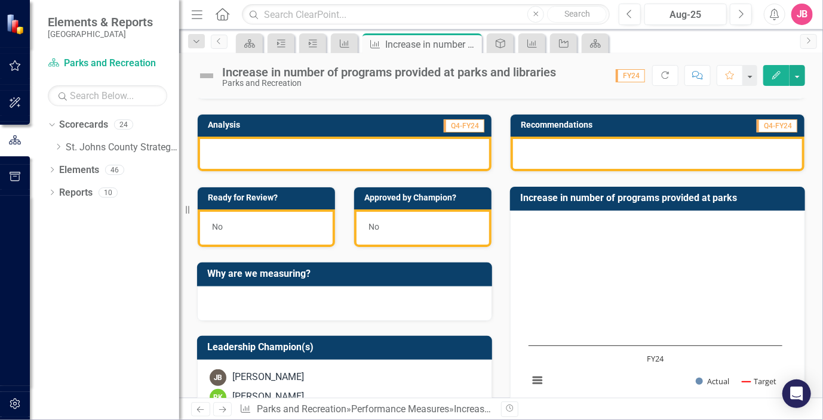
scroll to position [60, 0]
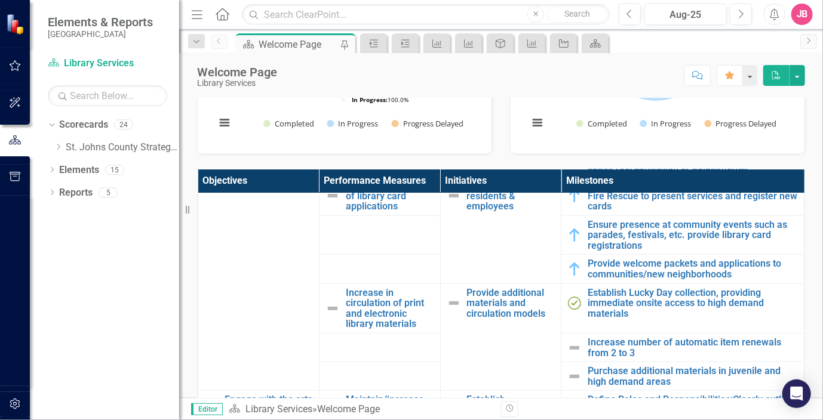
scroll to position [418, 0]
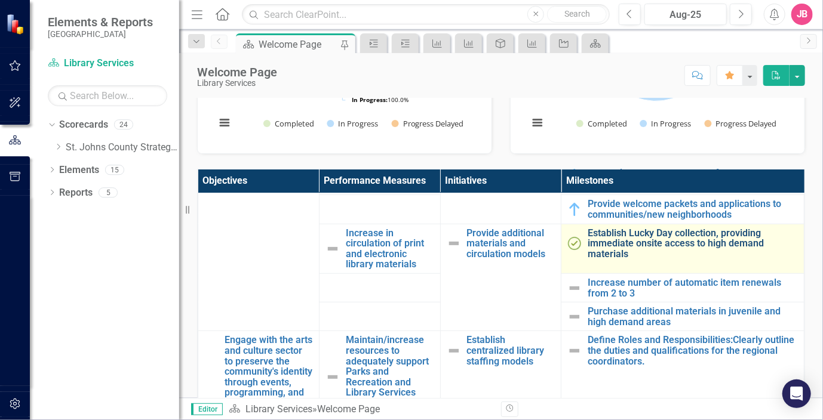
click at [666, 247] on link "Establish Lucky Day collection, providing immediate onsite access to high deman…" at bounding box center [692, 244] width 210 height 32
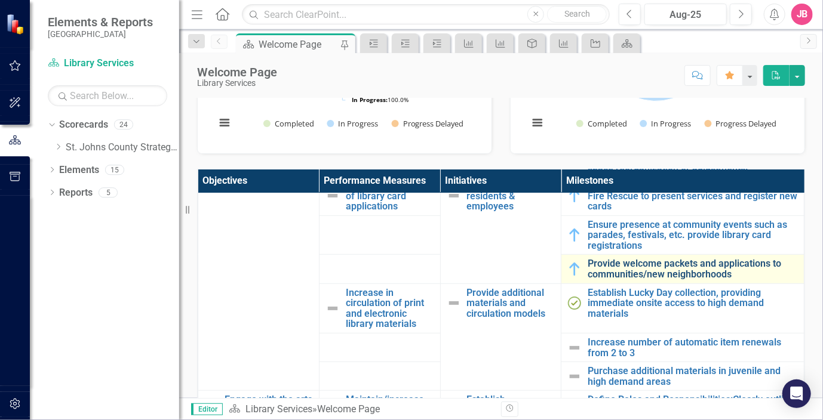
scroll to position [418, 0]
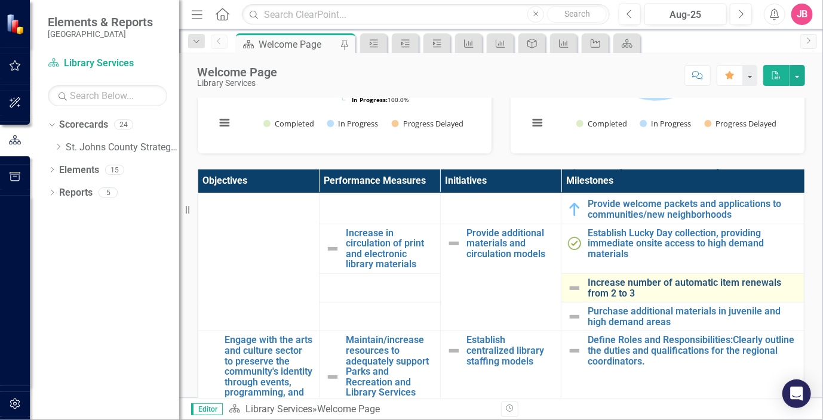
click at [658, 296] on link "Increase number of automatic item renewals from 2 to 3" at bounding box center [692, 288] width 210 height 21
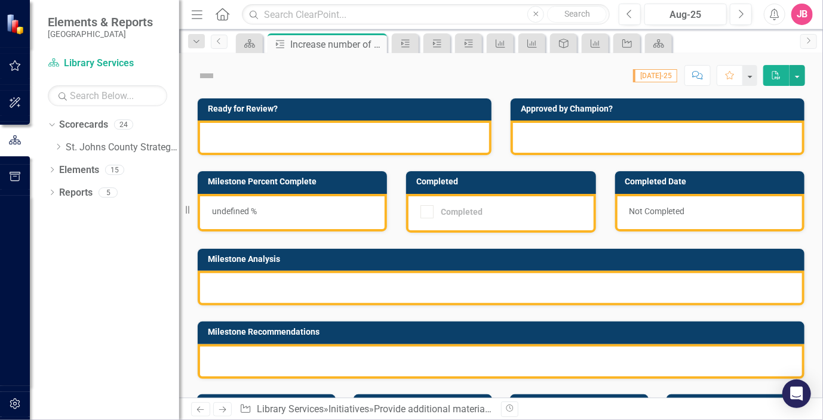
checkbox input "true"
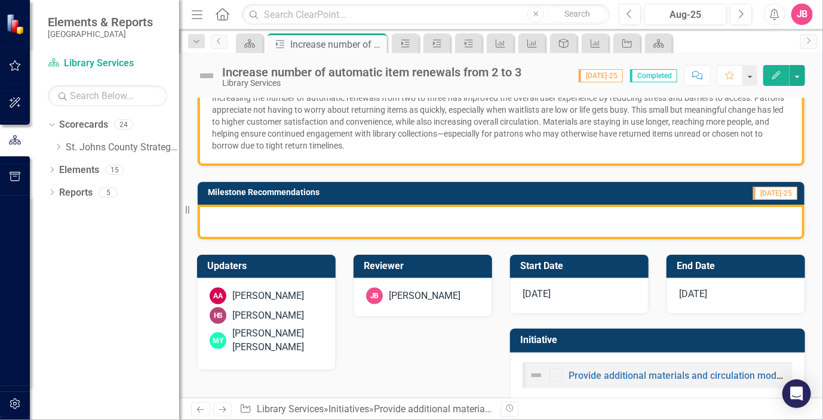
scroll to position [212, 0]
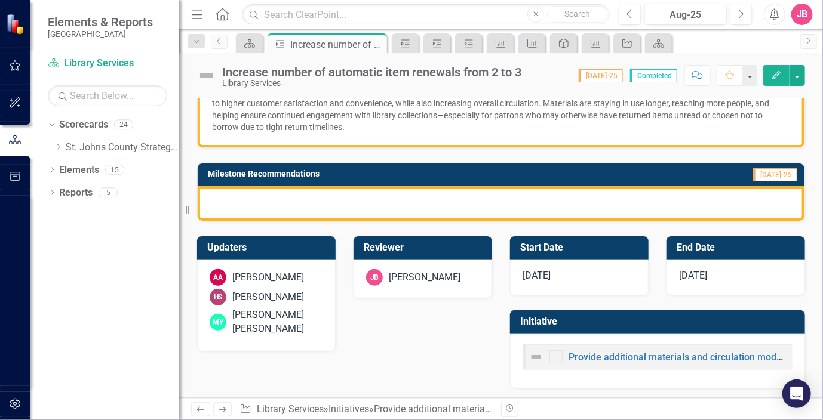
click at [428, 200] on div at bounding box center [501, 203] width 607 height 35
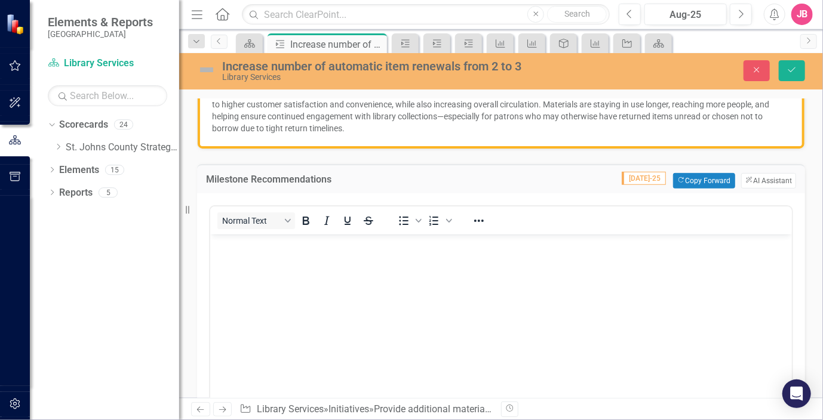
scroll to position [0, 0]
click at [406, 248] on p "Rich Text Area. Press ALT-0 for help." at bounding box center [500, 244] width 575 height 14
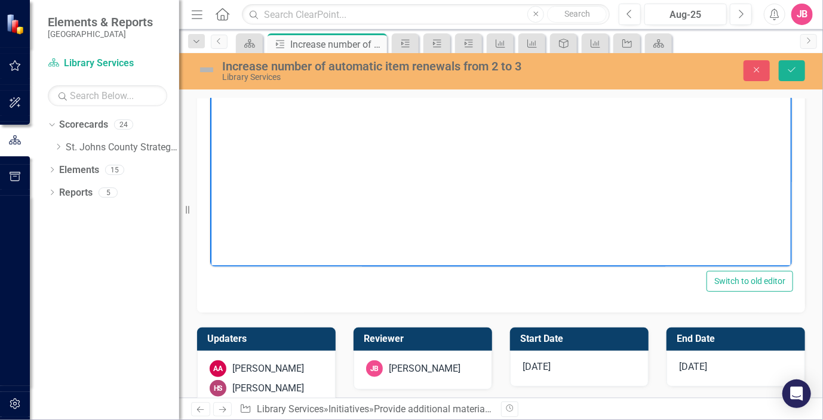
scroll to position [391, 0]
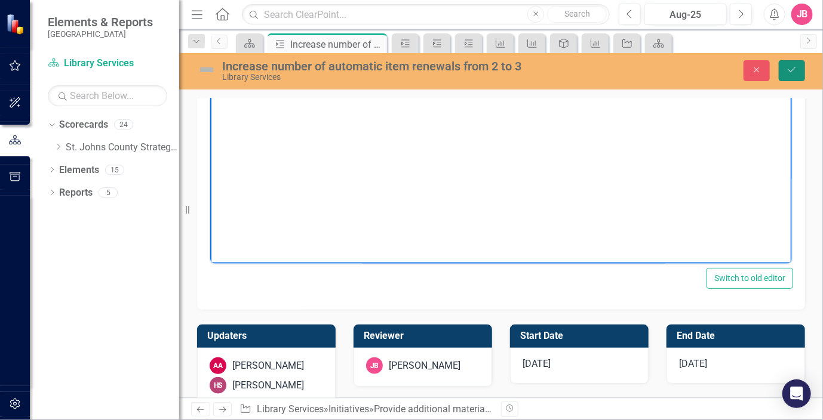
click at [802, 66] on button "Save" at bounding box center [791, 70] width 26 height 21
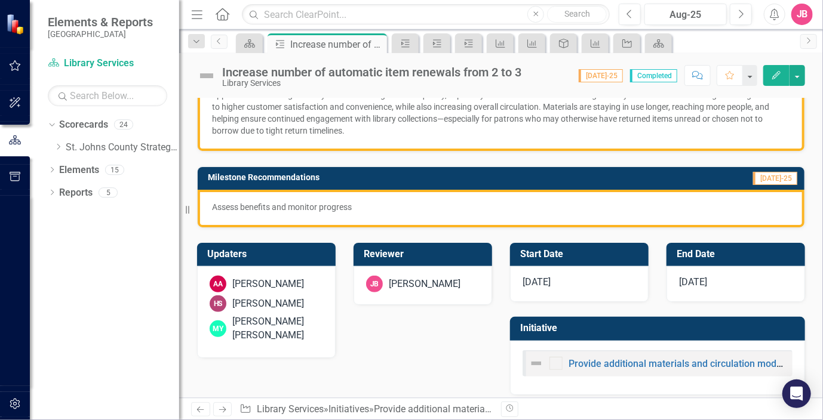
scroll to position [215, 0]
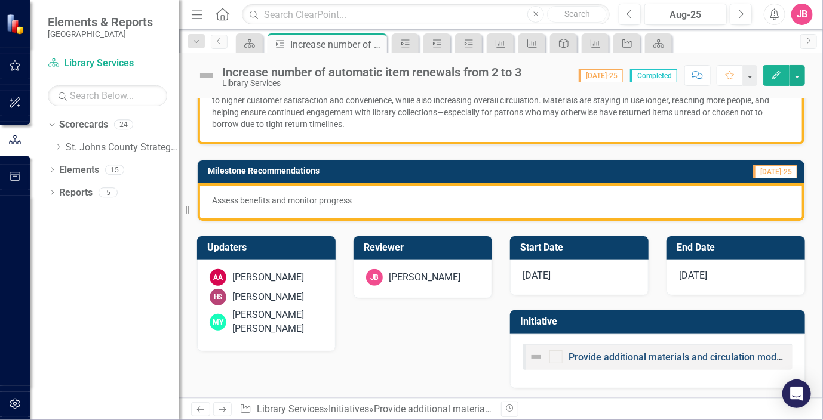
click at [651, 358] on link "Provide additional materials and circulation models" at bounding box center [678, 357] width 220 height 11
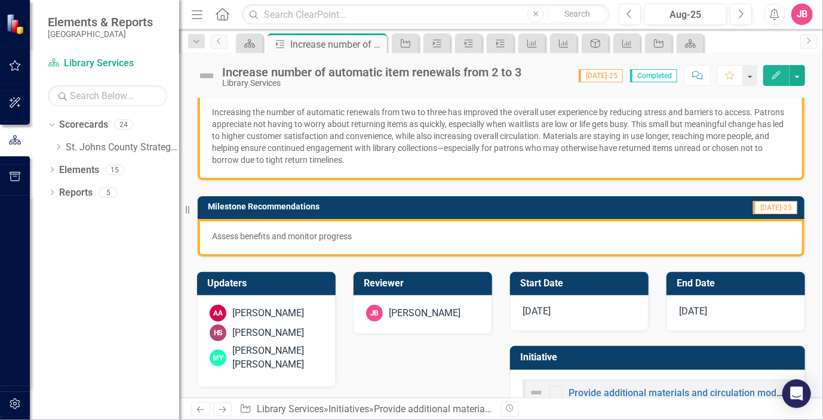
scroll to position [215, 0]
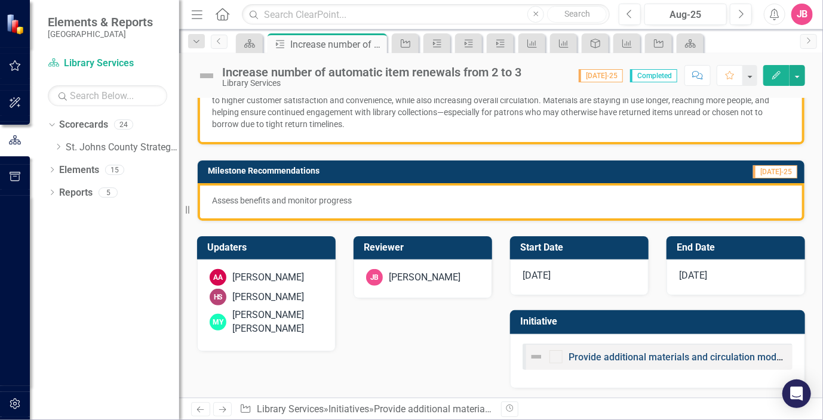
click at [599, 352] on link "Provide additional materials and circulation models" at bounding box center [678, 357] width 220 height 11
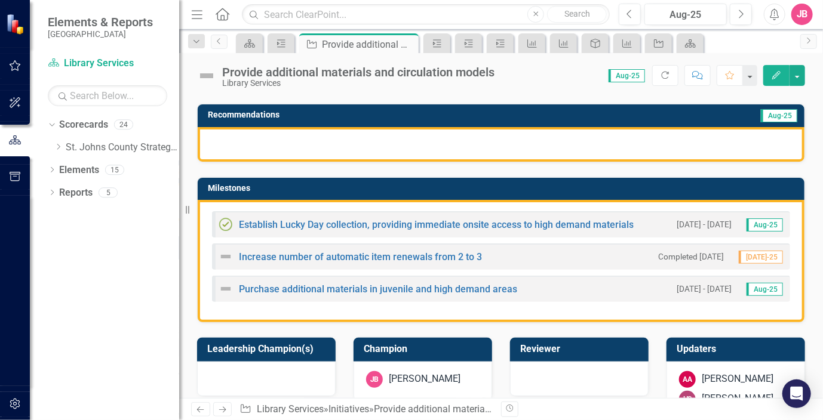
scroll to position [239, 0]
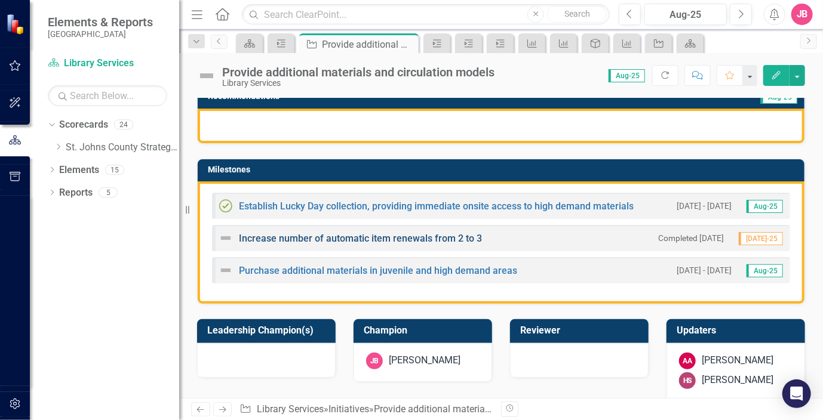
click at [320, 239] on link "Increase number of automatic item renewals from 2 to 3" at bounding box center [360, 238] width 243 height 11
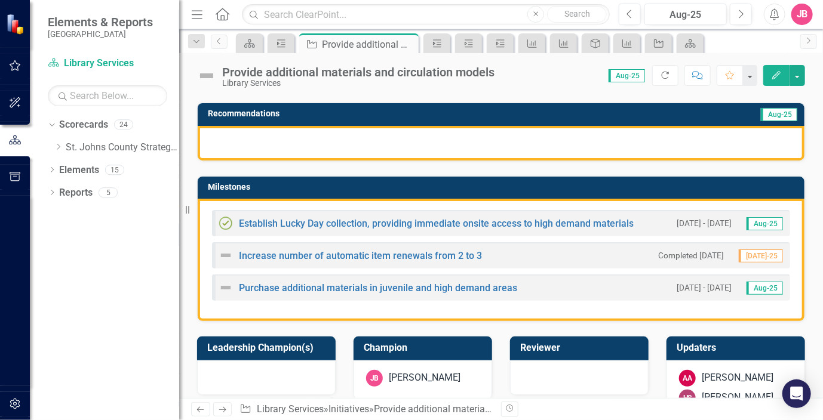
scroll to position [239, 0]
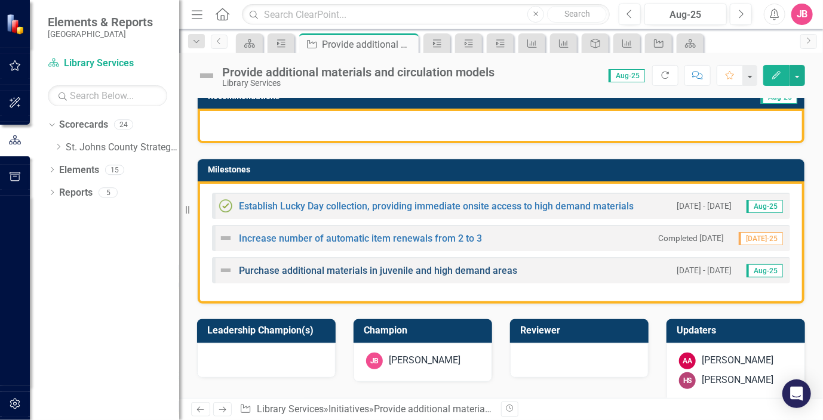
click at [360, 272] on link "Purchase additional materials in juvenile and high demand areas" at bounding box center [378, 270] width 278 height 11
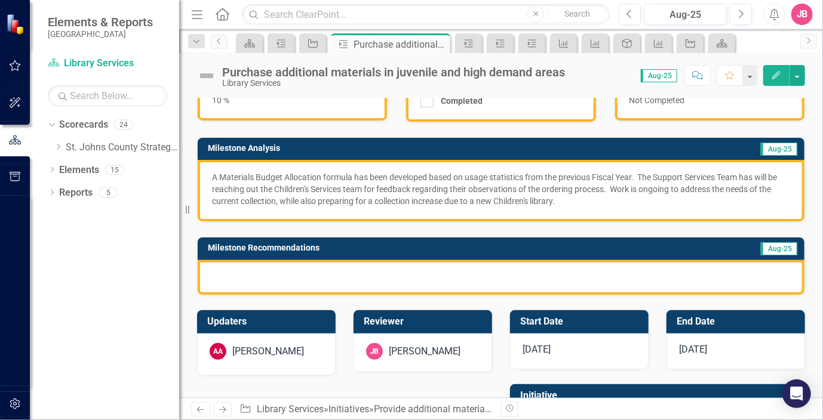
scroll to position [119, 0]
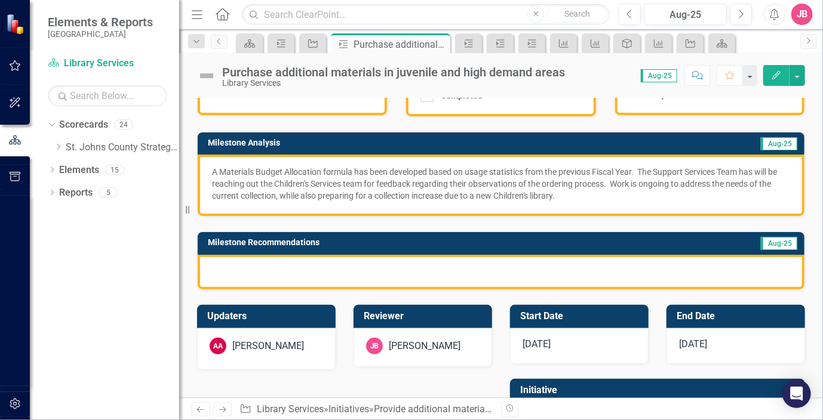
click at [772, 170] on p "A Materials Budget Allocation formula has been developed based on usage statist…" at bounding box center [501, 184] width 578 height 36
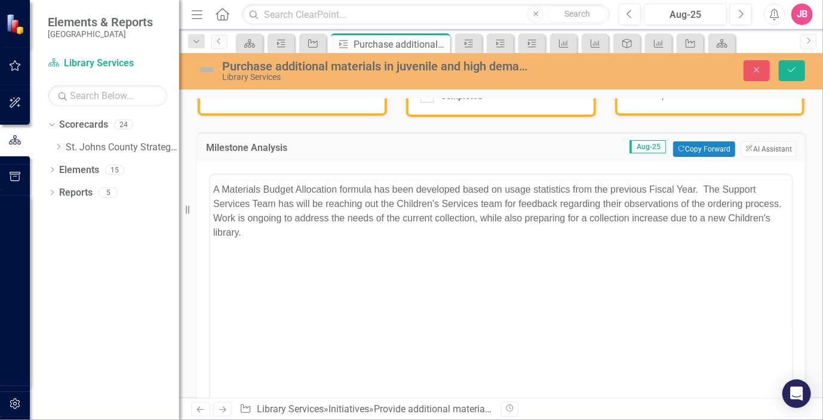
scroll to position [0, 0]
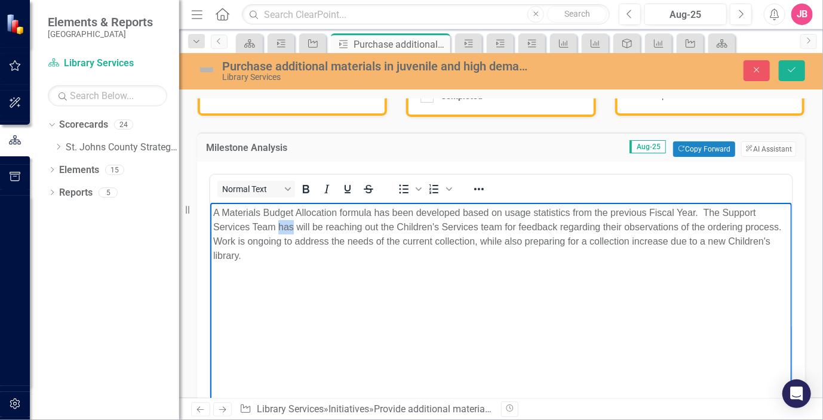
drag, startPoint x: 294, startPoint y: 226, endPoint x: 279, endPoint y: 228, distance: 15.1
click at [279, 228] on p "A Materials Budget Allocation formula has been developed based on usage statist…" at bounding box center [500, 234] width 575 height 57
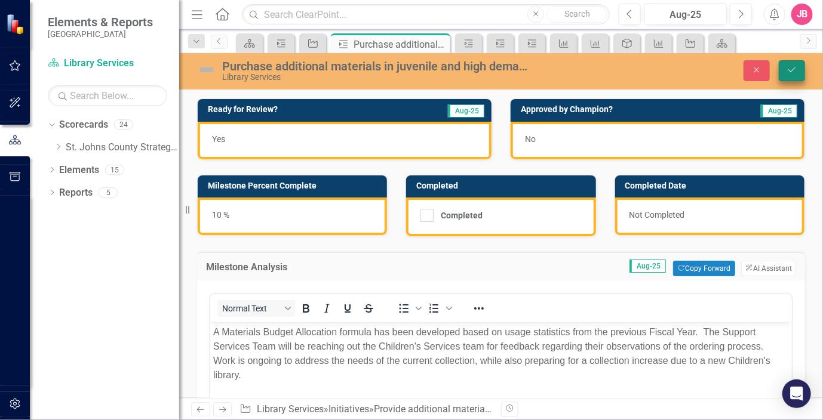
click at [800, 70] on button "Save" at bounding box center [791, 70] width 26 height 21
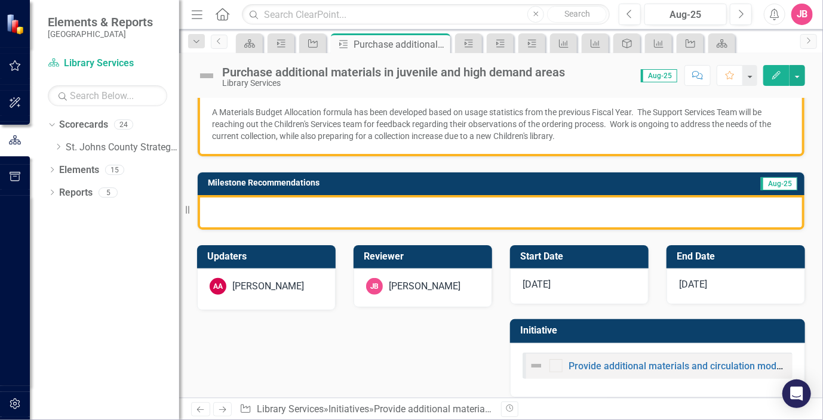
scroll to position [188, 0]
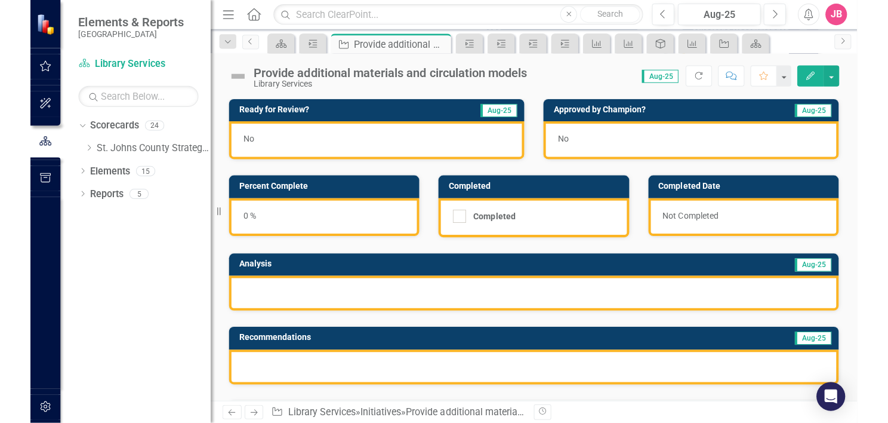
scroll to position [60, 0]
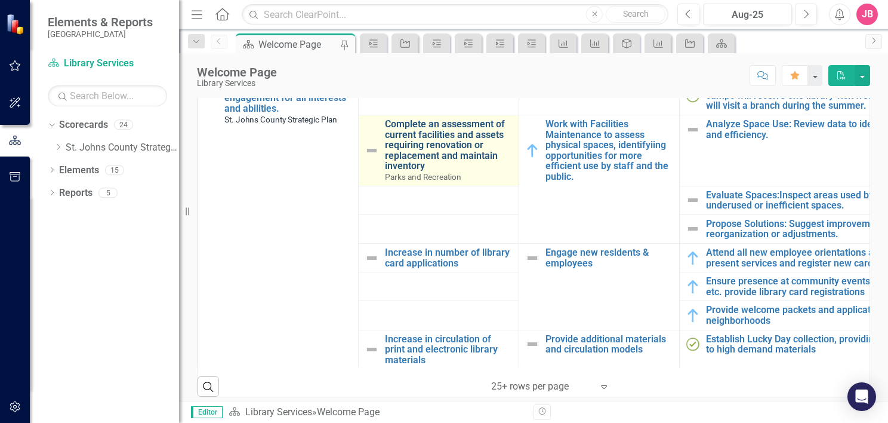
scroll to position [179, 0]
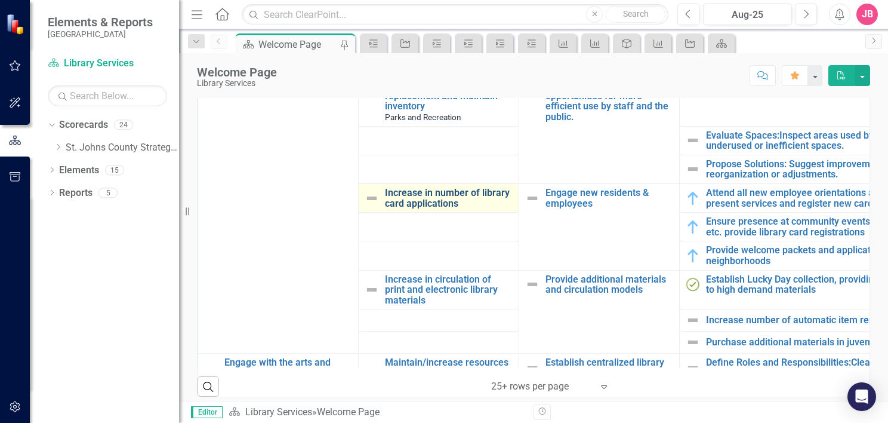
click at [441, 196] on link "Increase in number of library card applications" at bounding box center [449, 197] width 128 height 21
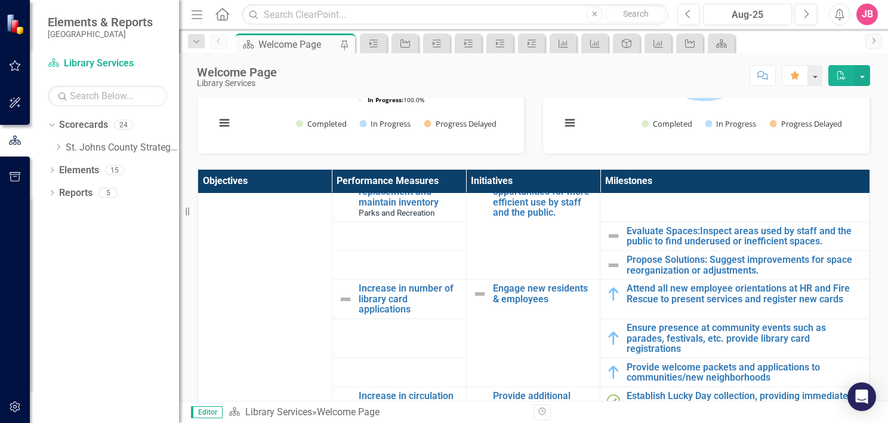
scroll to position [239, 0]
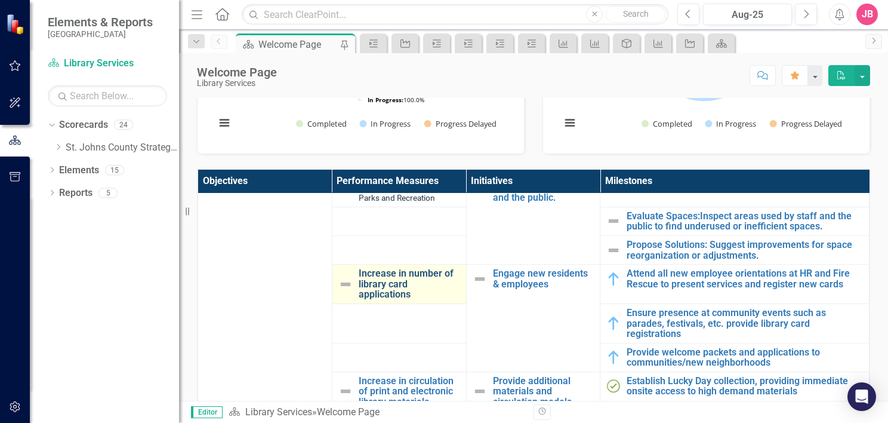
click at [387, 279] on link "Increase in number of library card applications" at bounding box center [409, 284] width 101 height 32
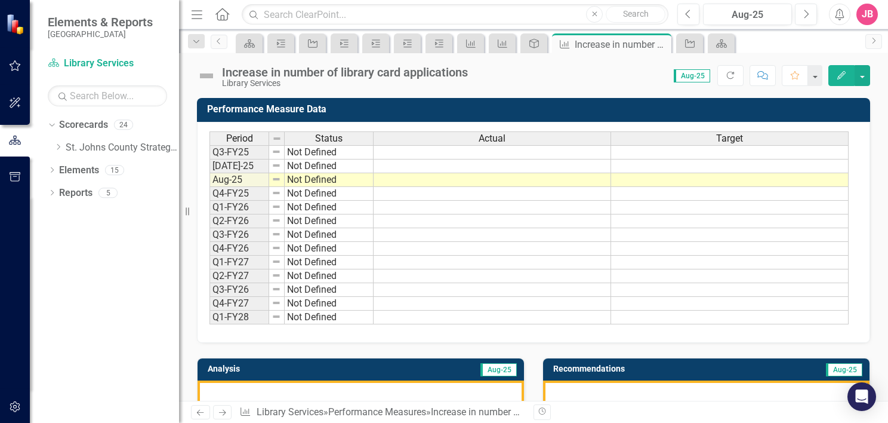
click at [764, 75] on icon "button" at bounding box center [763, 75] width 11 height 8
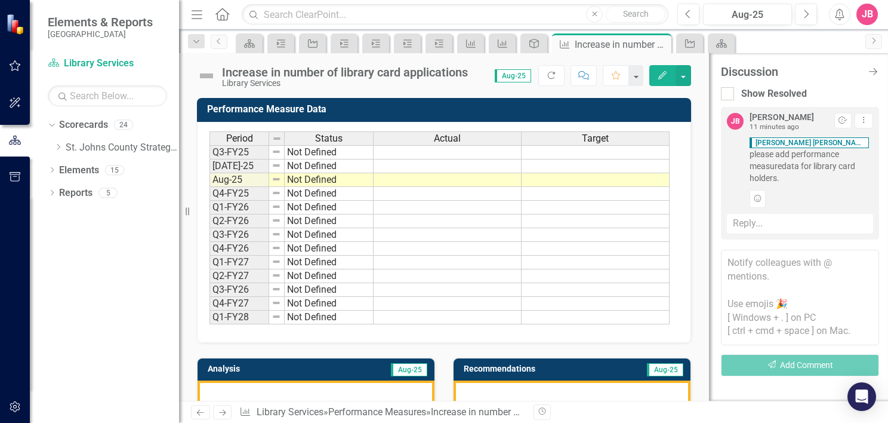
click at [765, 256] on textarea at bounding box center [800, 298] width 158 height 96
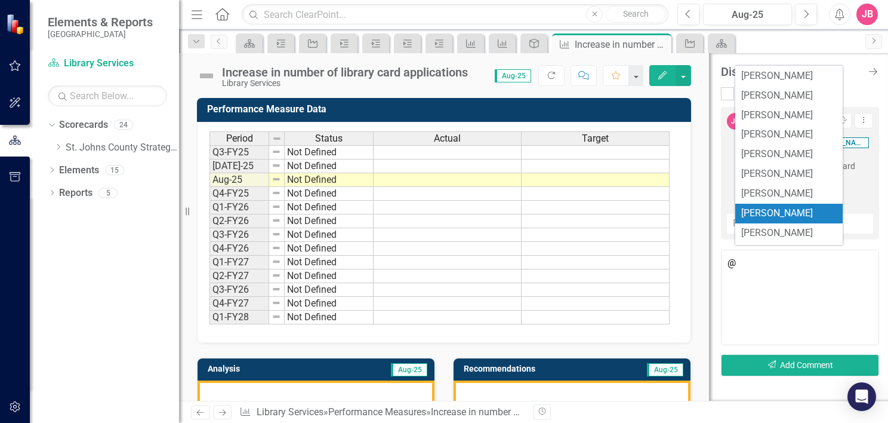
scroll to position [537, 0]
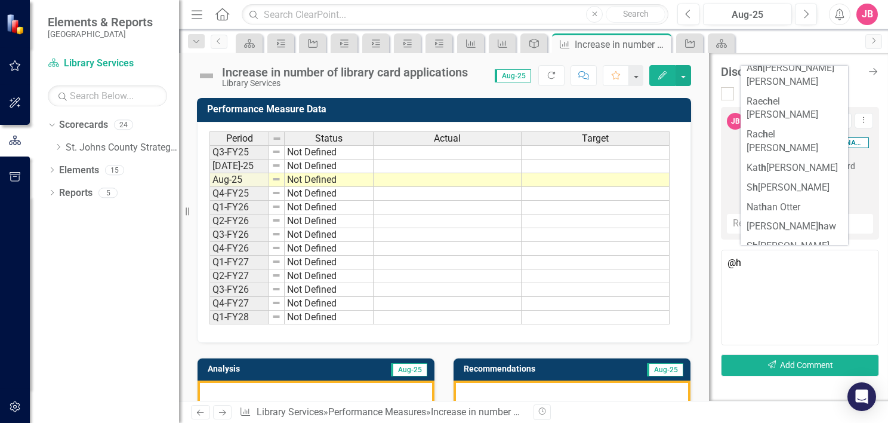
click at [791, 327] on span "H eather Sostrom" at bounding box center [786, 332] width 78 height 11
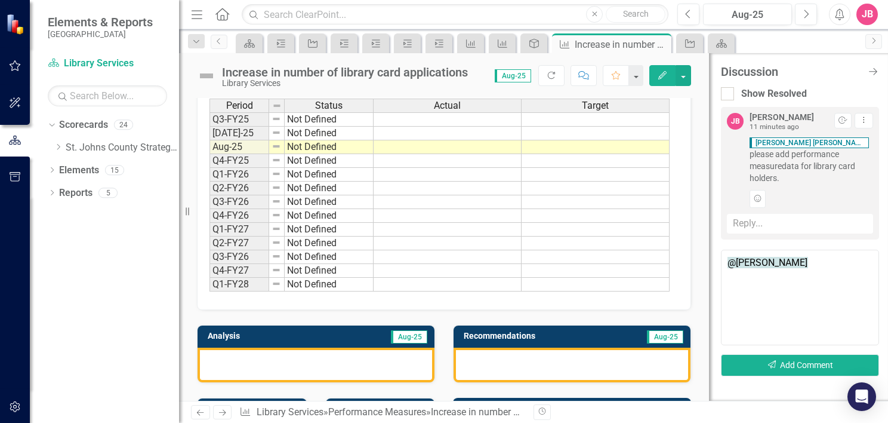
scroll to position [60, 0]
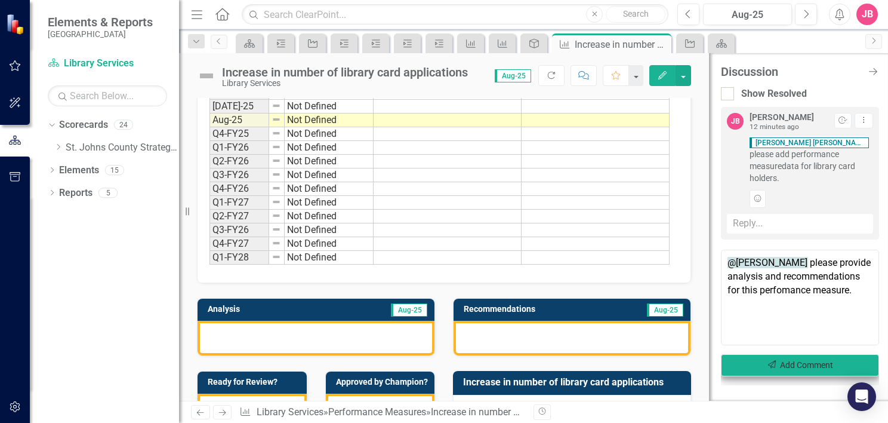
type textarea "@Heather Sostrom please provide analysis and recommendations for this perfomanc…"
click at [805, 354] on button "Send Add Comment" at bounding box center [800, 365] width 158 height 22
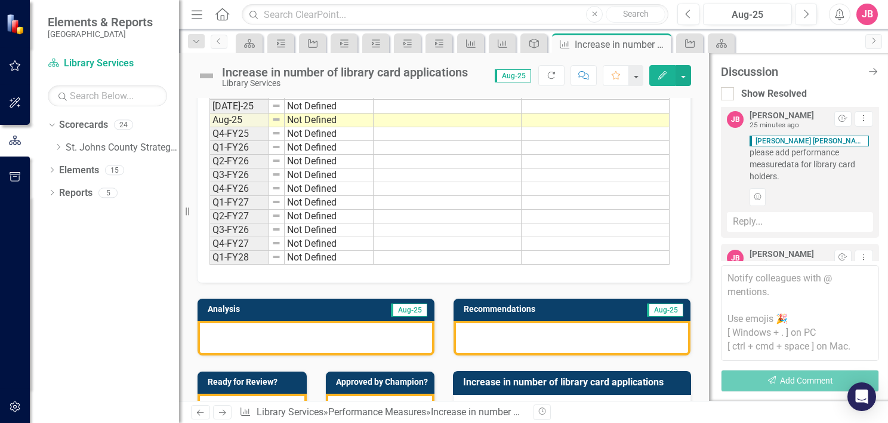
scroll to position [0, 0]
click at [796, 141] on span "[PERSON_NAME] [PERSON_NAME]" at bounding box center [809, 142] width 119 height 11
click at [822, 12] on div "JB" at bounding box center [867, 14] width 21 height 21
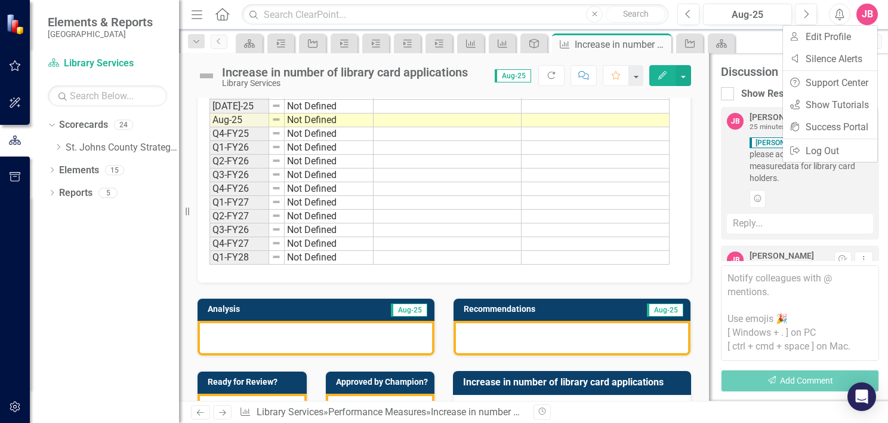
click at [81, 217] on div "Dropdown Scorecards 24 Dropdown St. Johns County Strategic Plan Animal Control …" at bounding box center [104, 268] width 149 height 307
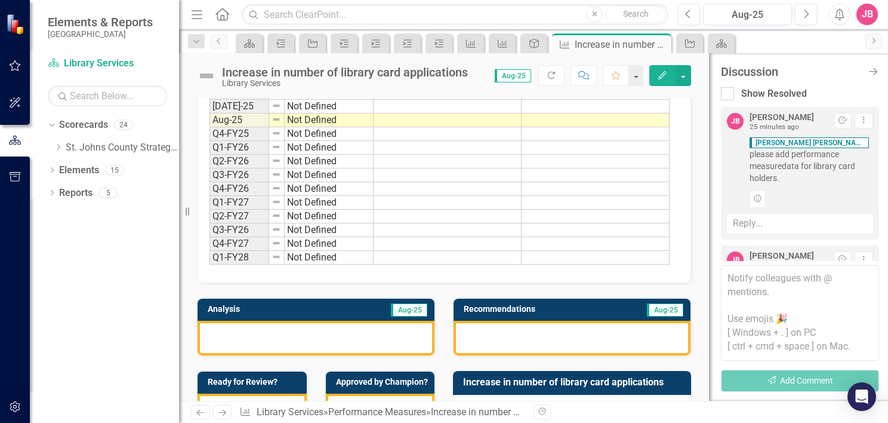
click at [11, 70] on icon "button" at bounding box center [15, 65] width 11 height 11
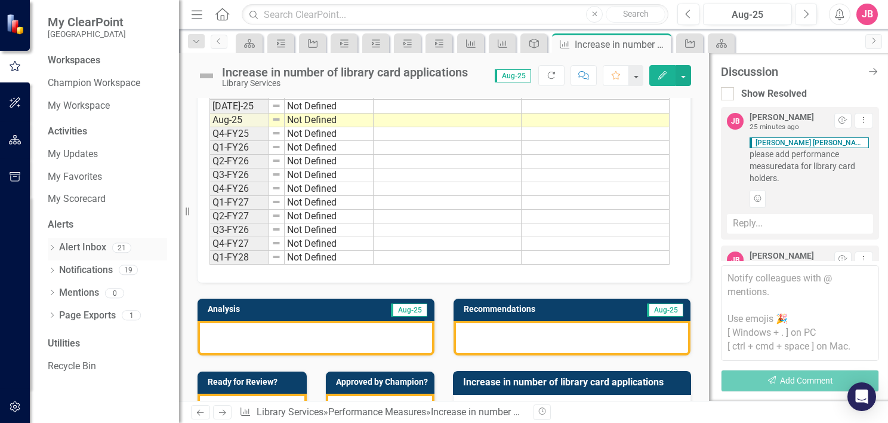
click at [91, 247] on link "Alert Inbox" at bounding box center [82, 248] width 47 height 14
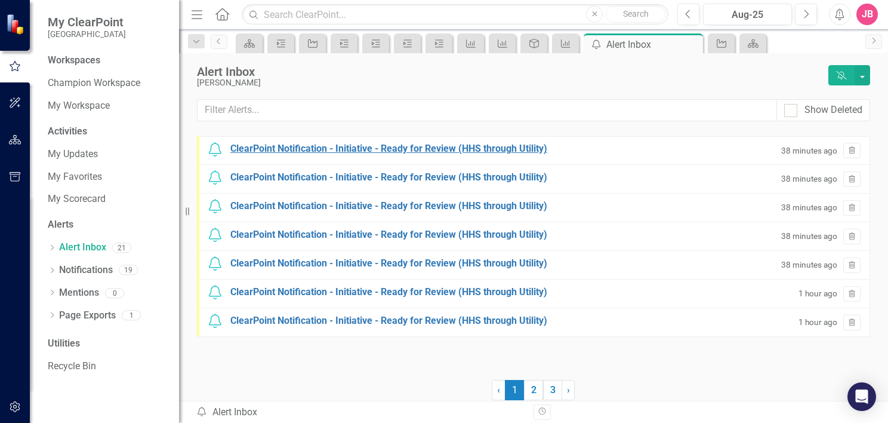
click at [381, 145] on div "ClearPoint Notification - Initiative - Ready for Review (HHS through Utility)" at bounding box center [388, 149] width 317 height 14
click at [382, 146] on div "ClearPoint Notification - Initiative - Ready for Review (HHS through Utility)" at bounding box center [383, 149] width 307 height 14
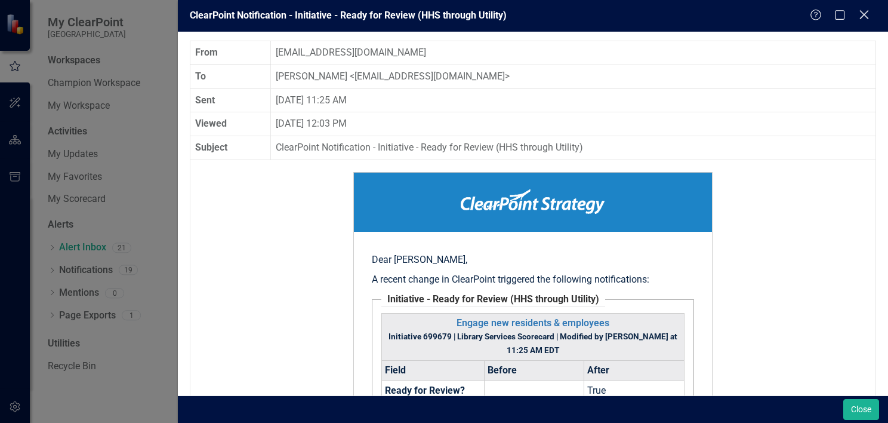
click at [822, 15] on icon "Close" at bounding box center [864, 14] width 15 height 11
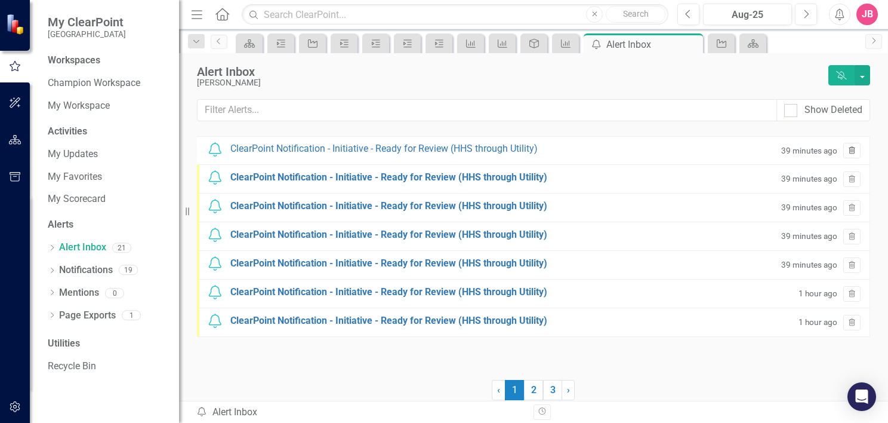
click at [822, 150] on icon "button" at bounding box center [852, 149] width 7 height 7
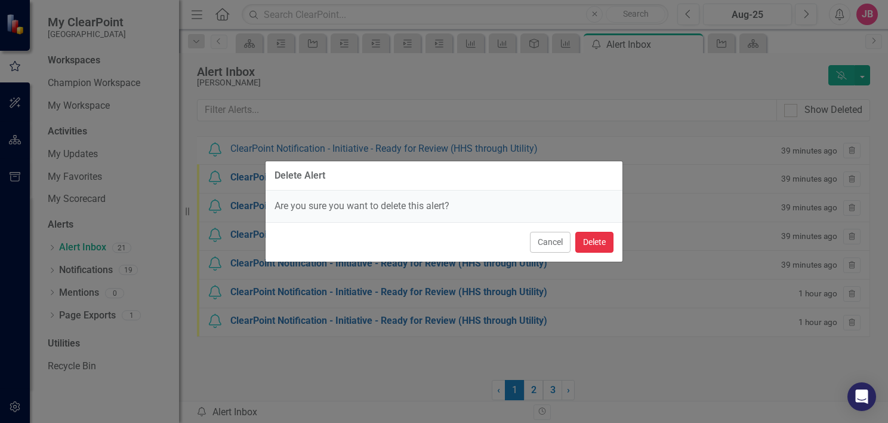
click at [603, 241] on button "Delete" at bounding box center [594, 242] width 38 height 21
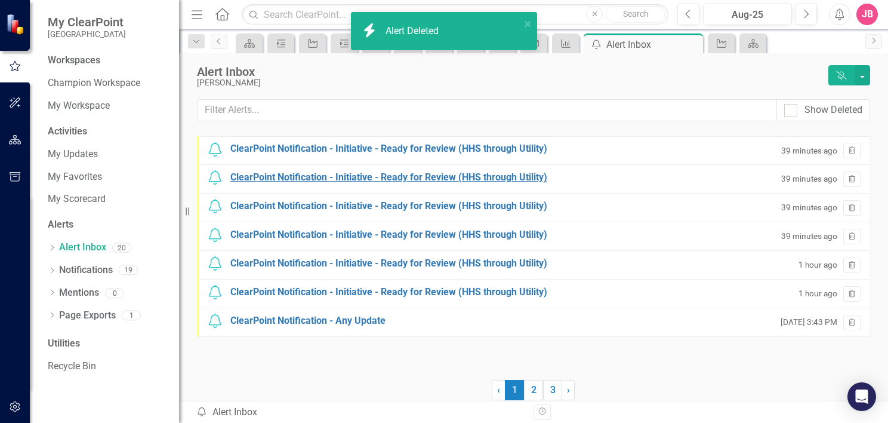
click at [349, 176] on div "ClearPoint Notification - Initiative - Ready for Review (HHS through Utility)" at bounding box center [388, 178] width 317 height 14
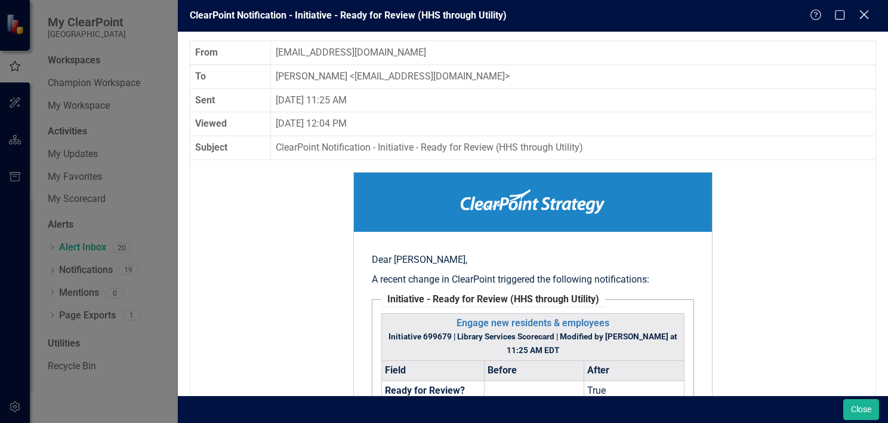
click at [822, 17] on icon "Close" at bounding box center [864, 14] width 15 height 11
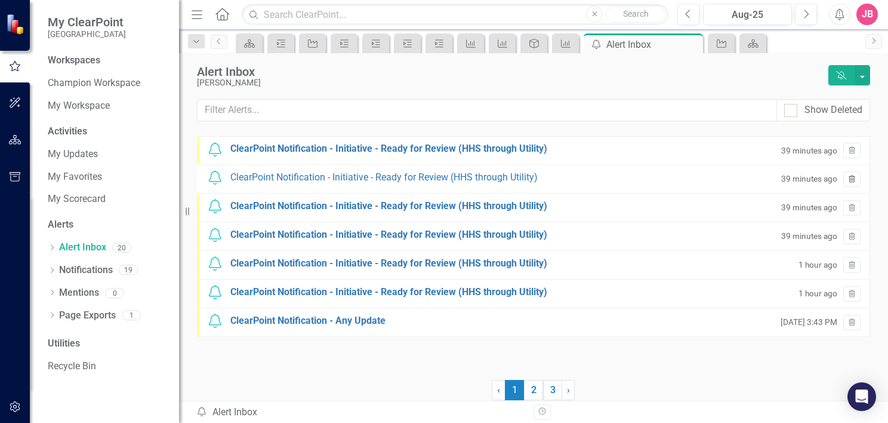
click at [822, 178] on icon "Trash" at bounding box center [852, 179] width 9 height 7
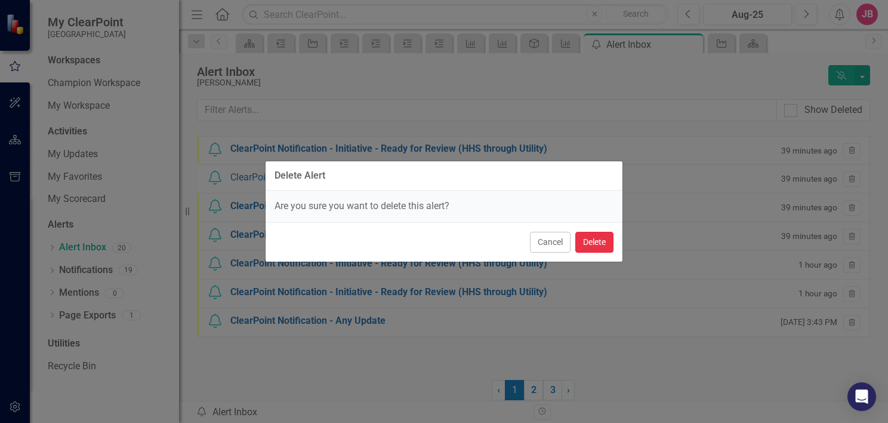
click at [599, 236] on button "Delete" at bounding box center [594, 242] width 38 height 21
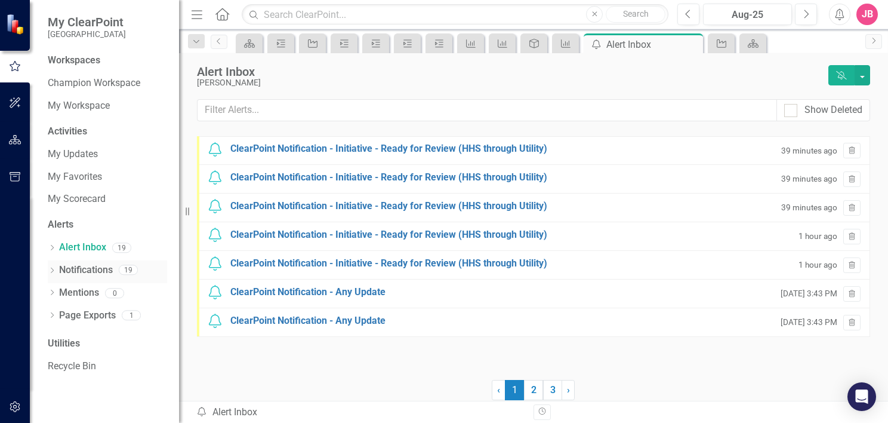
click at [90, 269] on link "Notifications" at bounding box center [86, 270] width 54 height 14
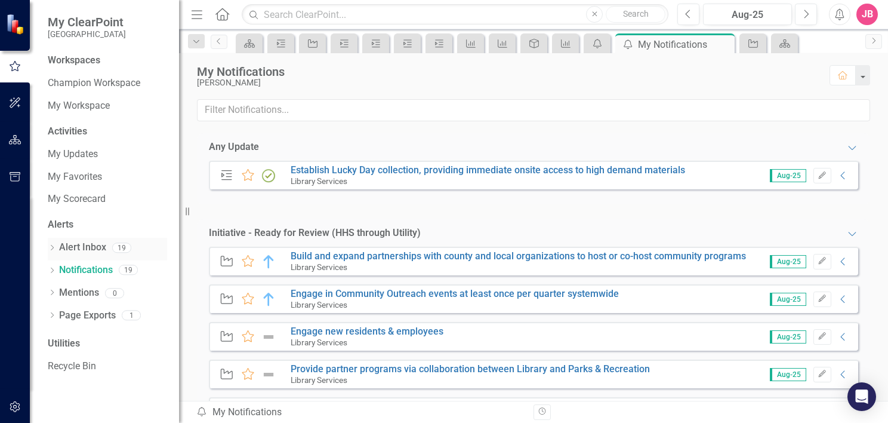
click at [86, 248] on link "Alert Inbox" at bounding box center [82, 248] width 47 height 14
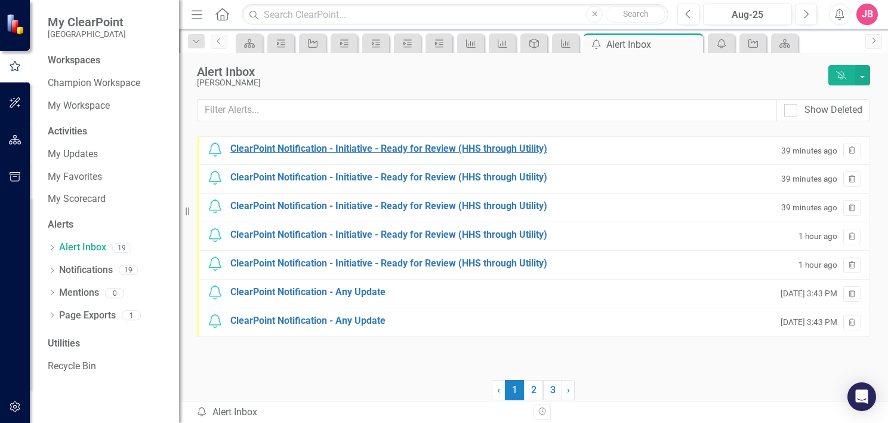
click at [320, 149] on div "ClearPoint Notification - Initiative - Ready for Review (HHS through Utility)" at bounding box center [388, 149] width 317 height 14
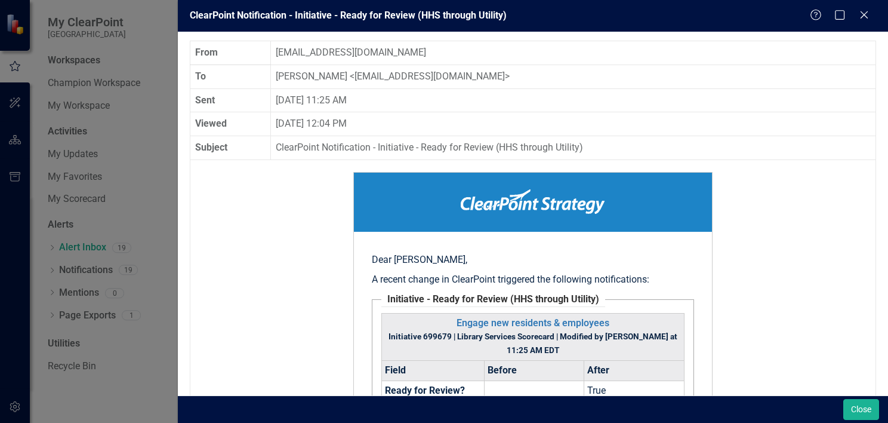
click at [822, 10] on div "Help Maximize Close" at bounding box center [843, 16] width 66 height 14
click at [822, 16] on icon "Close" at bounding box center [864, 14] width 15 height 11
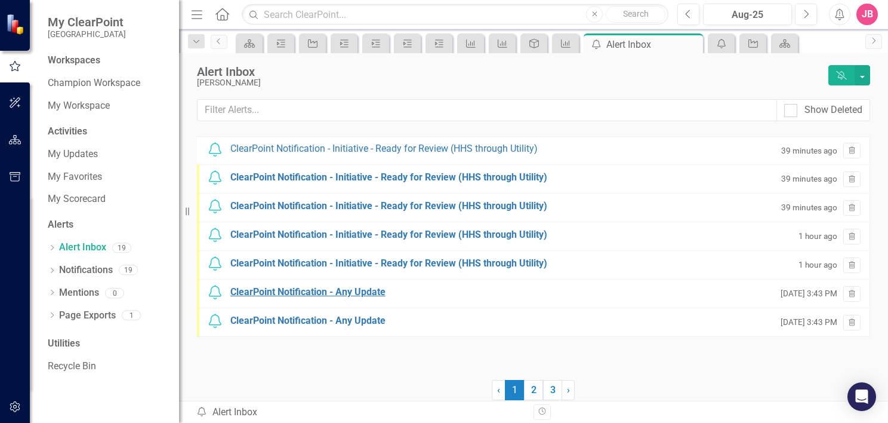
click at [303, 291] on div "ClearPoint Notification - Any Update" at bounding box center [307, 292] width 155 height 14
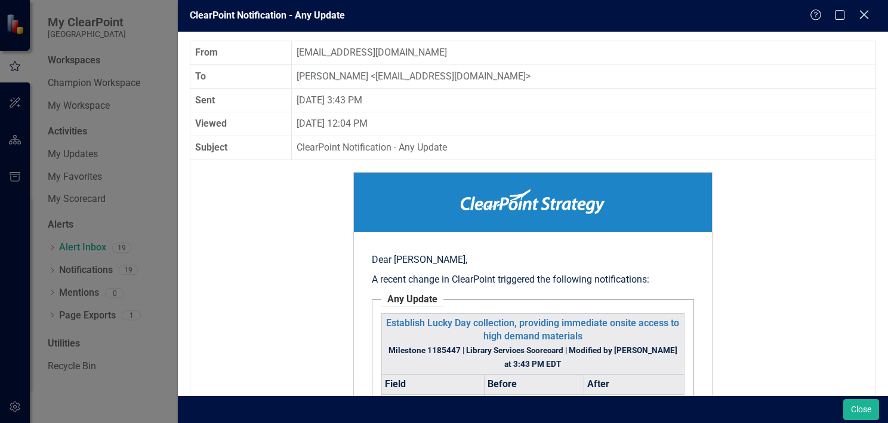
click at [822, 13] on icon "Close" at bounding box center [864, 14] width 15 height 11
